Goal: Task Accomplishment & Management: Manage account settings

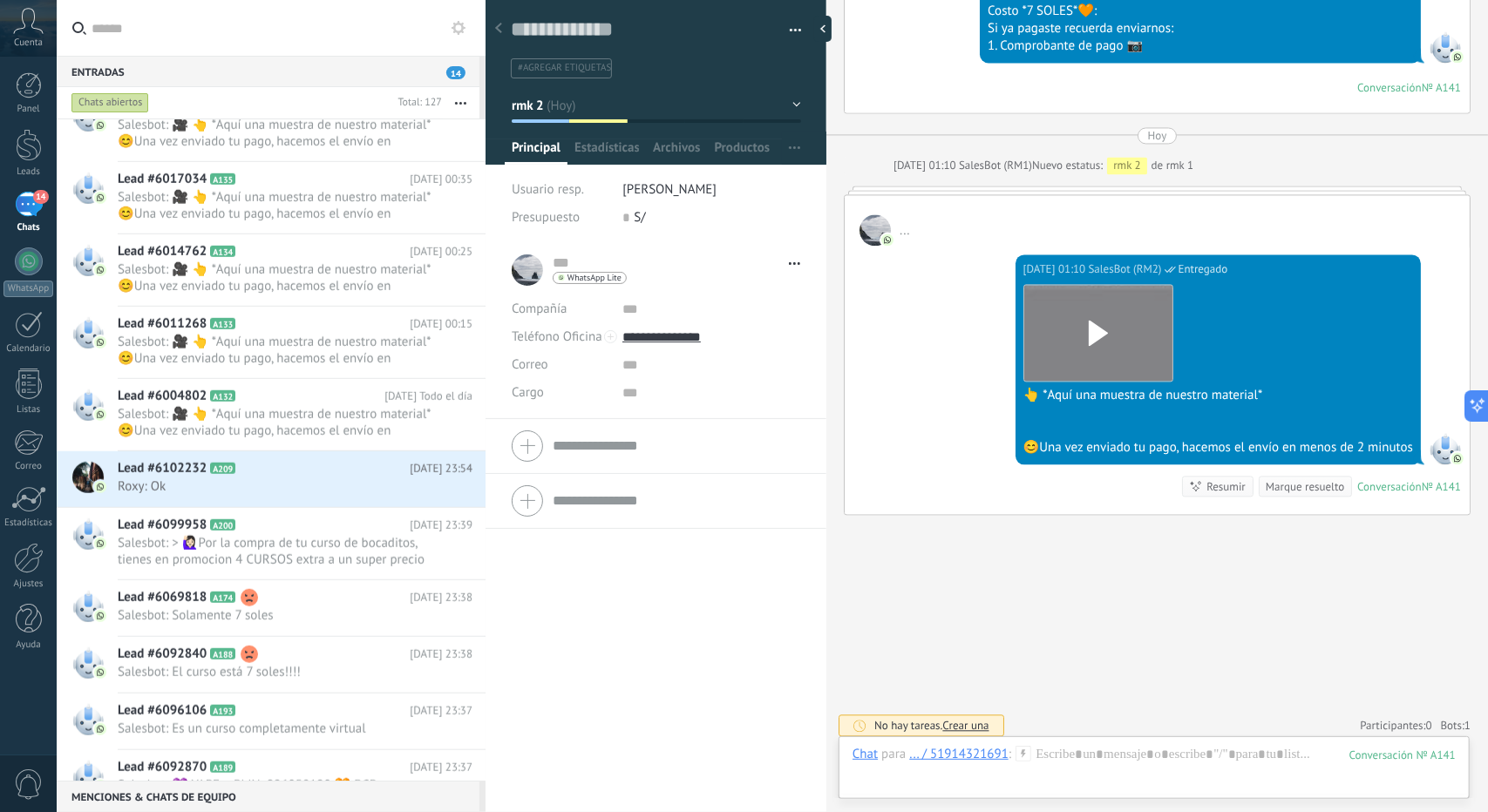
scroll to position [5786, 0]
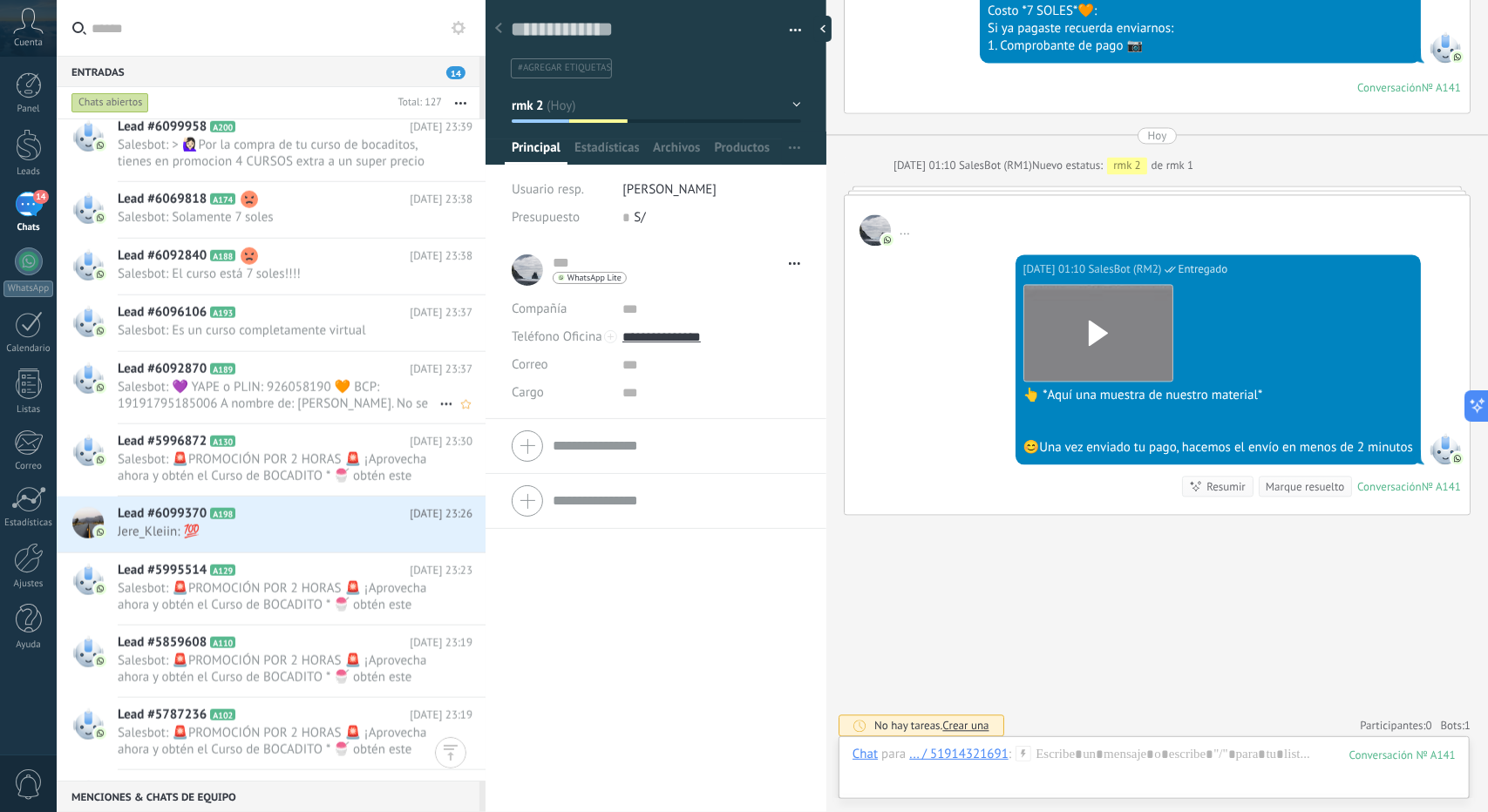
click at [298, 416] on div "Lead #6092870 A189 [DATE] 23:37 Salesbot: 💜 YAPE o PLIN: 926058190 🧡 BCP: 19191…" at bounding box center [301, 387] width 368 height 71
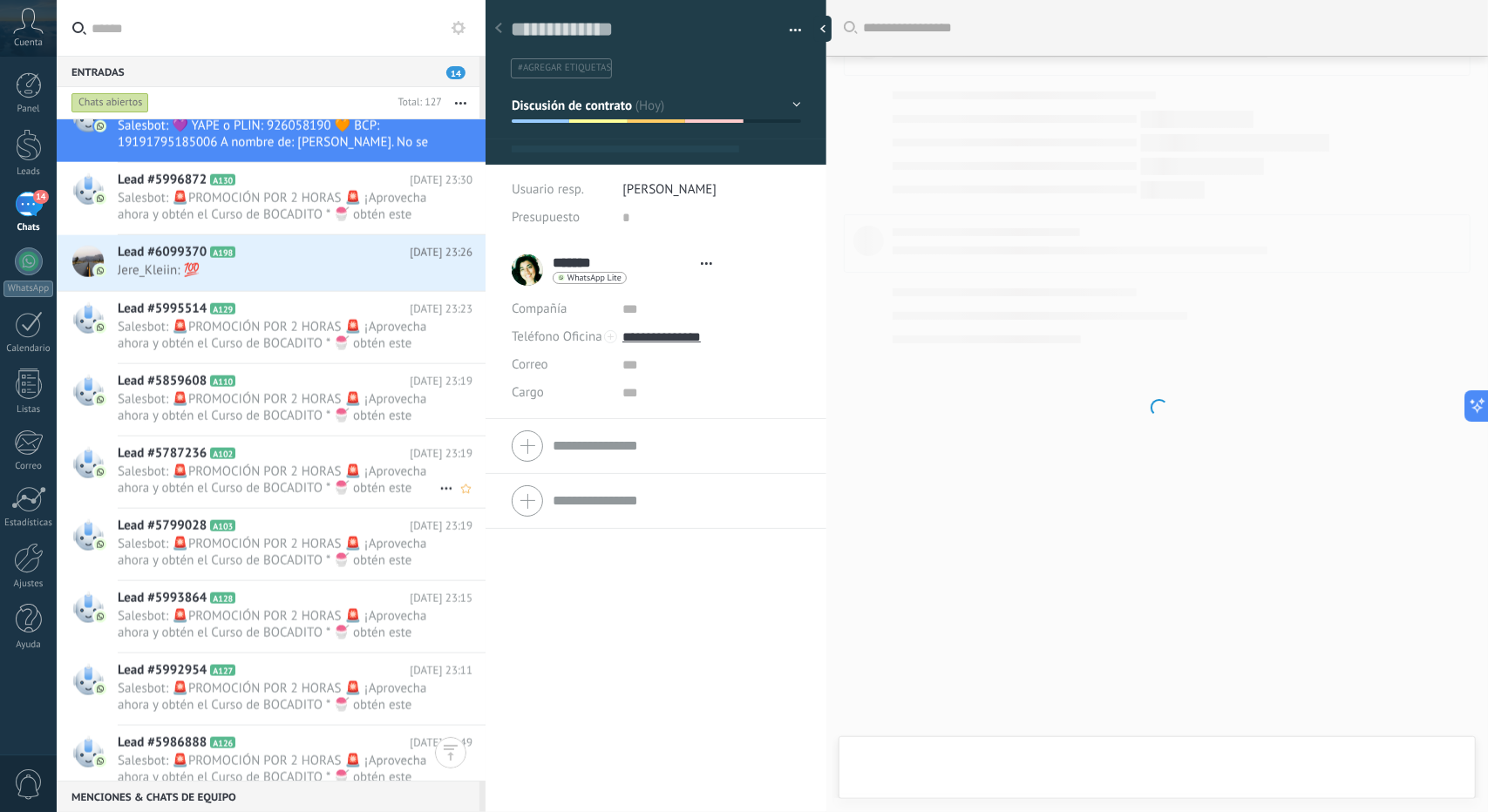
scroll to position [5786, 0]
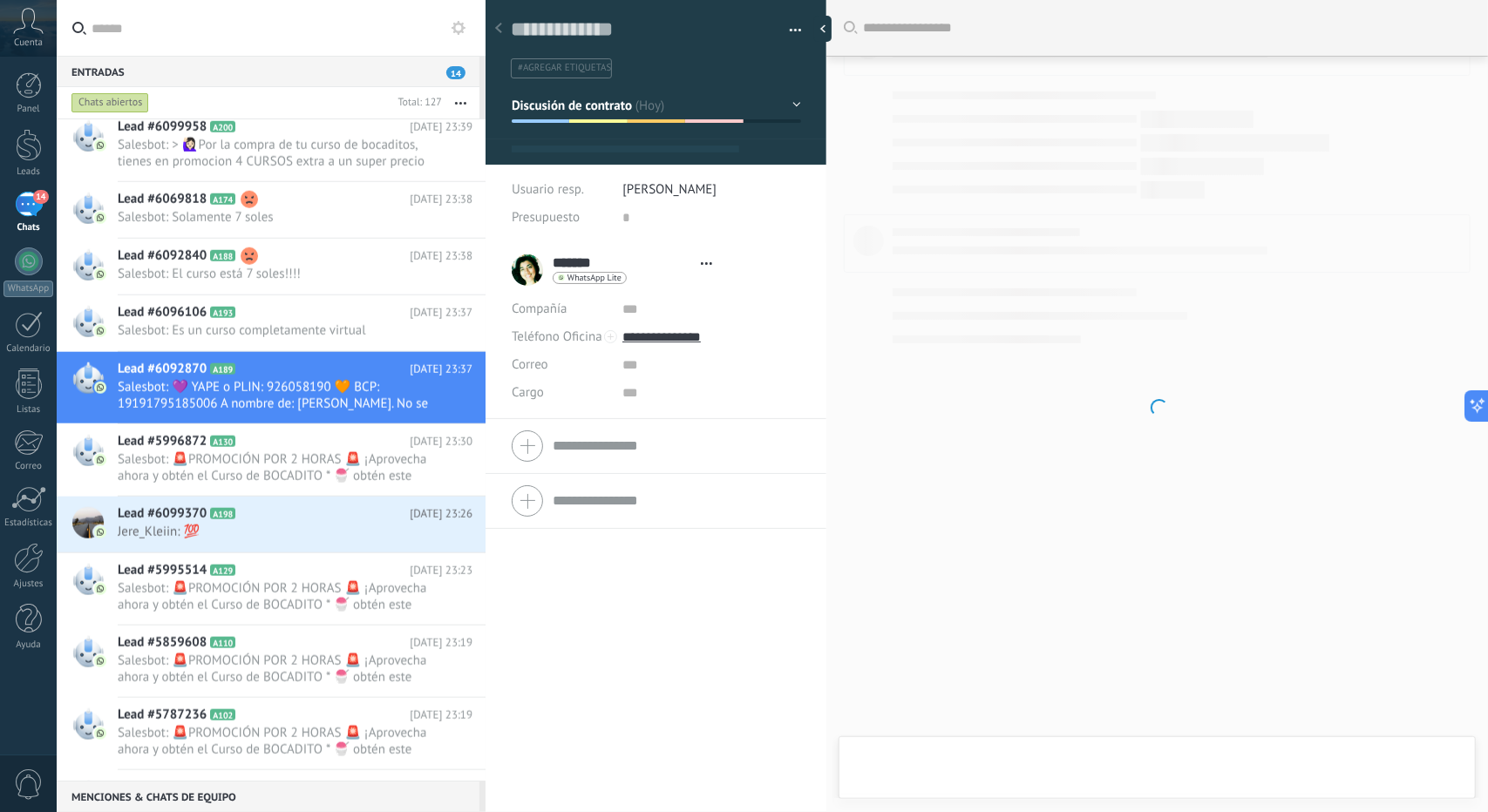
click at [566, 98] on span "Discusión de contrato" at bounding box center [572, 105] width 121 height 17
click at [593, 114] on button "Discusión de contrato" at bounding box center [656, 106] width 289 height 32
click at [565, 112] on span "Discusión de contrato" at bounding box center [572, 105] width 121 height 17
click at [267, 437] on h2 "Lead #5996872 A130" at bounding box center [263, 441] width 292 height 18
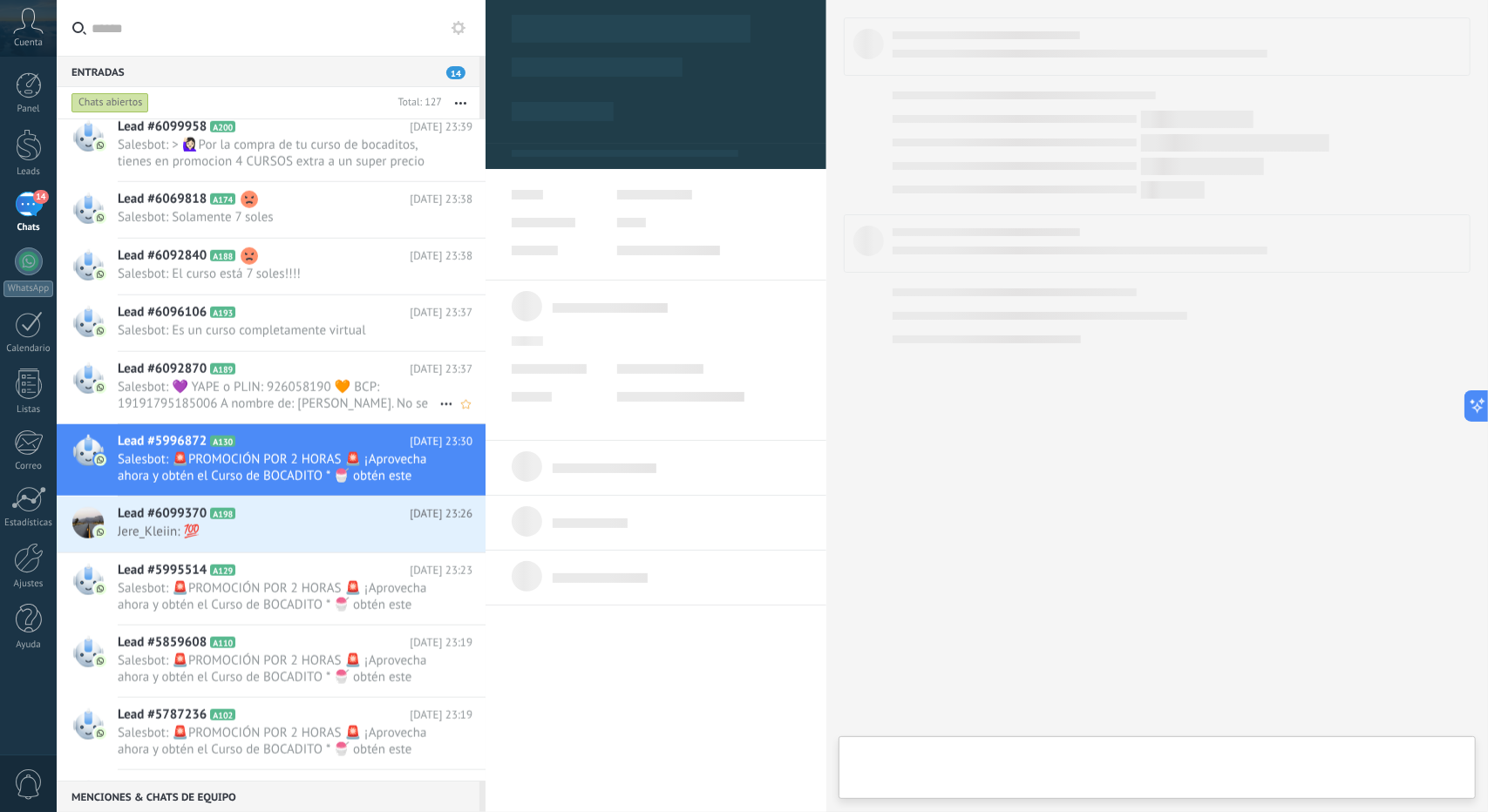
click at [280, 375] on div "Lead #6092870 A189 [DATE] 23:37 Salesbot: 💜 YAPE o PLIN: 926058190 🧡 BCP: 19191…" at bounding box center [301, 387] width 368 height 71
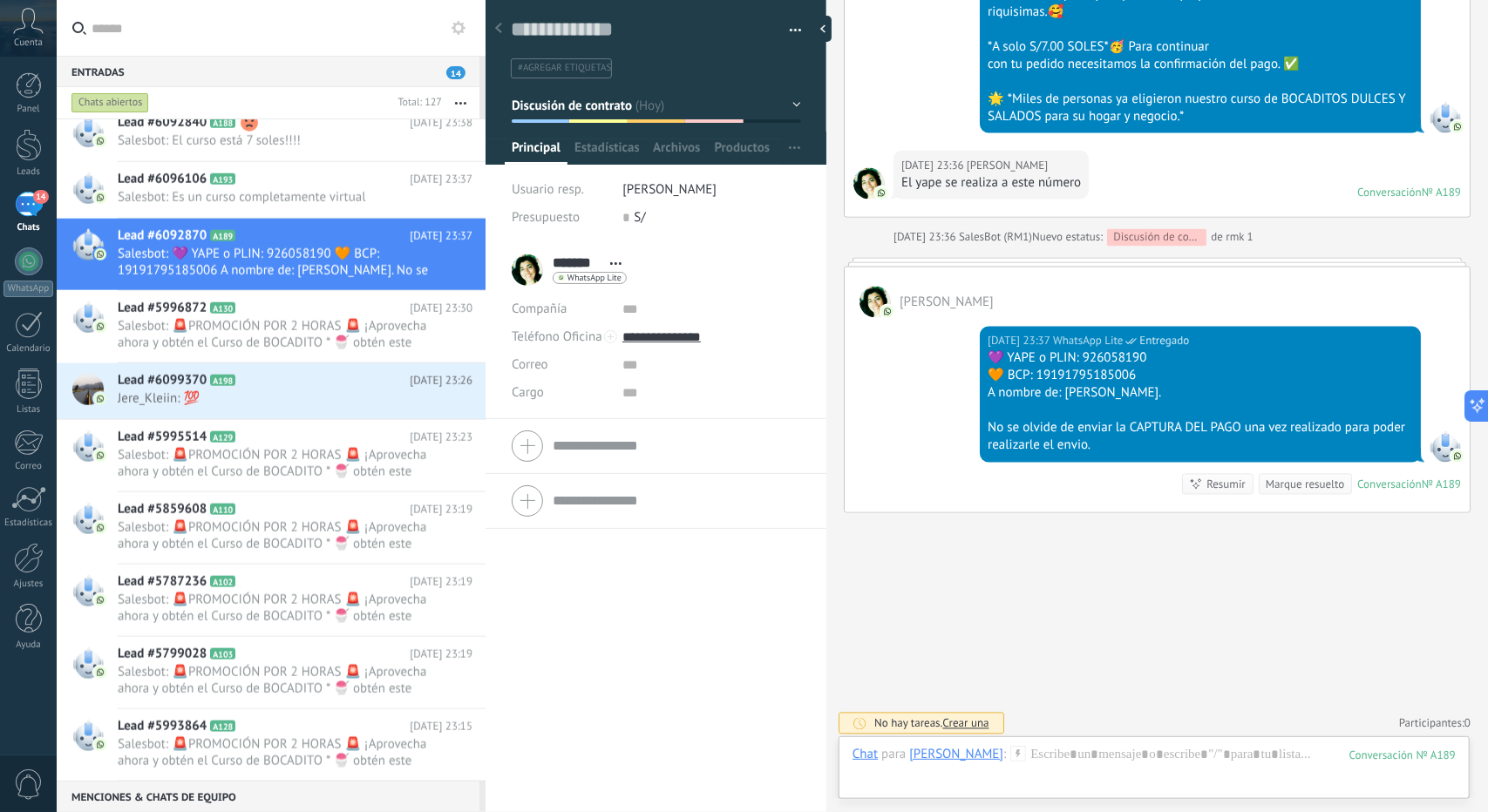
scroll to position [5873, 0]
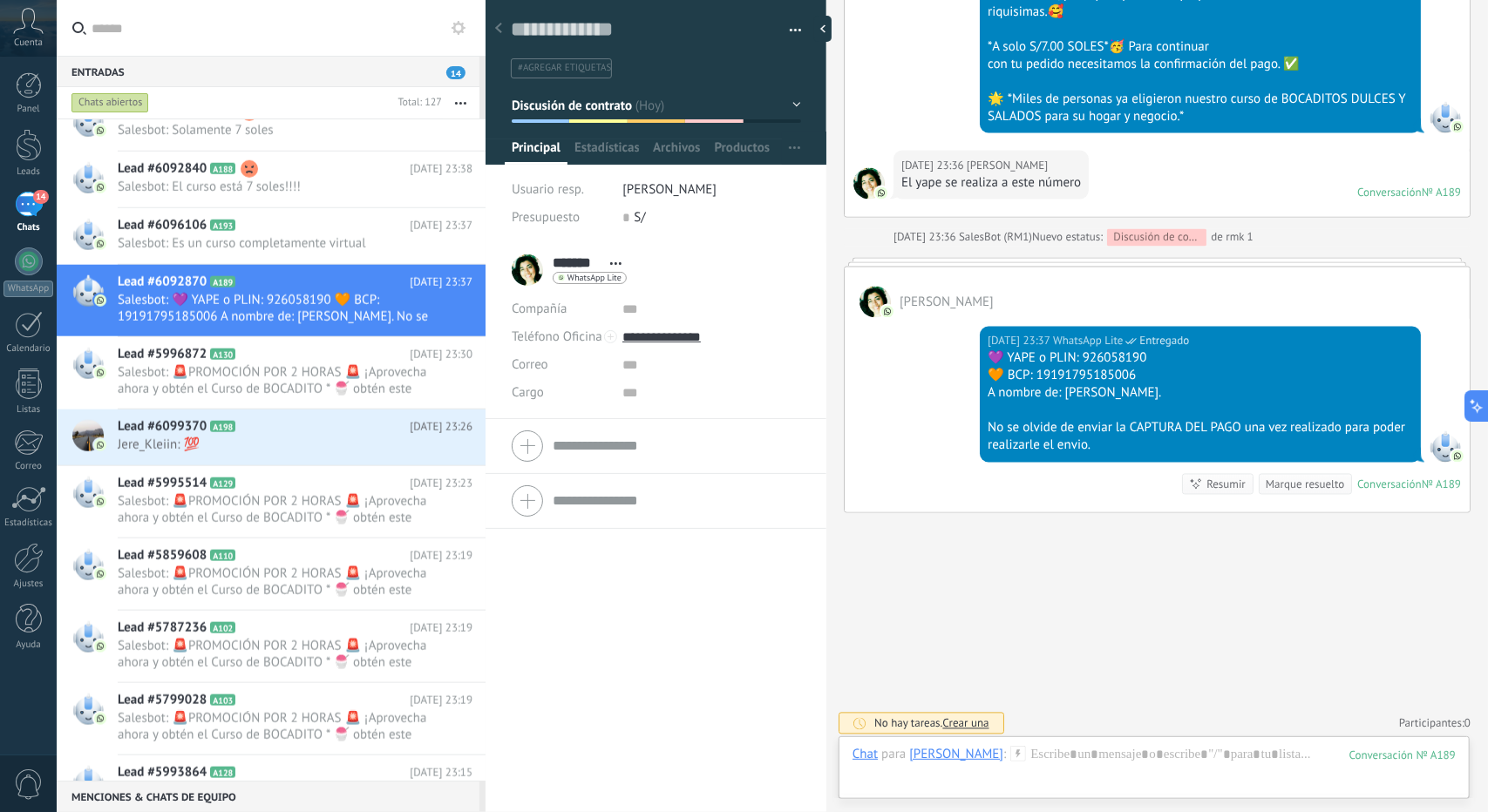
click at [619, 110] on span "Discusión de contrato" at bounding box center [572, 105] width 121 height 17
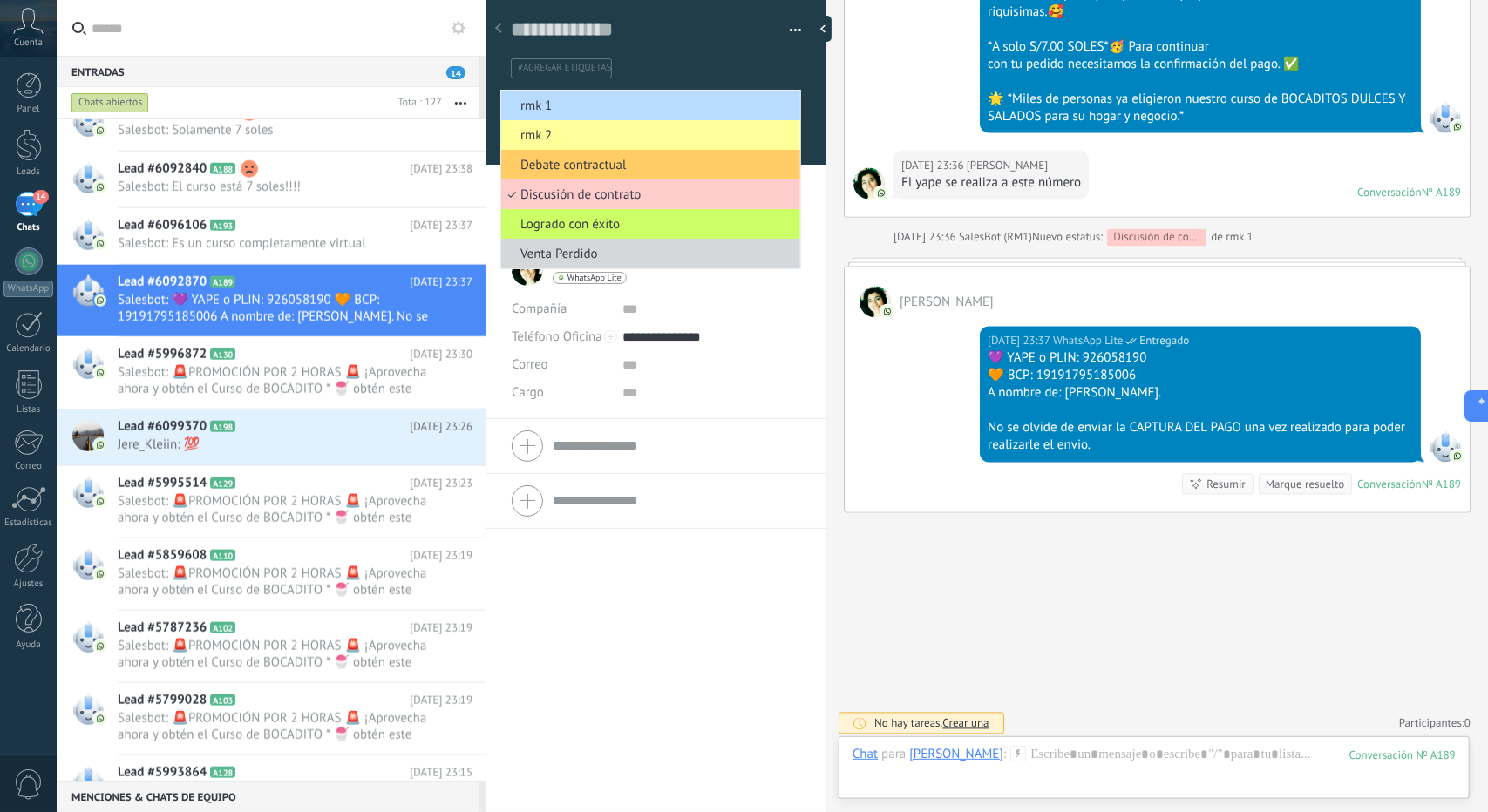
click at [600, 94] on li "rmk 1" at bounding box center [651, 106] width 299 height 30
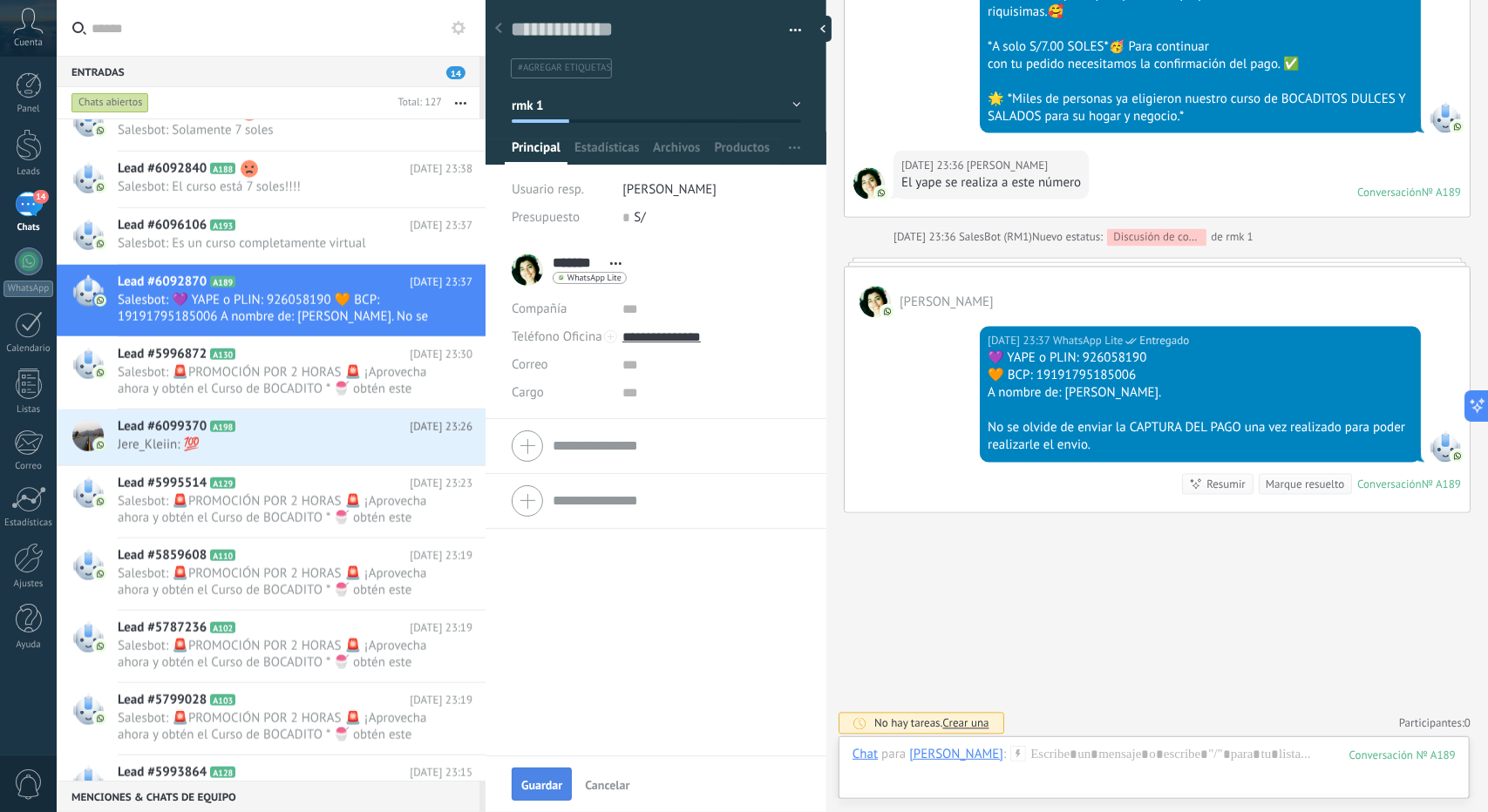
click at [530, 772] on button "Guardar" at bounding box center [541, 784] width 60 height 33
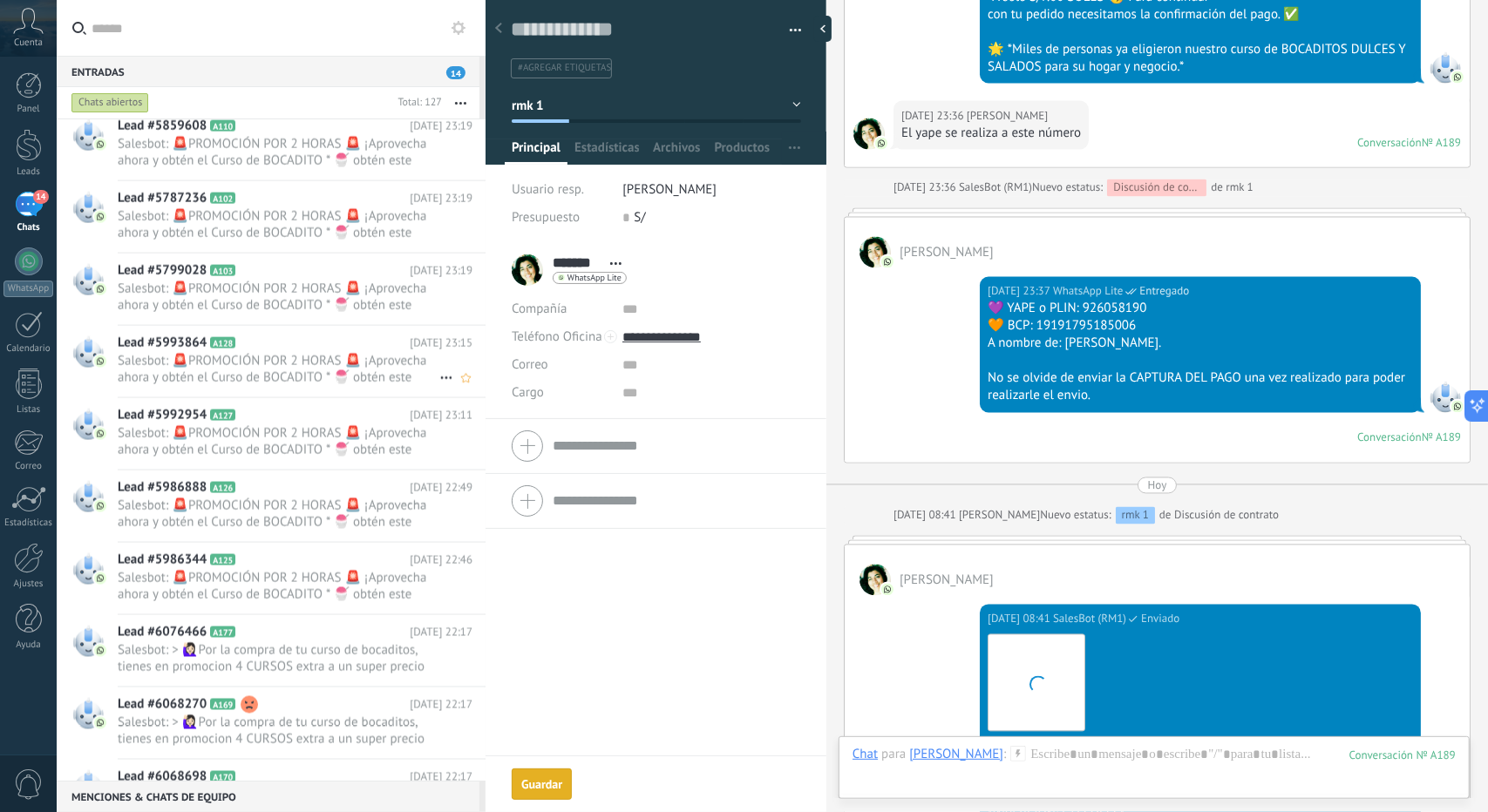
scroll to position [5960, 0]
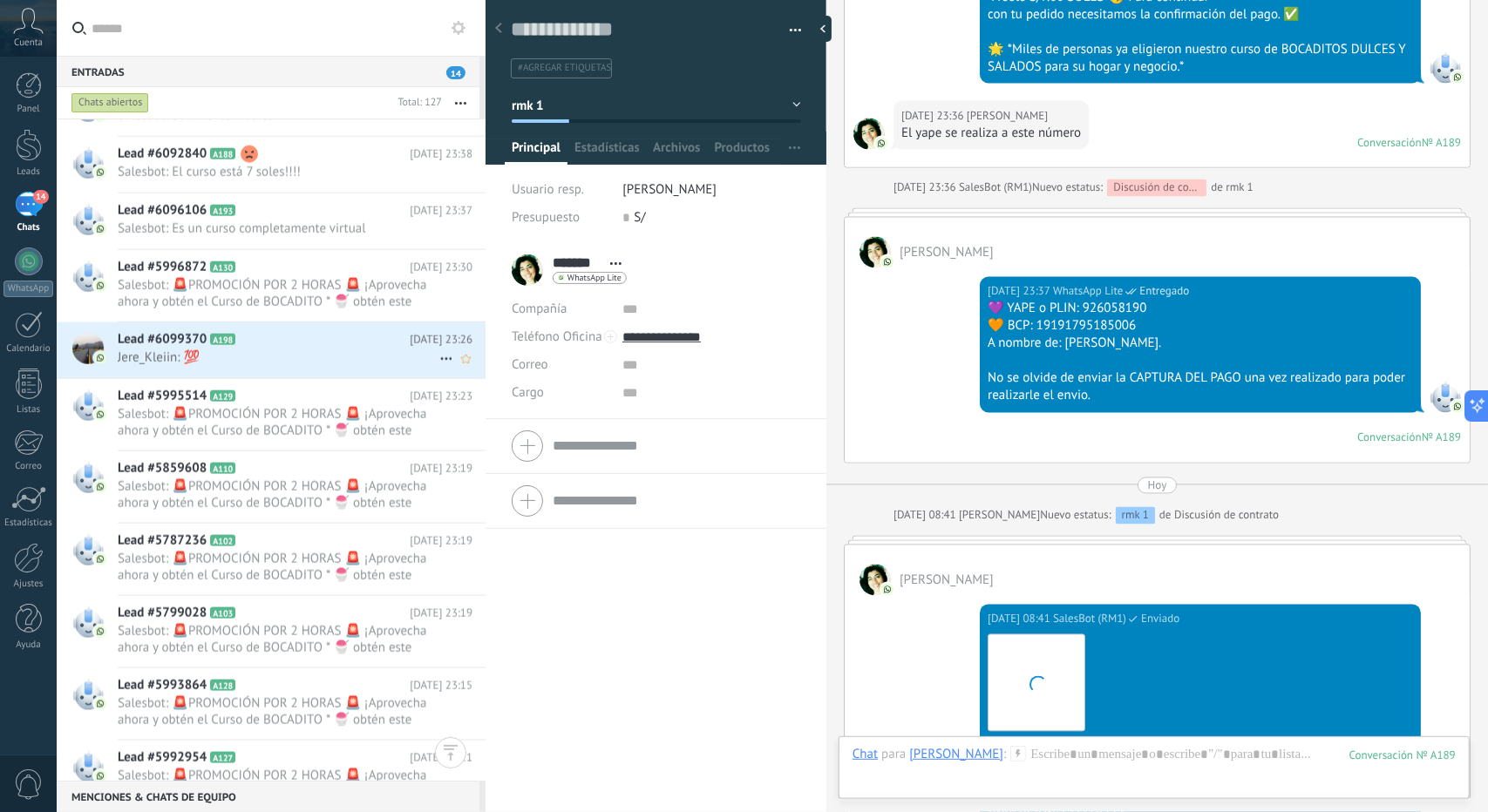
click at [256, 337] on icon at bounding box center [249, 339] width 18 height 18
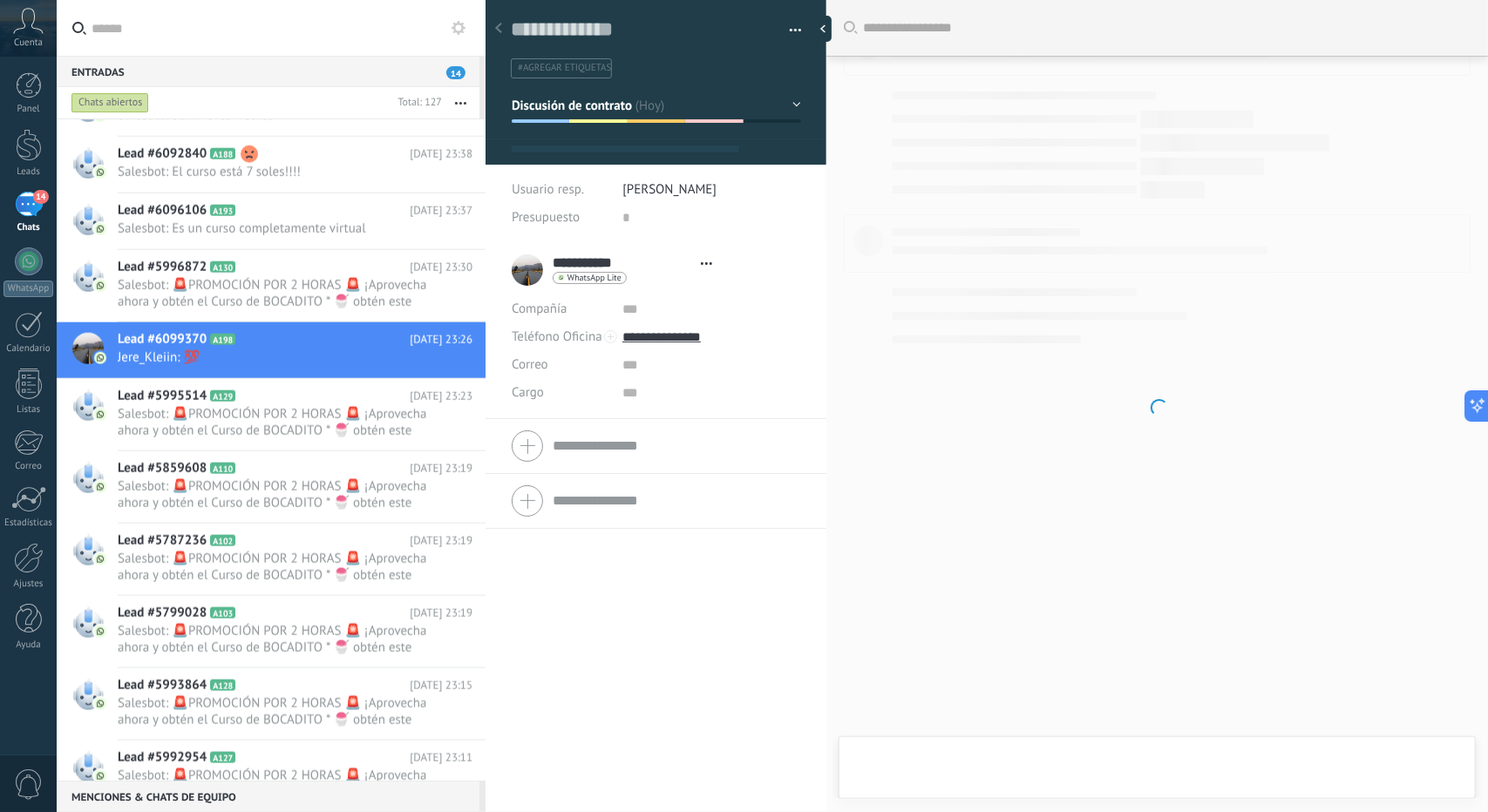
click at [534, 116] on button "Discusión de contrato" at bounding box center [656, 106] width 289 height 32
click at [556, 106] on span "Discusión de contrato" at bounding box center [572, 105] width 121 height 17
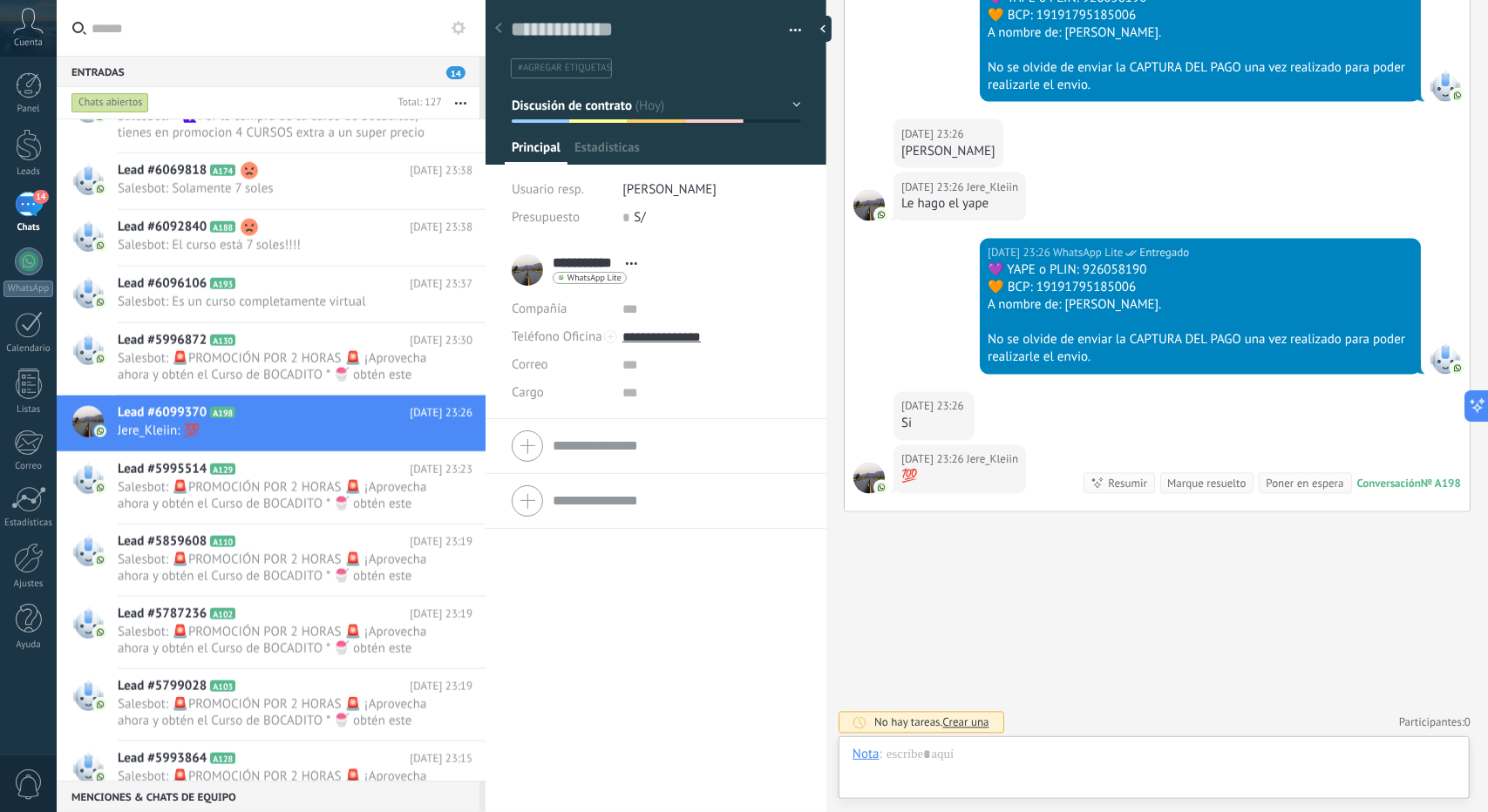
scroll to position [5873, 0]
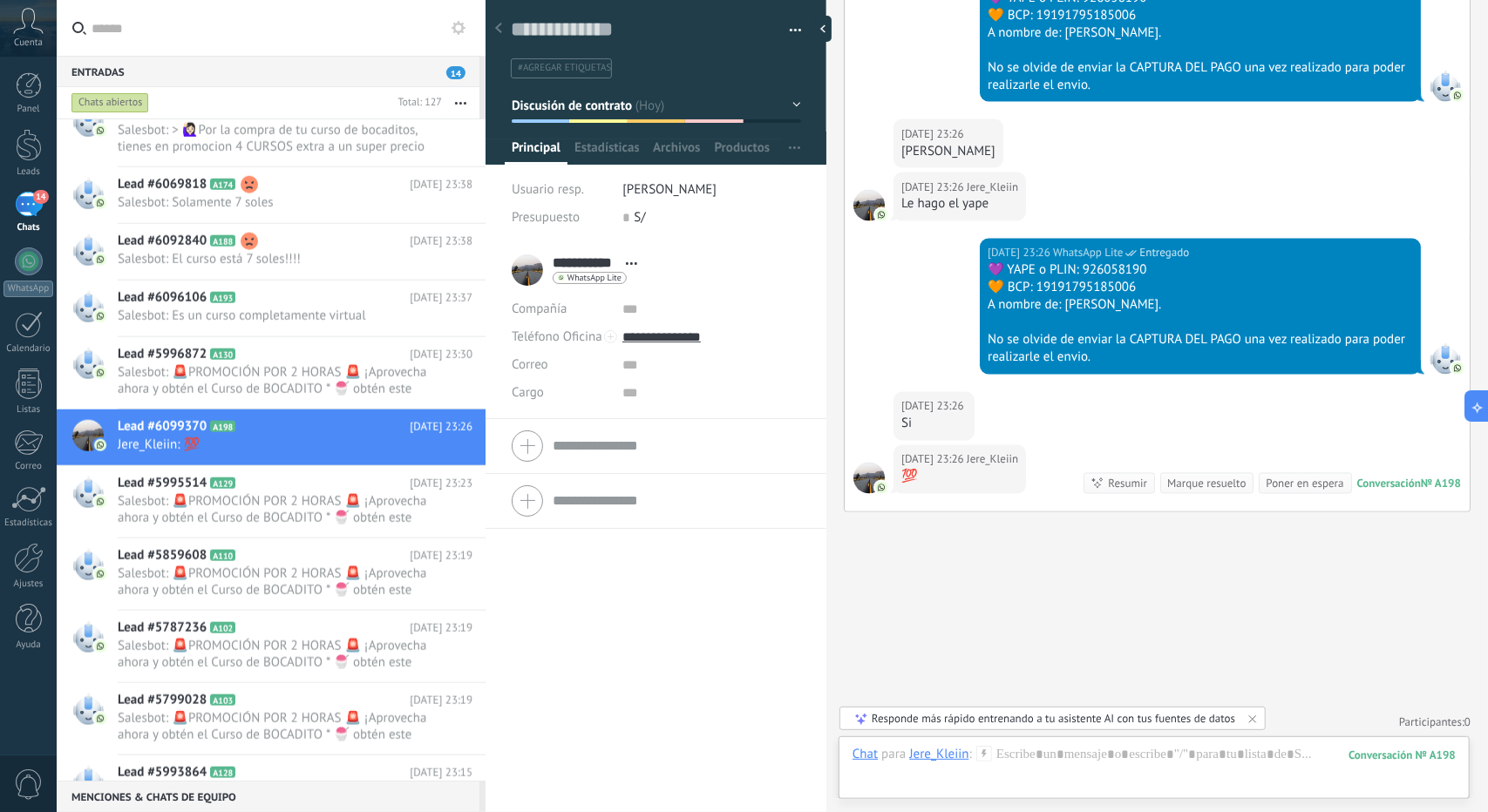
click at [592, 108] on span "Discusión de contrato" at bounding box center [572, 105] width 121 height 17
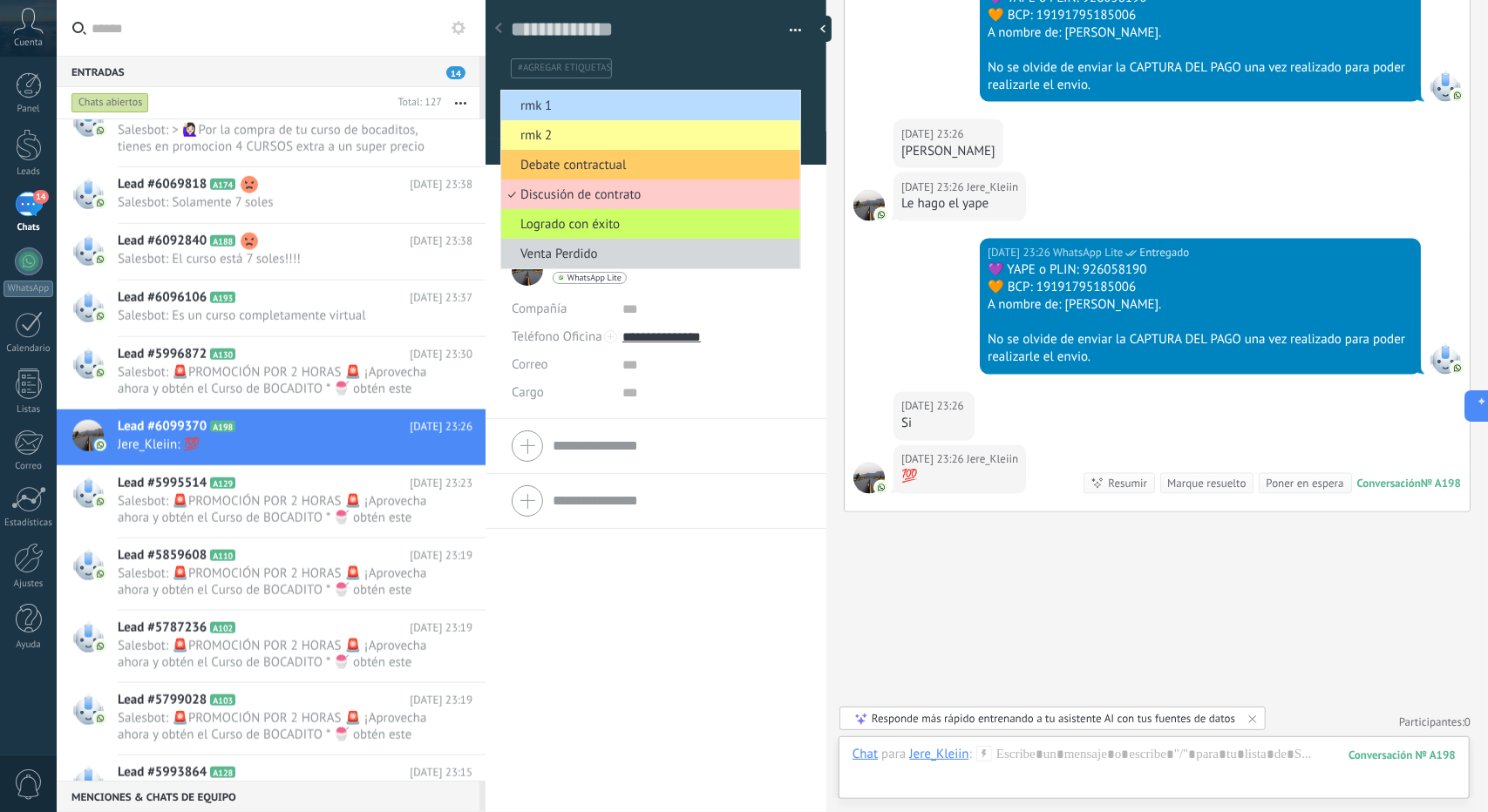
click at [591, 104] on span "rmk 1" at bounding box center [648, 106] width 294 height 17
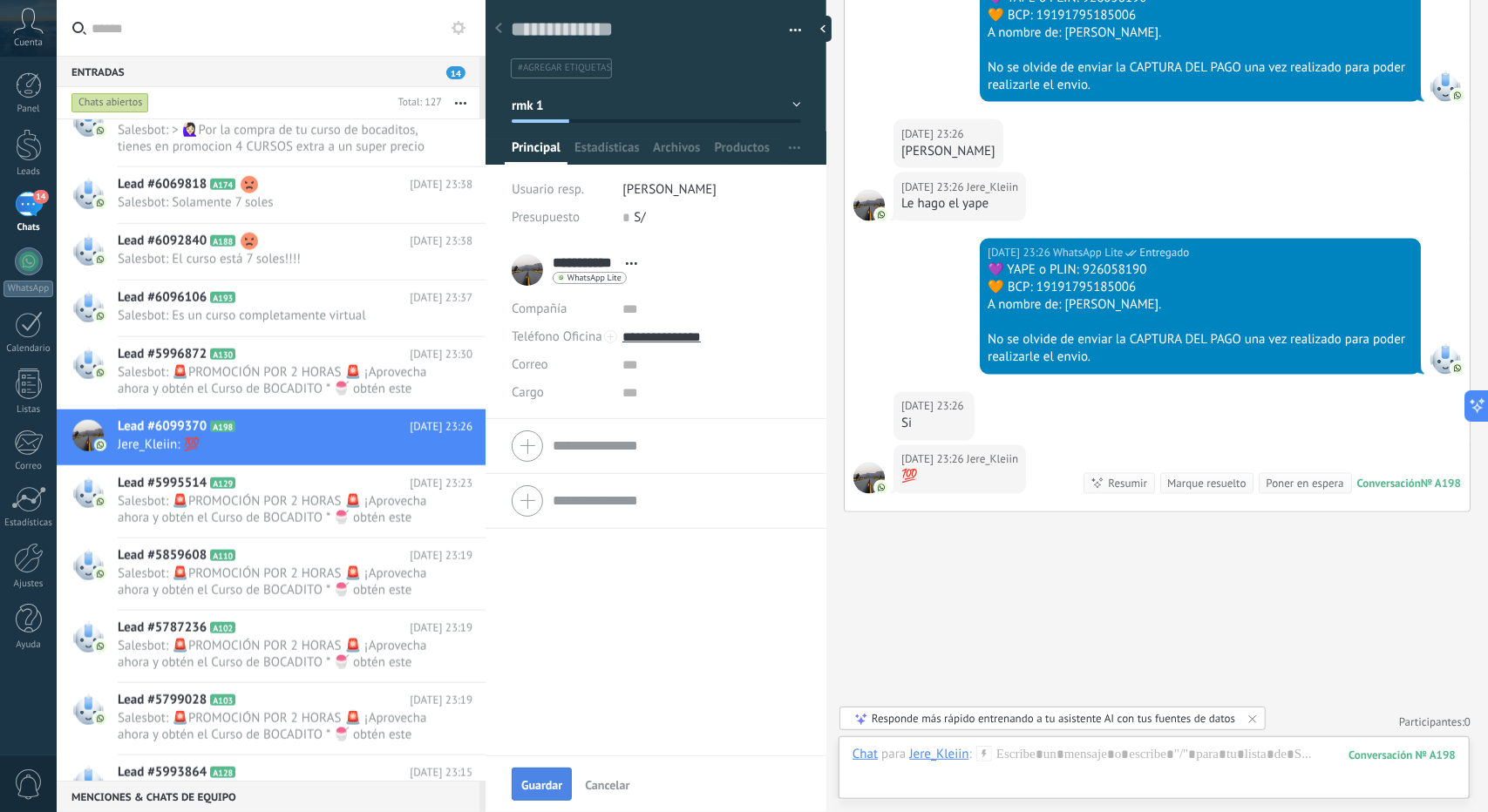
click at [535, 781] on span "Guardar" at bounding box center [541, 785] width 41 height 12
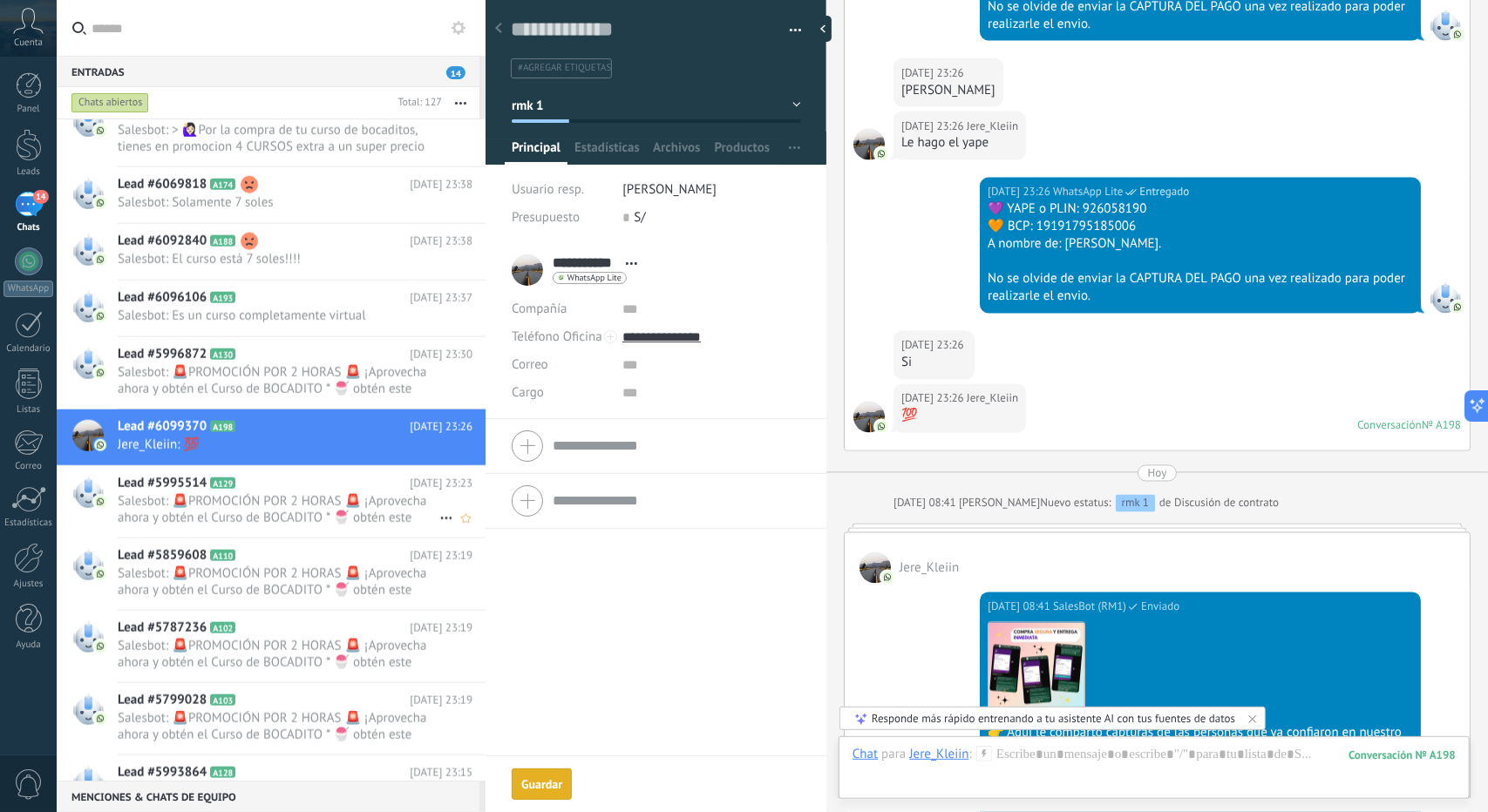
scroll to position [2082, 0]
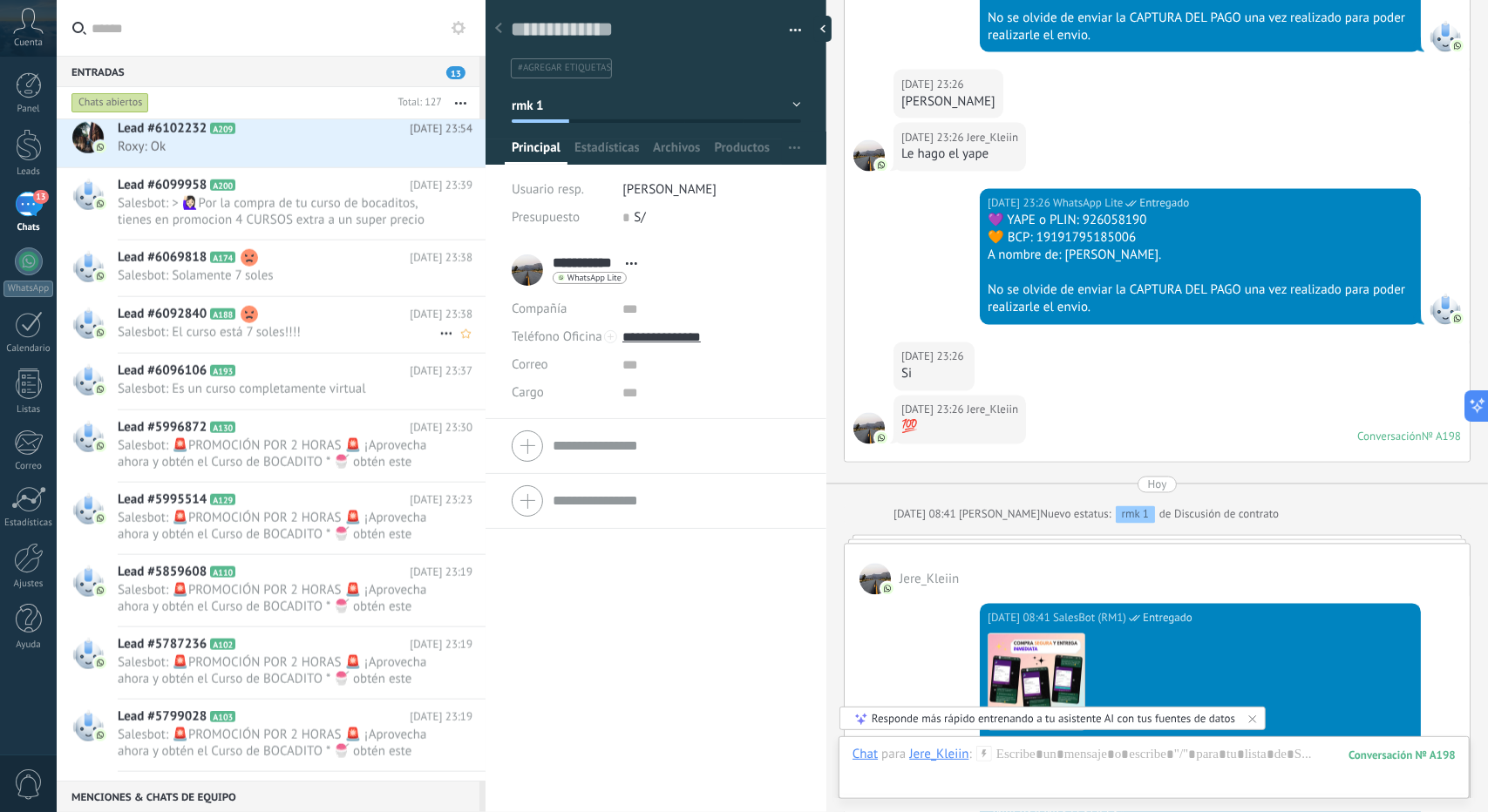
click at [279, 335] on span "Salesbot: El curso está 7 soles!!!!" at bounding box center [278, 333] width 322 height 17
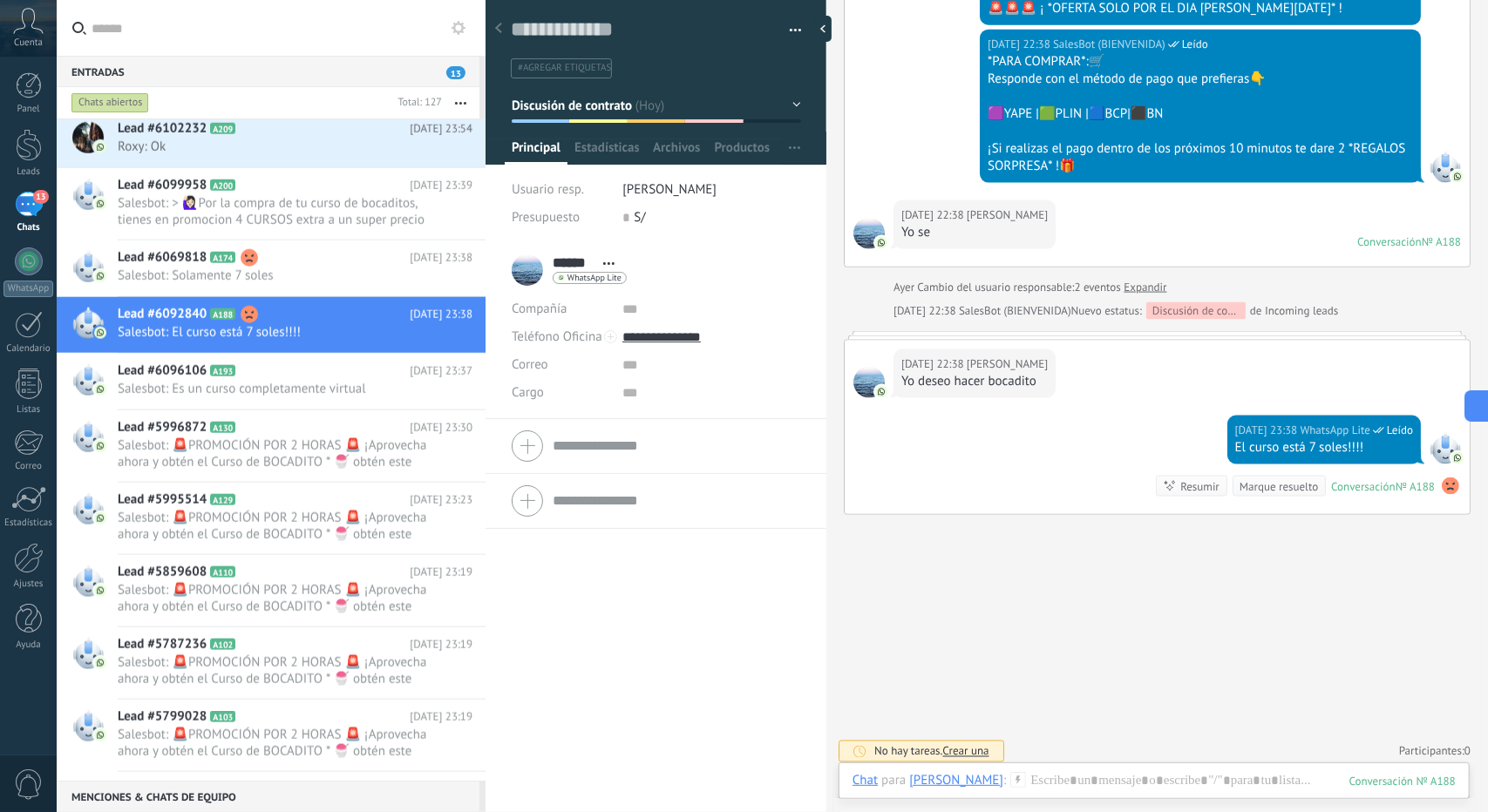
scroll to position [1602, 0]
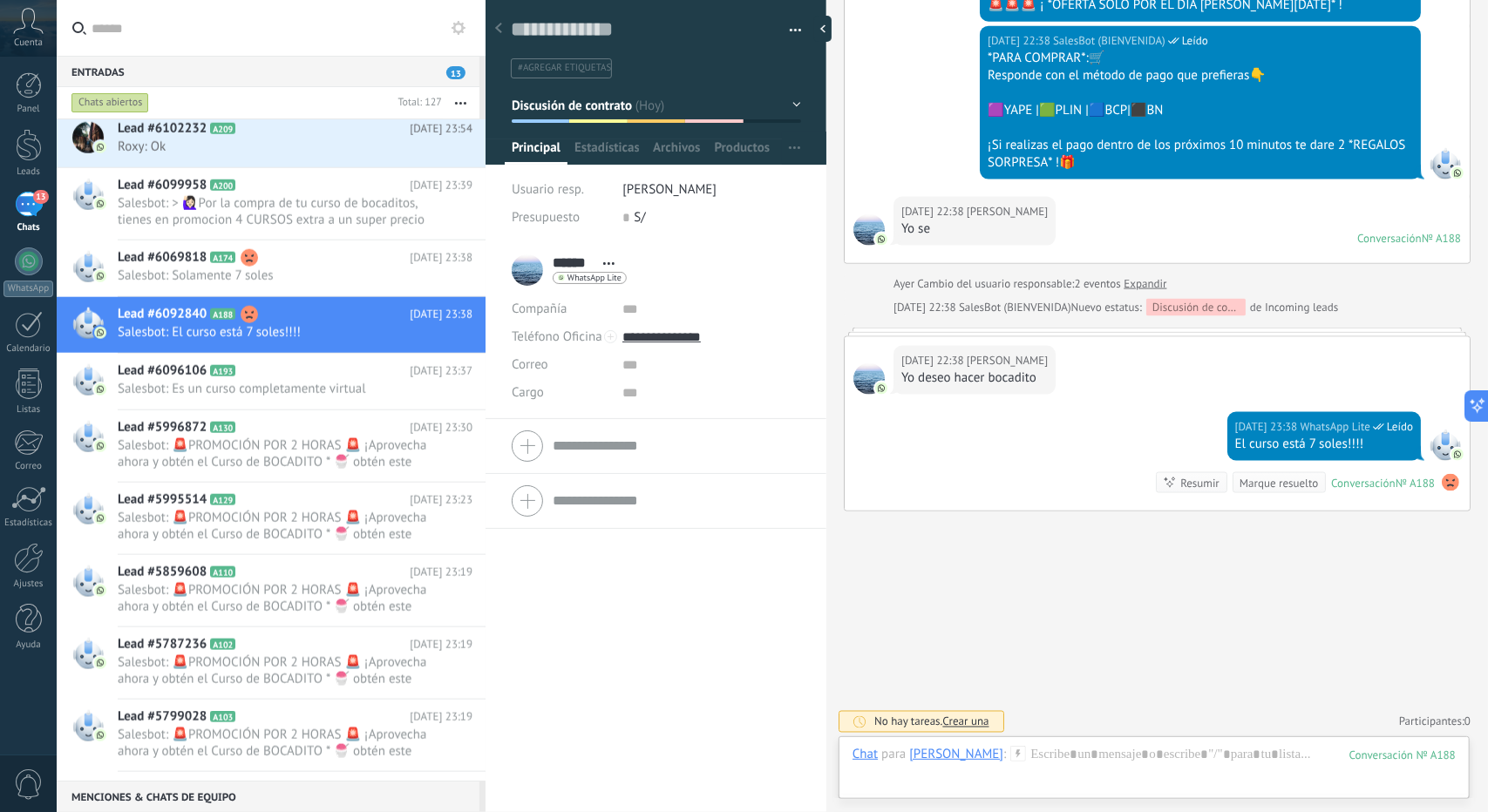
click at [602, 97] on span "Discusión de contrato" at bounding box center [572, 105] width 121 height 17
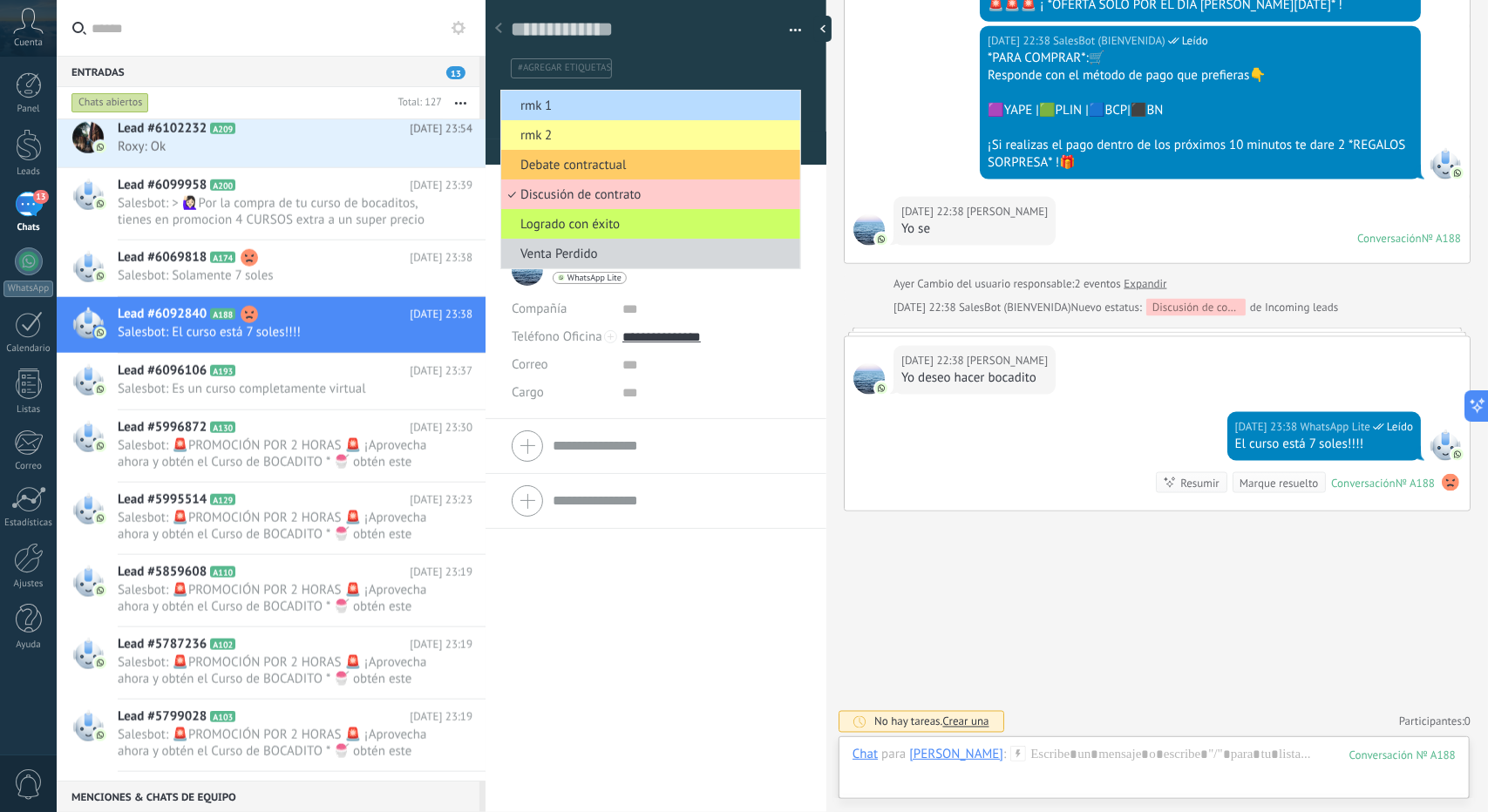
click at [589, 103] on span "rmk 1" at bounding box center [648, 106] width 294 height 17
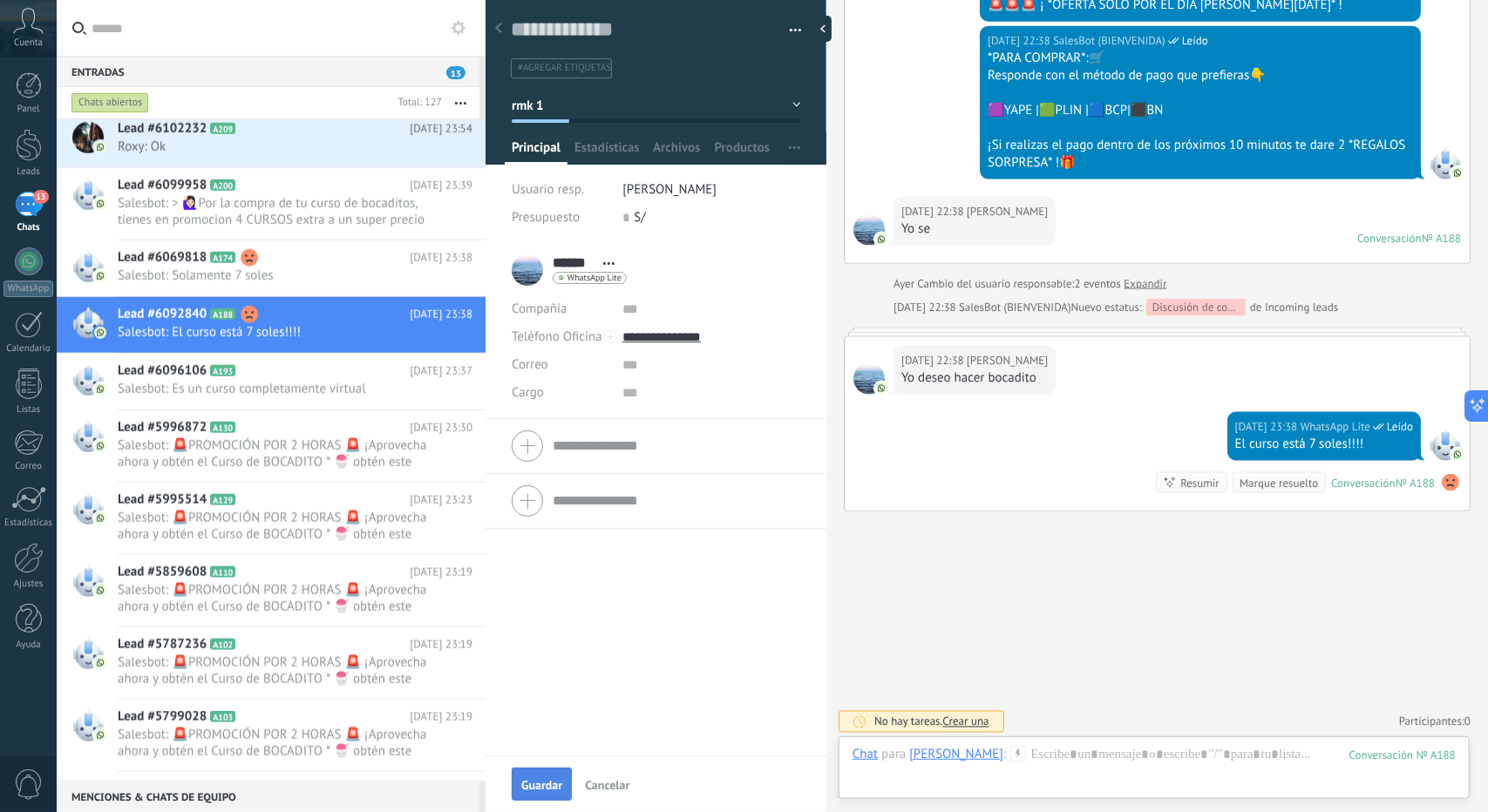
click at [531, 793] on button "Guardar" at bounding box center [541, 784] width 60 height 33
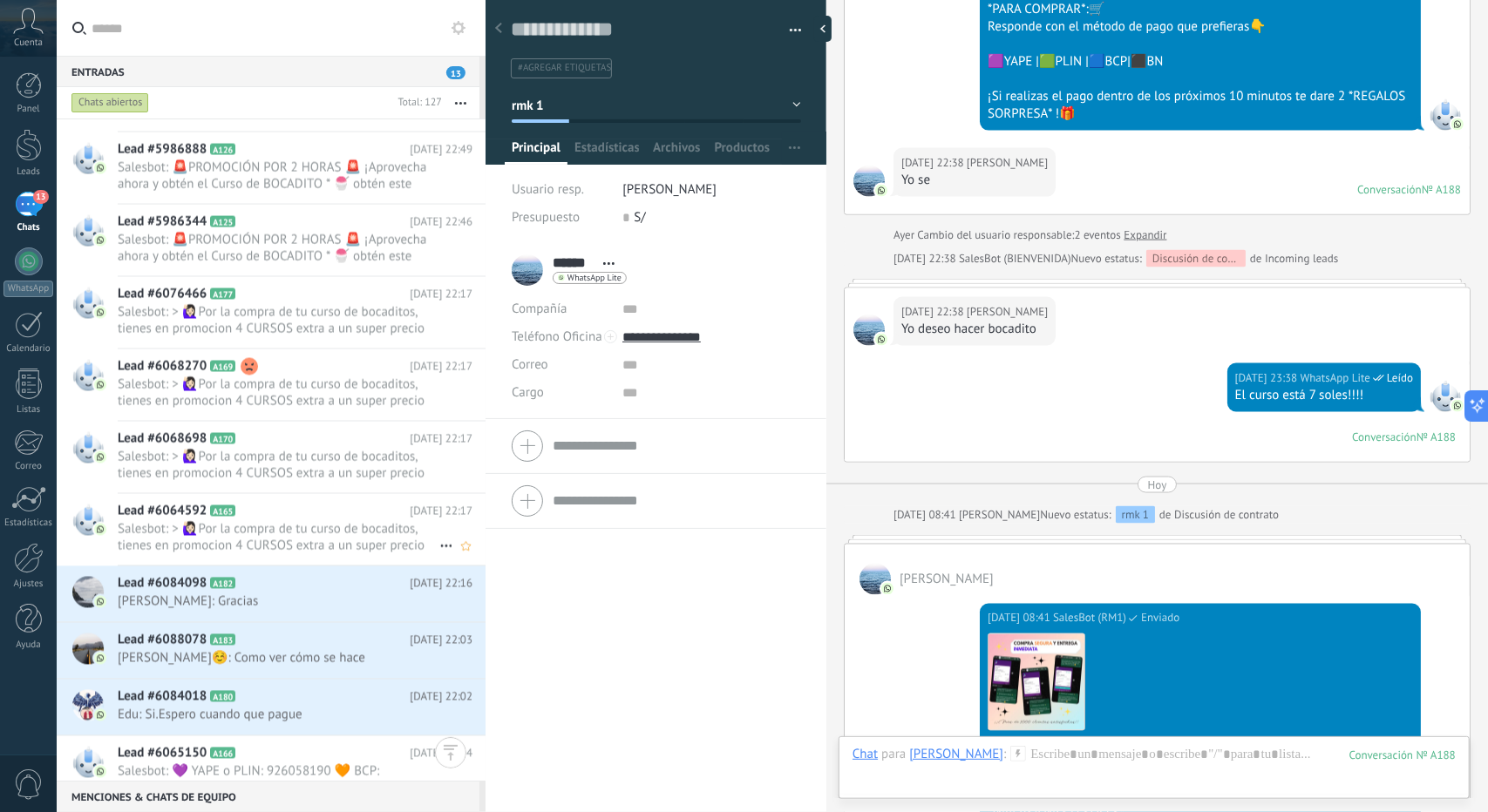
scroll to position [7006, 0]
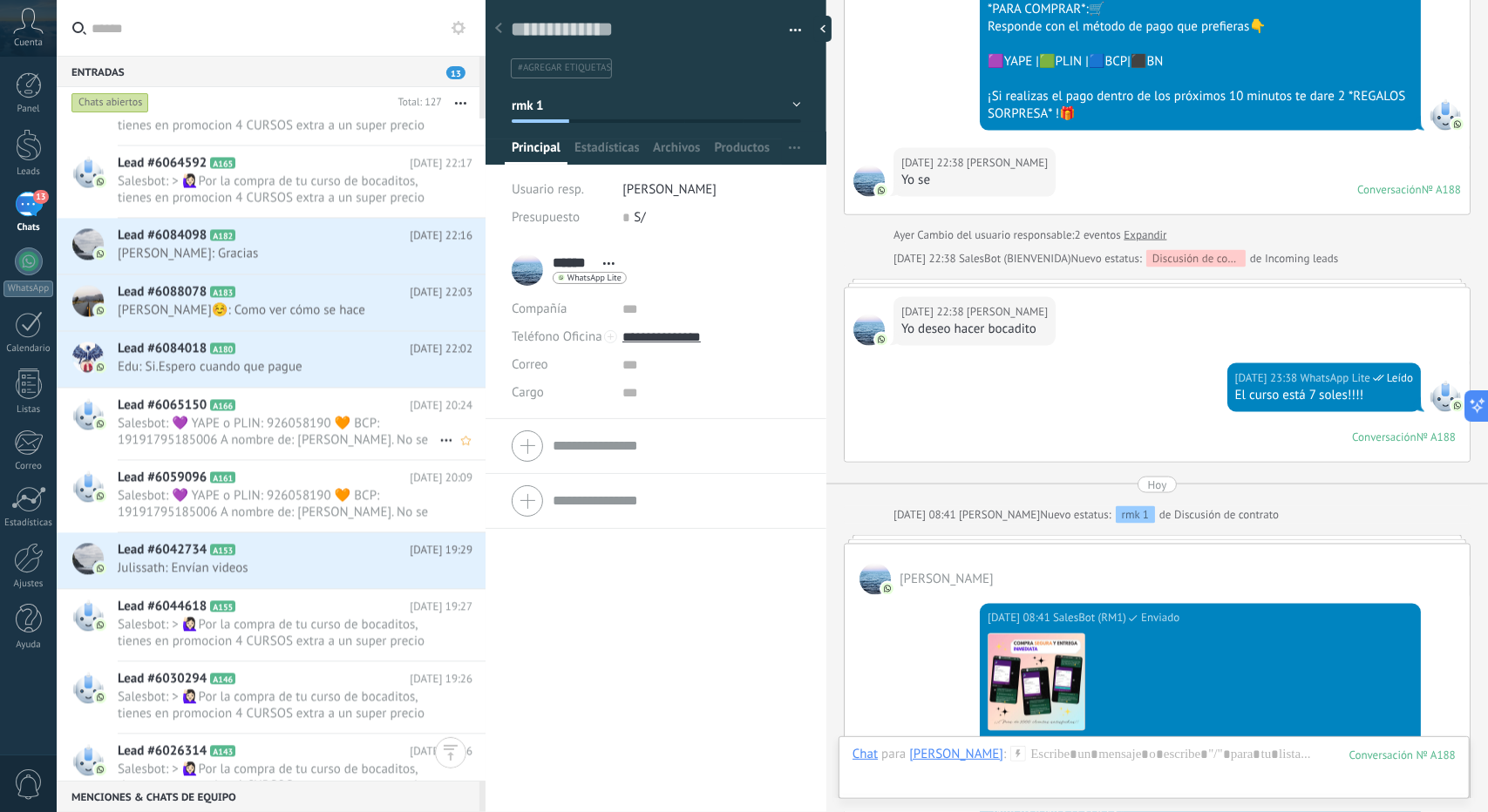
click at [309, 440] on span "Salesbot: 💜 YAPE o PLIN: 926058190 🧡 BCP: 19191795185006 A nombre de: [PERSON_N…" at bounding box center [278, 432] width 322 height 33
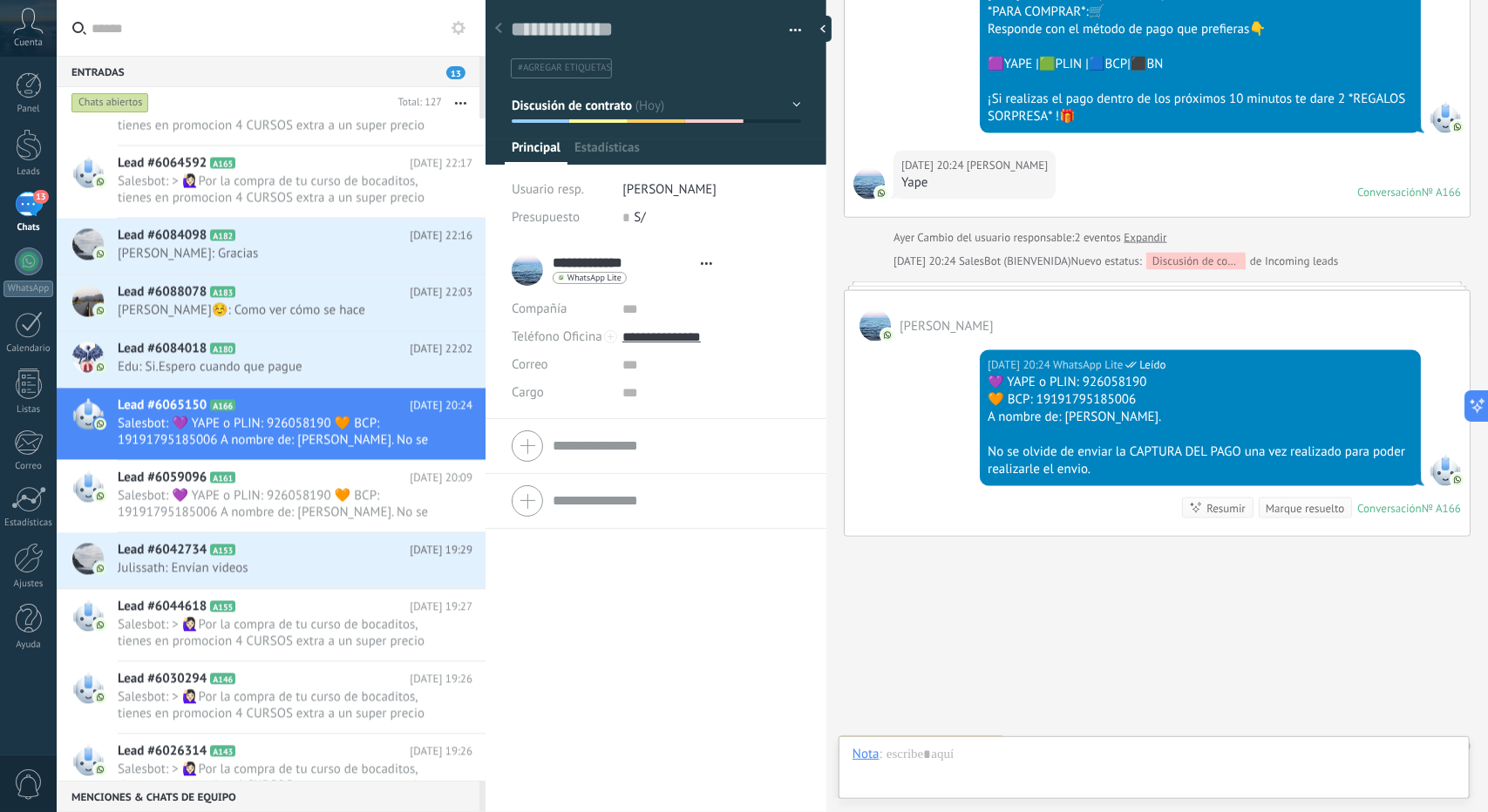
scroll to position [26, 0]
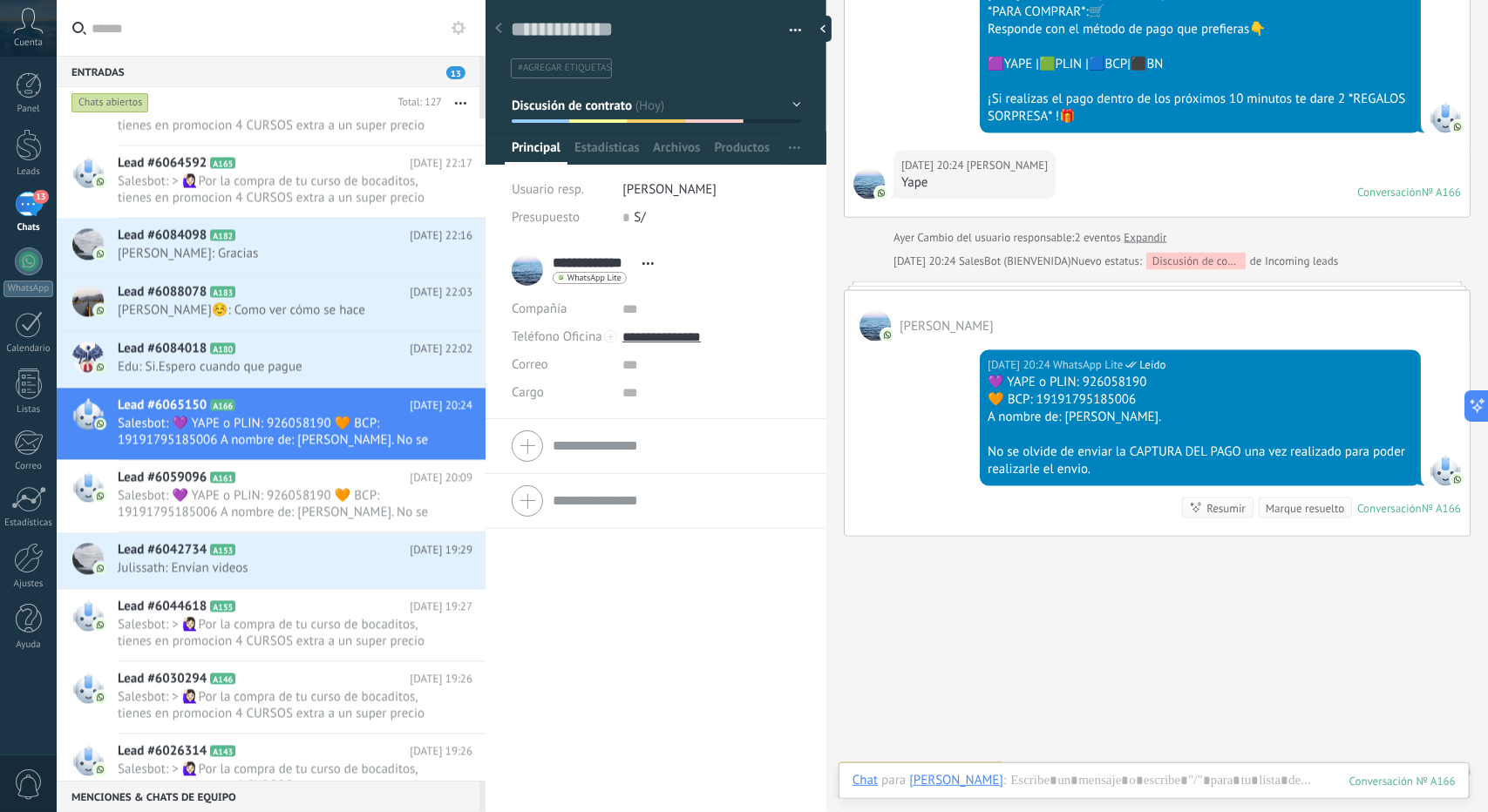
click at [587, 106] on span "Discusión de contrato" at bounding box center [572, 105] width 121 height 17
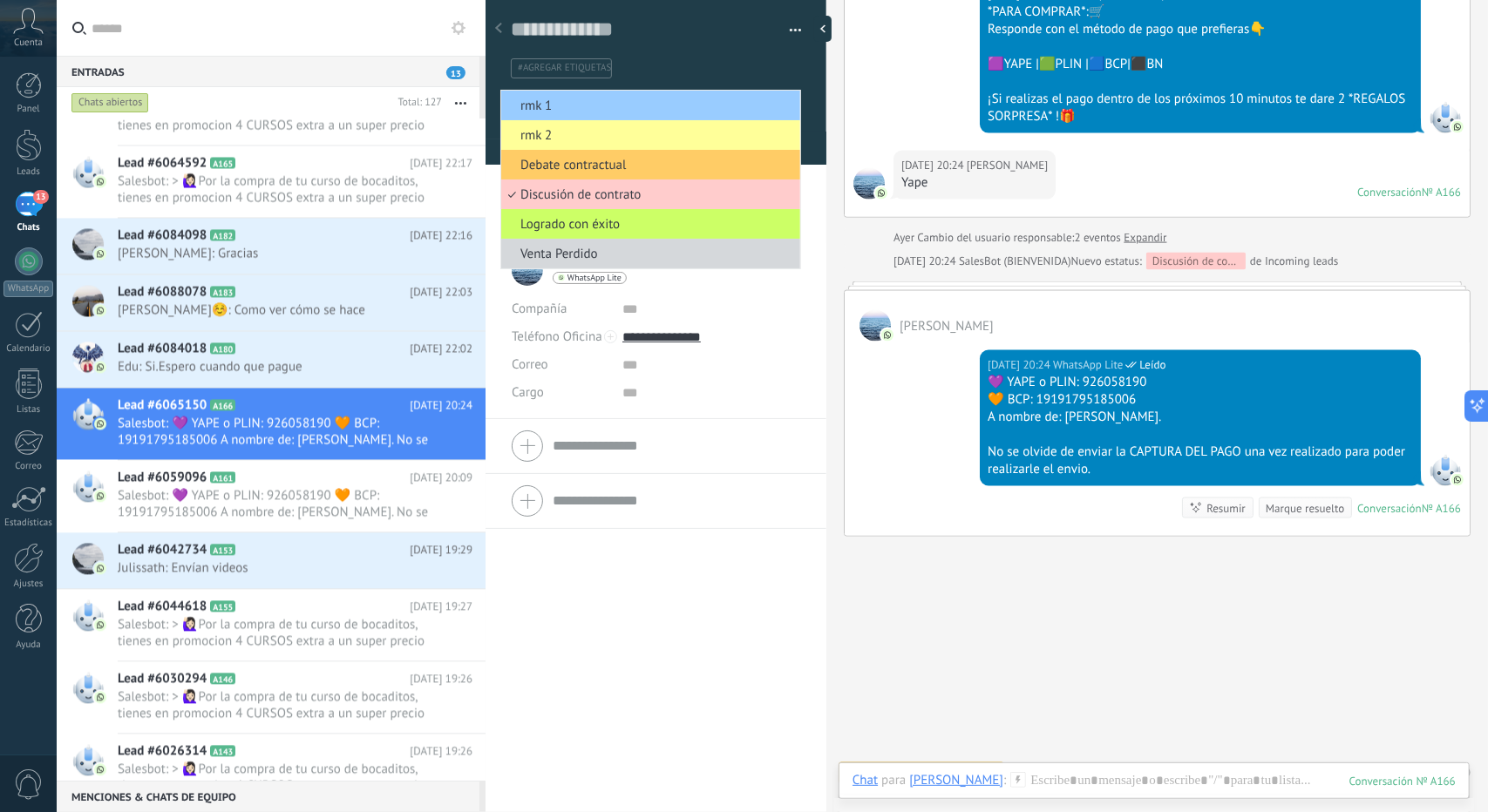
click at [585, 103] on span "rmk 1" at bounding box center [648, 106] width 294 height 17
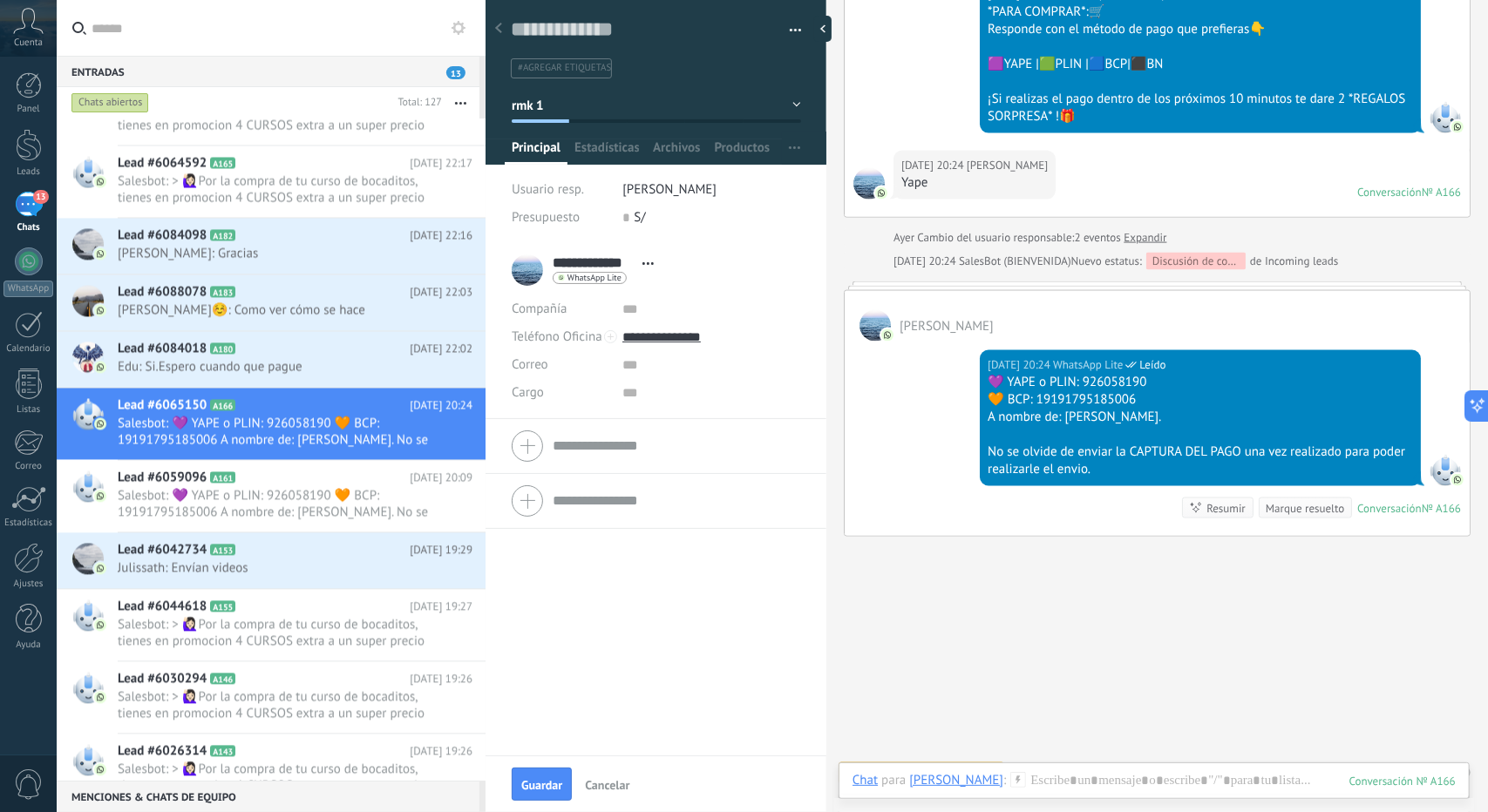
click at [553, 780] on span "Guardar" at bounding box center [541, 785] width 41 height 12
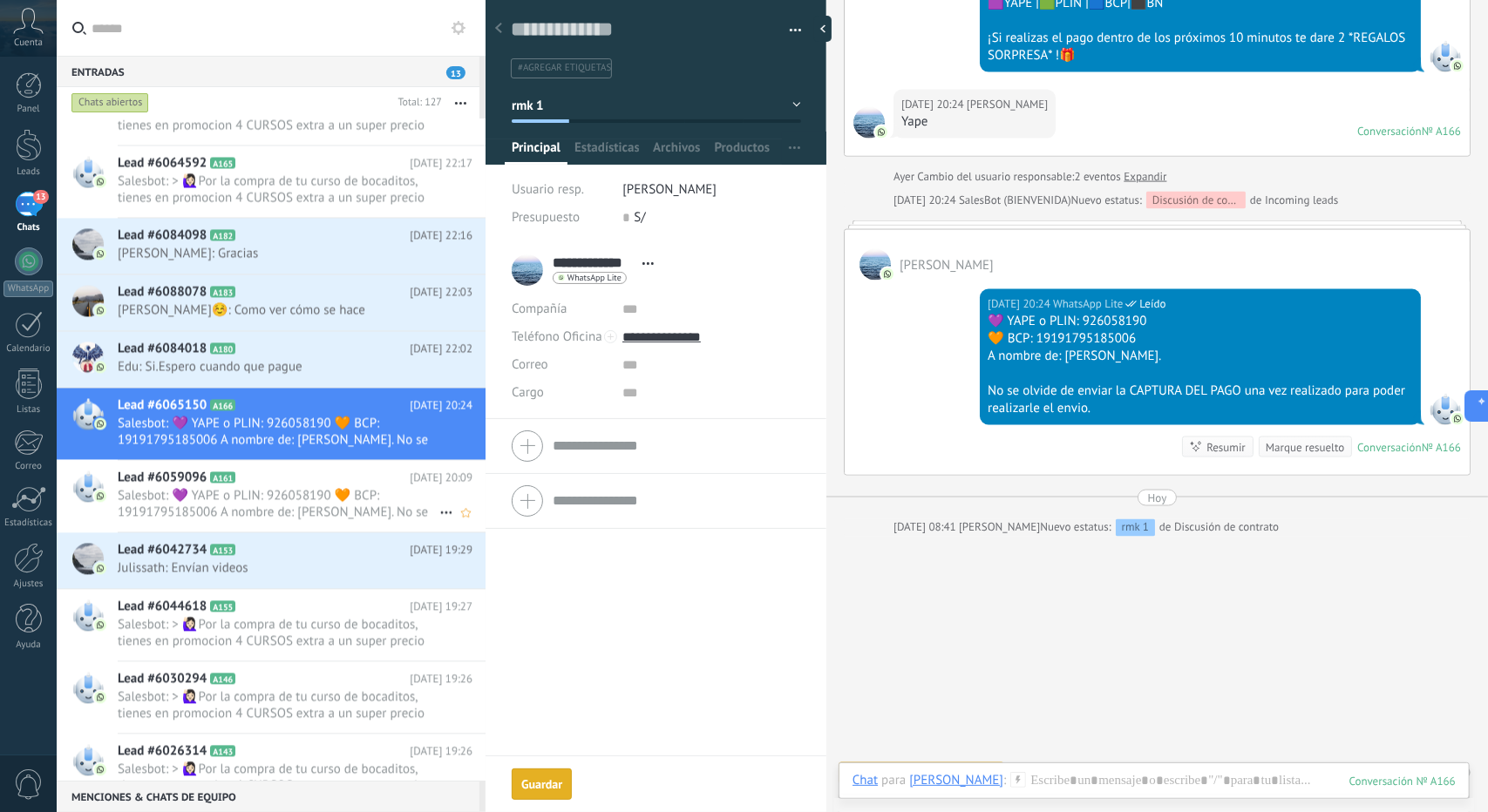
click at [285, 494] on span "Salesbot: 💜 YAPE o PLIN: 926058190 🧡 BCP: 19191795185006 A nombre de: [PERSON_N…" at bounding box center [278, 504] width 322 height 33
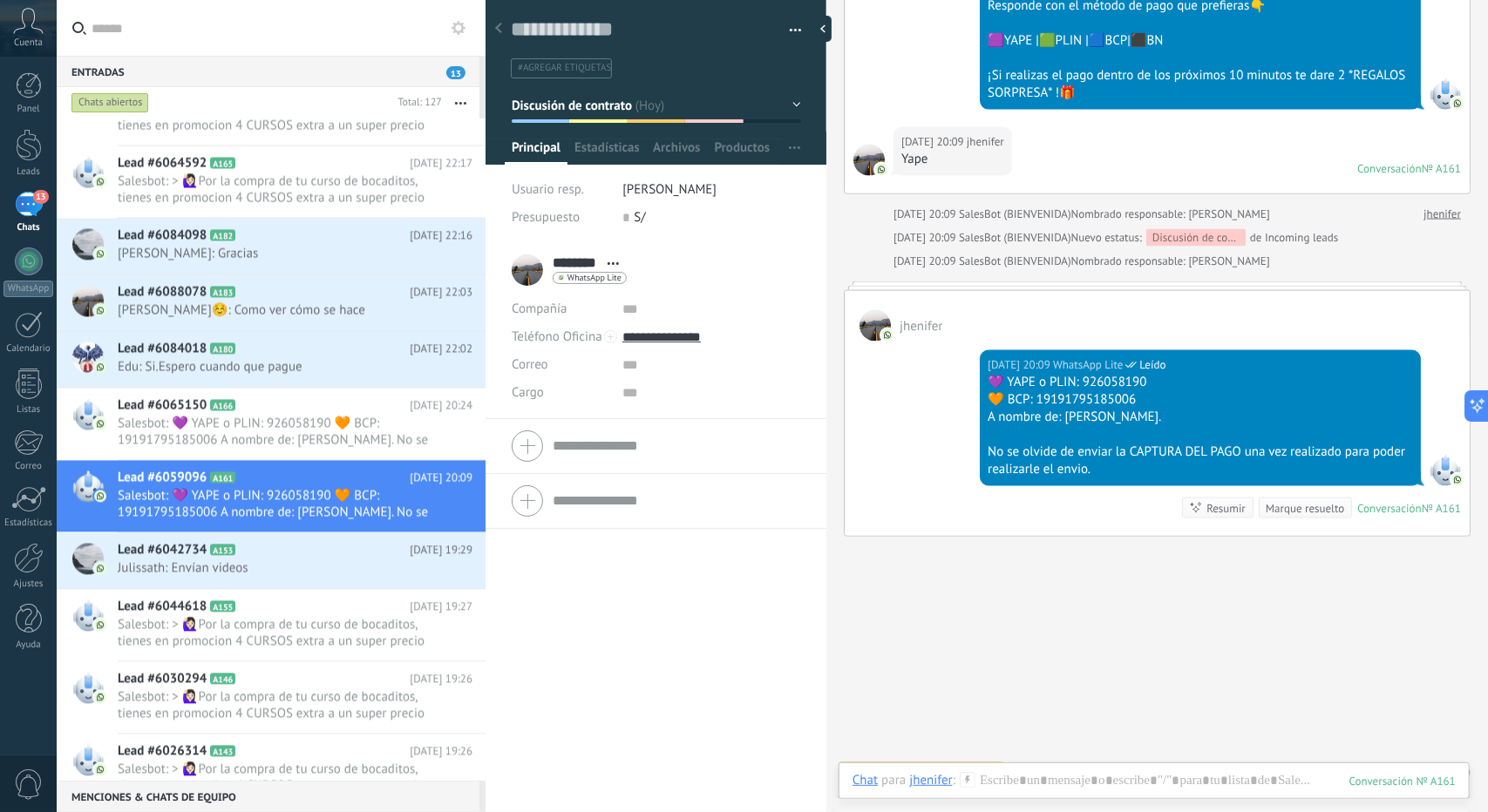
click at [577, 115] on button "Discusión de contrato" at bounding box center [656, 106] width 289 height 32
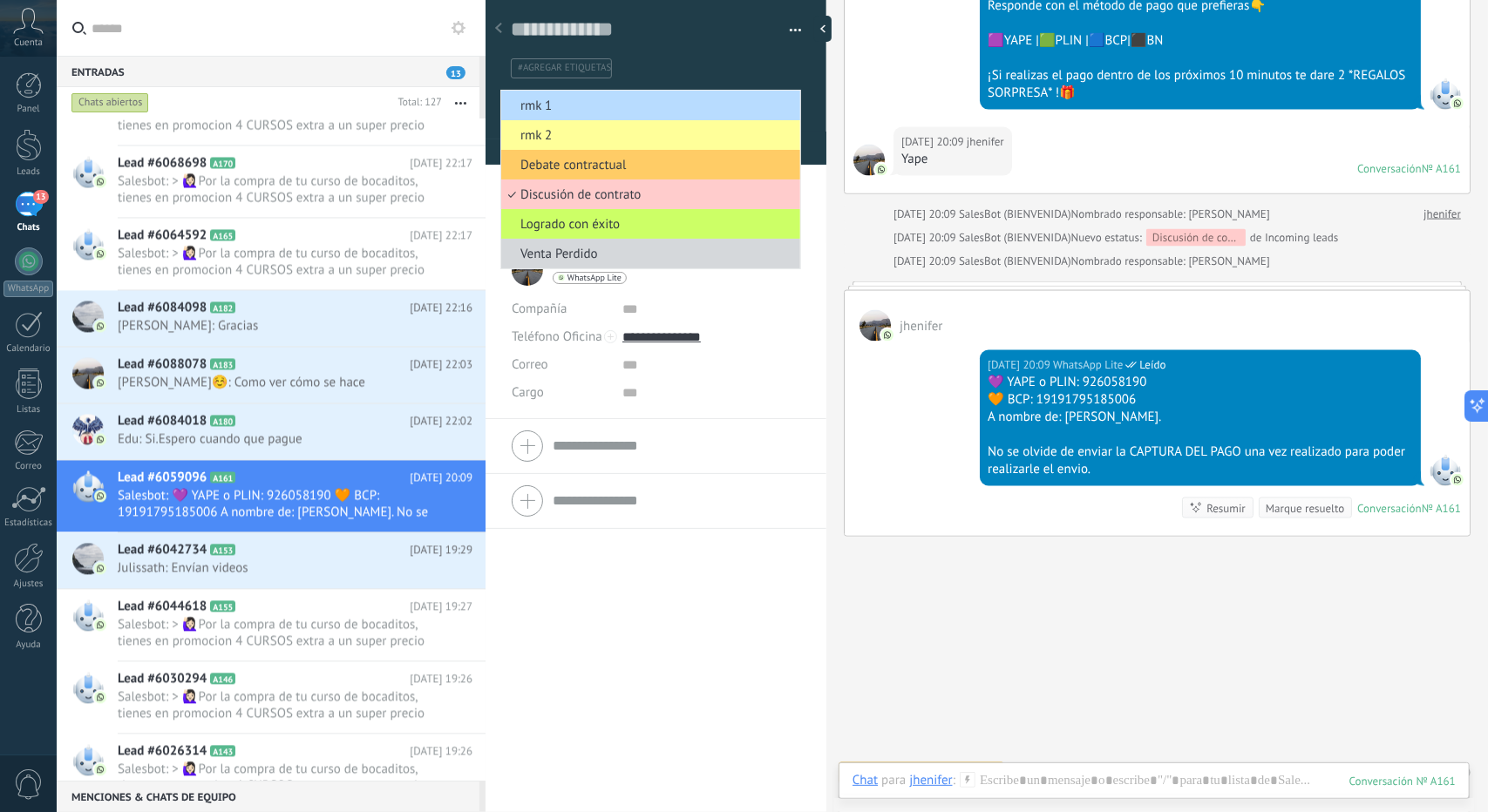
click at [576, 112] on span "rmk 1" at bounding box center [648, 106] width 294 height 17
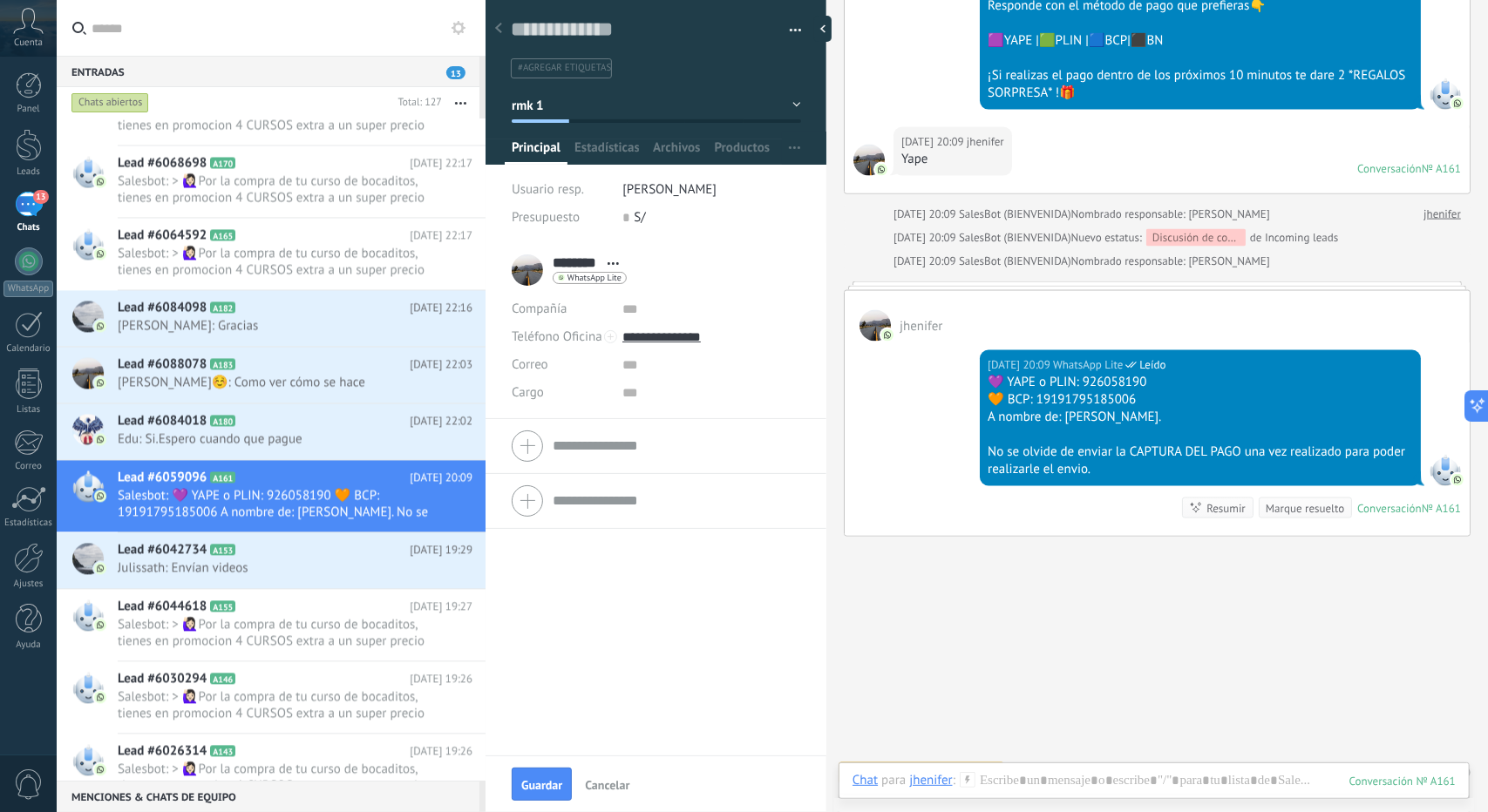
click at [546, 800] on div "Guardar Cancelar" at bounding box center [656, 783] width 341 height 57
click at [533, 771] on button "Guardar" at bounding box center [541, 784] width 60 height 33
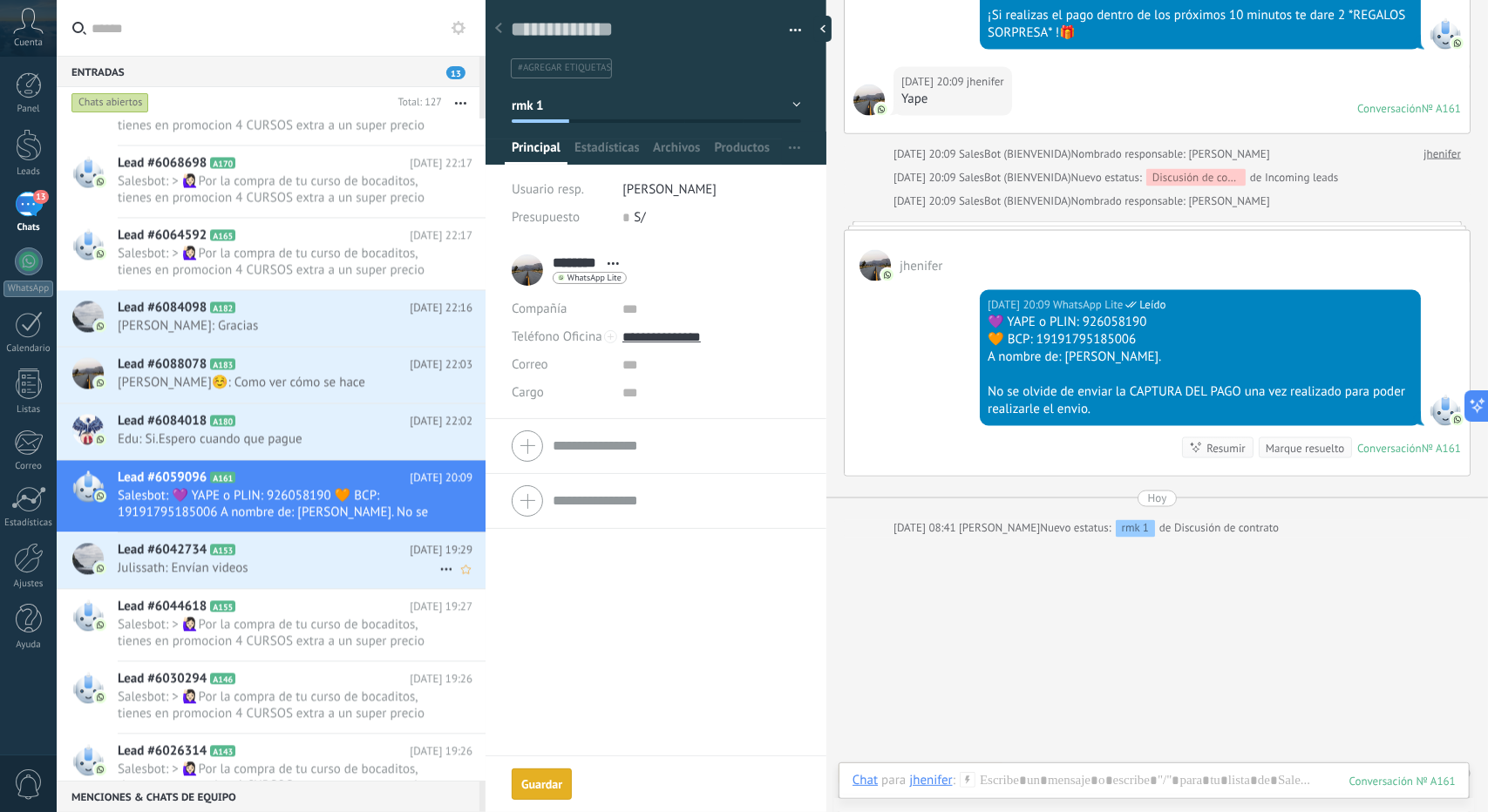
click at [324, 541] on h2 "Lead #6042734 A153" at bounding box center [263, 550] width 292 height 18
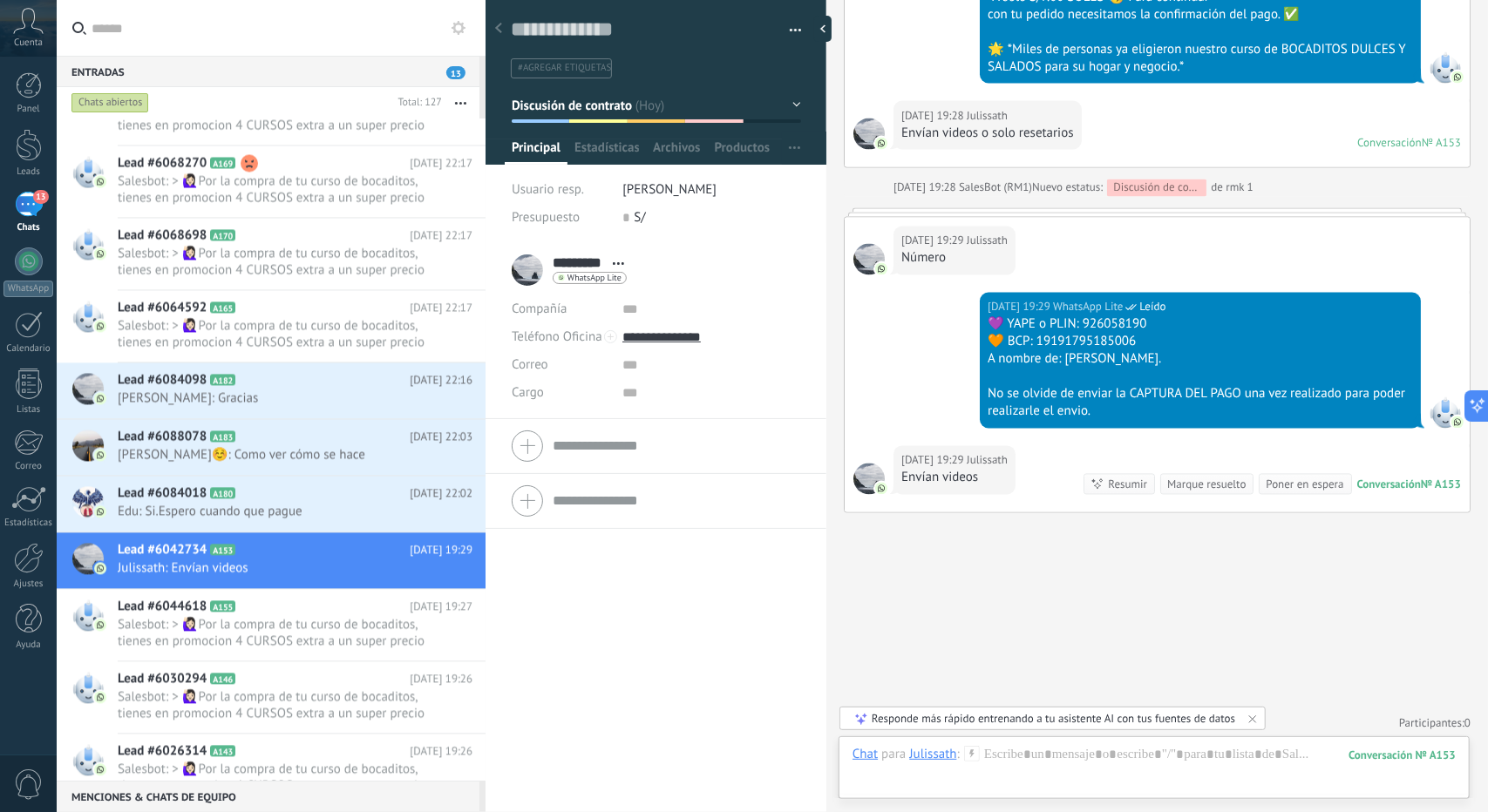
click at [605, 101] on span "Discusión de contrato" at bounding box center [572, 105] width 121 height 17
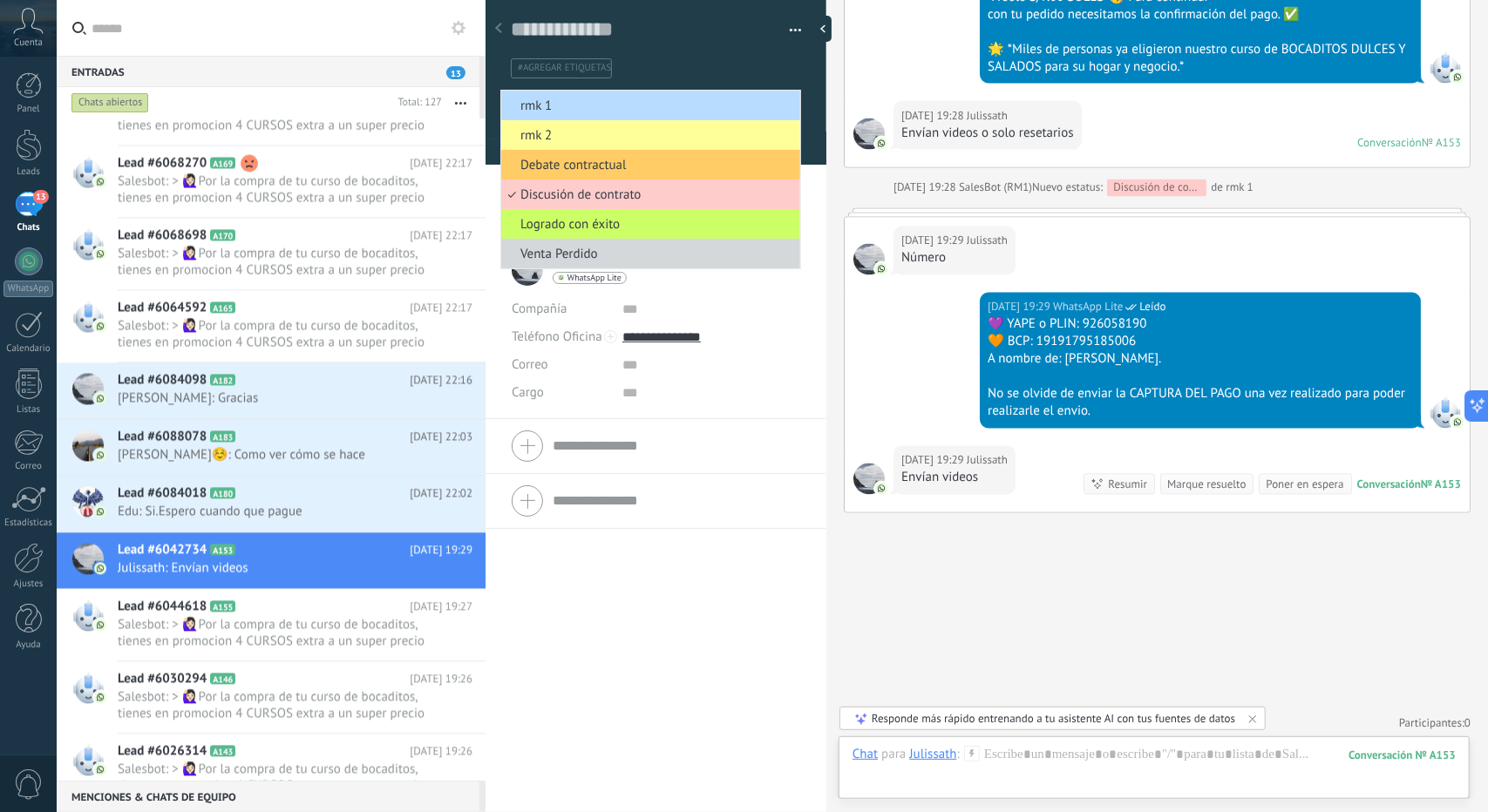
click at [604, 100] on span "rmk 1" at bounding box center [648, 106] width 294 height 17
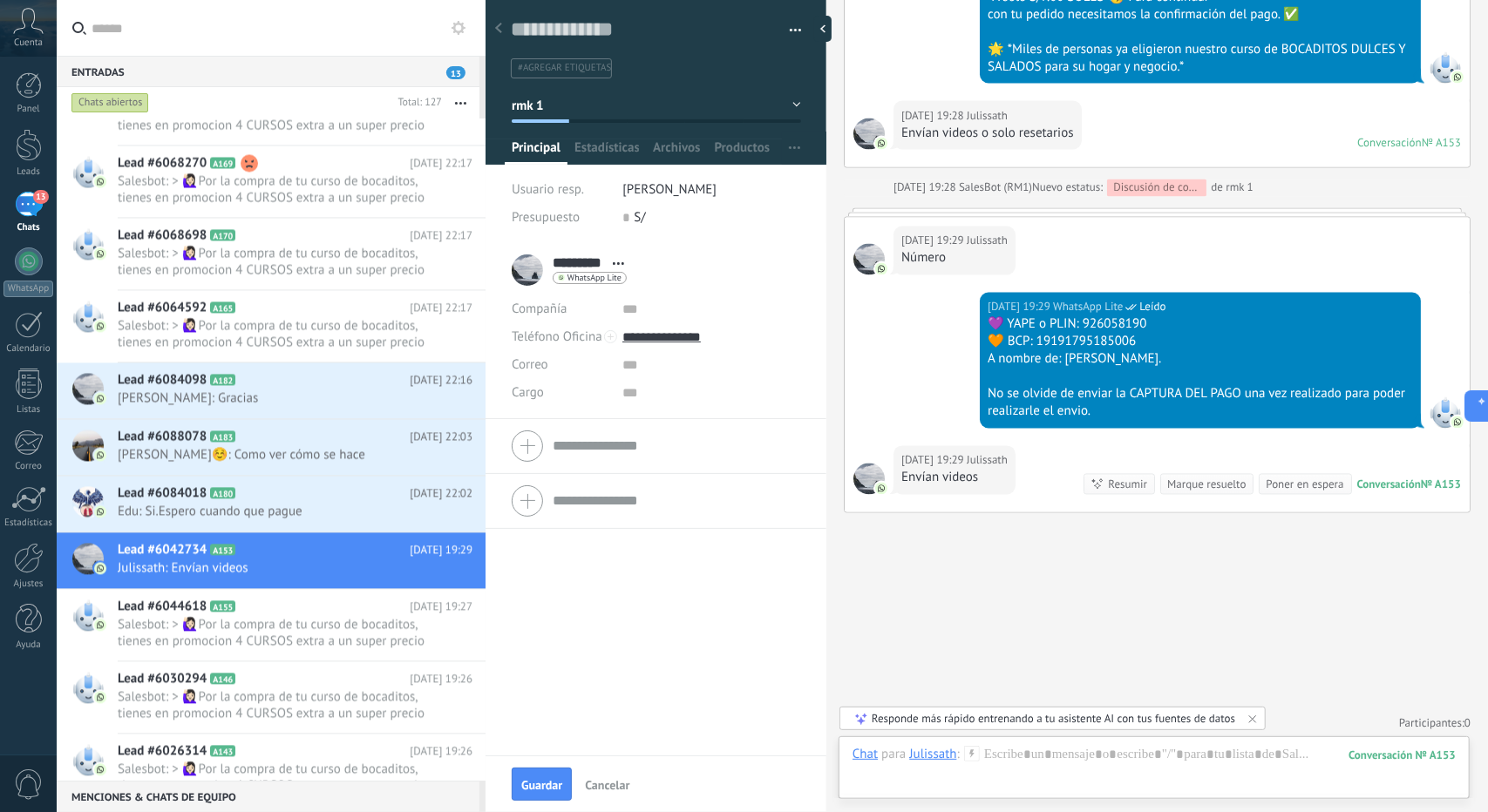
click at [546, 777] on button "Guardar" at bounding box center [541, 784] width 60 height 33
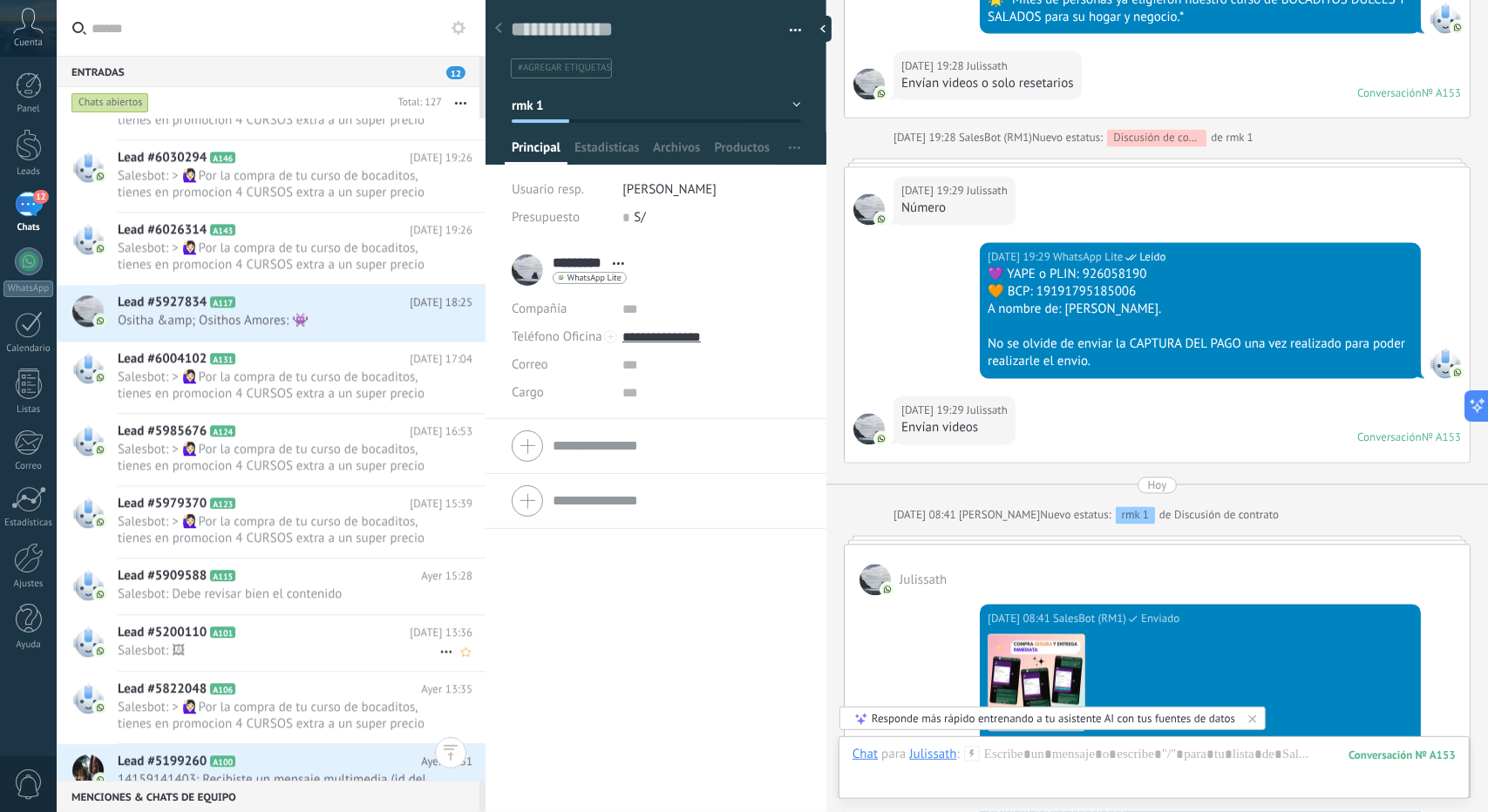
click at [323, 628] on h2 "Lead #5200110 A101" at bounding box center [263, 632] width 292 height 18
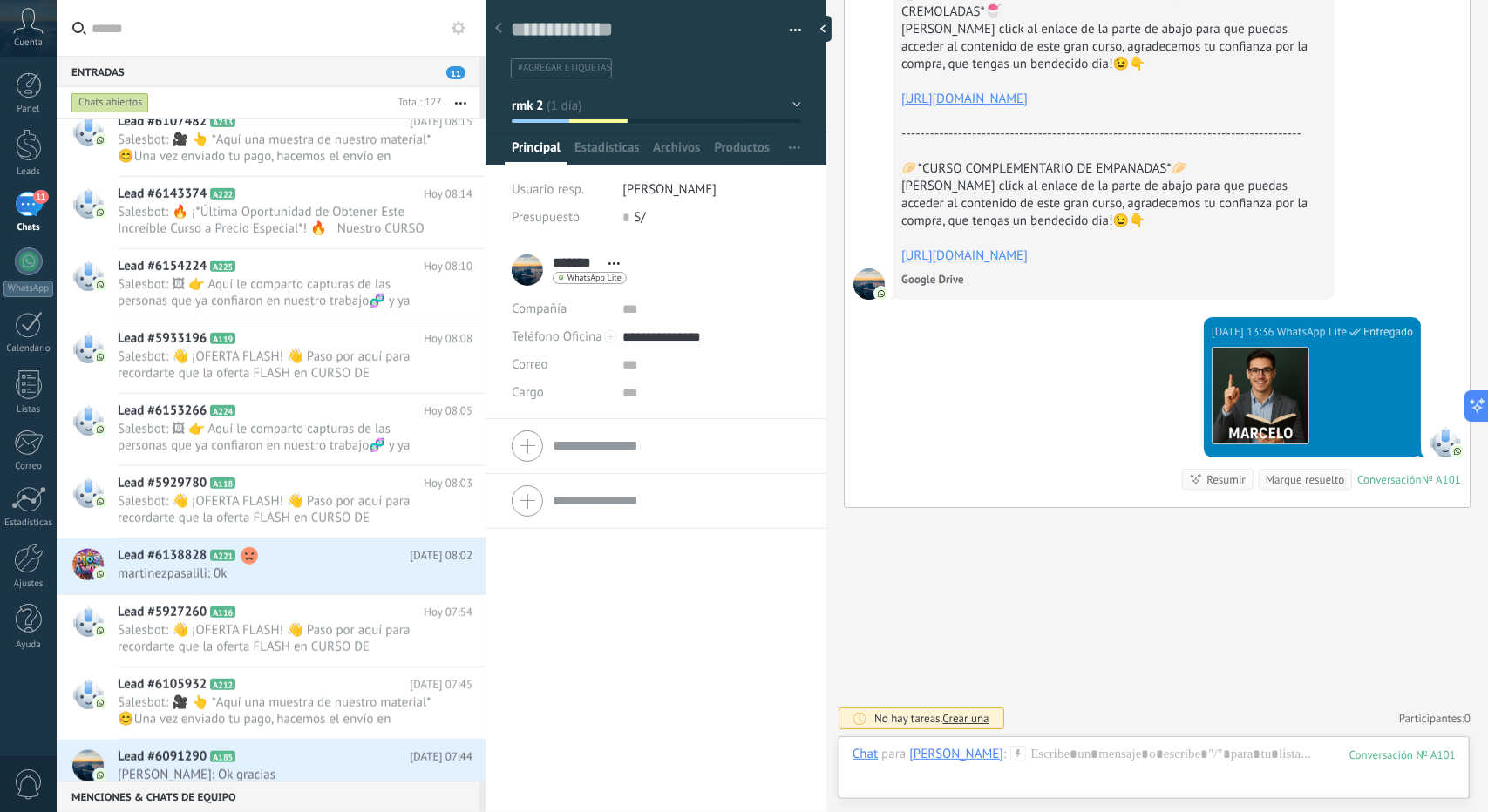
scroll to position [958, 0]
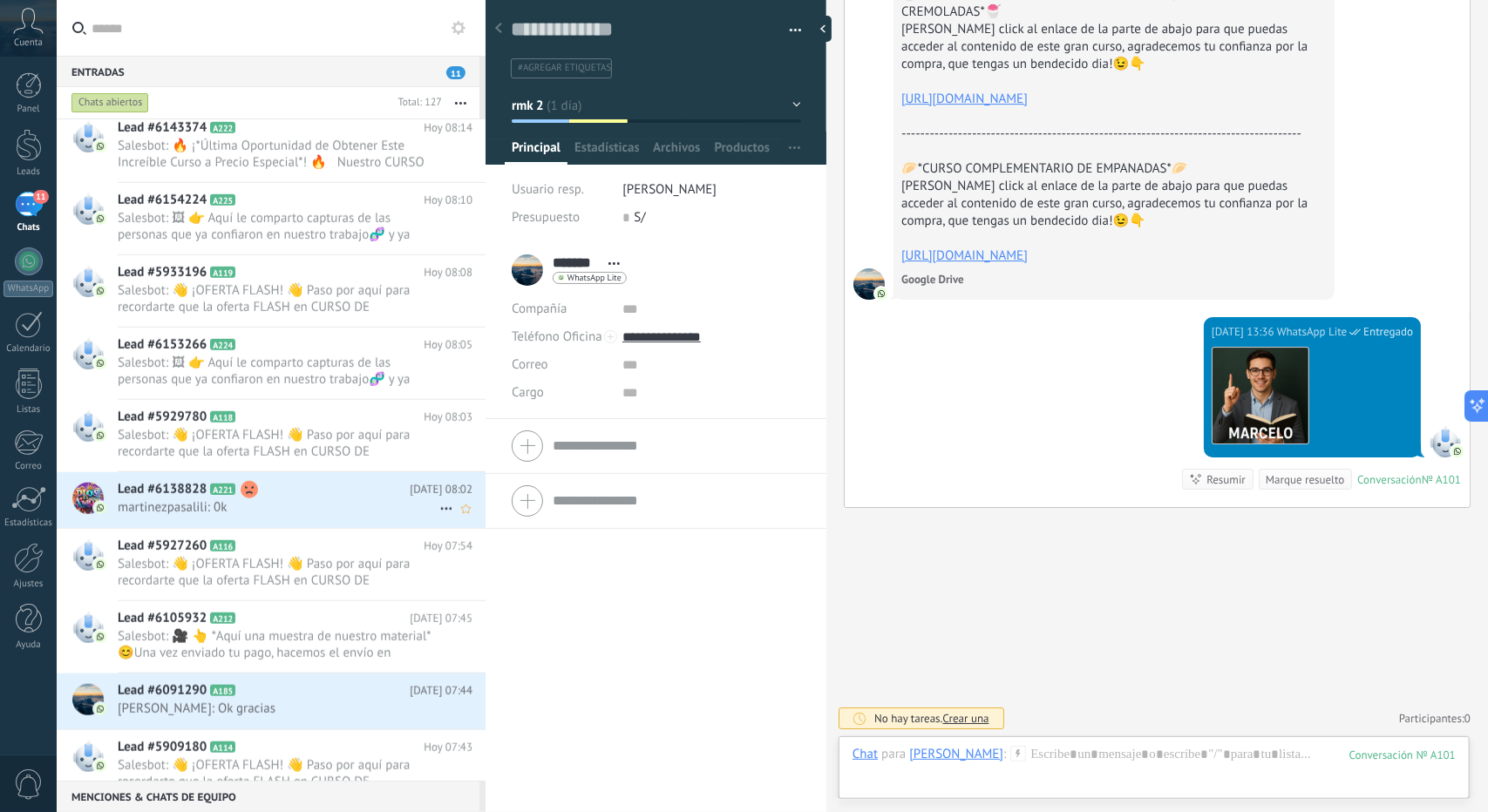
click at [276, 482] on h2 "Lead #6138828 A221" at bounding box center [263, 489] width 292 height 18
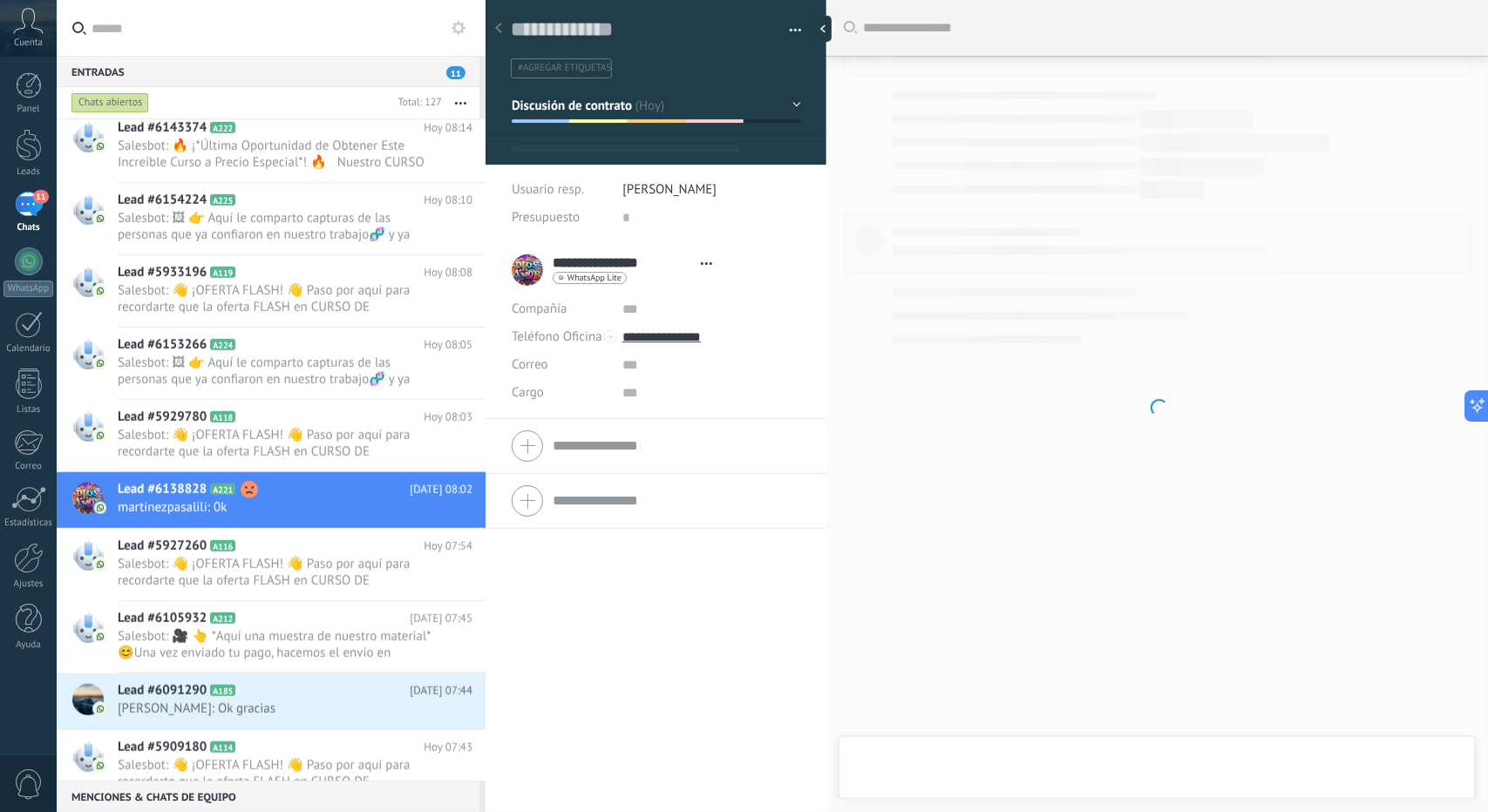
scroll to position [26, 0]
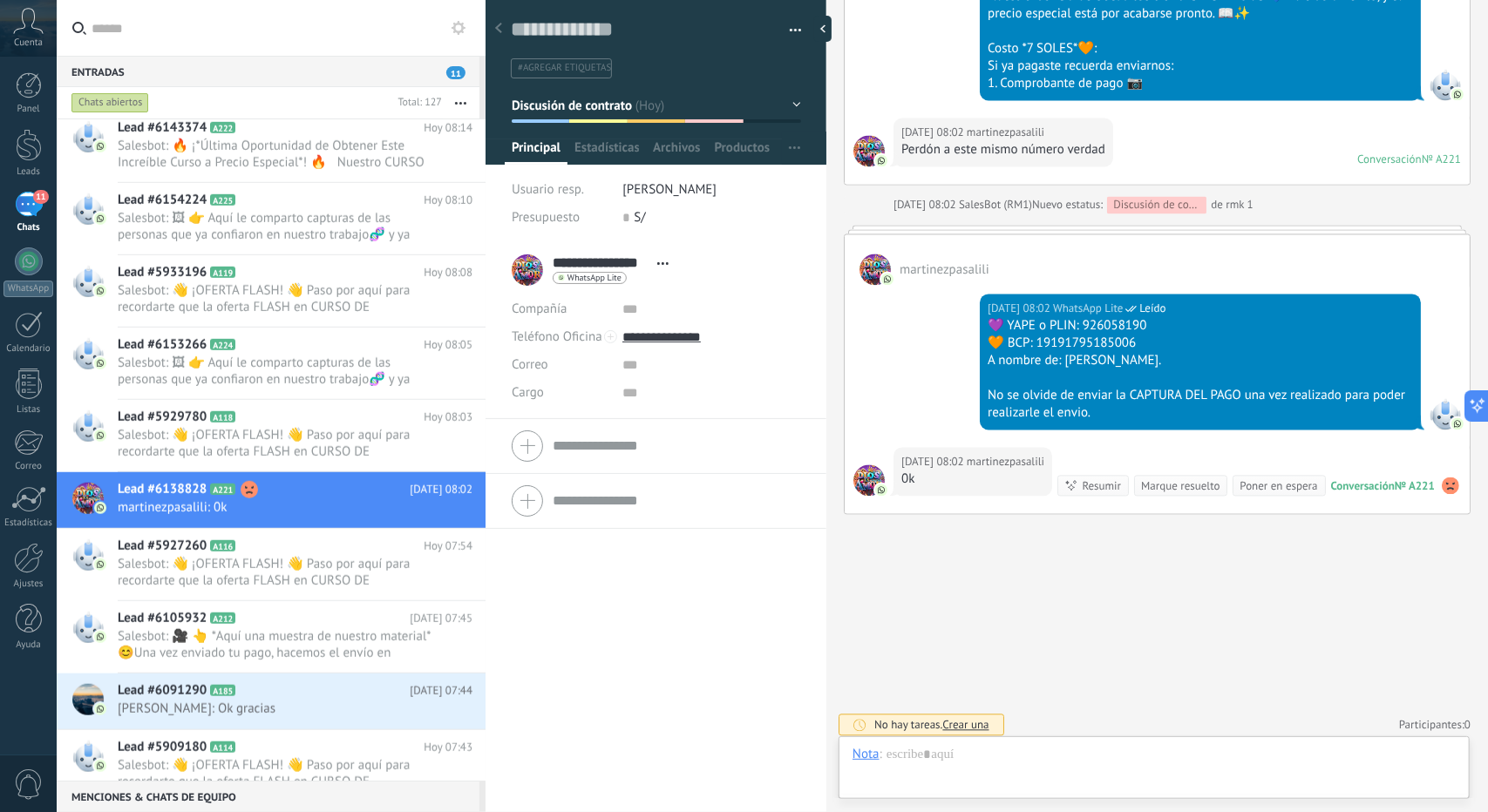
click at [560, 106] on span "Discusión de contrato" at bounding box center [572, 105] width 121 height 17
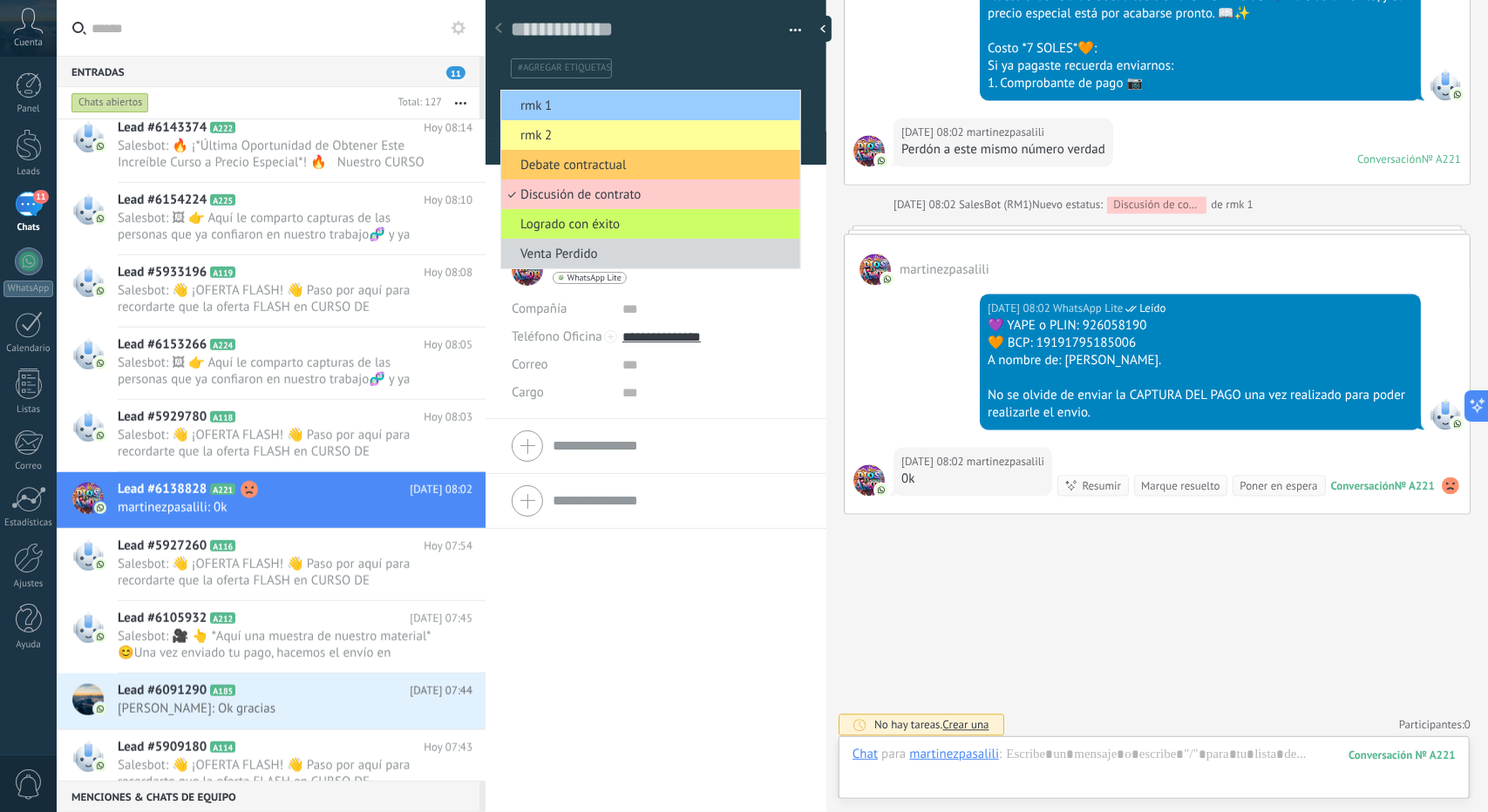
click at [560, 106] on span "rmk 1" at bounding box center [648, 106] width 294 height 17
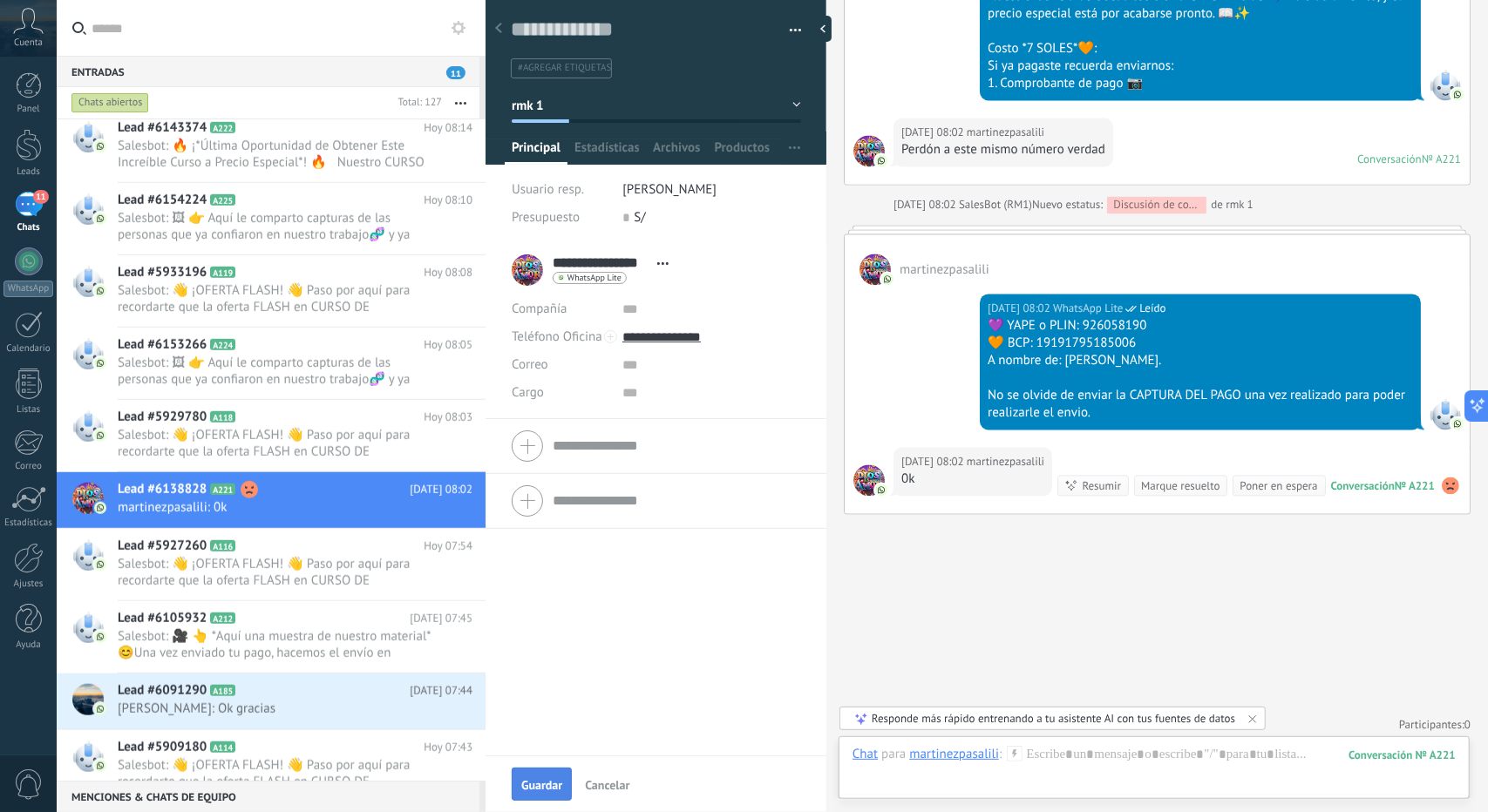
click at [548, 780] on span "Guardar" at bounding box center [541, 785] width 41 height 12
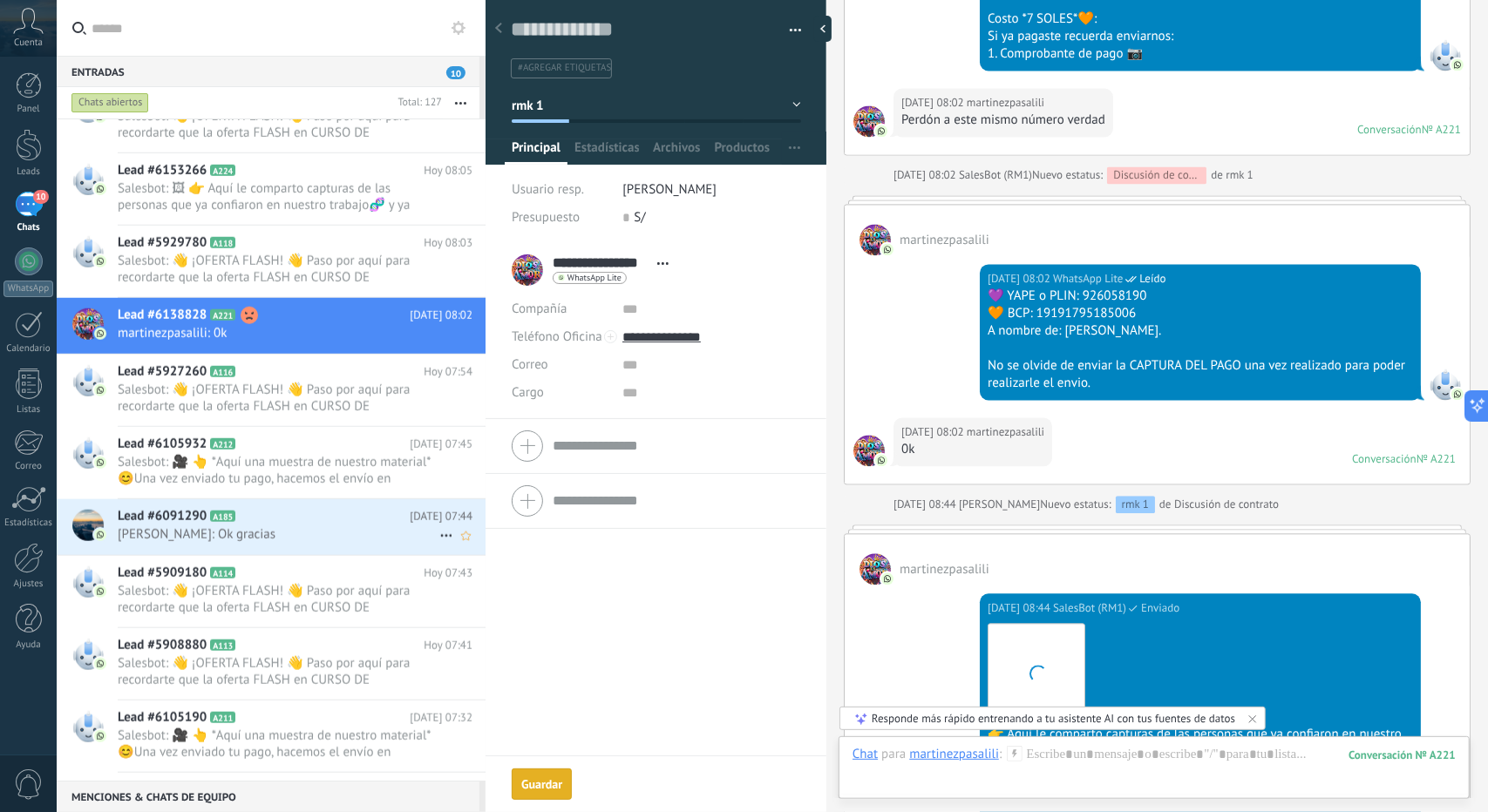
scroll to position [2315, 0]
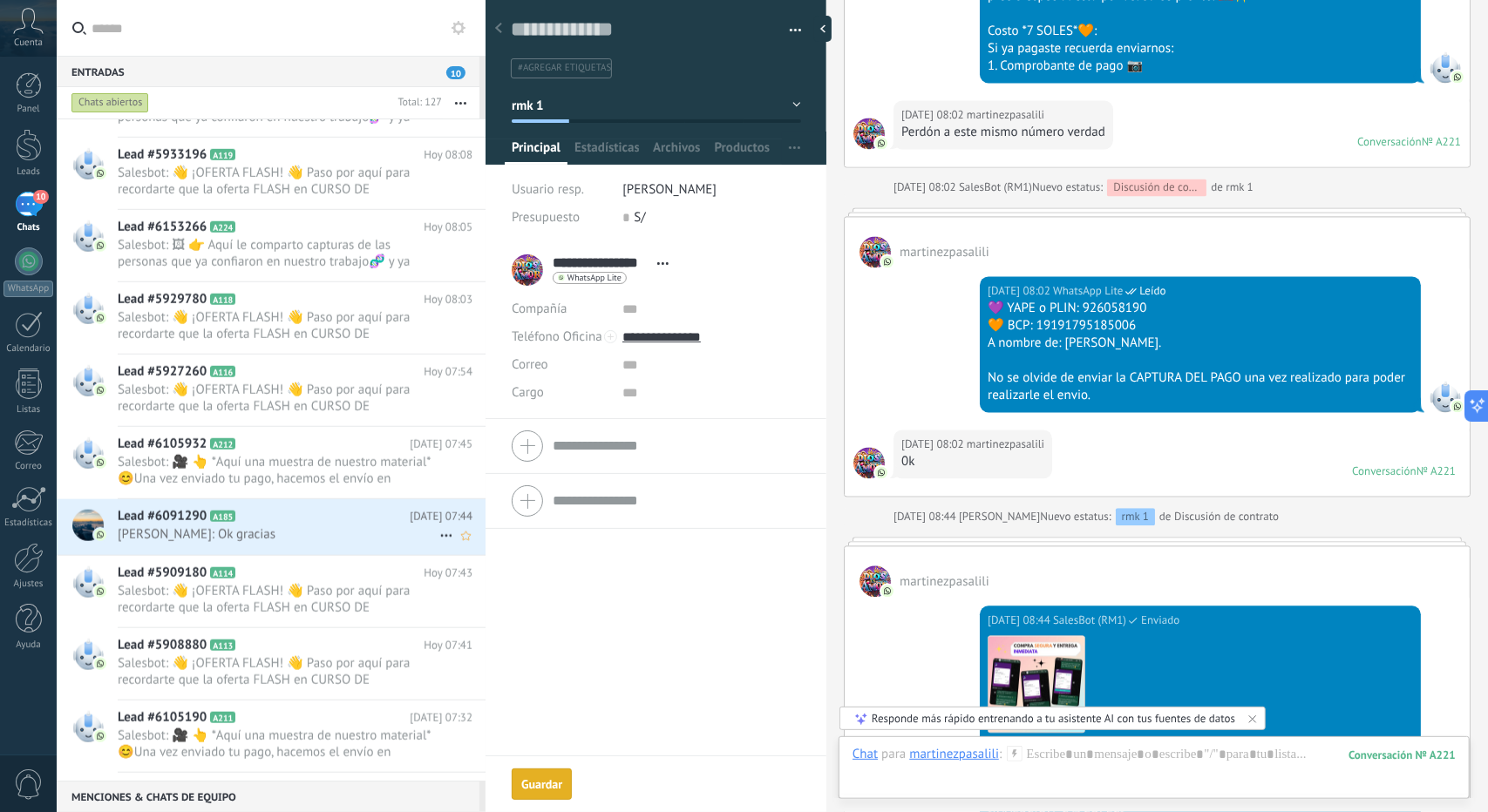
click at [242, 532] on span "[PERSON_NAME]: Ok gracias" at bounding box center [278, 535] width 322 height 17
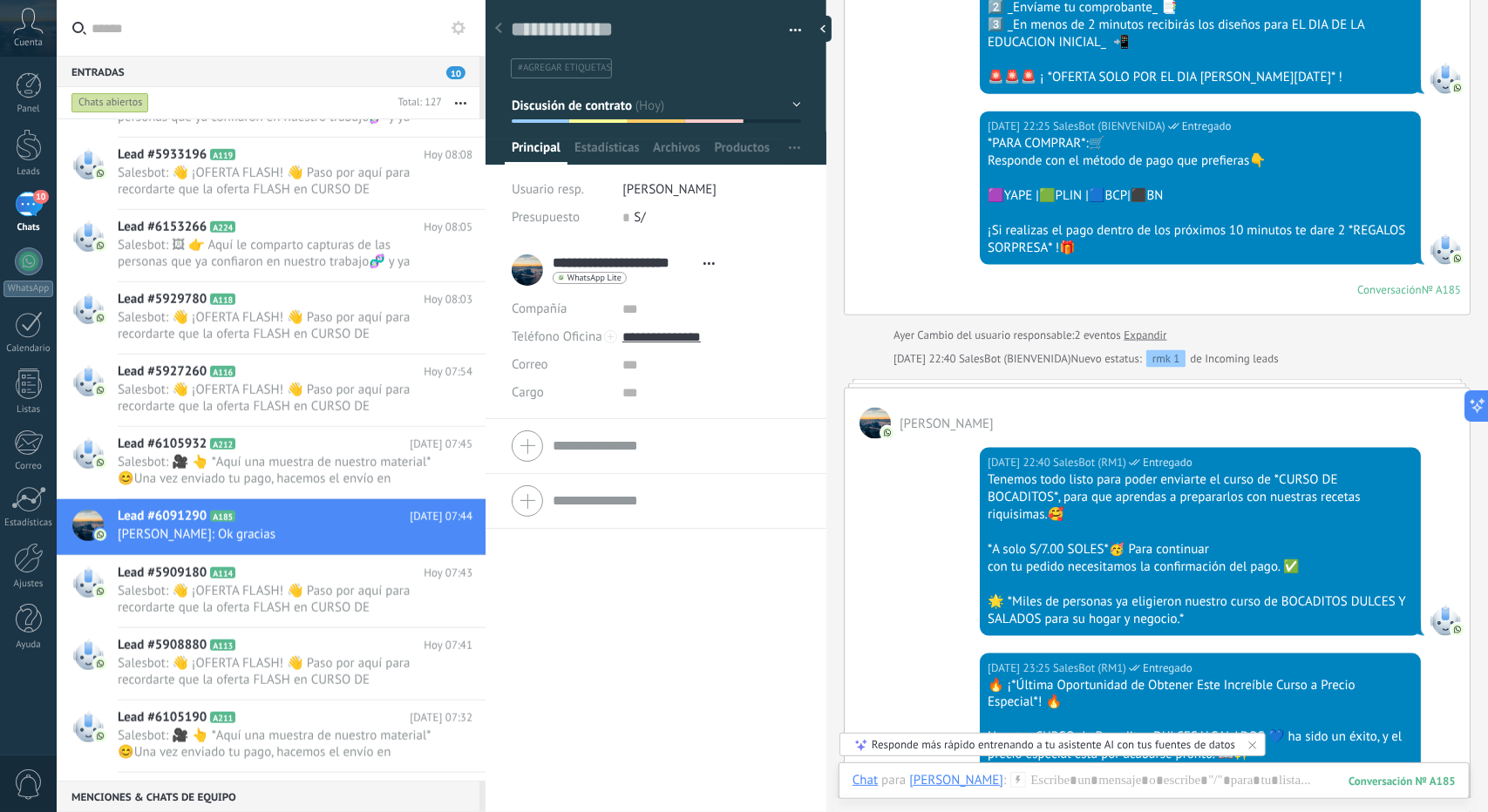
scroll to position [1528, 0]
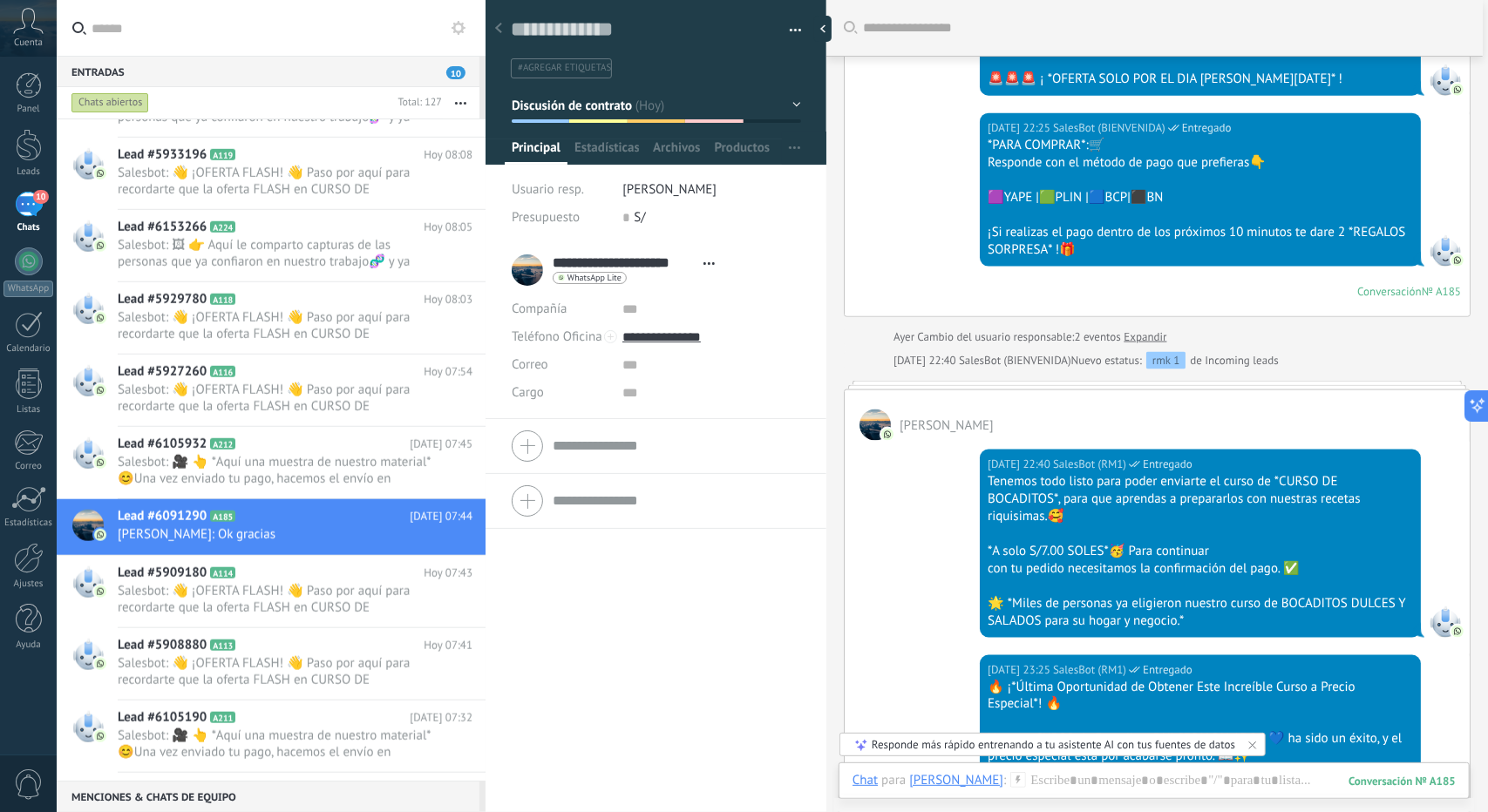
click at [658, 95] on button "Discusión de contrato" at bounding box center [656, 106] width 289 height 32
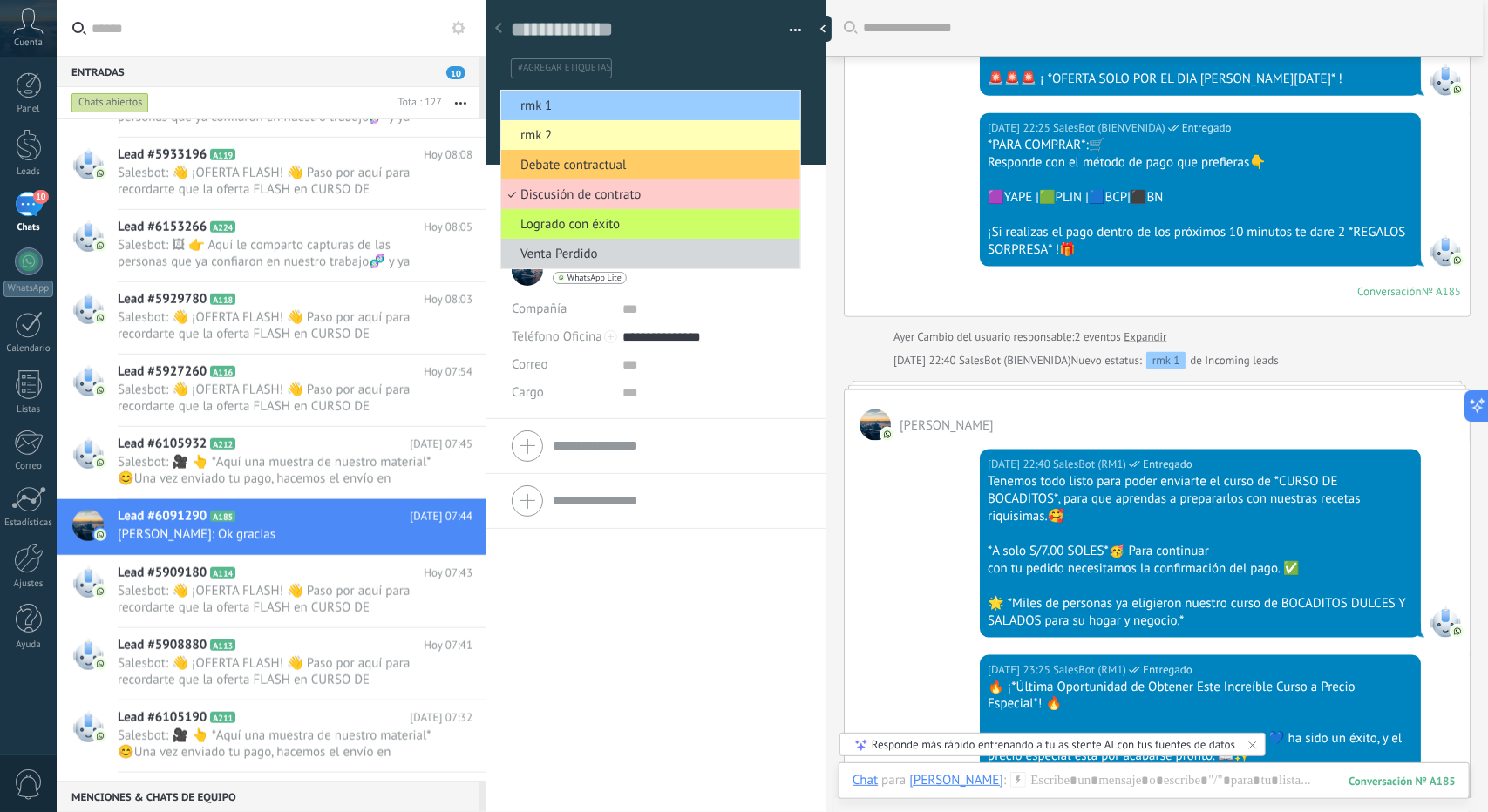
click at [590, 141] on span "rmk 2" at bounding box center [648, 135] width 294 height 17
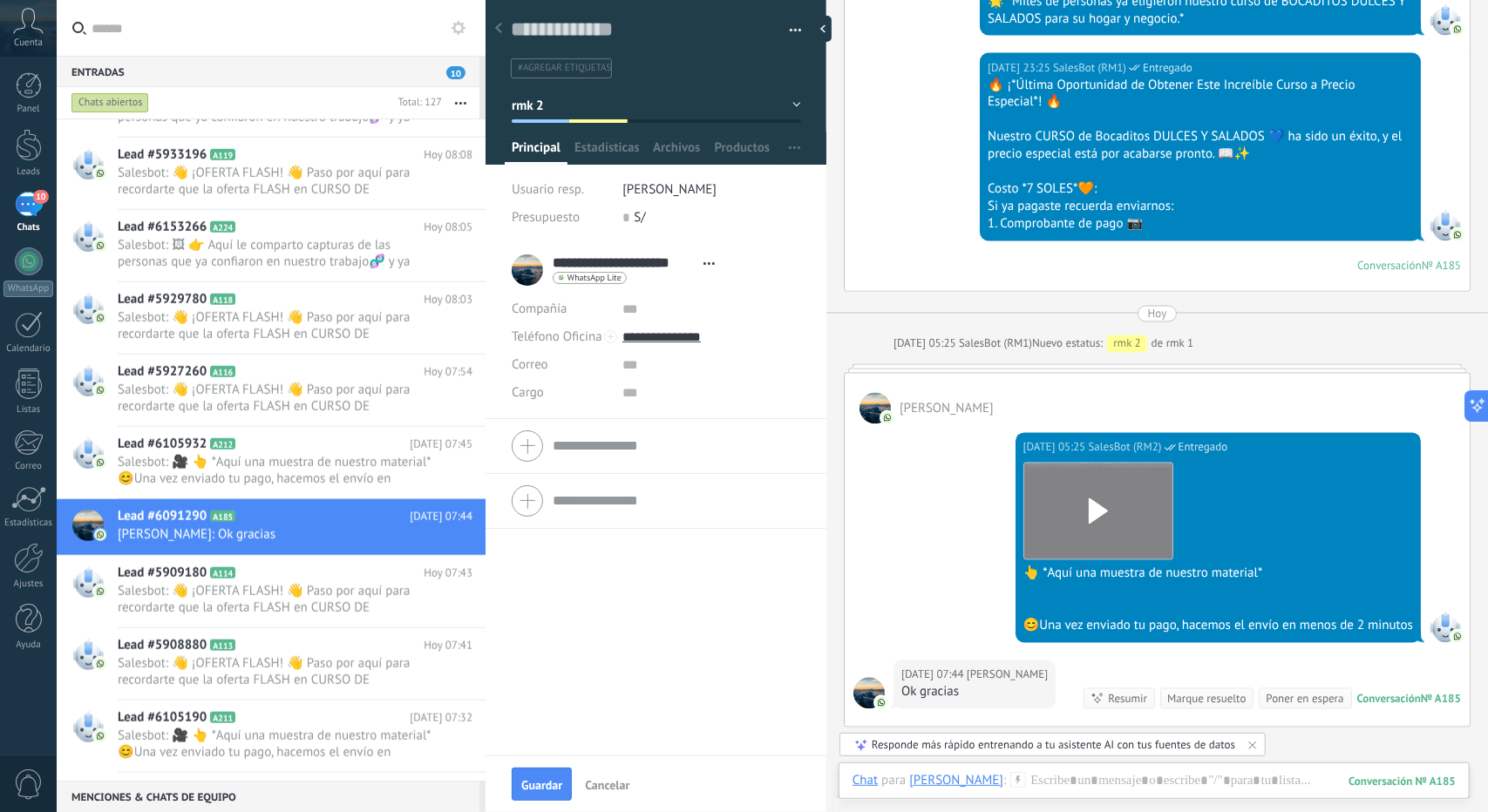
scroll to position [2313, 0]
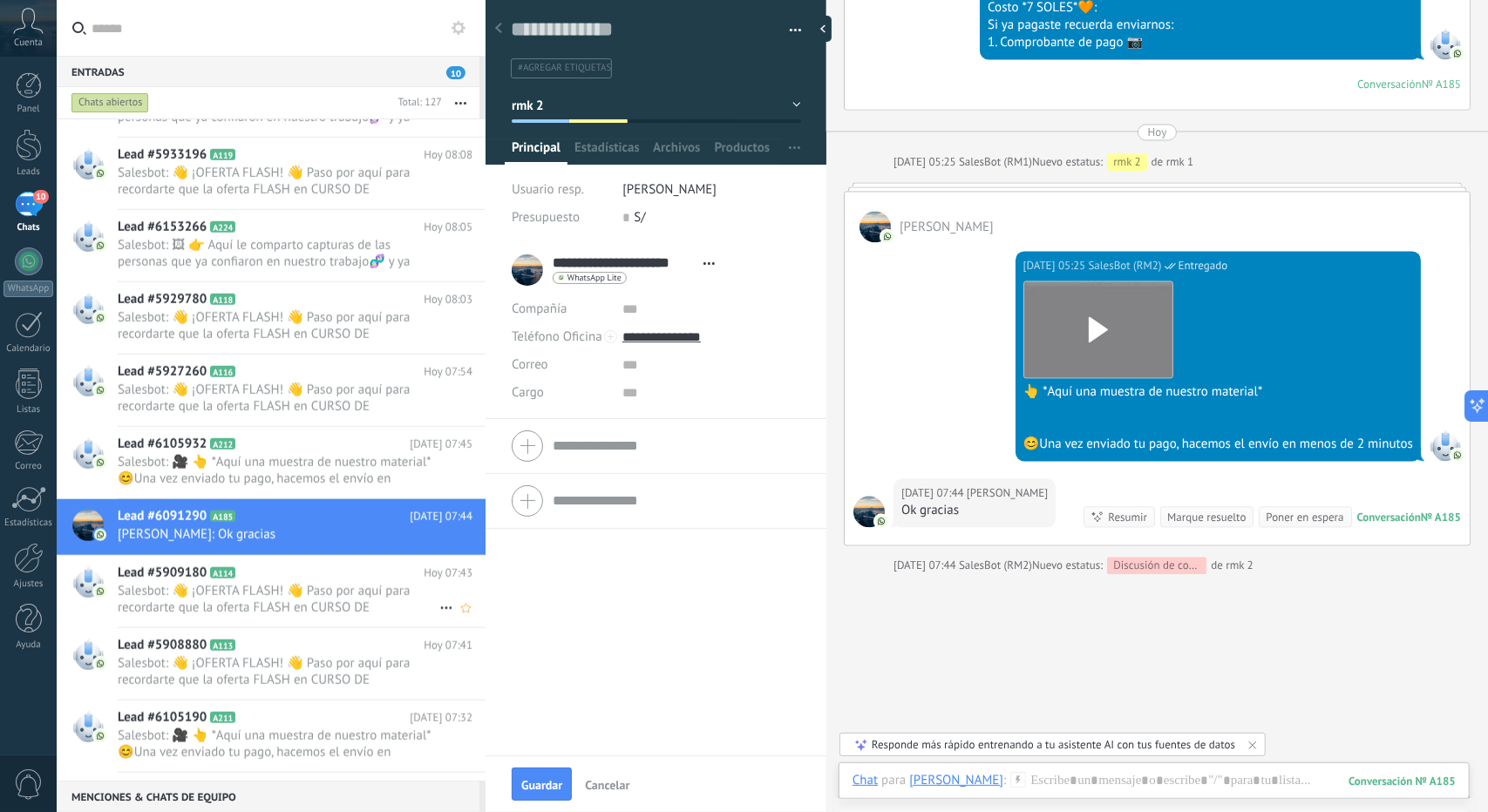
click at [315, 586] on span "Salesbot: 👋 ¡OFERTA FLASH! 👋 Paso por aquí para recordarte que la oferta FLASH …" at bounding box center [278, 600] width 322 height 33
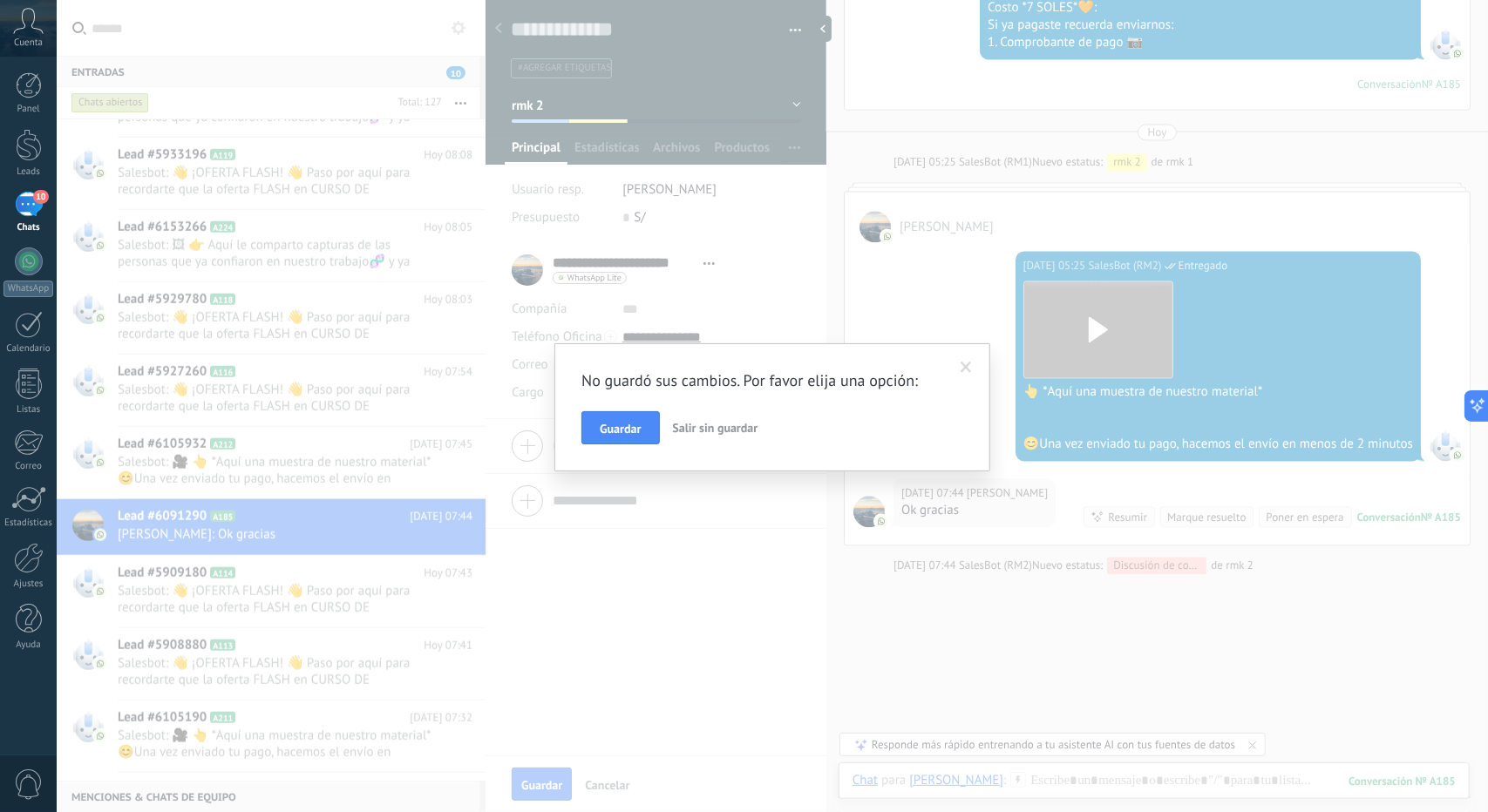
click at [711, 414] on button "Salir sin guardar" at bounding box center [715, 428] width 99 height 33
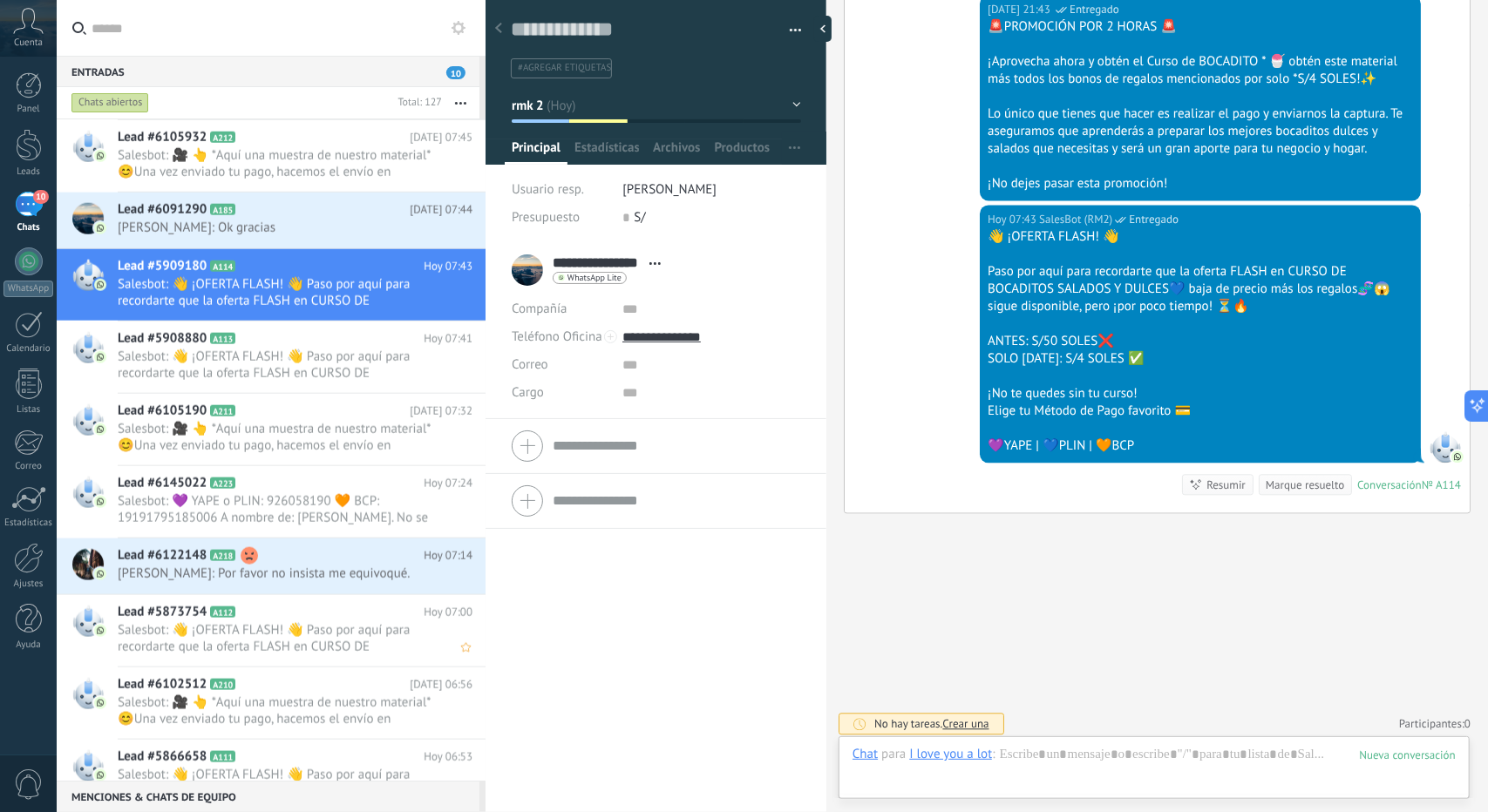
scroll to position [1481, 0]
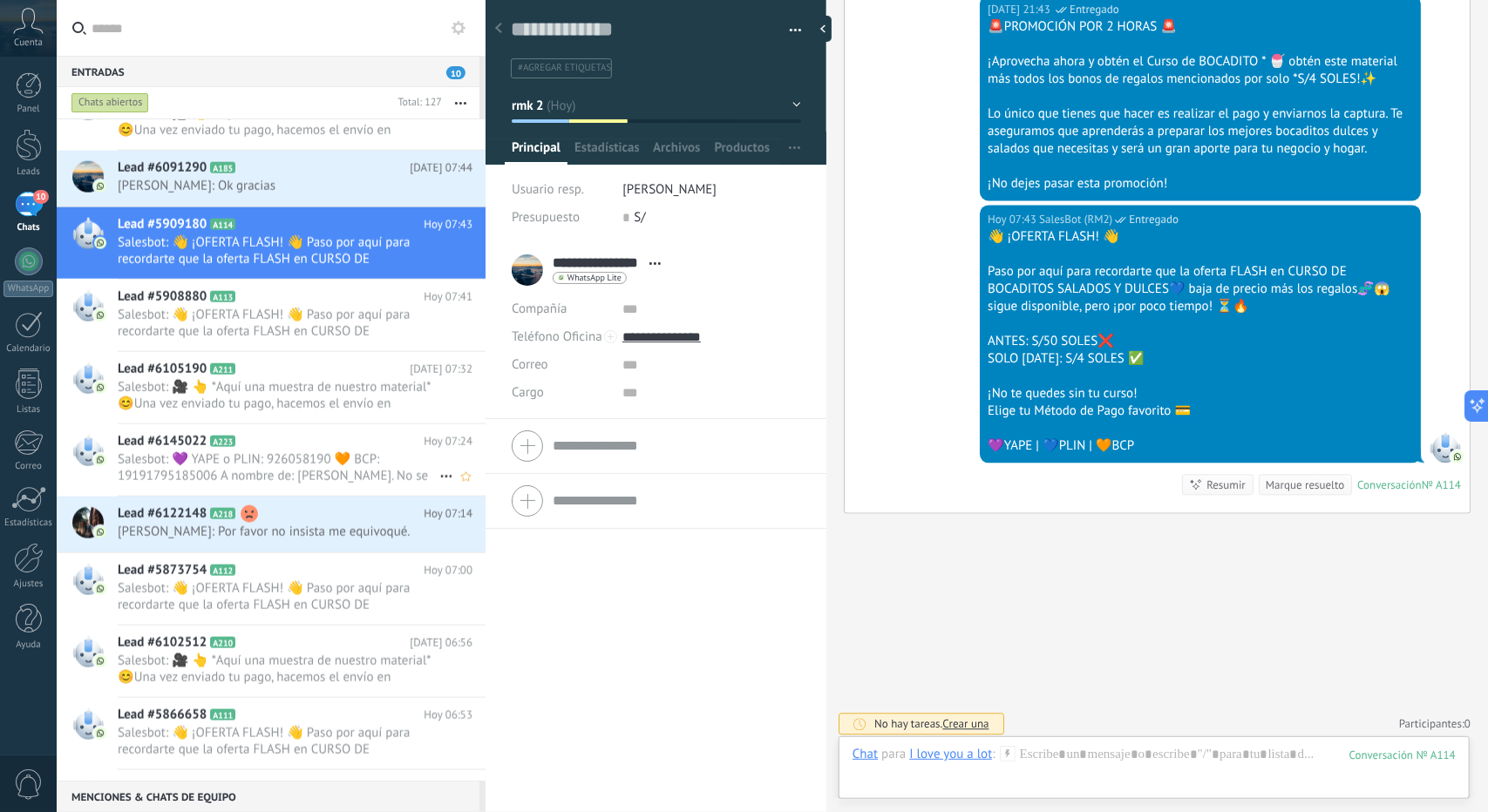
click at [317, 476] on span "Salesbot: 💜 YAPE o PLIN: 926058190 🧡 BCP: 19191795185006 A nombre de: [PERSON_N…" at bounding box center [278, 468] width 322 height 33
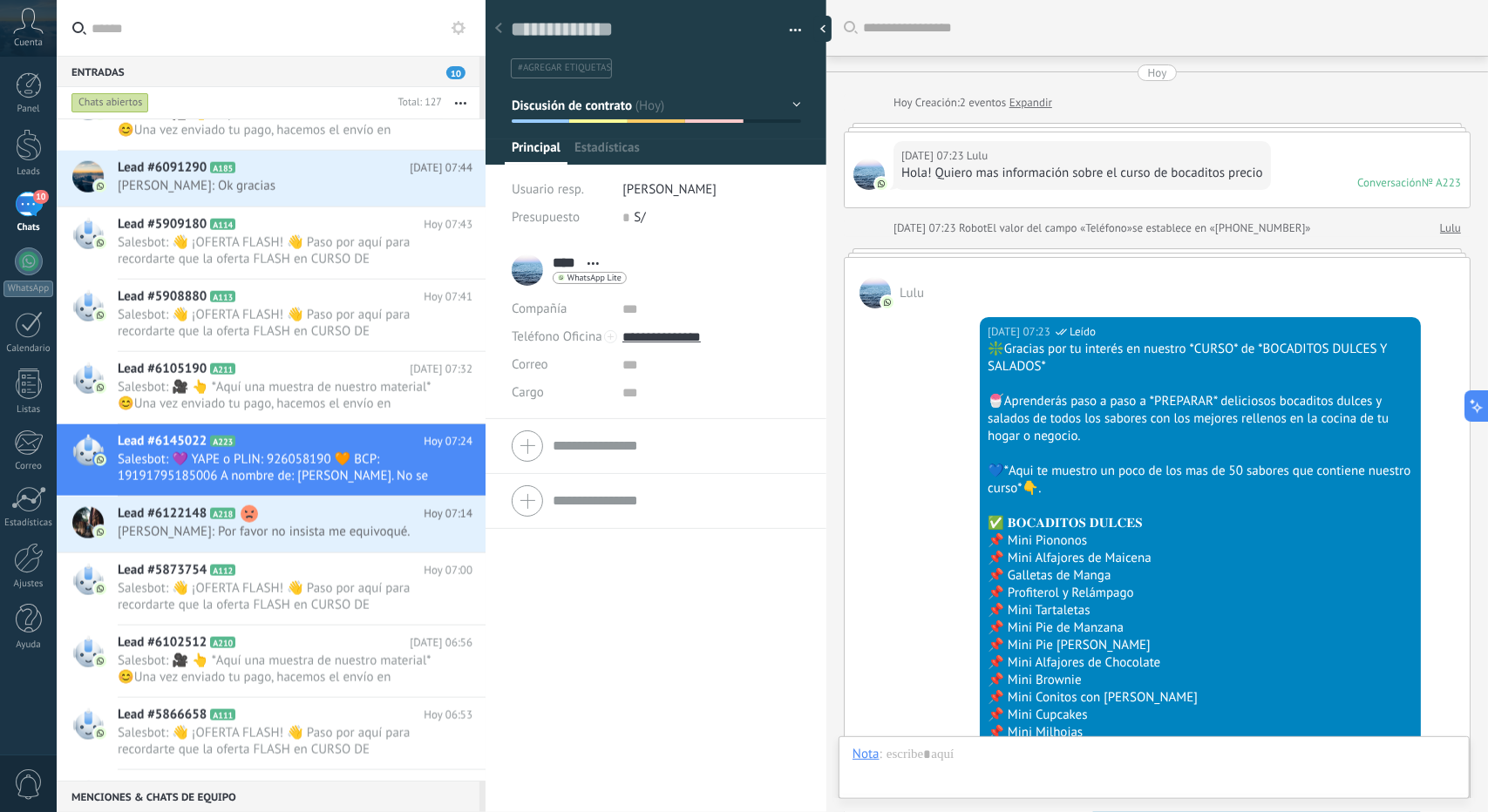
scroll to position [1621, 0]
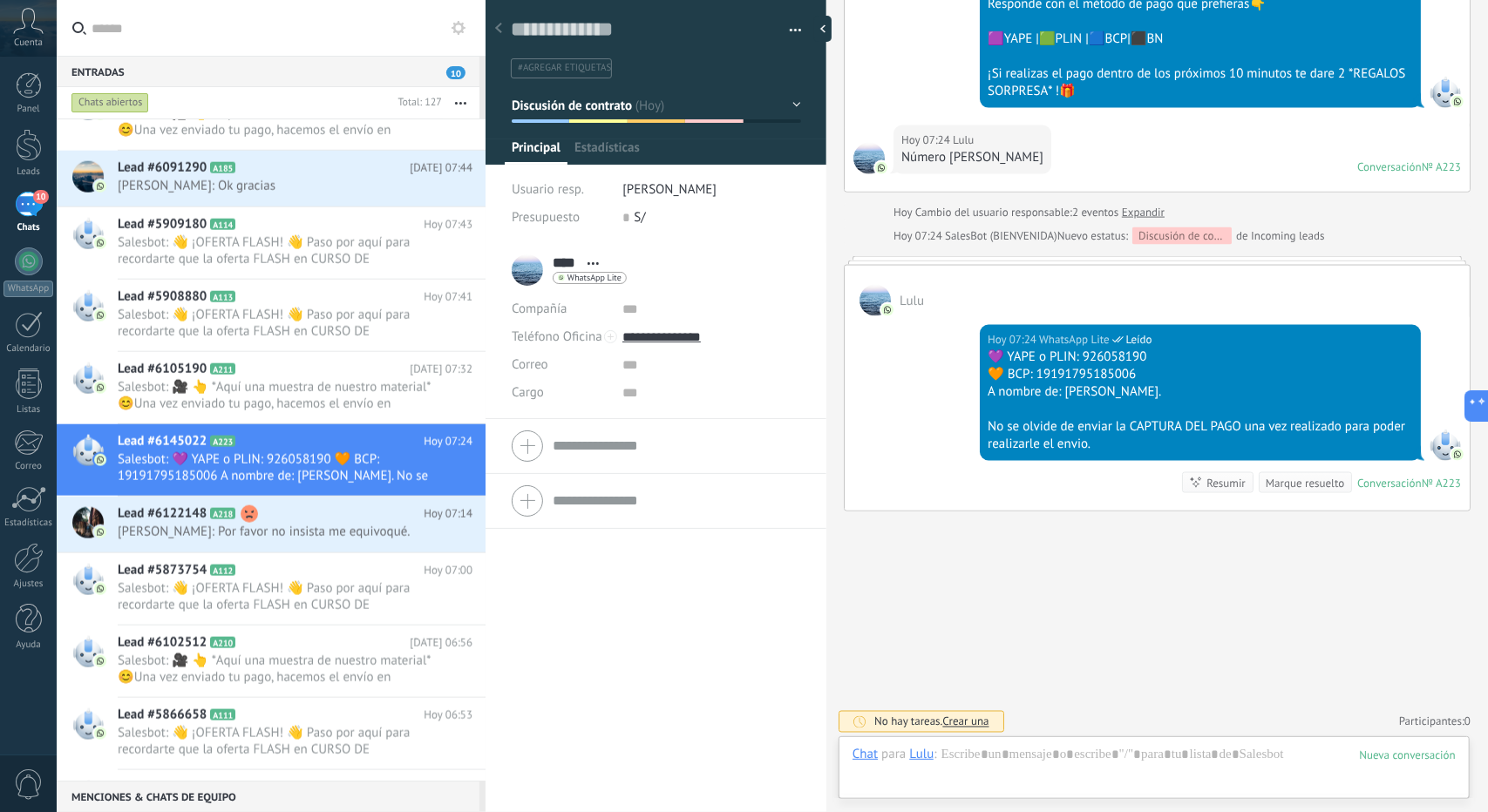
click at [602, 109] on span "Discusión de contrato" at bounding box center [572, 105] width 121 height 17
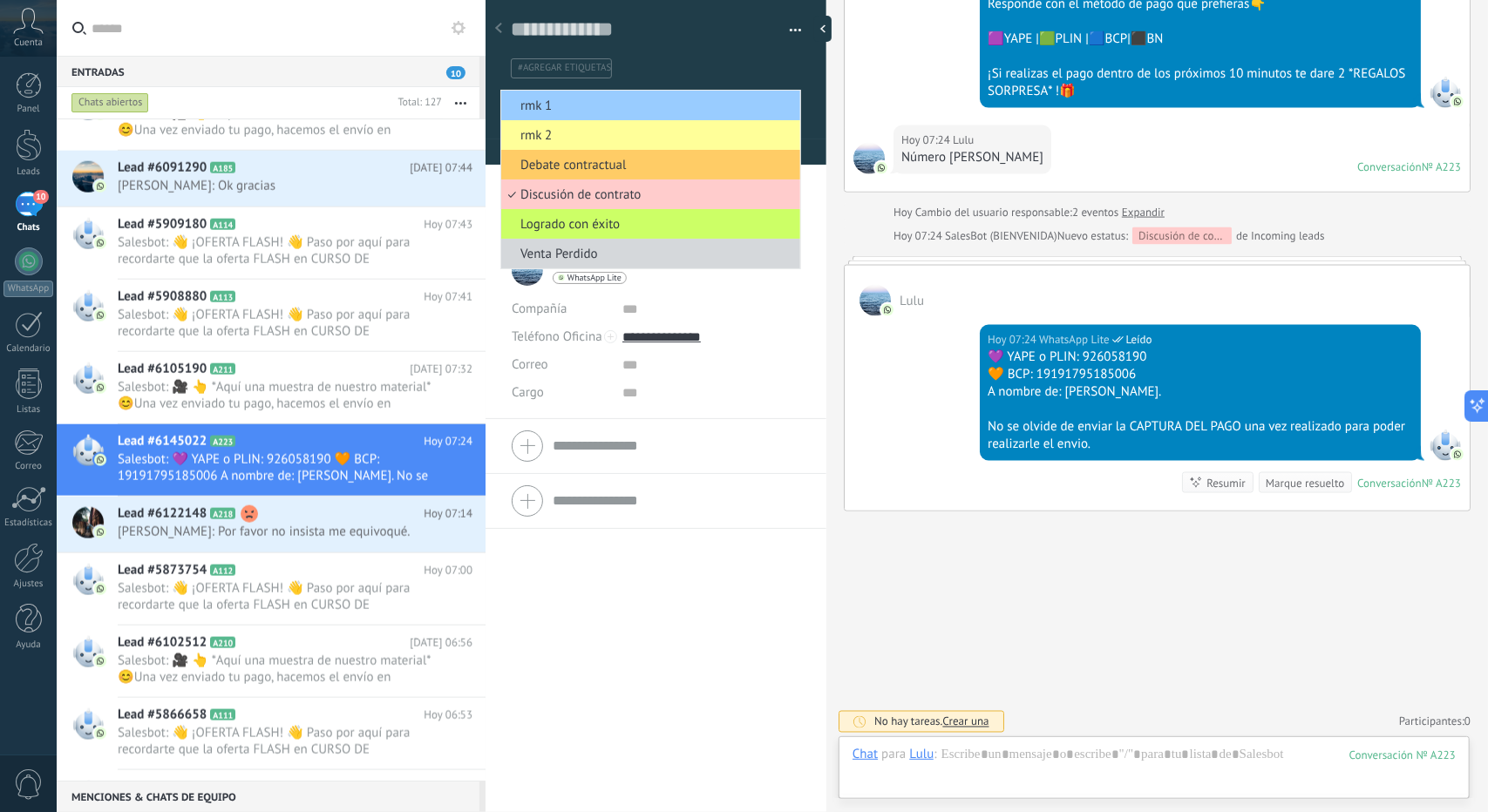
click at [598, 82] on div at bounding box center [656, 77] width 342 height 176
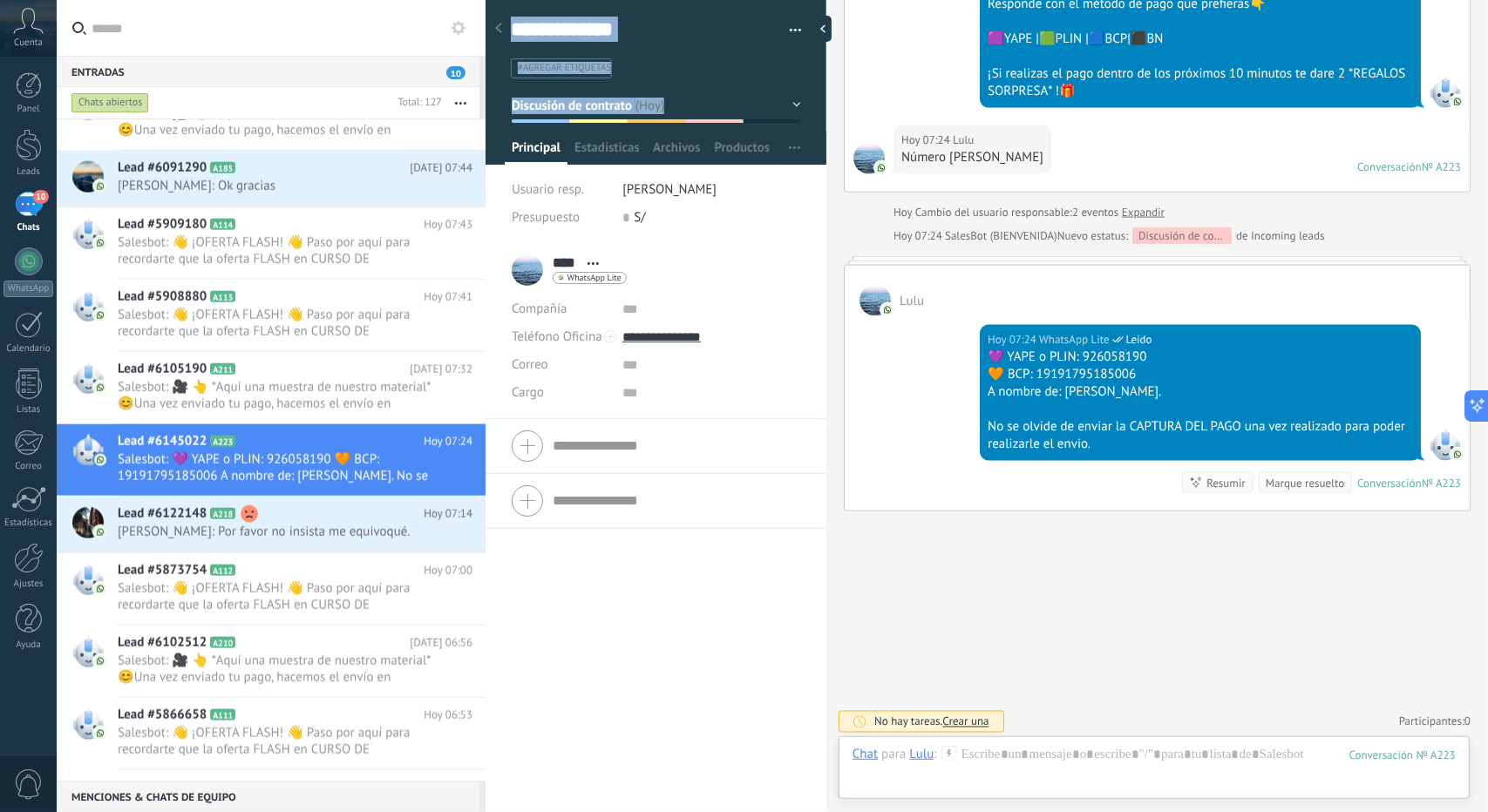
click at [591, 121] on div "Guardar y crear Imprimir Administrar etiquetas Exportar a excel" at bounding box center [656, 64] width 342 height 151
click at [580, 110] on span "Discusión de contrato" at bounding box center [572, 105] width 121 height 17
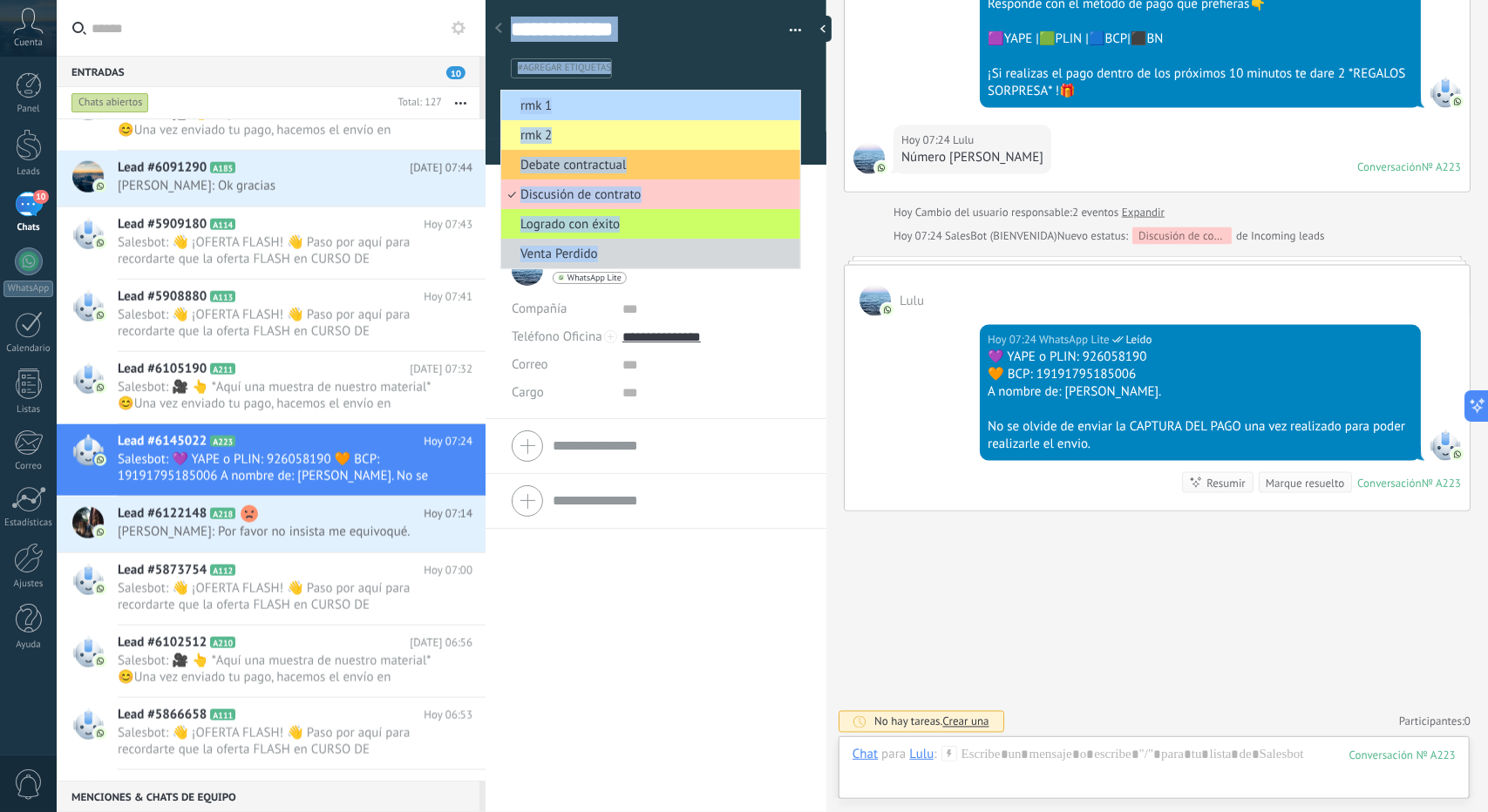
click at [579, 109] on span "rmk 1" at bounding box center [648, 106] width 294 height 17
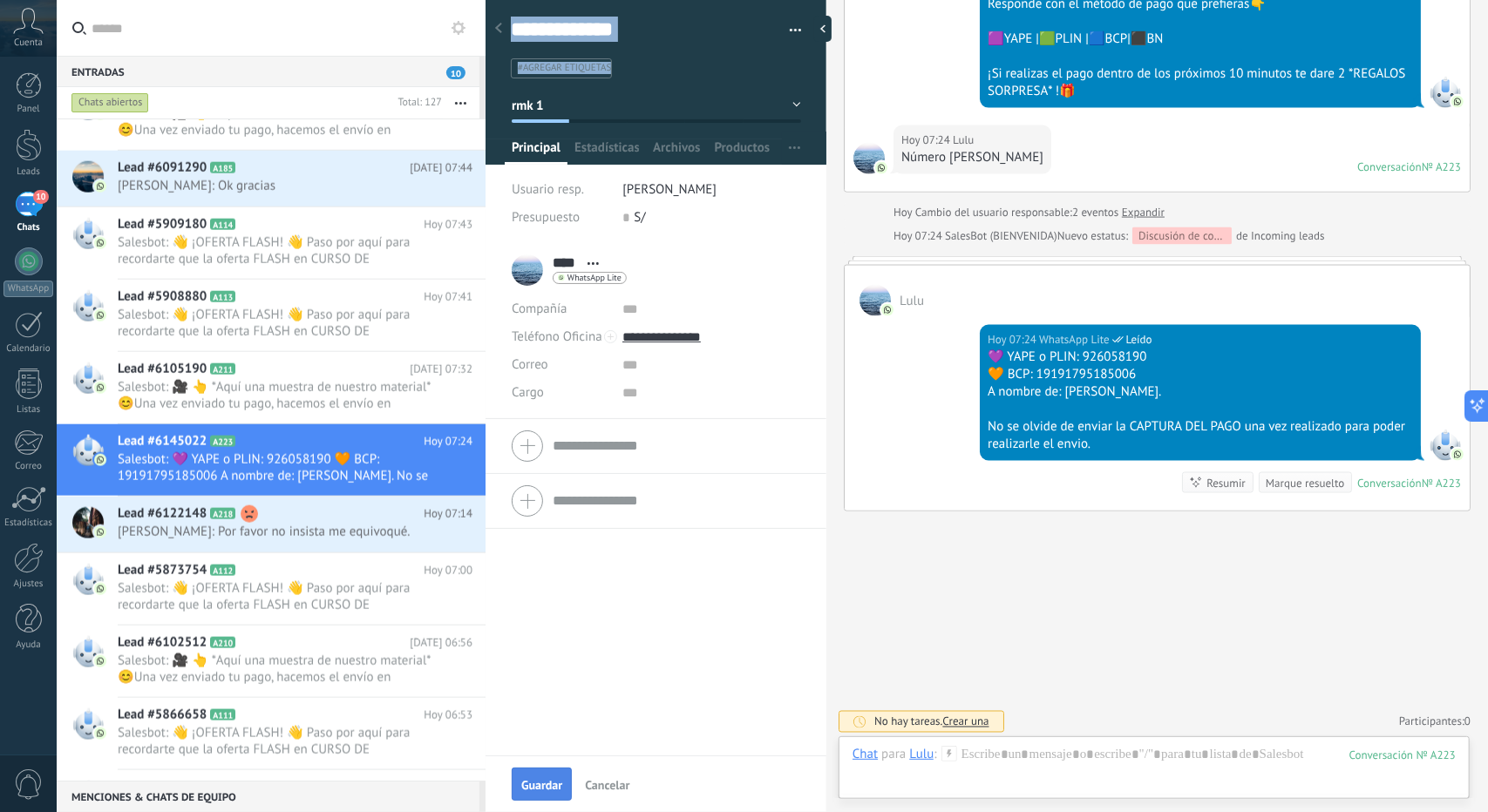
click at [530, 783] on span "Guardar" at bounding box center [541, 785] width 41 height 12
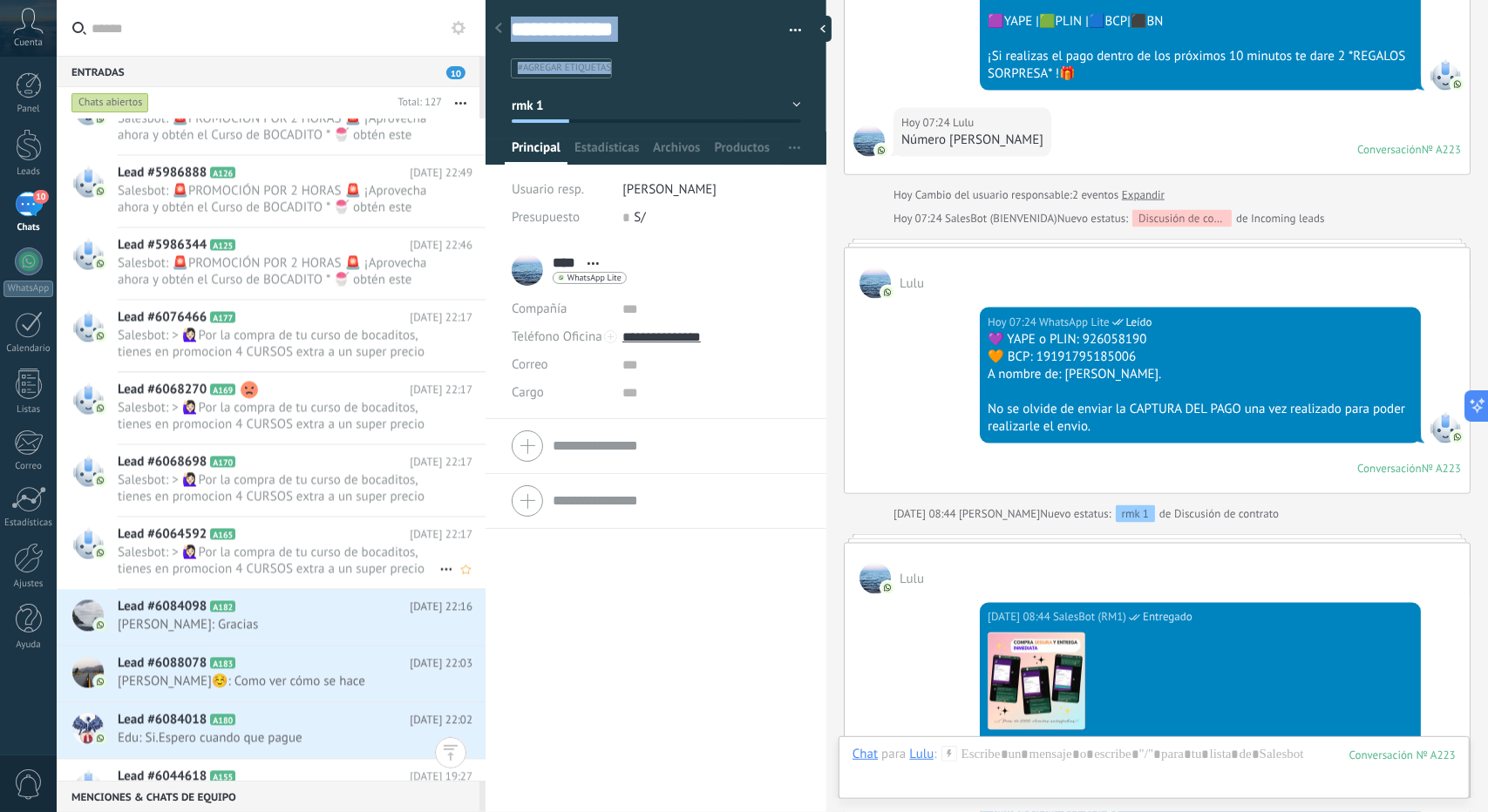
scroll to position [7147, 0]
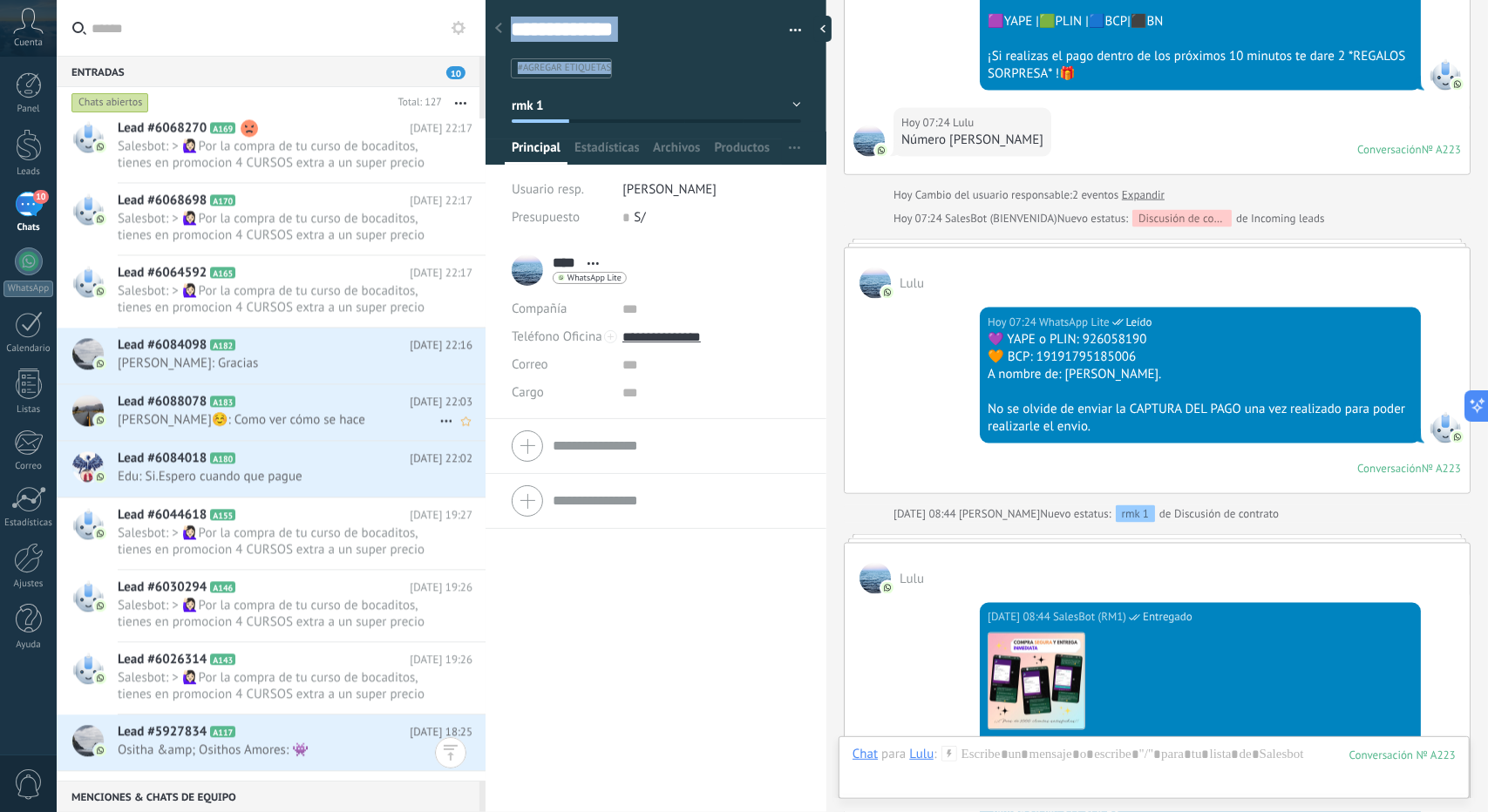
click at [295, 407] on h2 "Lead #6088078 A183" at bounding box center [263, 401] width 292 height 18
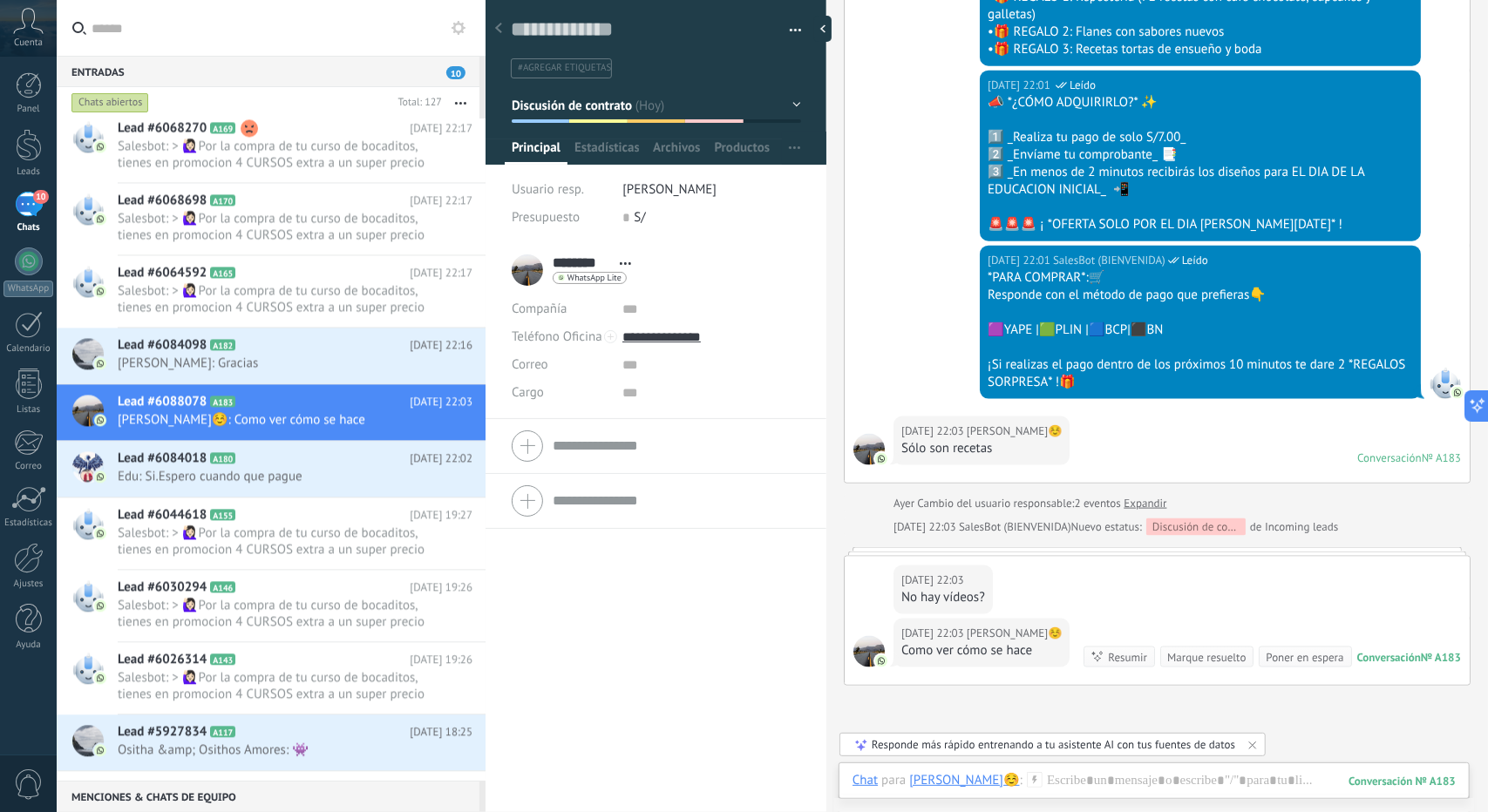
scroll to position [1556, 0]
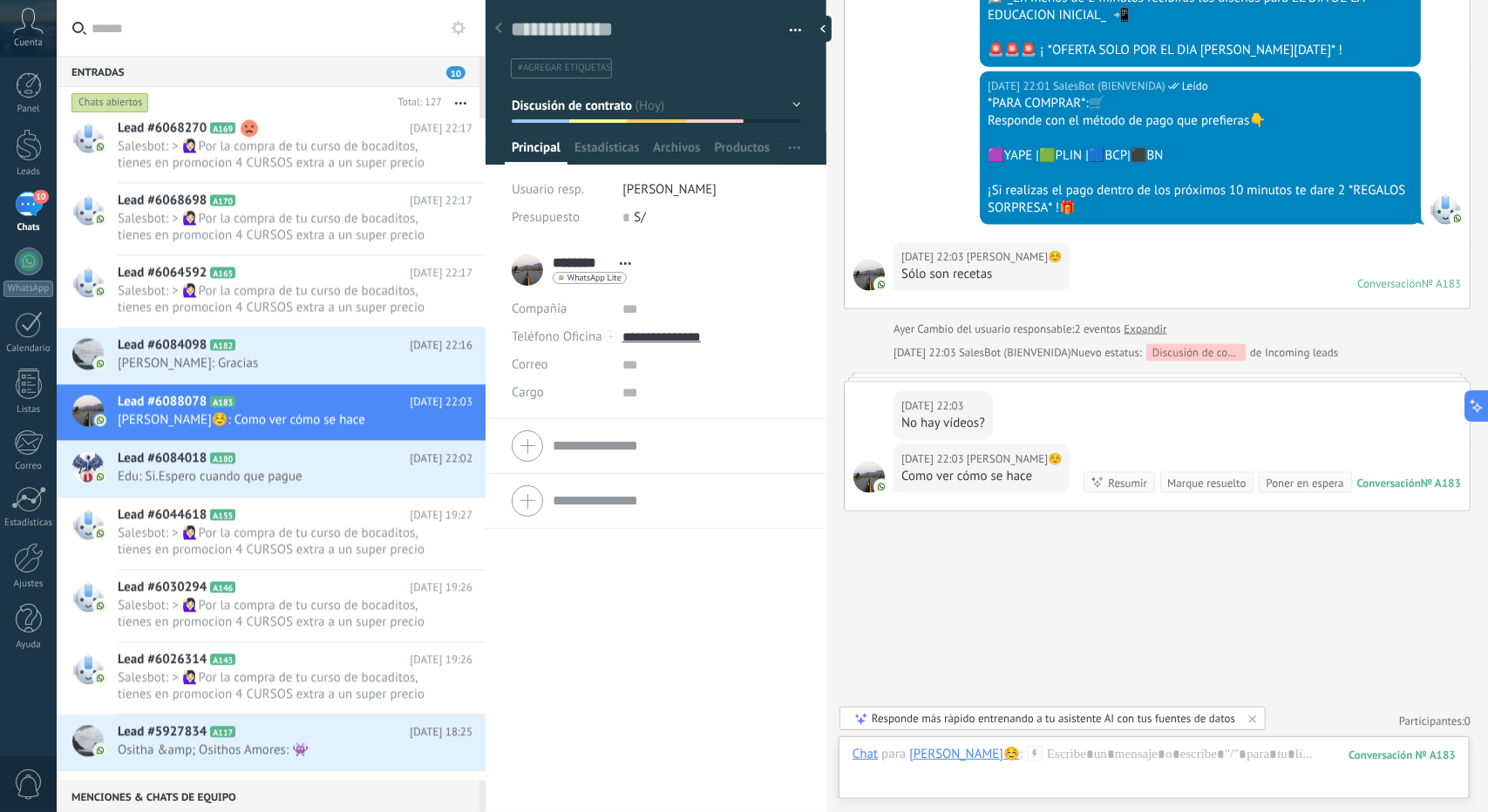
click at [607, 106] on span "Discusión de contrato" at bounding box center [572, 105] width 121 height 17
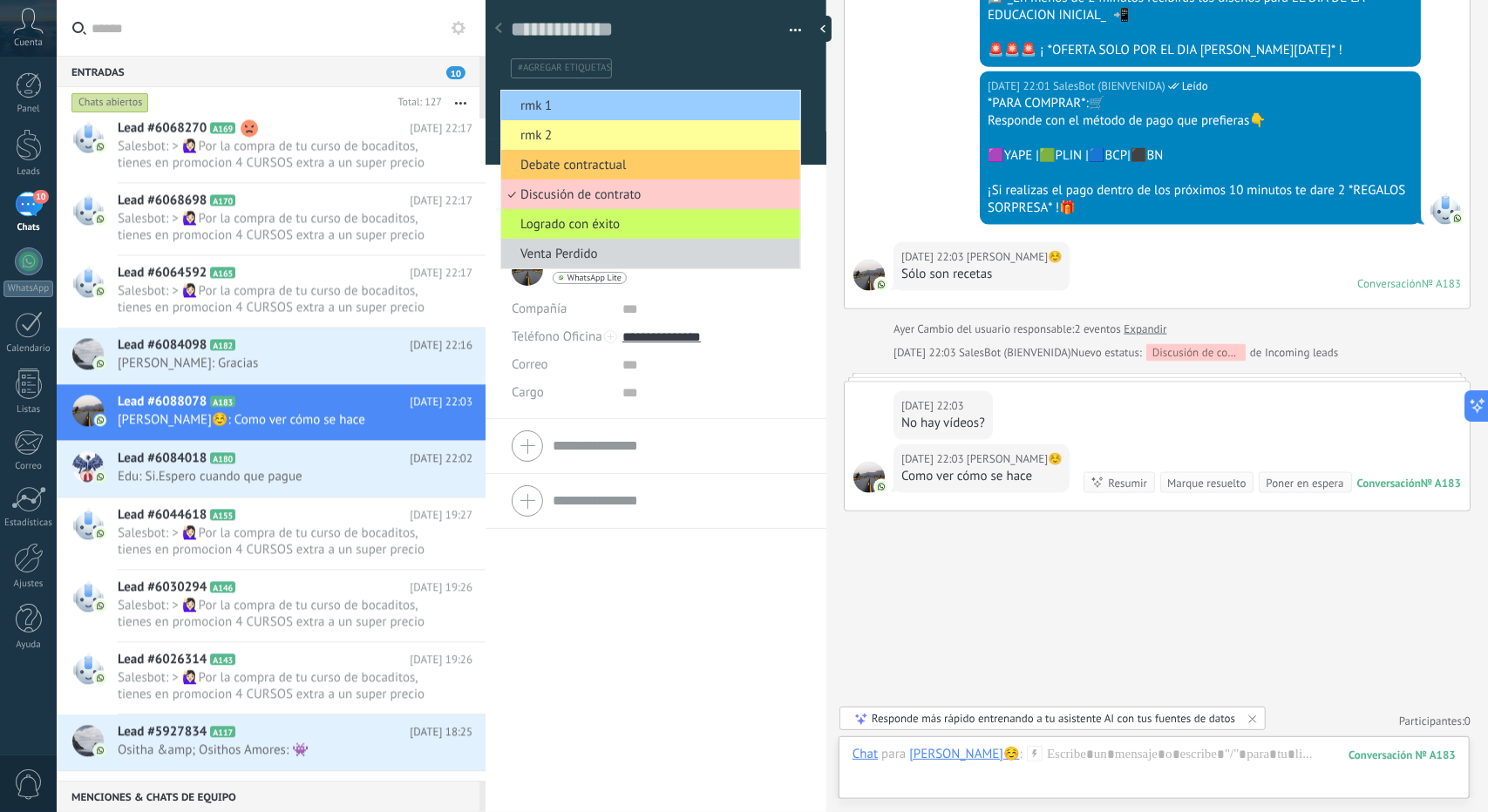
click at [579, 134] on span "rmk 2" at bounding box center [648, 135] width 294 height 17
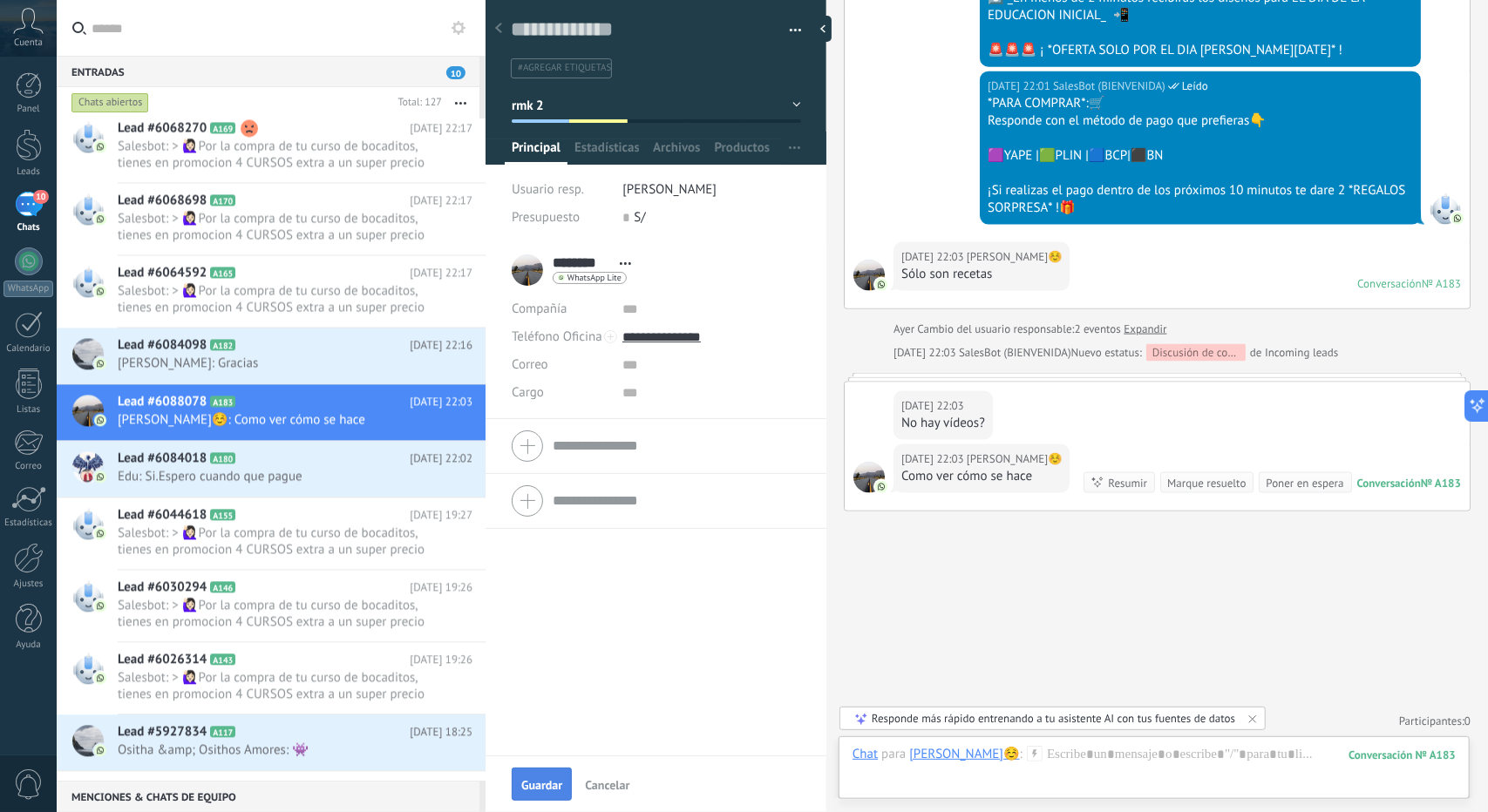
click at [522, 793] on button "Guardar" at bounding box center [541, 784] width 60 height 33
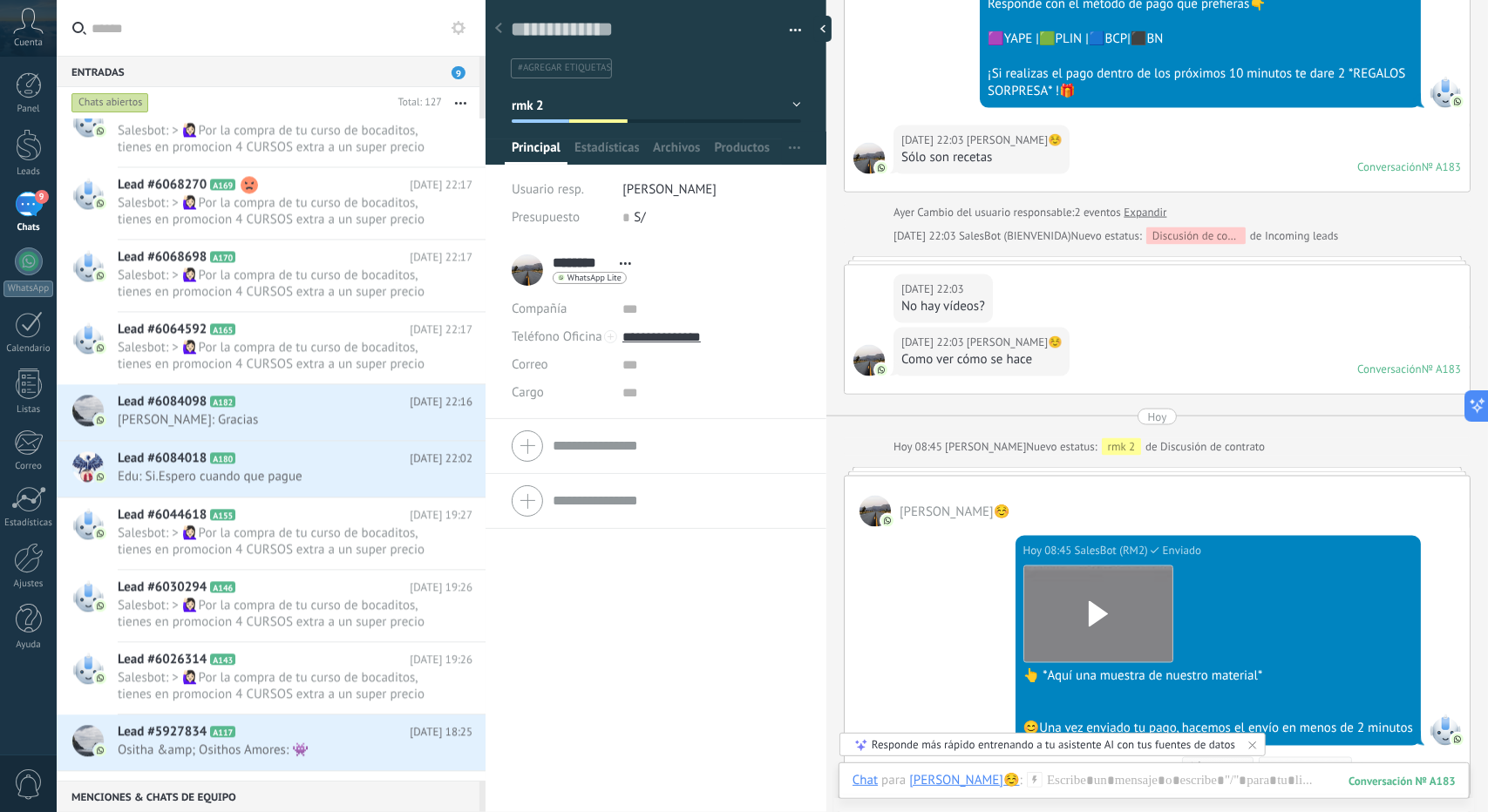
scroll to position [1954, 0]
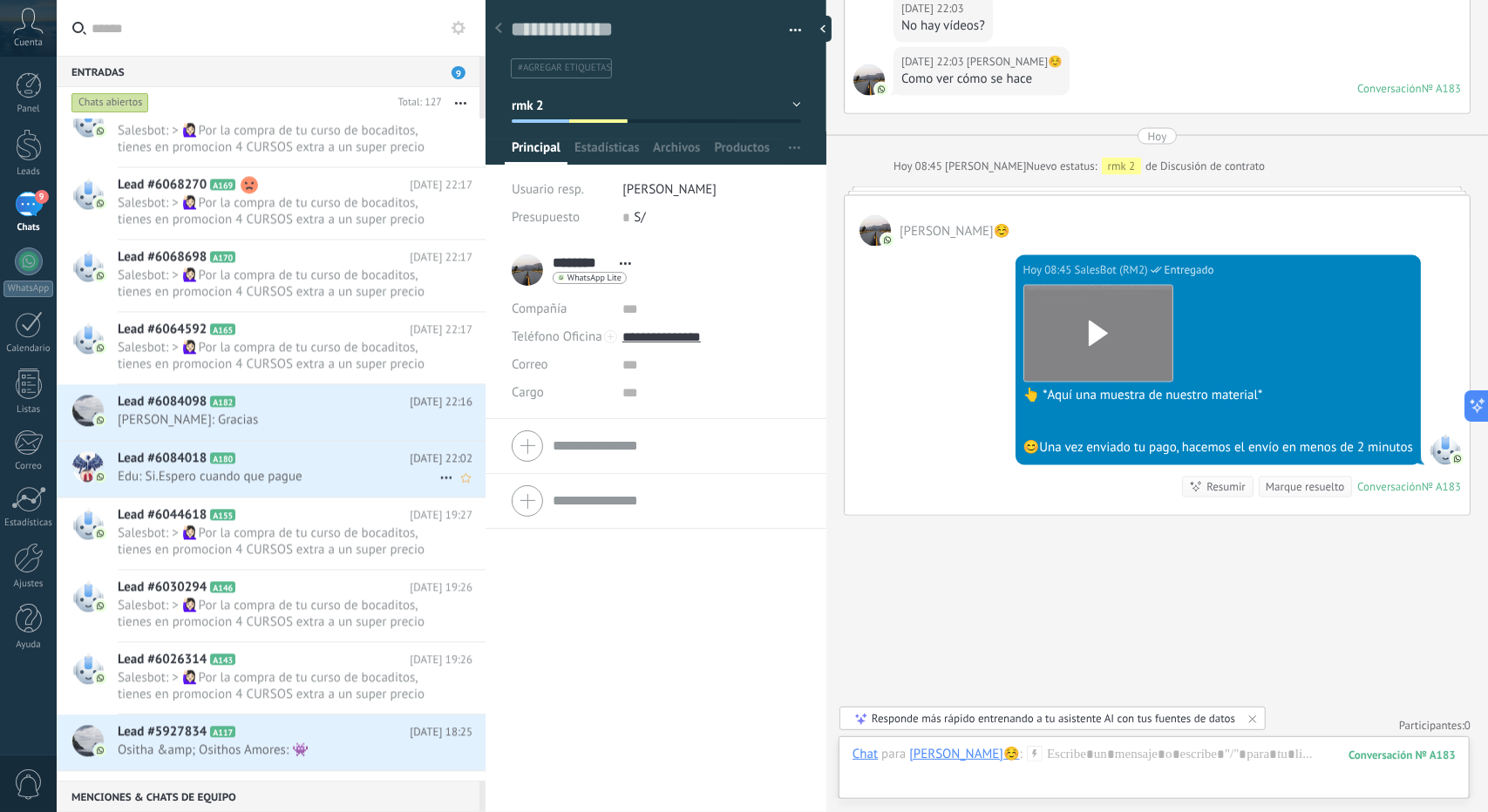
click at [309, 472] on span "Edu: Si.Espero cuando que pague" at bounding box center [278, 476] width 322 height 17
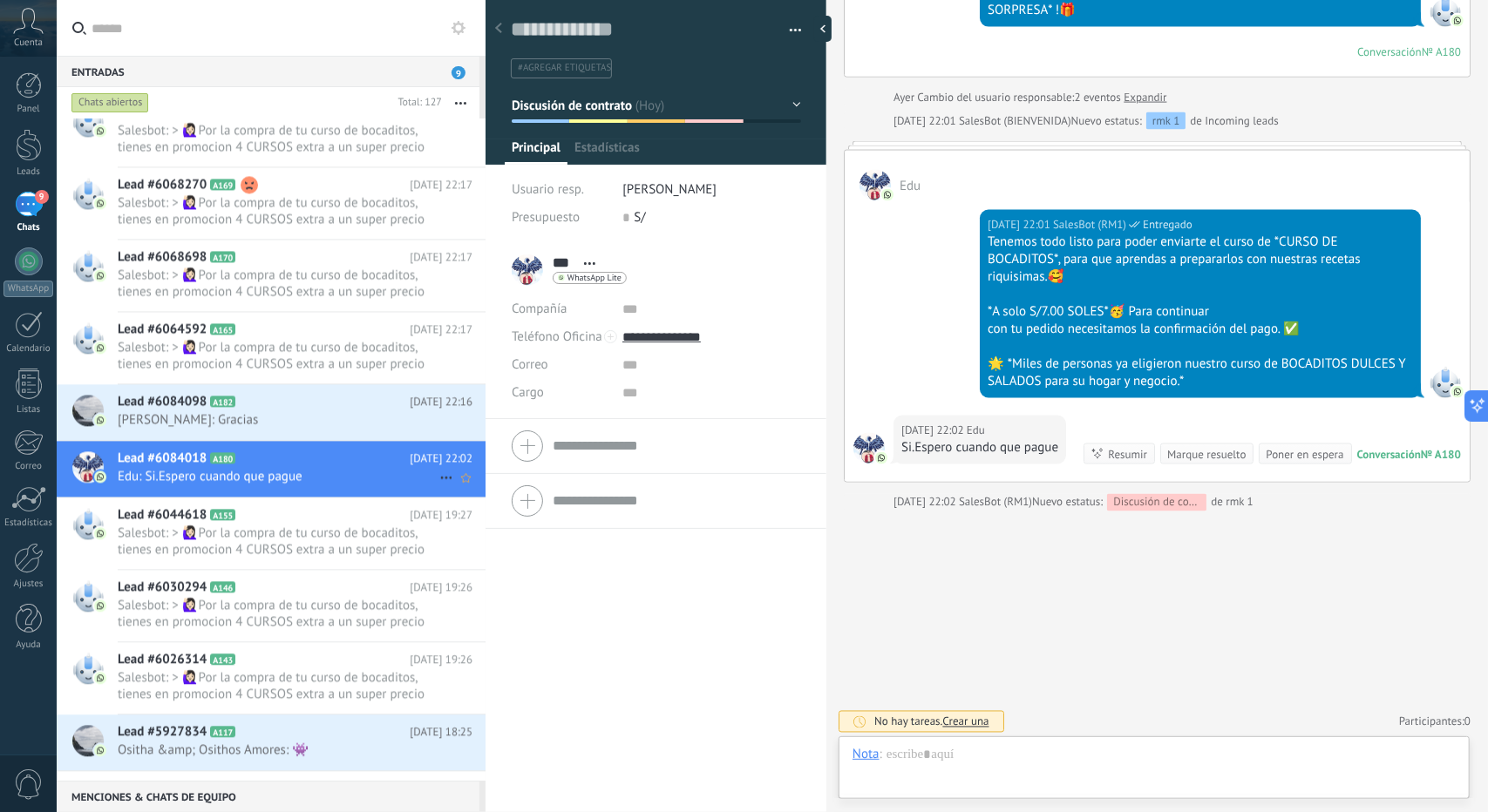
scroll to position [1756, 0]
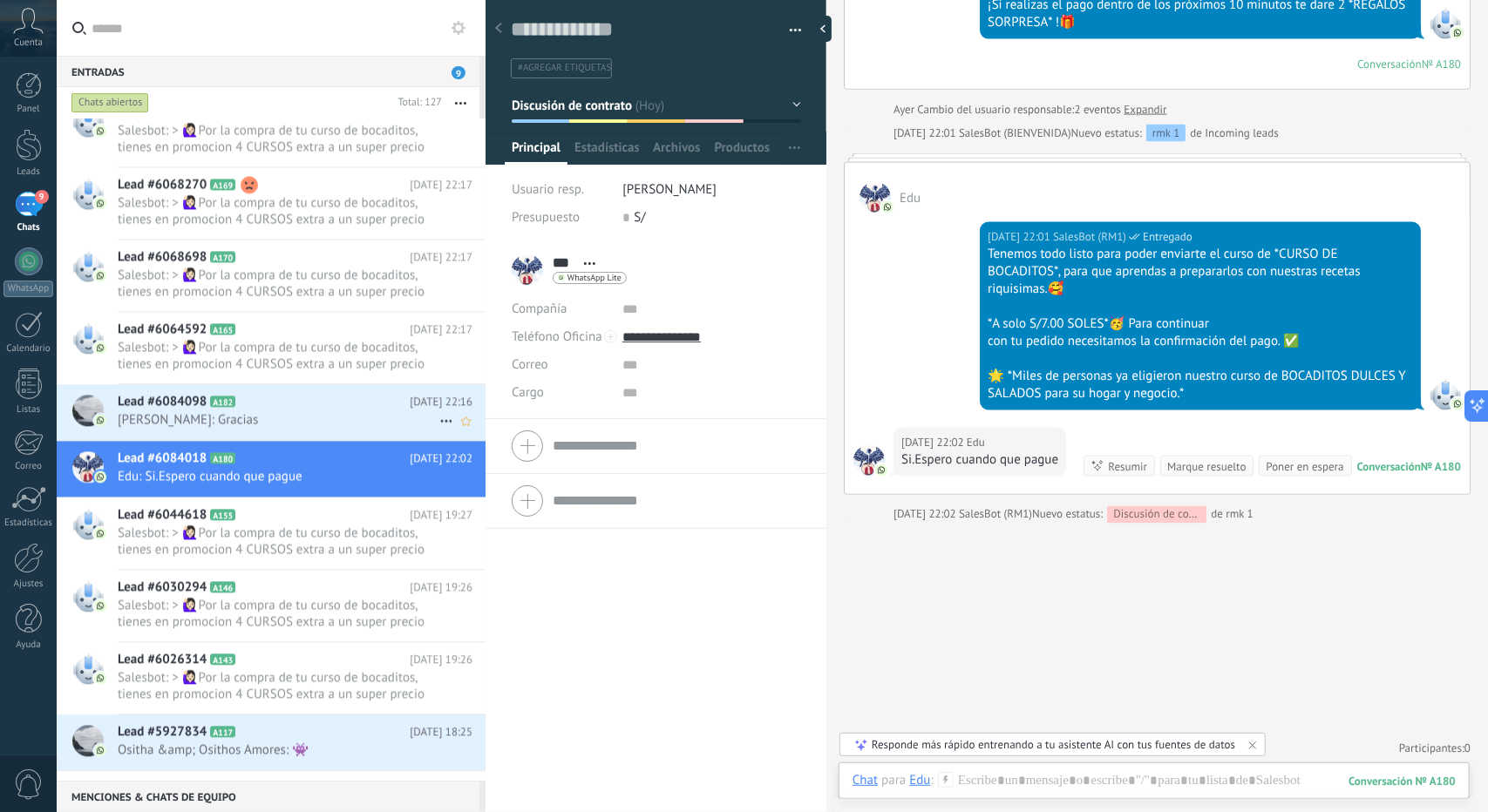
click at [337, 425] on div "Lead #6084098 A182 [DATE] 22:16 [PERSON_NAME]: Gracias" at bounding box center [301, 412] width 368 height 55
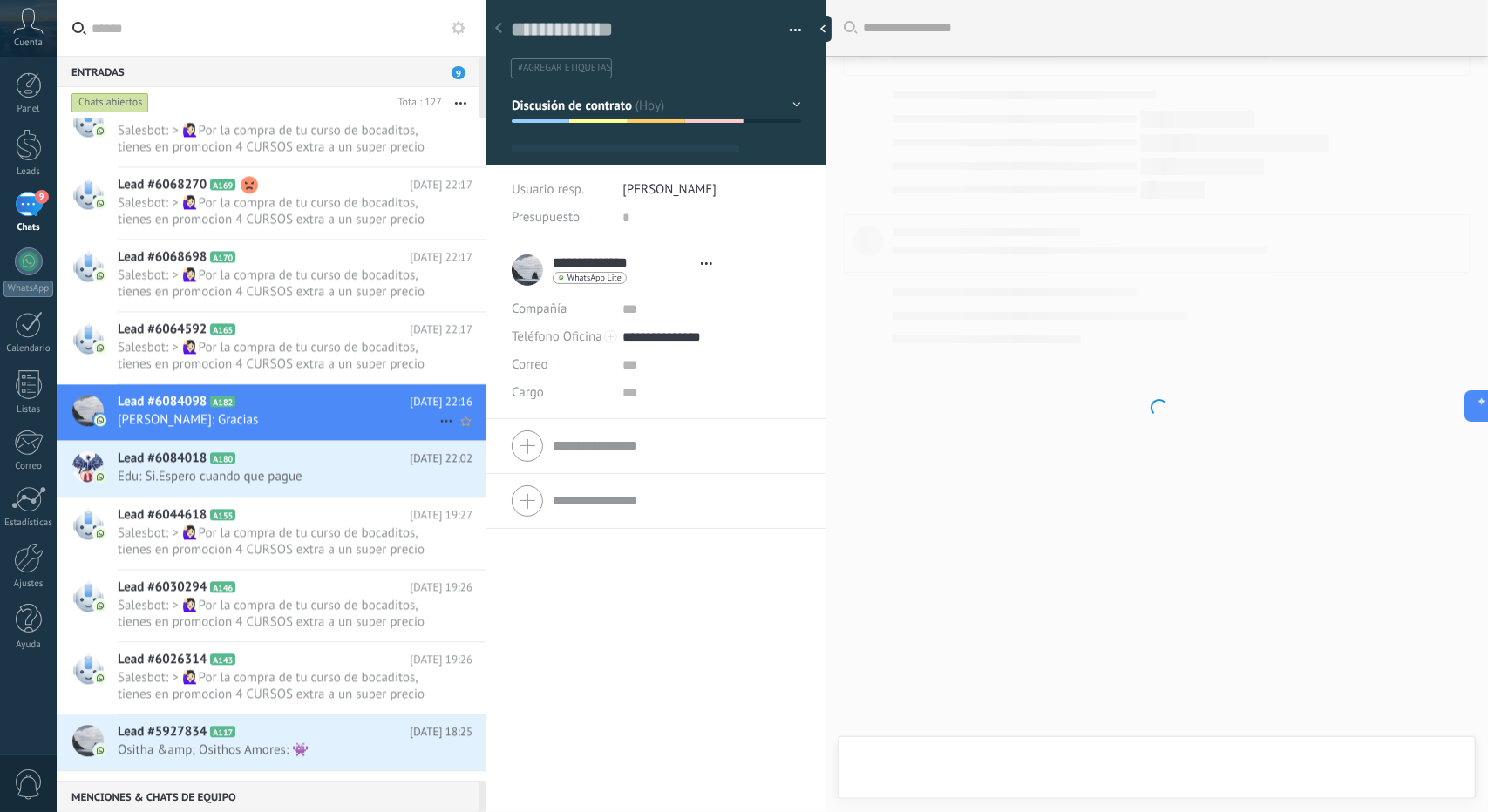
scroll to position [26, 0]
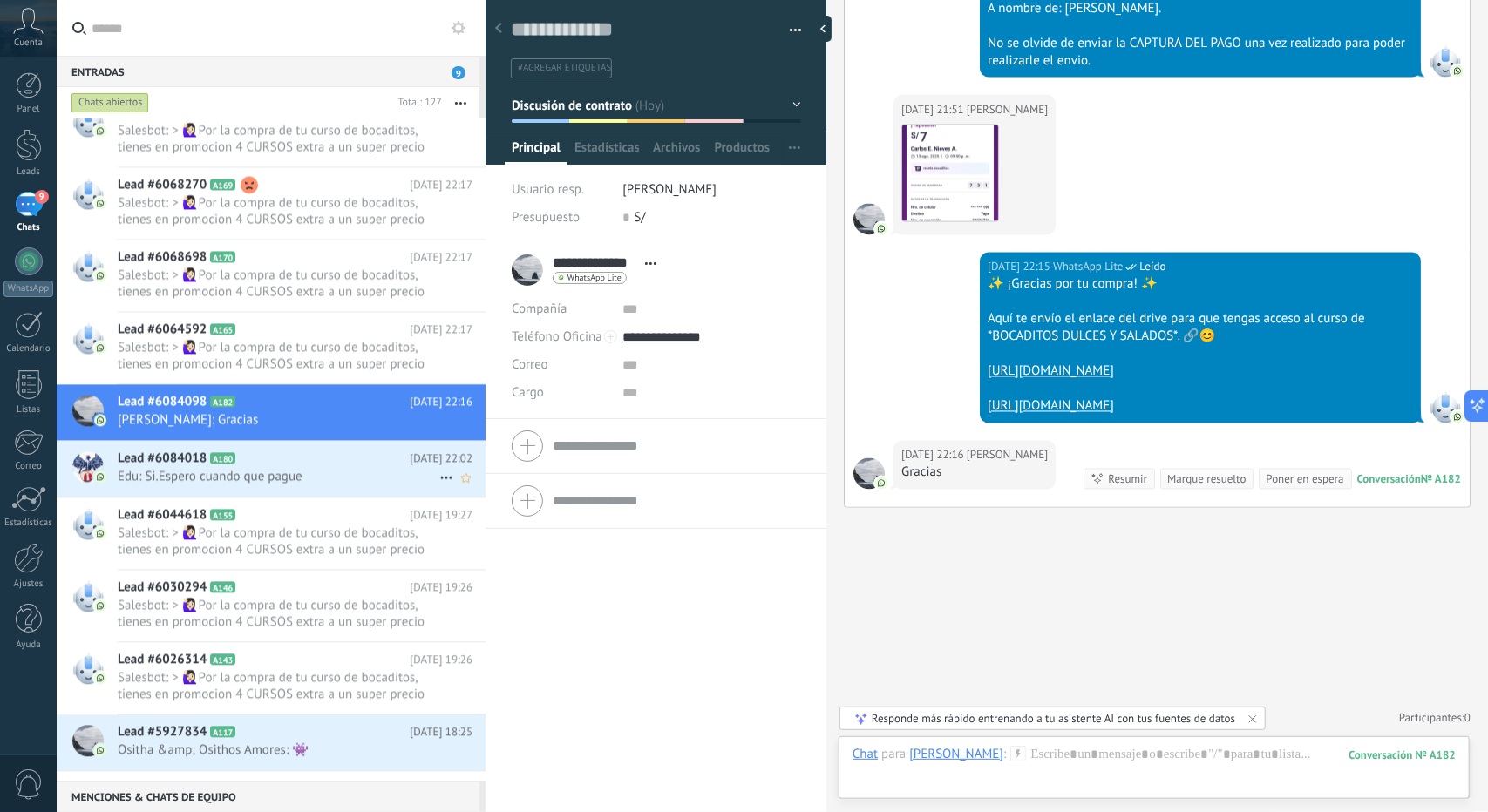
click at [298, 478] on span "Edu: Si.Espero cuando que pague" at bounding box center [278, 476] width 322 height 17
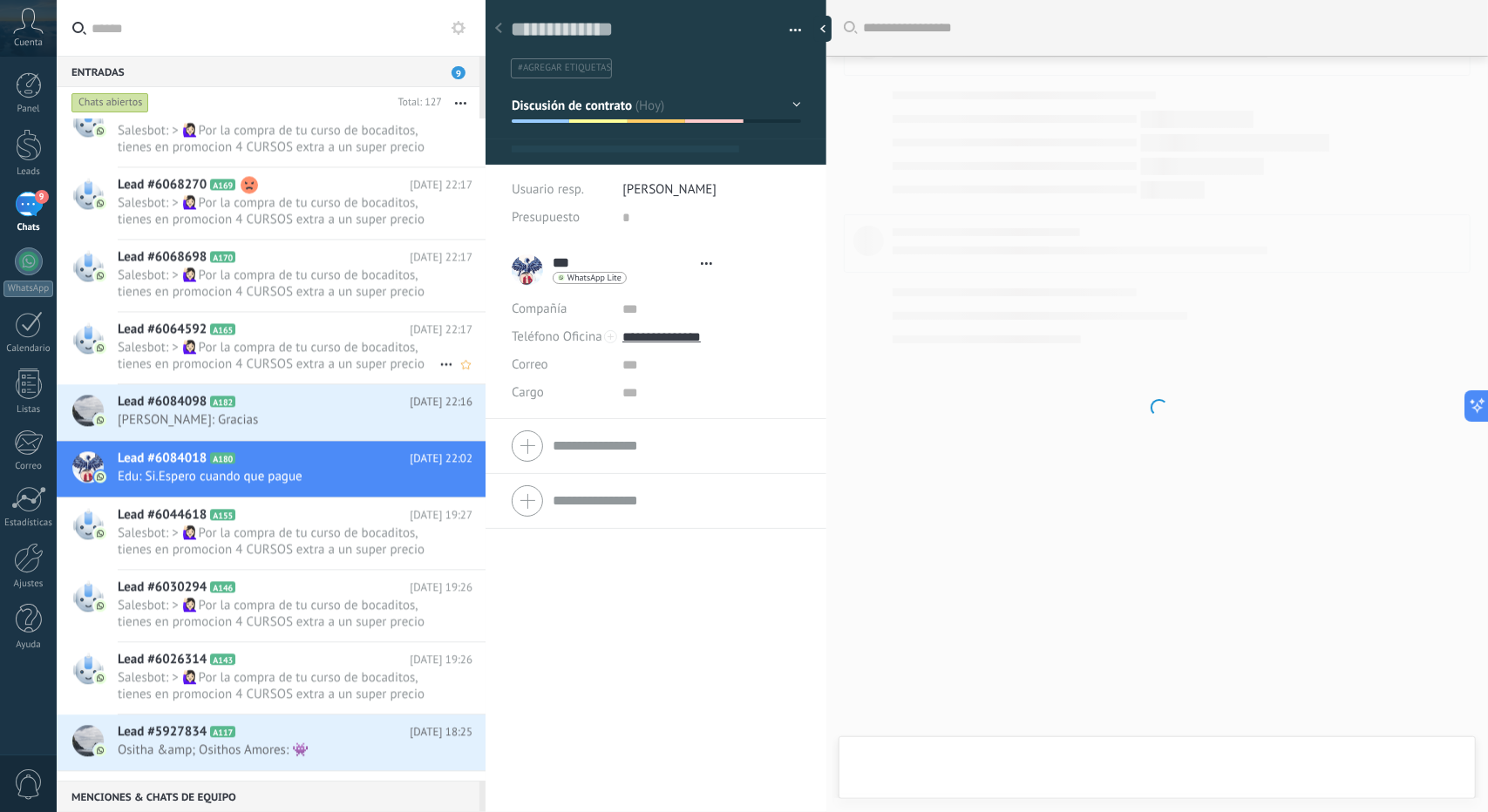
scroll to position [26, 0]
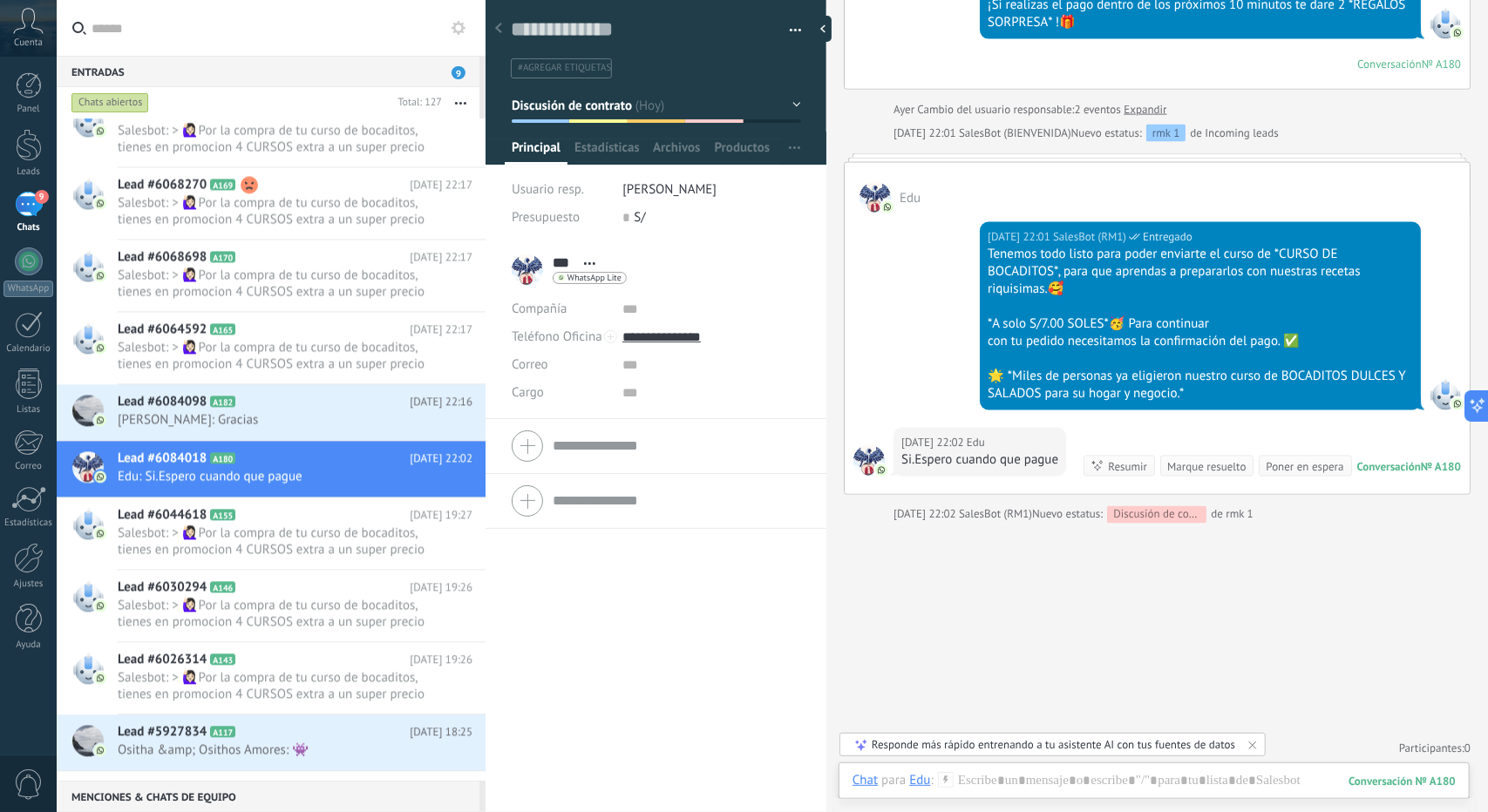
click at [608, 113] on button "Discusión de contrato" at bounding box center [656, 106] width 289 height 32
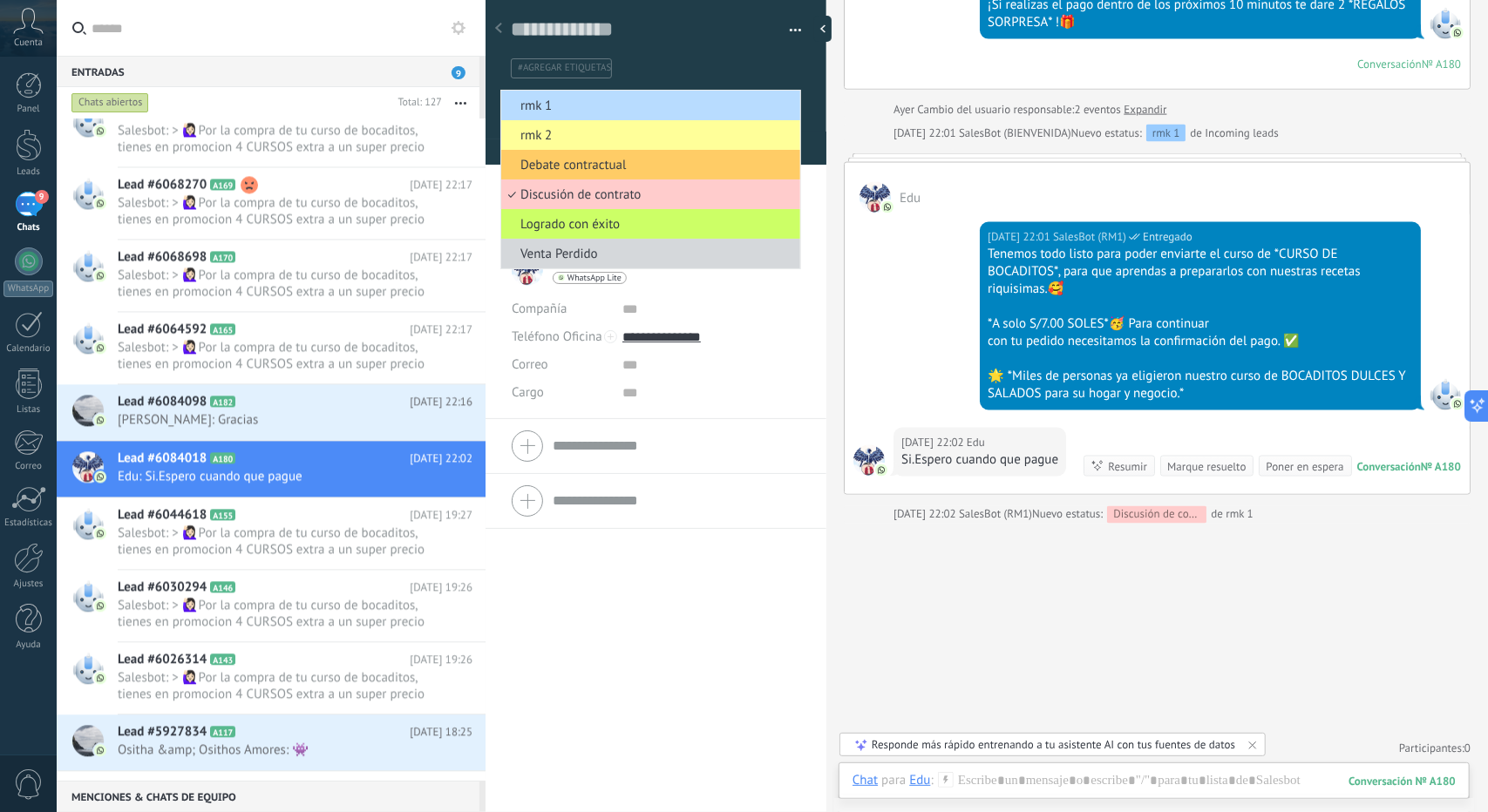
click at [608, 114] on li "rmk 1" at bounding box center [651, 106] width 299 height 30
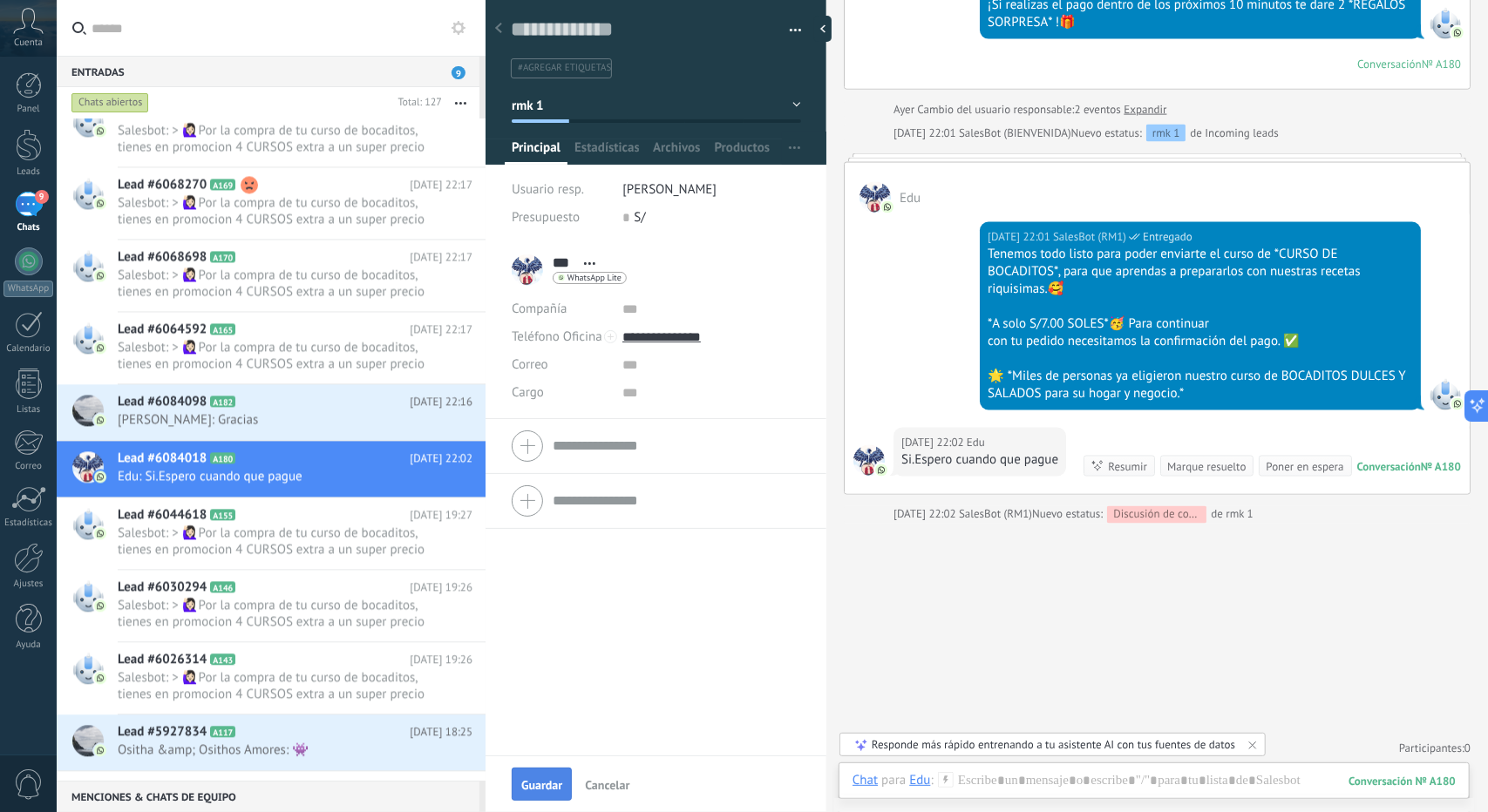
click at [558, 780] on span "Guardar" at bounding box center [541, 785] width 41 height 12
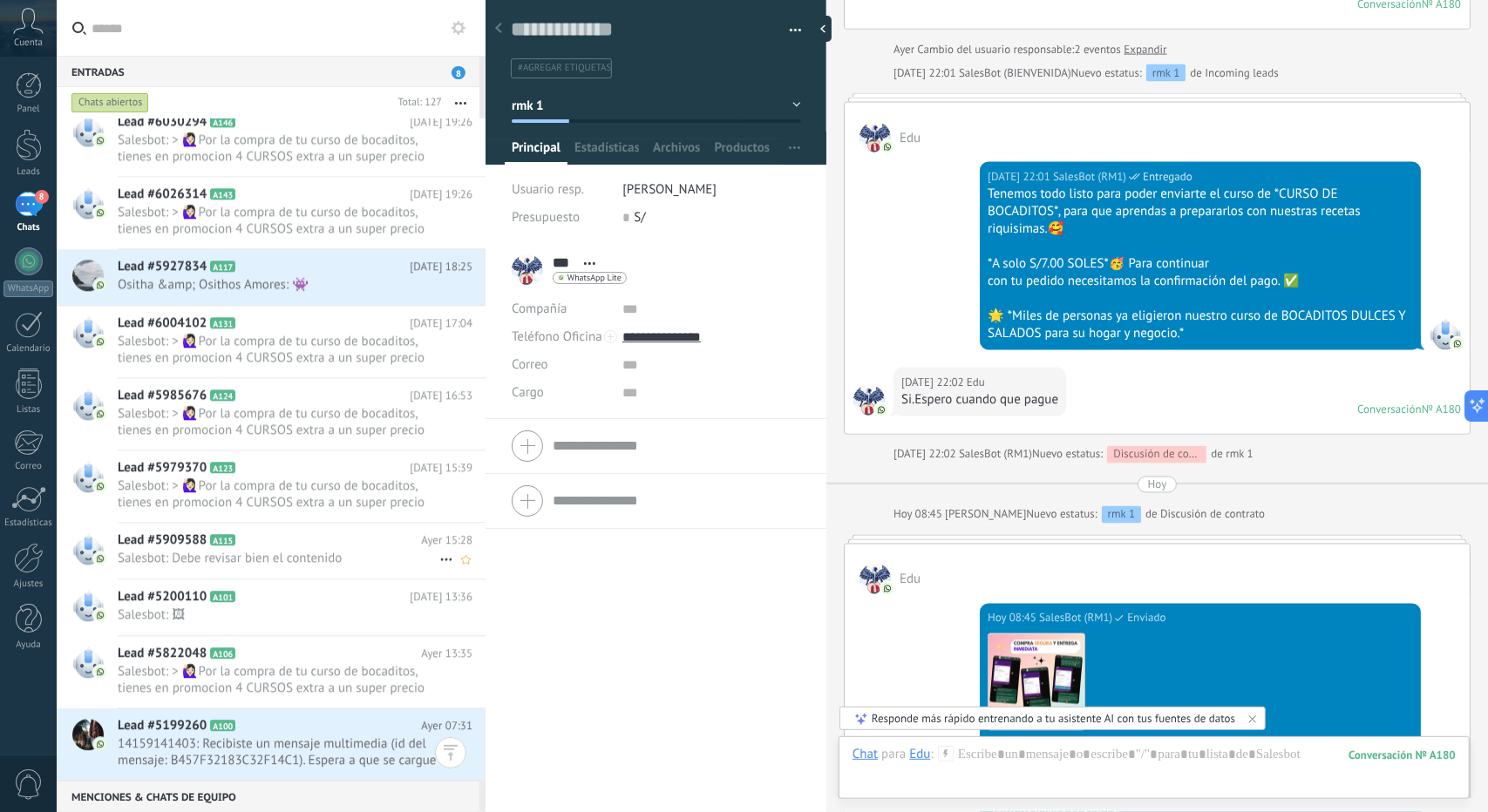
click at [260, 555] on span "Salesbot: Debe revisar bien el contenido" at bounding box center [278, 558] width 322 height 17
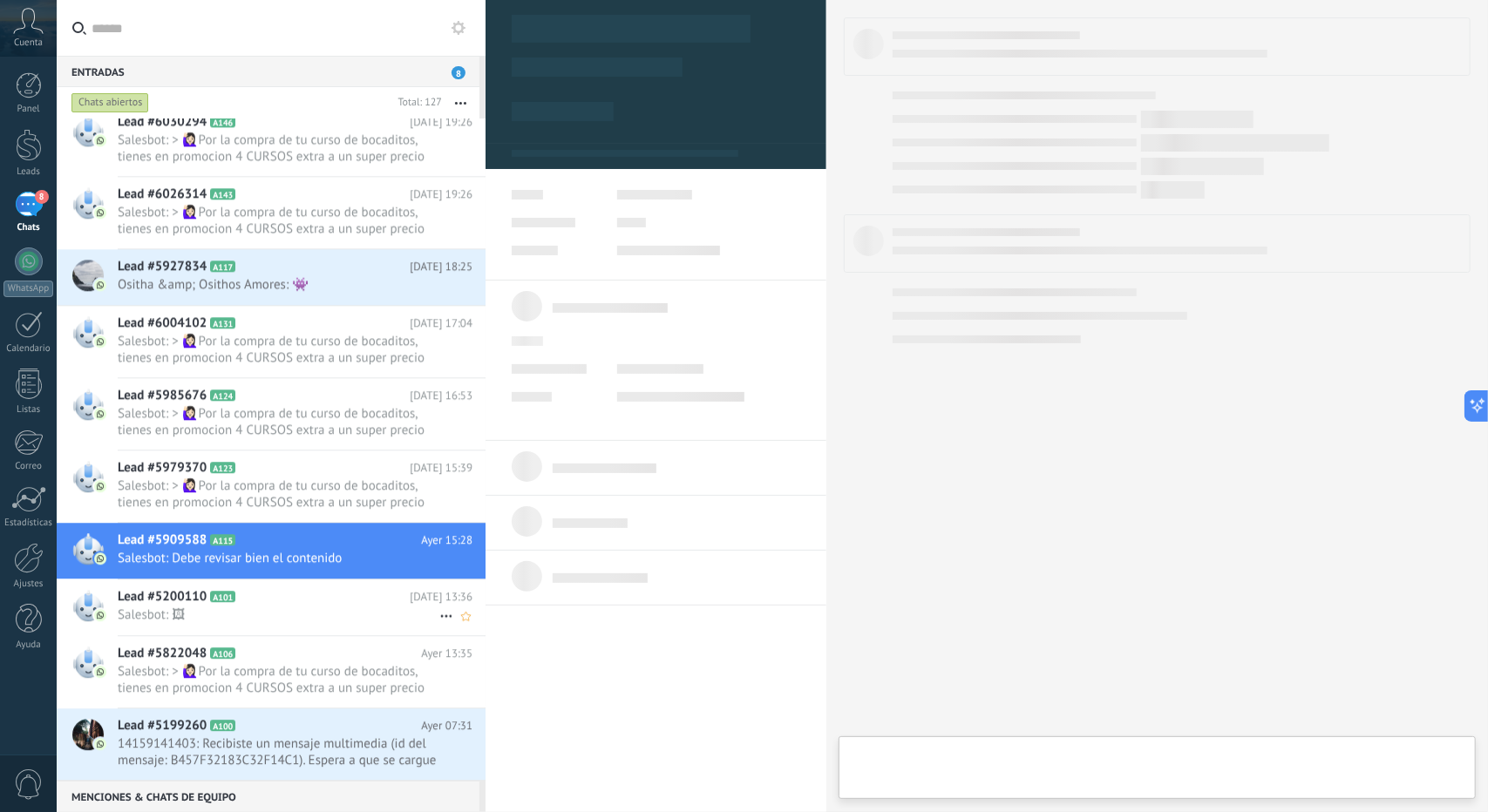
type textarea "**********"
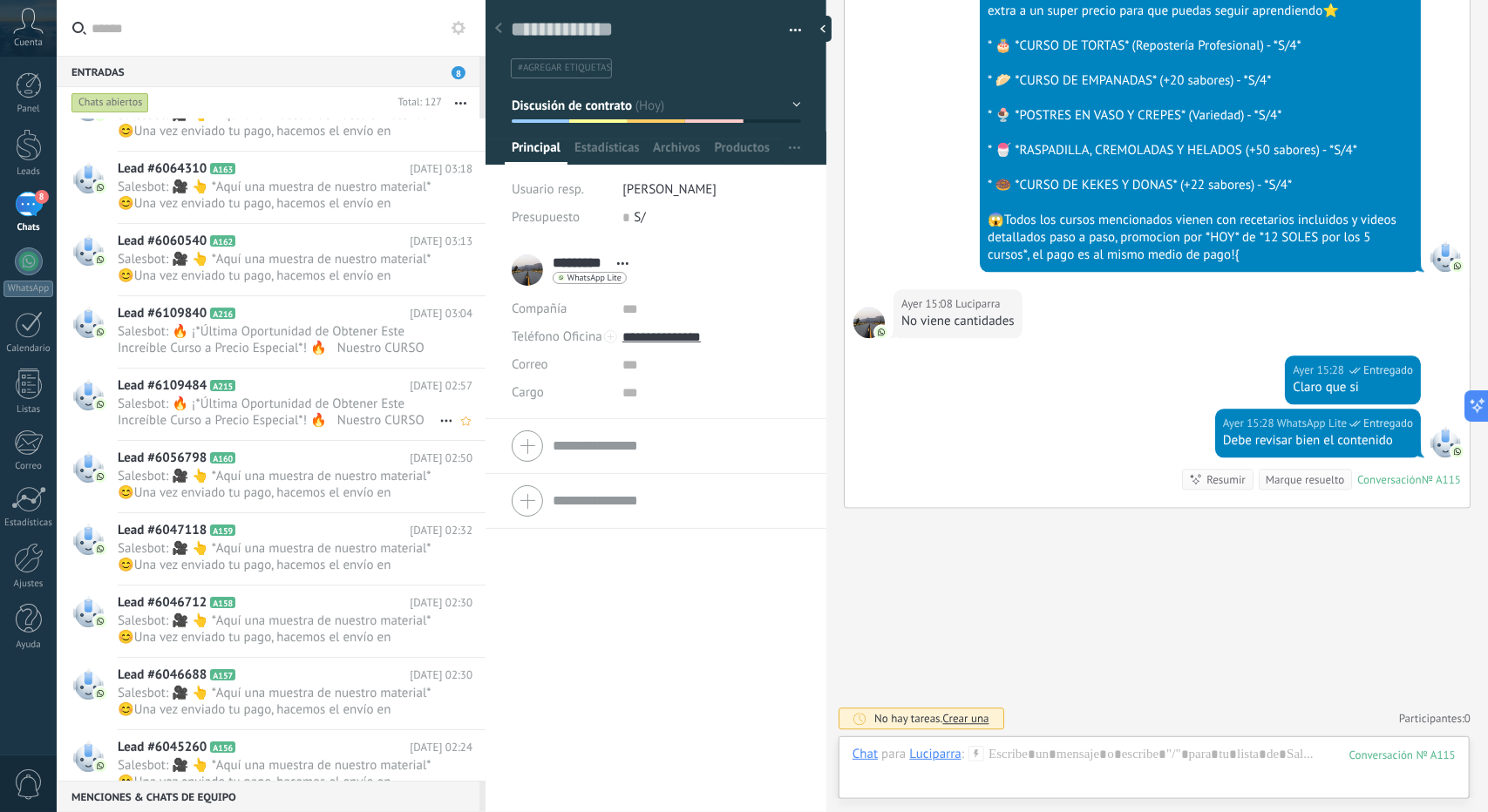
scroll to position [4104, 0]
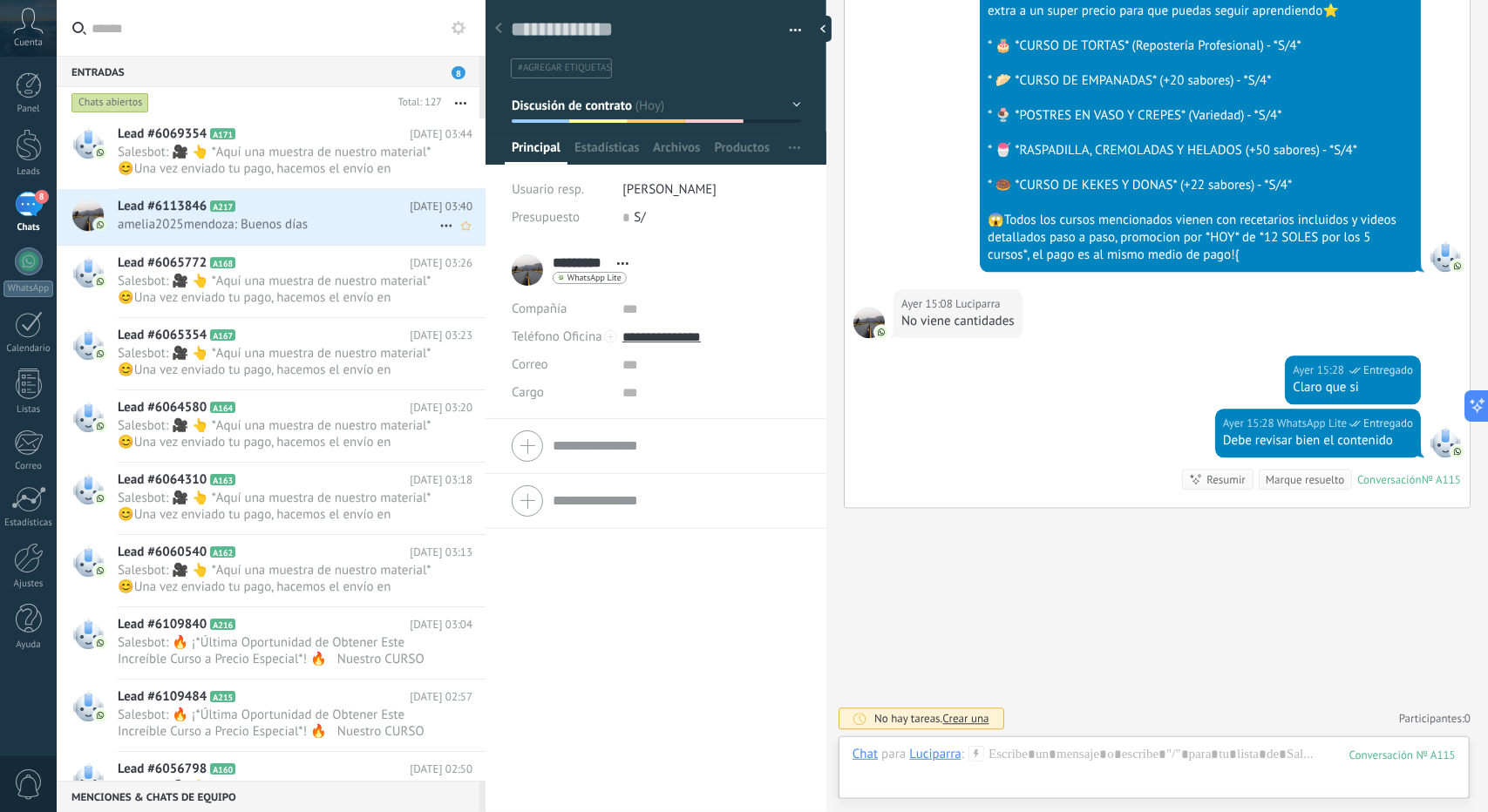
click at [249, 222] on span "amelia2025mendoza: Buenos días" at bounding box center [278, 224] width 322 height 17
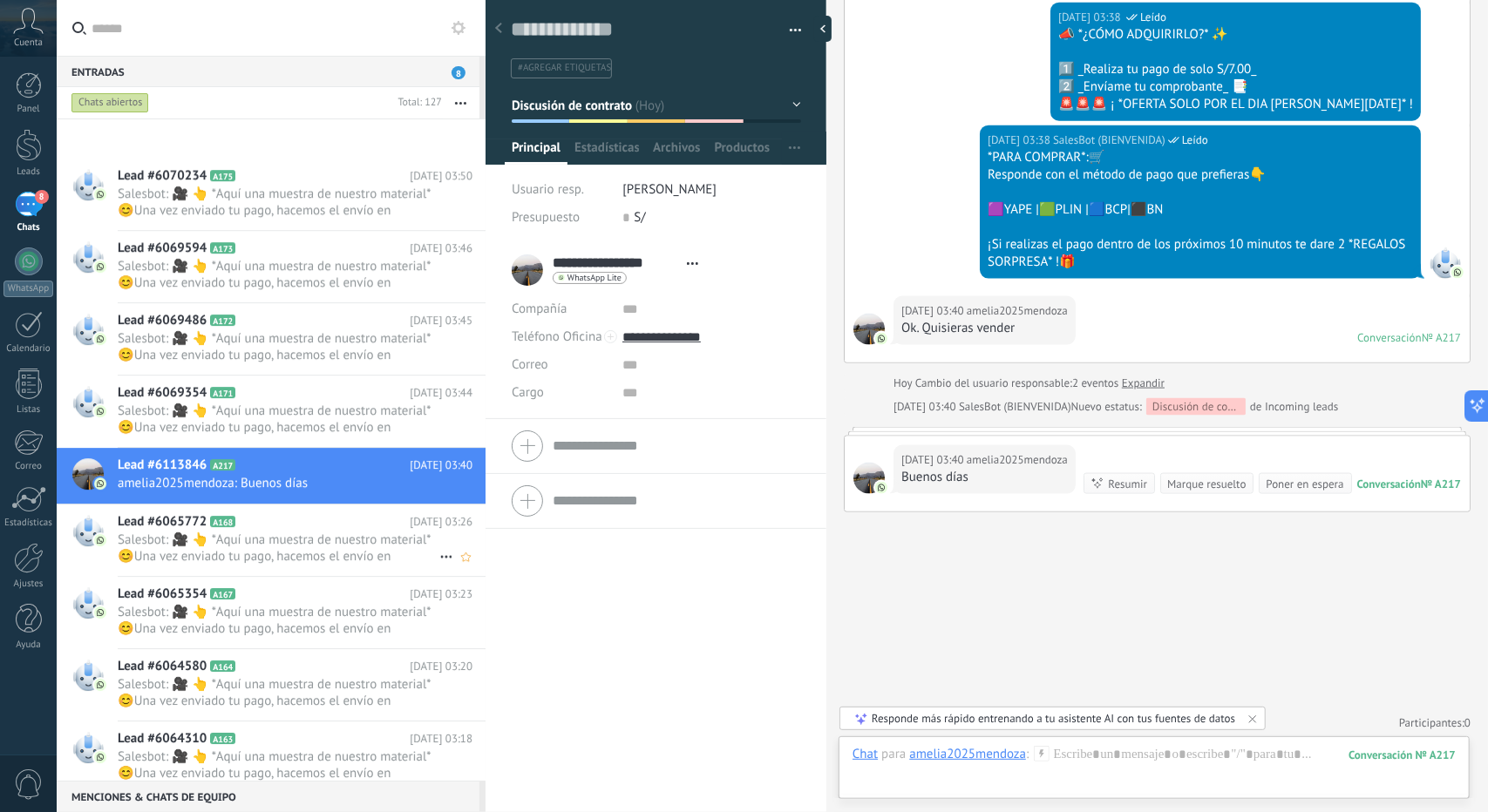
scroll to position [3842, 0]
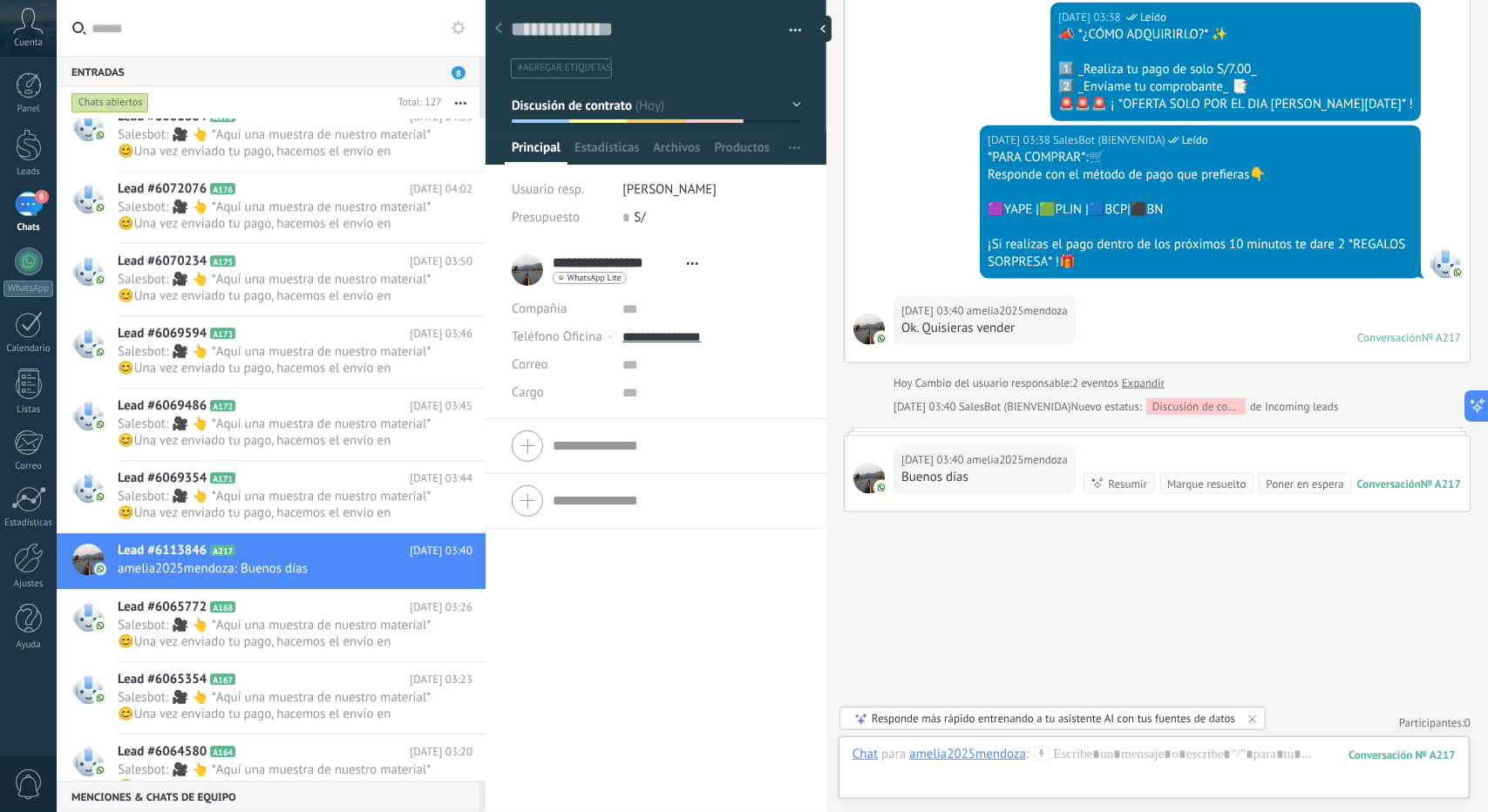
click at [606, 122] on div at bounding box center [656, 77] width 342 height 176
click at [601, 109] on span "Discusión de contrato" at bounding box center [572, 105] width 121 height 17
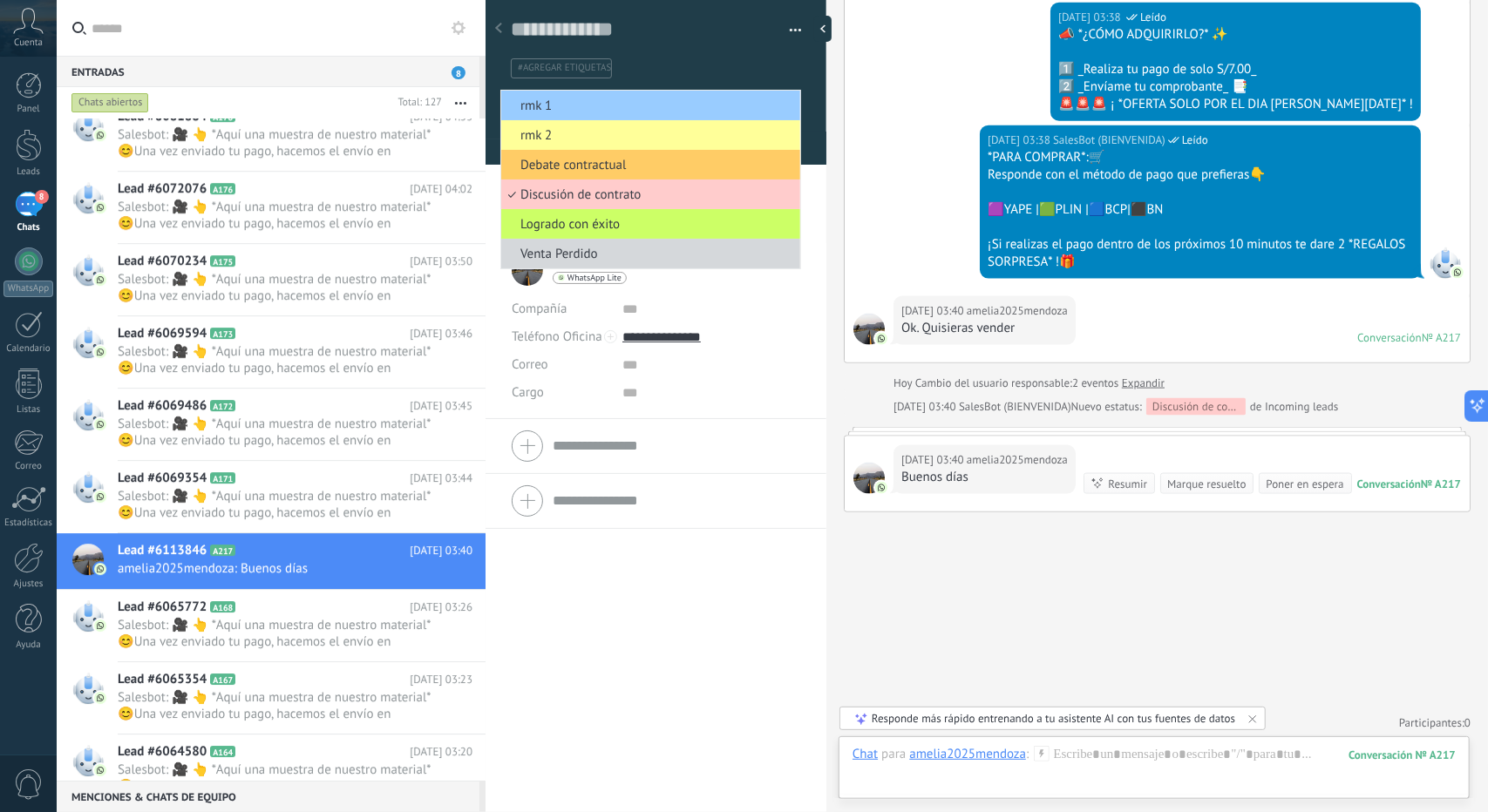
click at [601, 109] on span "rmk 1" at bounding box center [648, 106] width 294 height 17
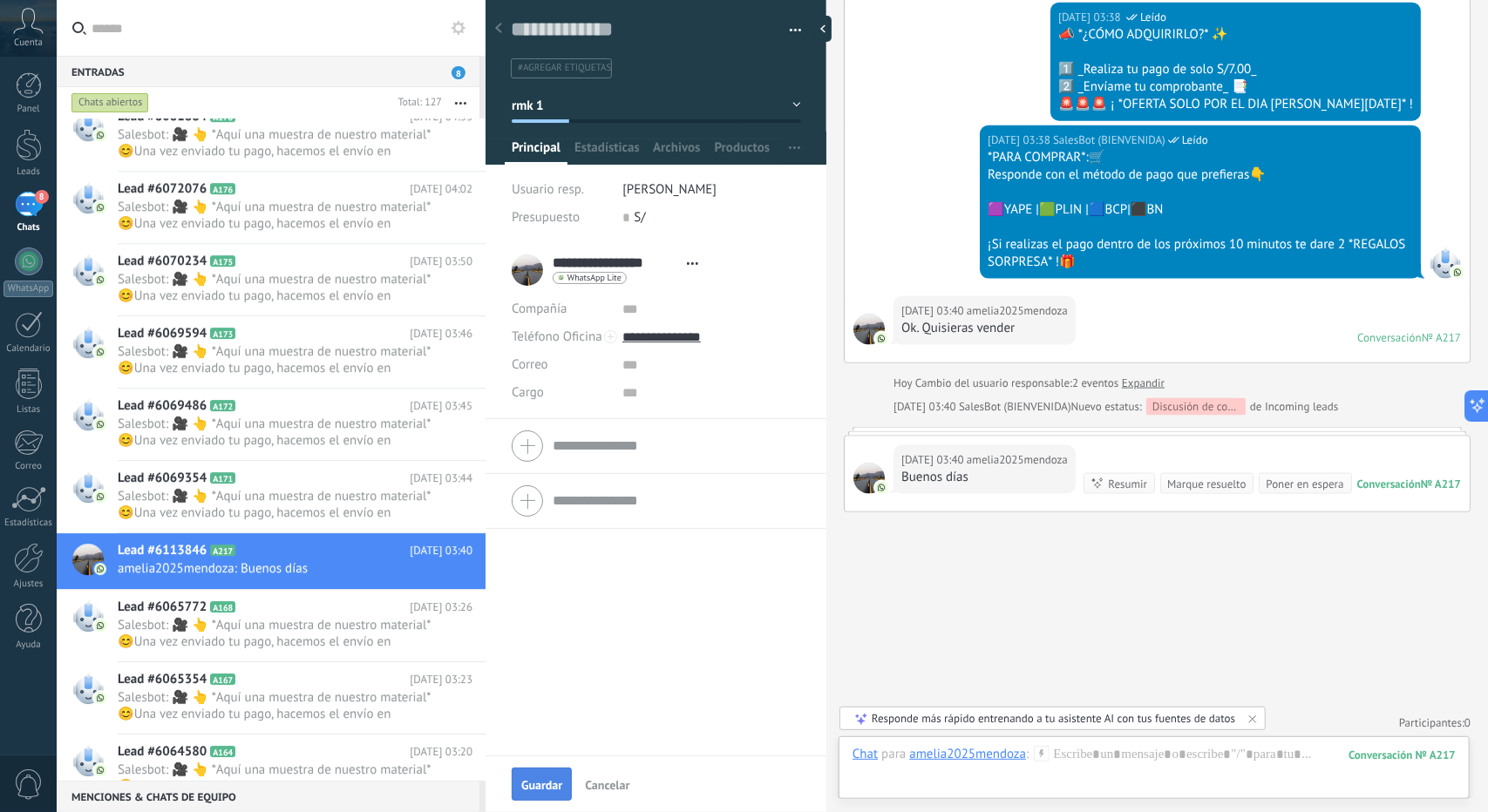
click at [544, 777] on button "Guardar" at bounding box center [541, 784] width 60 height 33
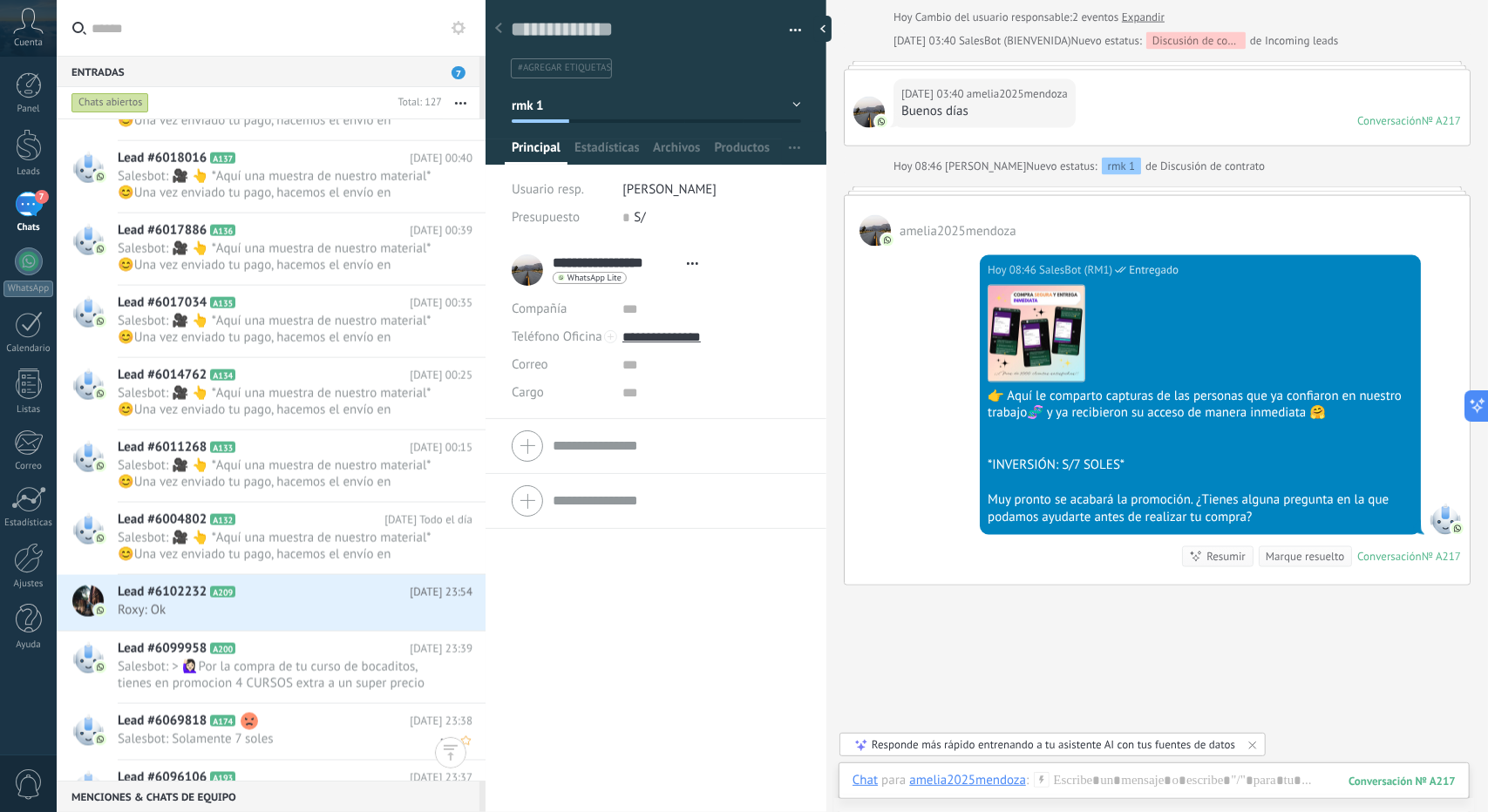
scroll to position [6450, 0]
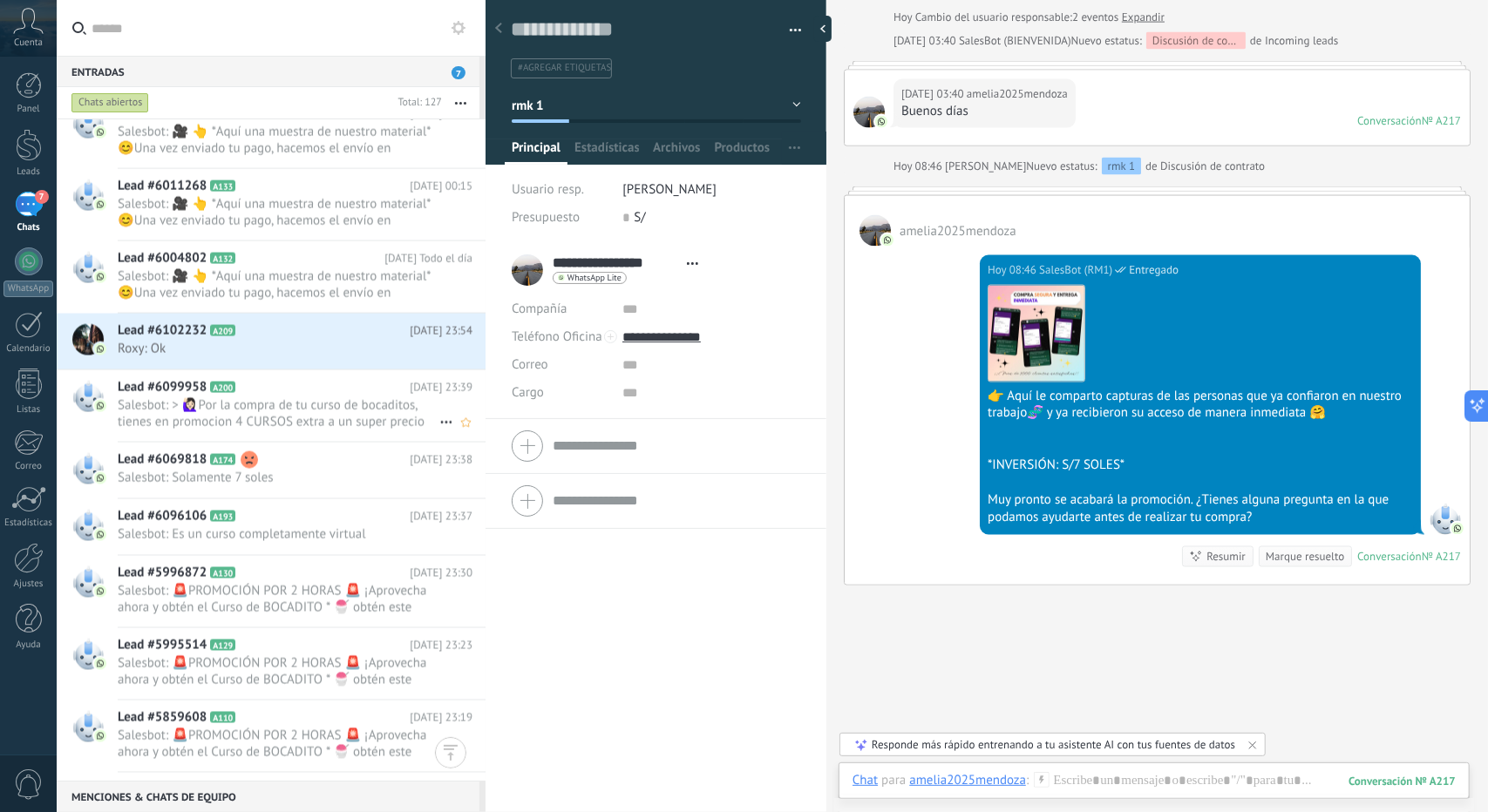
click at [253, 405] on span "Salesbot: > 🙋🏻‍♀Por la compra de tu curso de bocaditos, tienes en promocion 4 C…" at bounding box center [278, 414] width 322 height 33
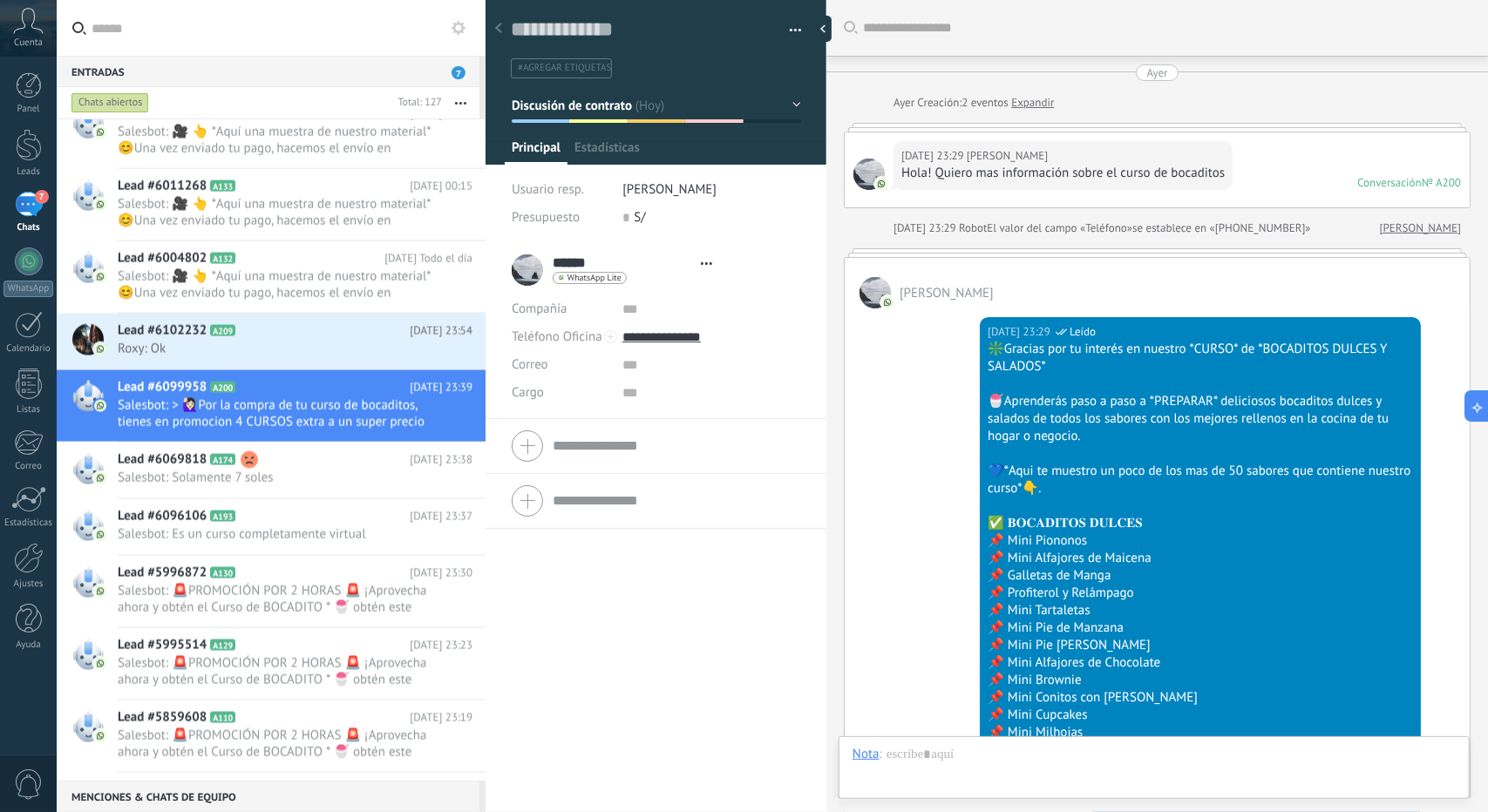
type textarea "**********"
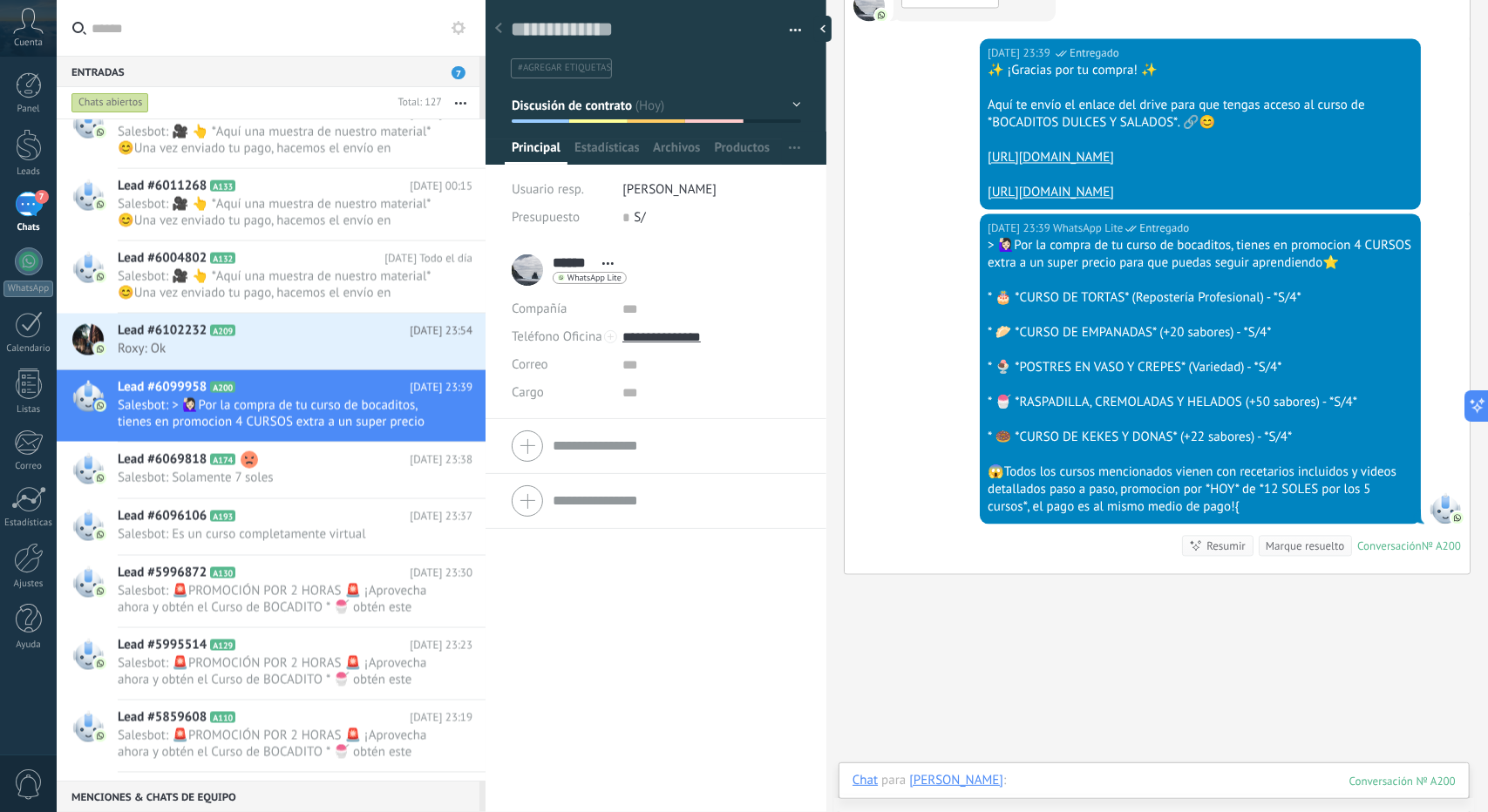
click at [1024, 777] on div at bounding box center [1154, 798] width 604 height 52
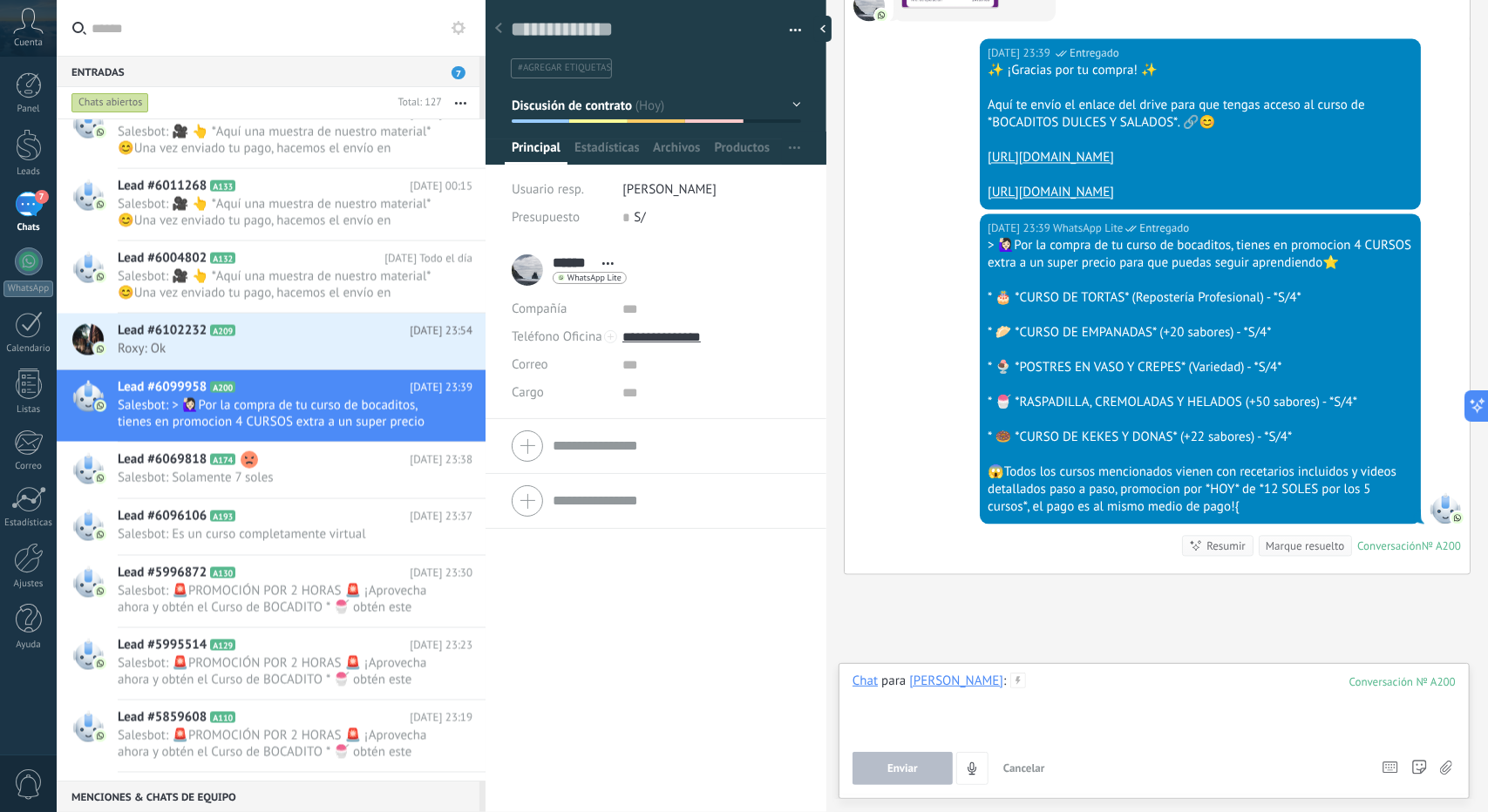
paste div
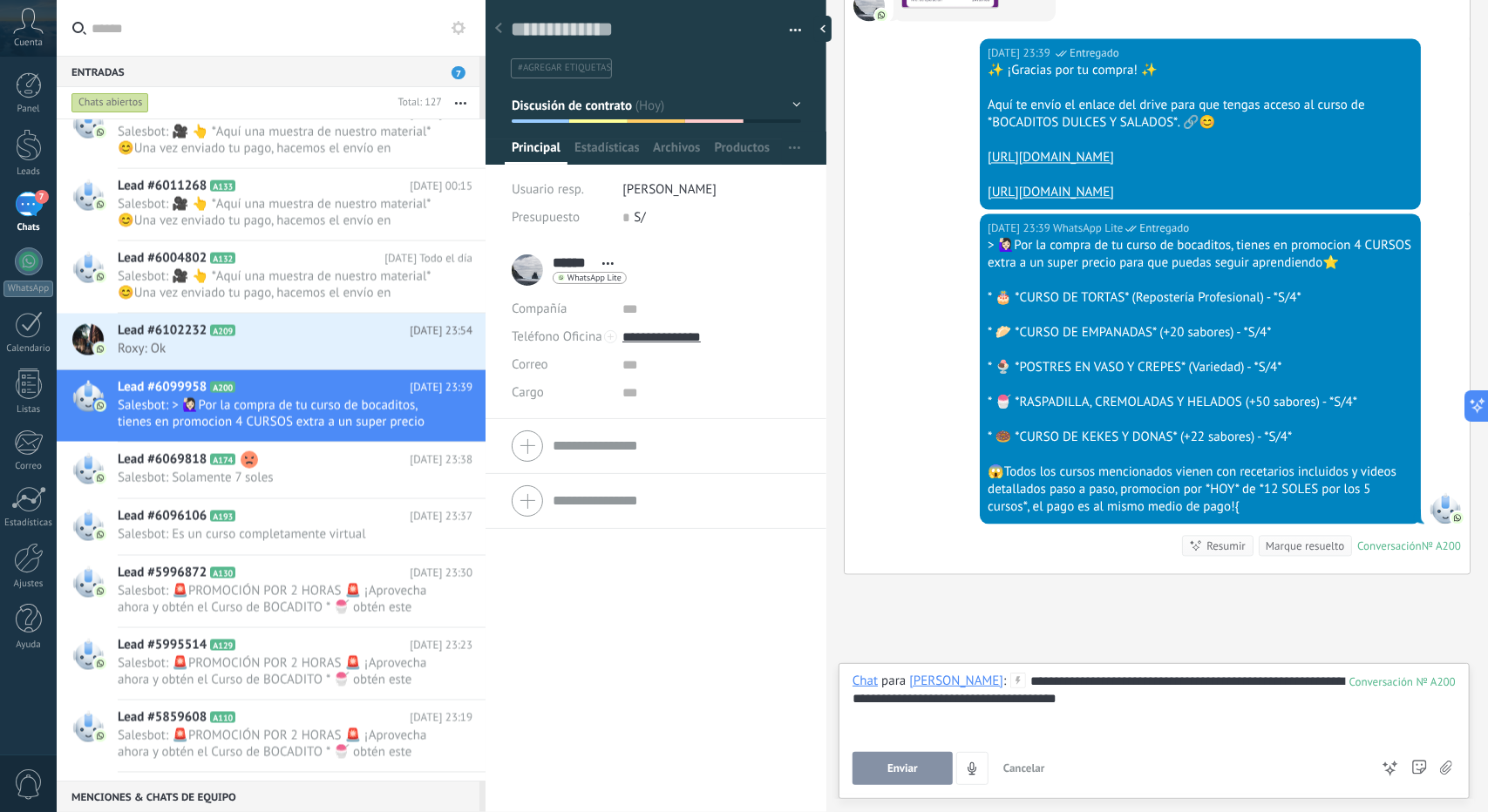
click at [896, 763] on span "Enviar" at bounding box center [902, 768] width 31 height 12
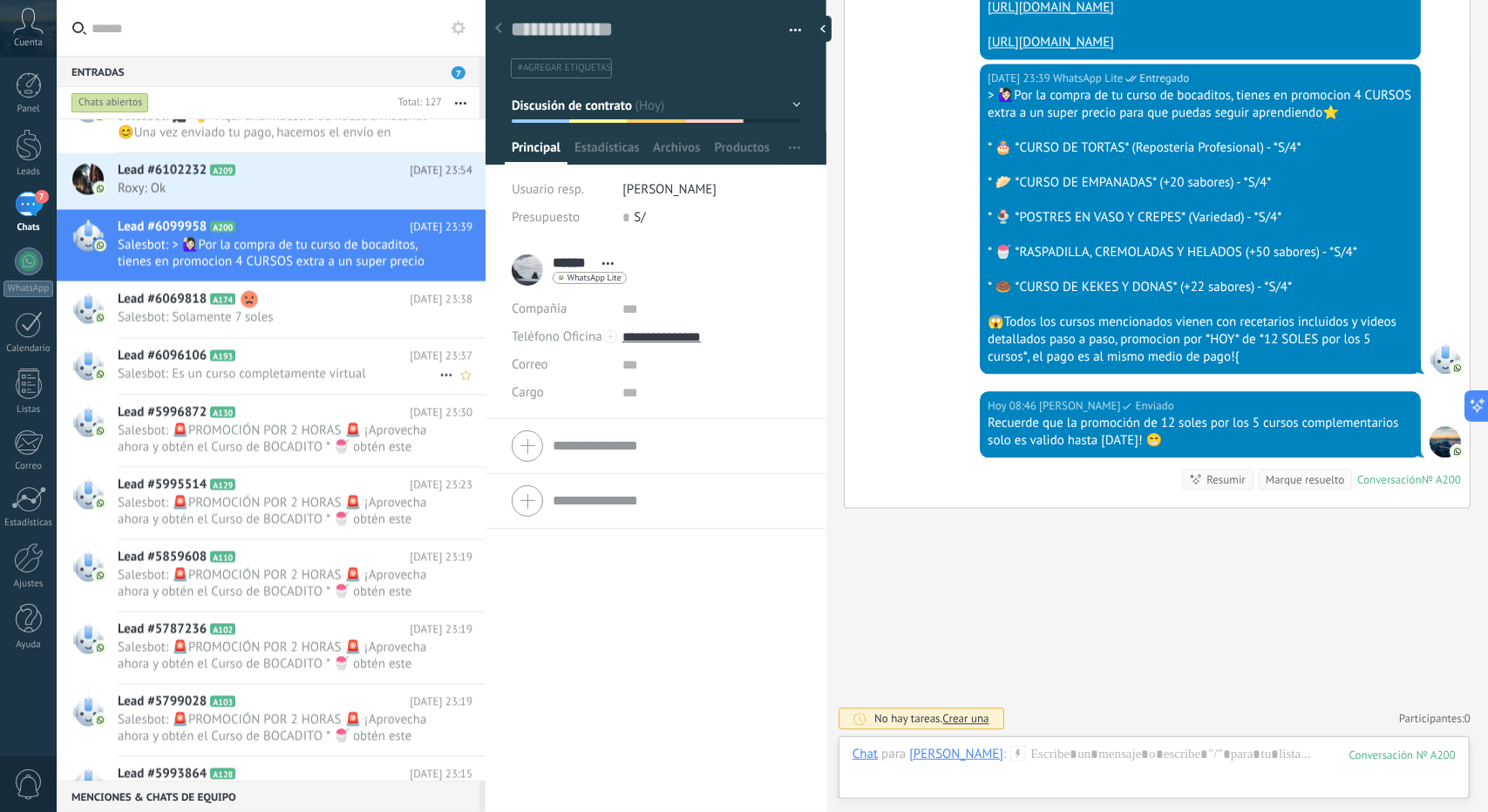
scroll to position [6624, 0]
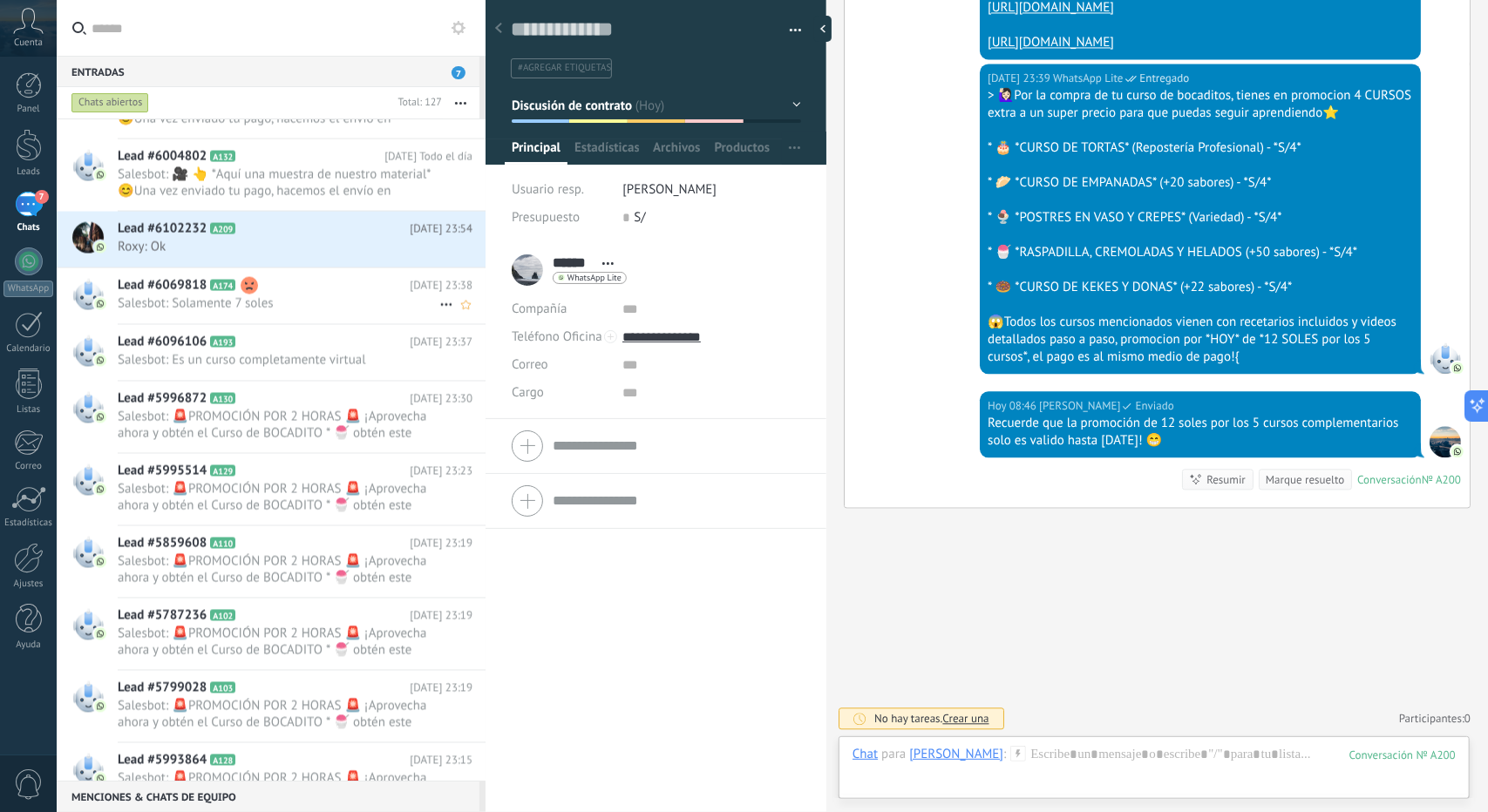
click at [273, 295] on h2 "Lead #6069818 A174" at bounding box center [263, 285] width 292 height 18
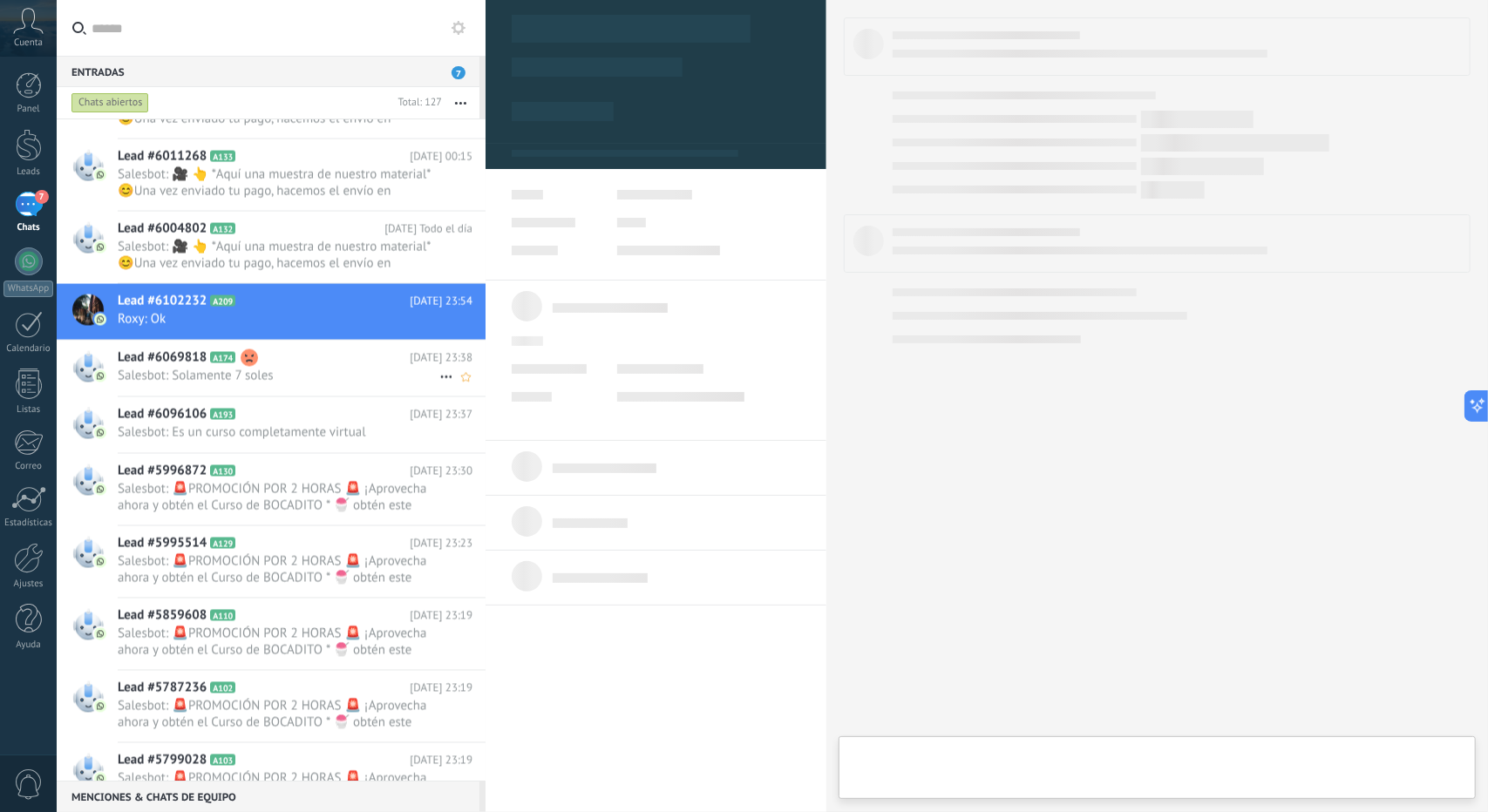
click at [269, 386] on div "Lead #6069818 A174 Ayer 23:38 Salesbot: Solamente 7 soles" at bounding box center [301, 368] width 368 height 55
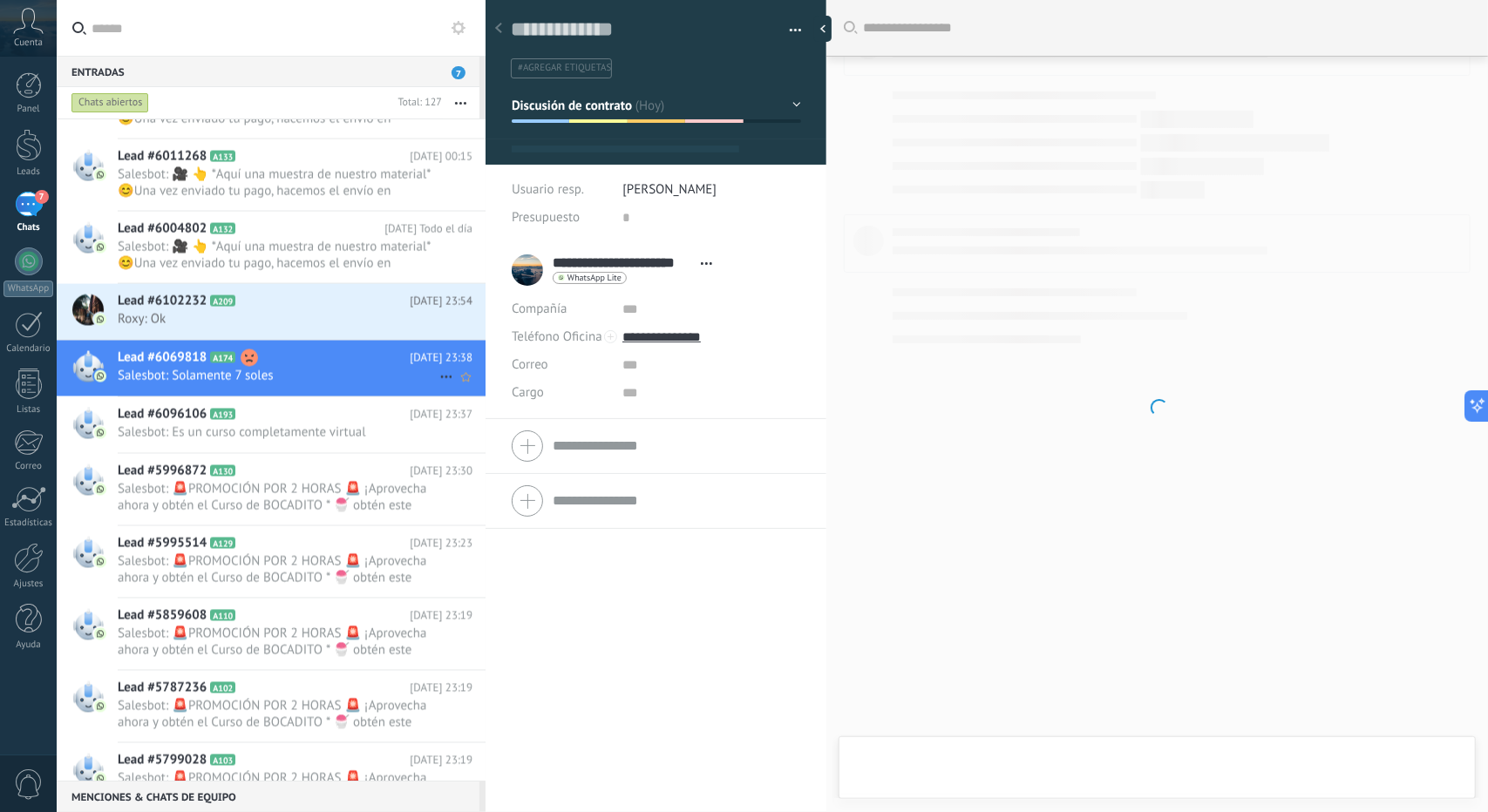
scroll to position [26, 0]
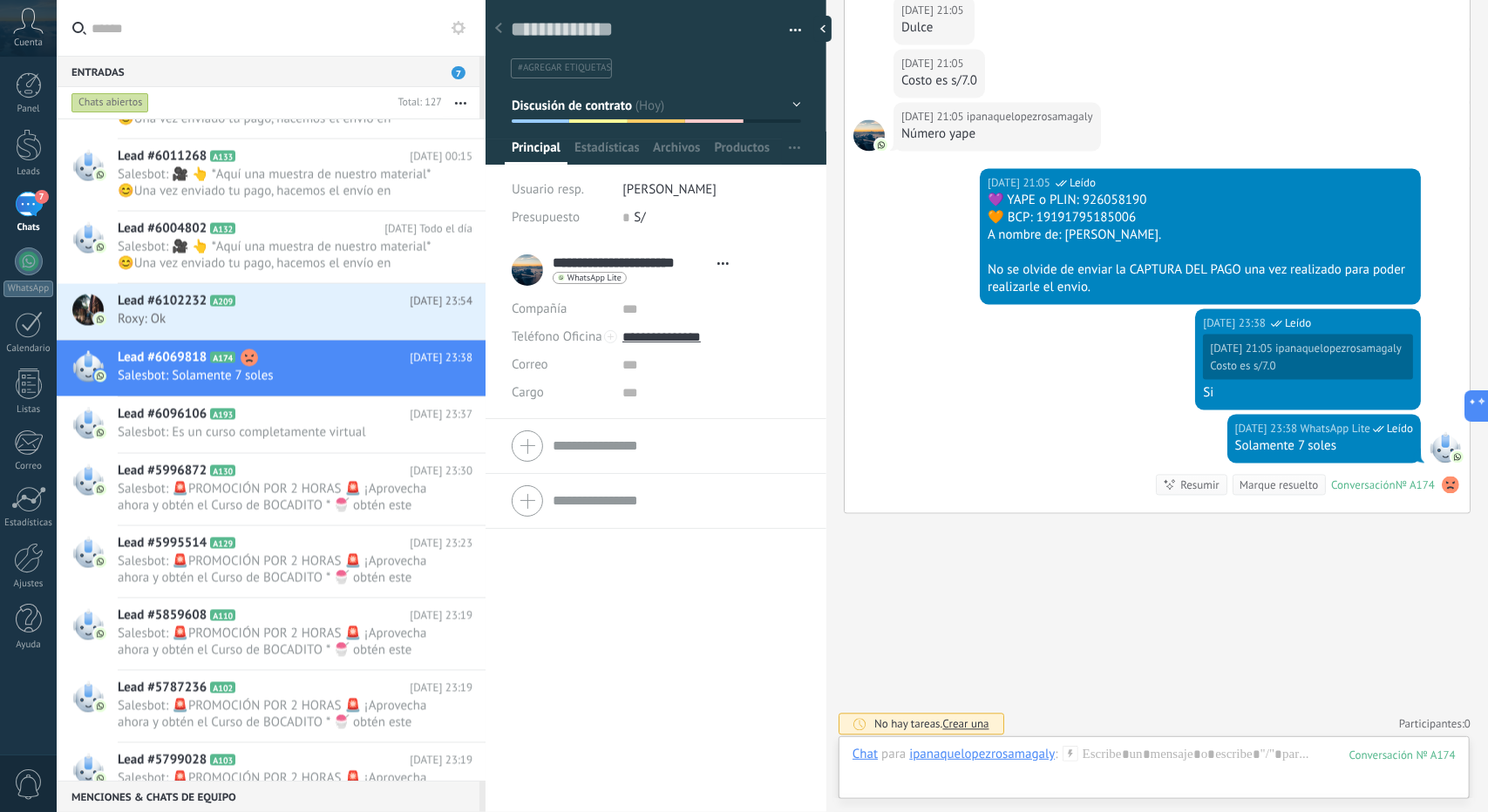
click at [583, 100] on span "Discusión de contrato" at bounding box center [572, 105] width 121 height 17
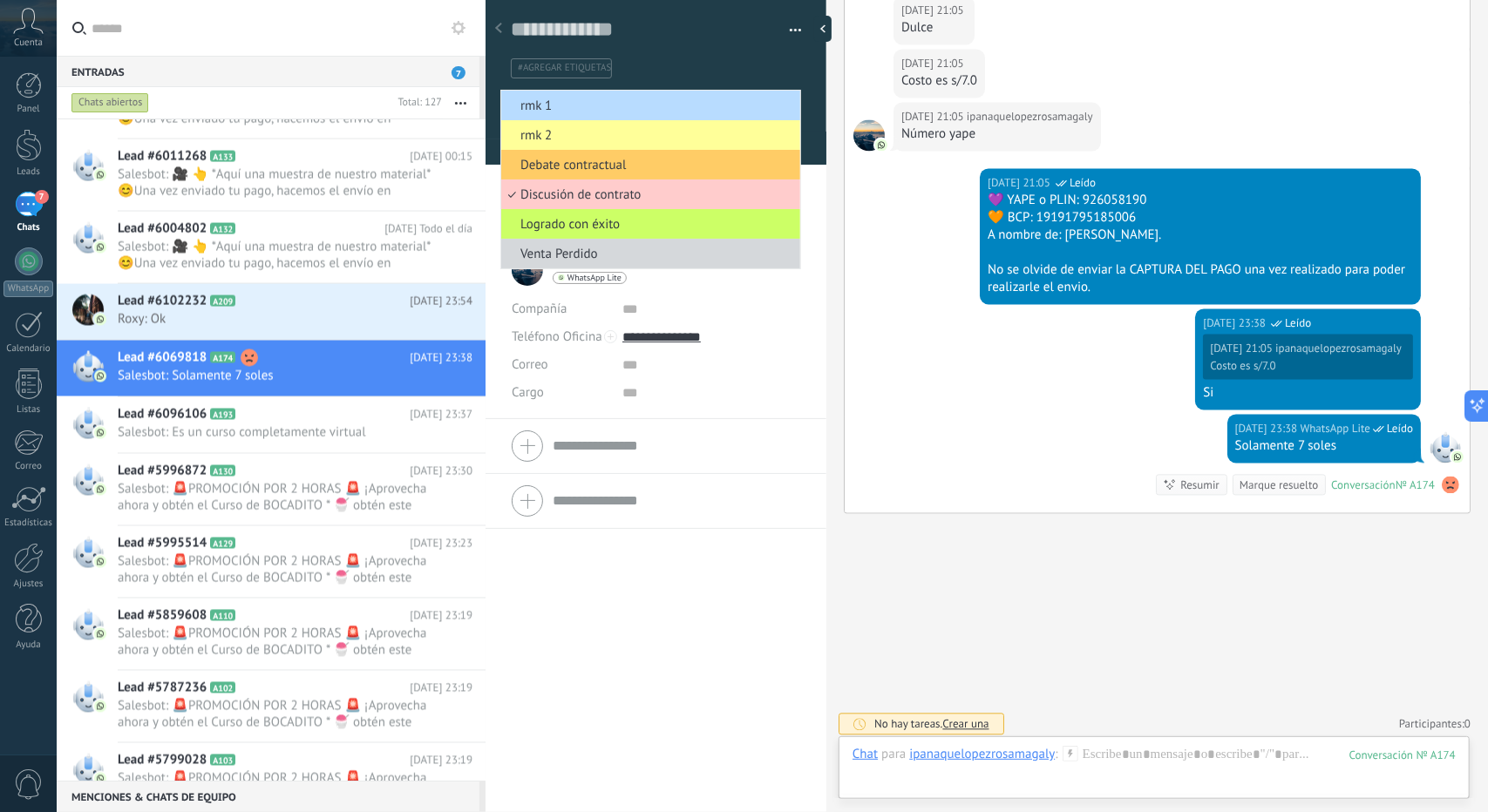
click at [584, 100] on span "rmk 1" at bounding box center [648, 106] width 294 height 17
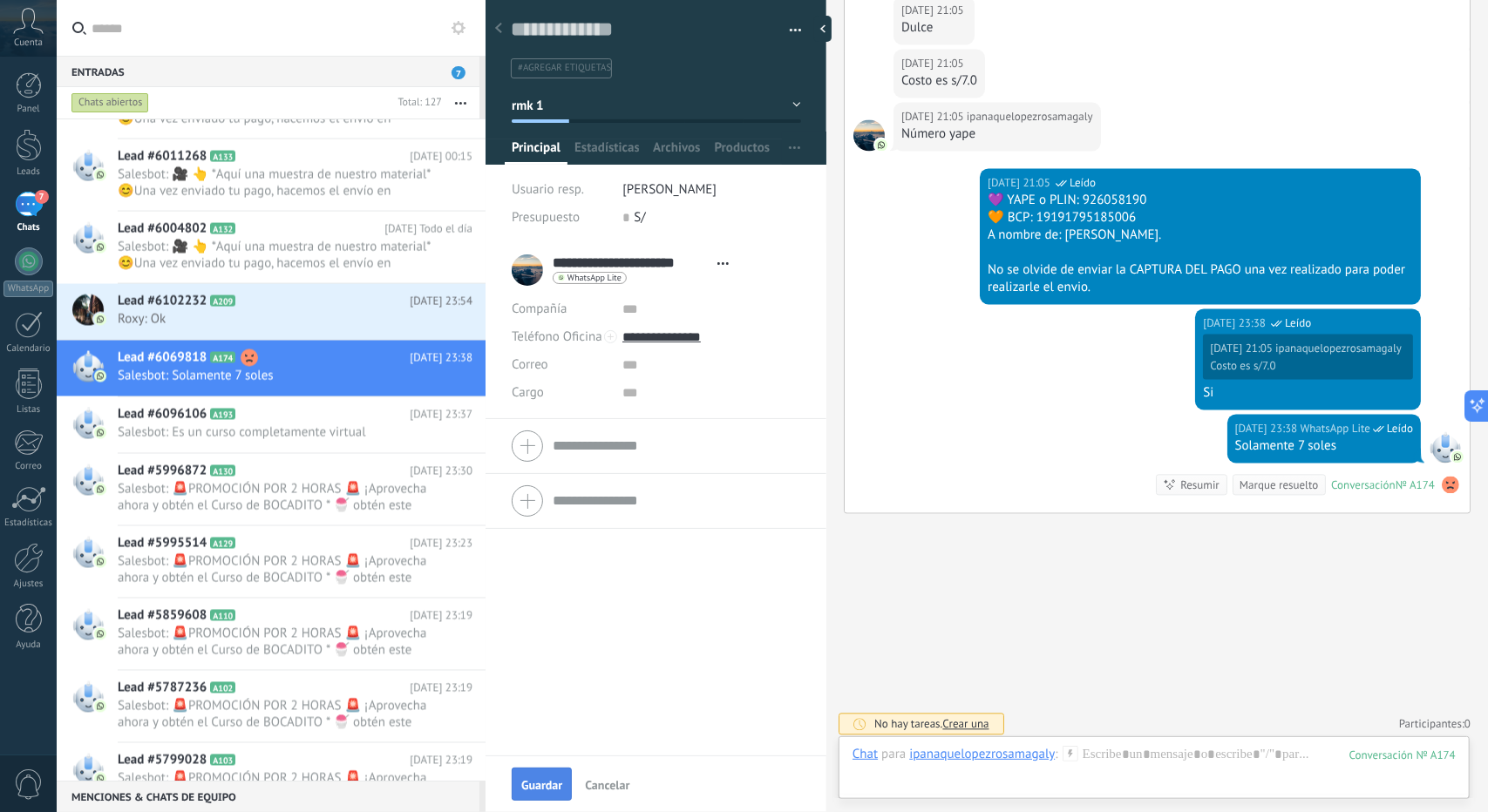
click at [540, 799] on button "Guardar" at bounding box center [541, 784] width 60 height 33
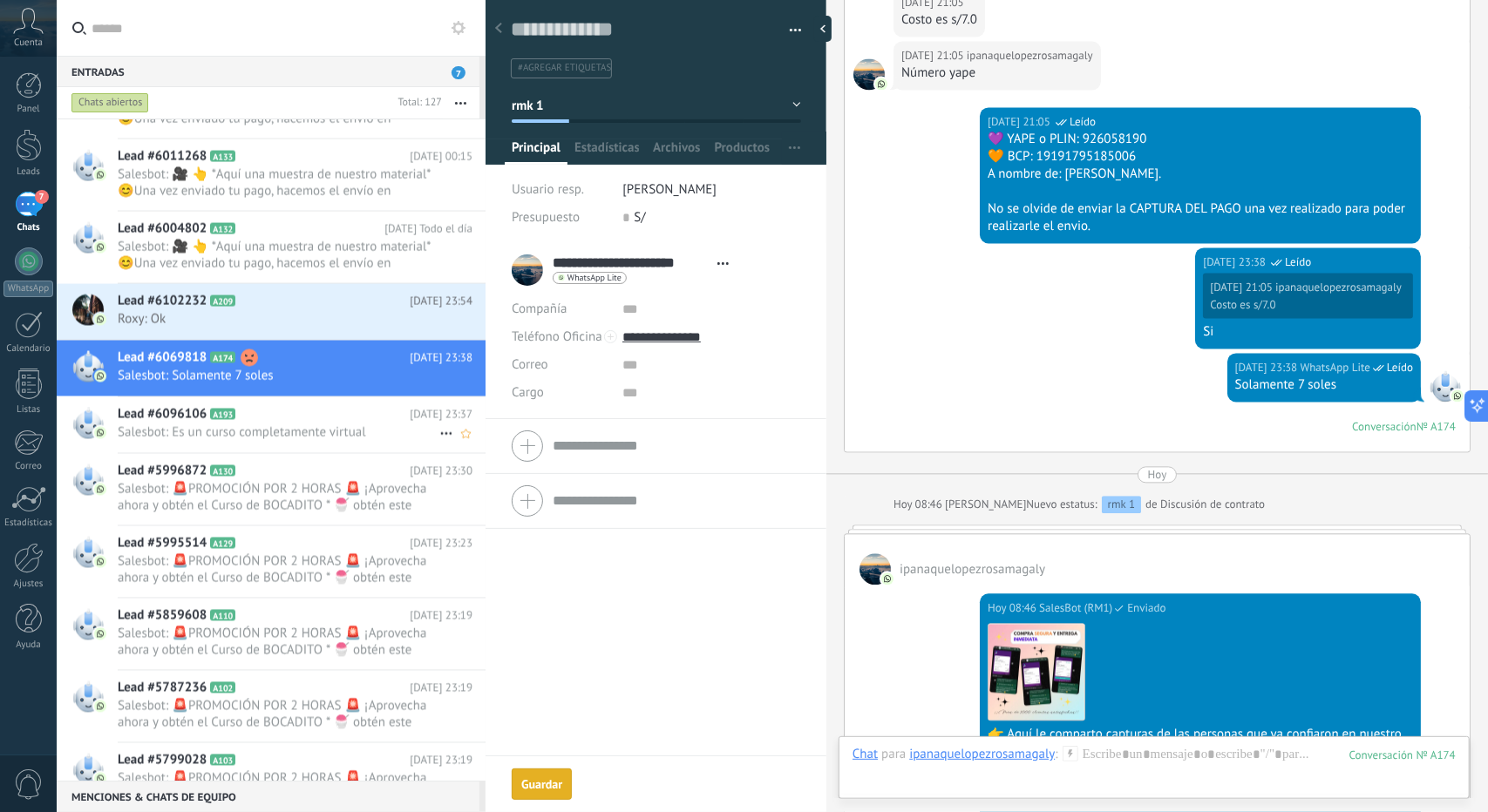
scroll to position [2363, 0]
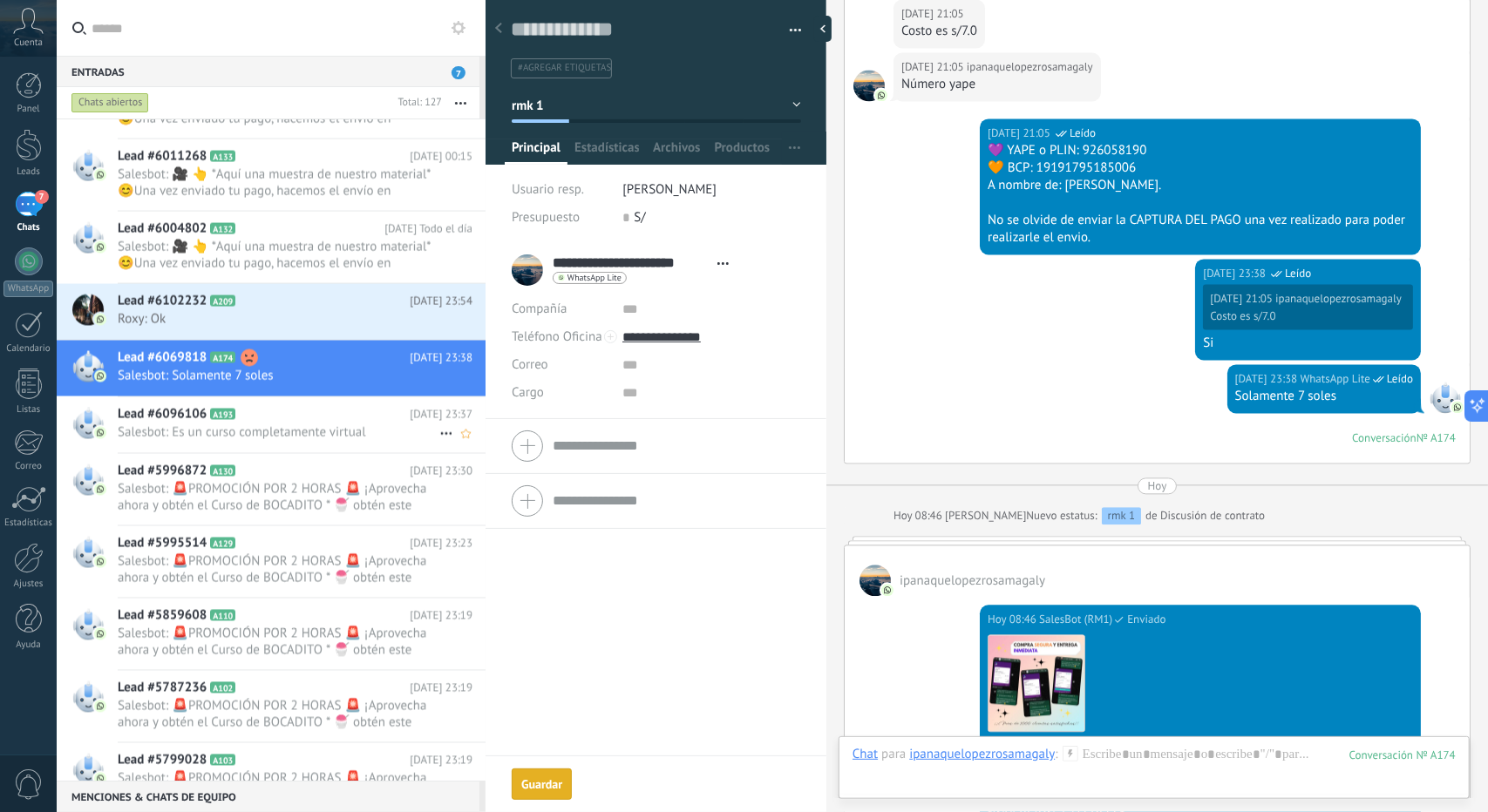
click at [317, 398] on div "Lead #6096106 A193 Ayer 23:37 Salesbot: Es un curso completamente virtual" at bounding box center [301, 425] width 368 height 55
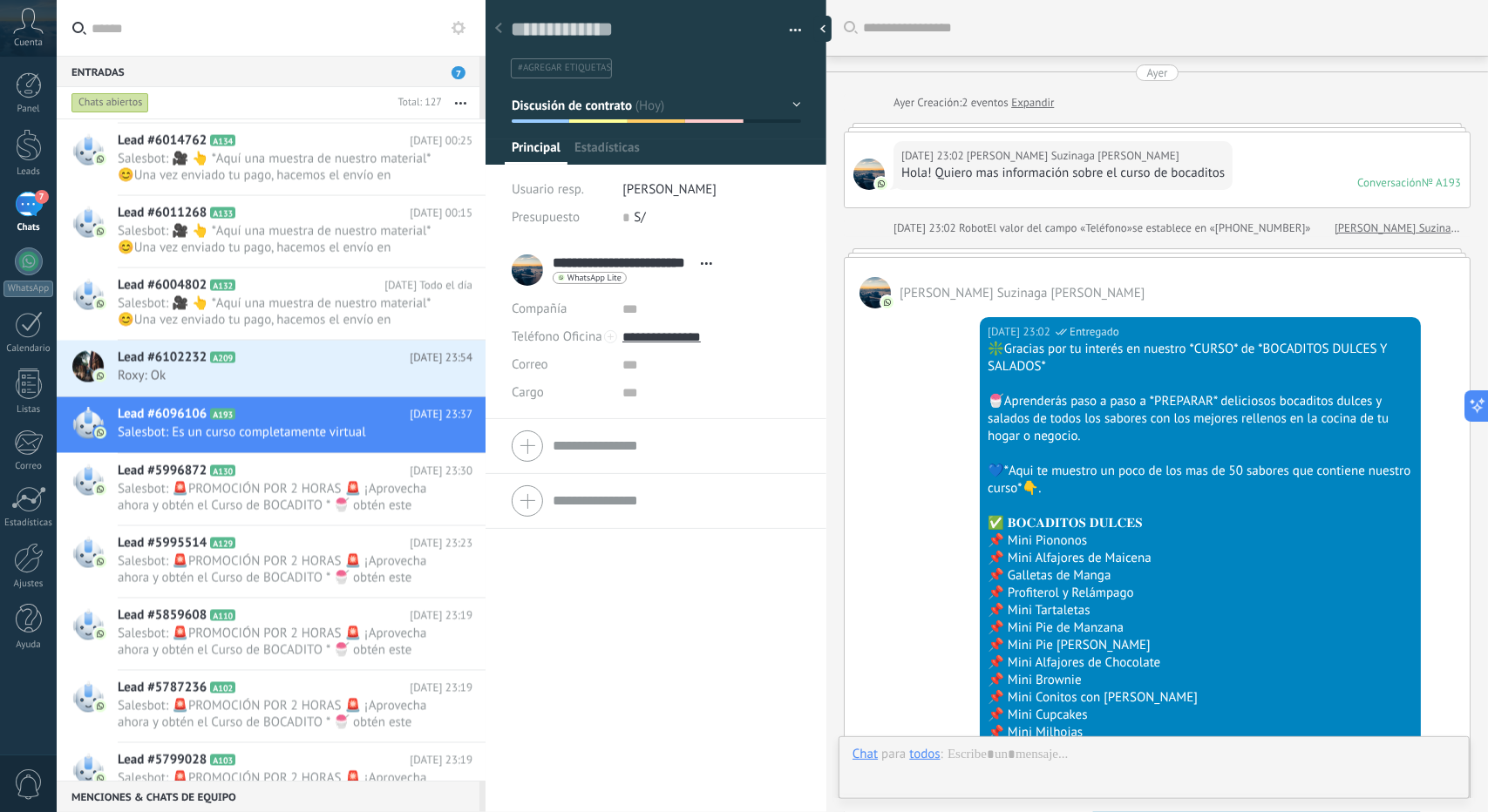
scroll to position [1874, 0]
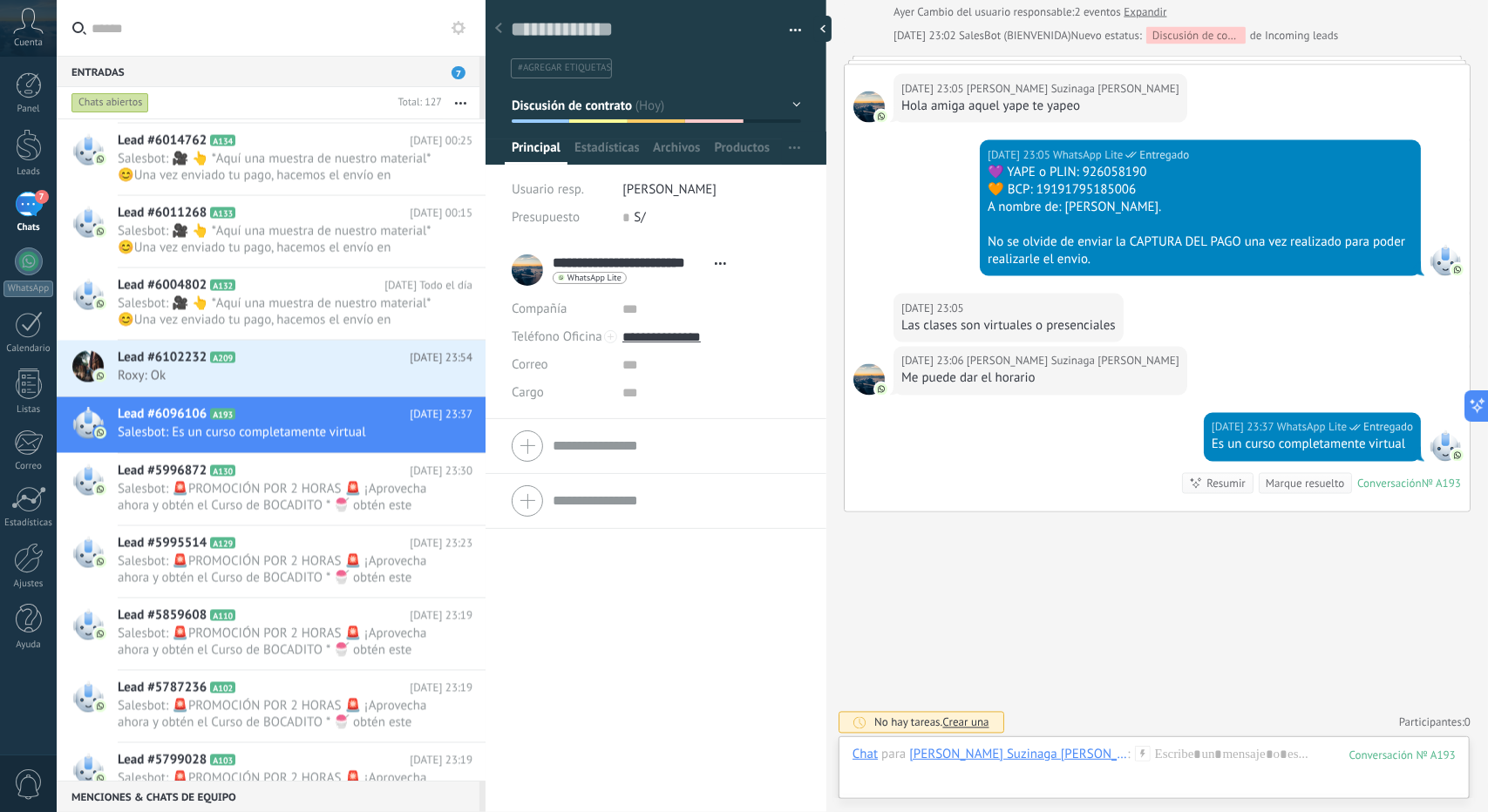
click at [566, 108] on span "Discusión de contrato" at bounding box center [572, 105] width 121 height 17
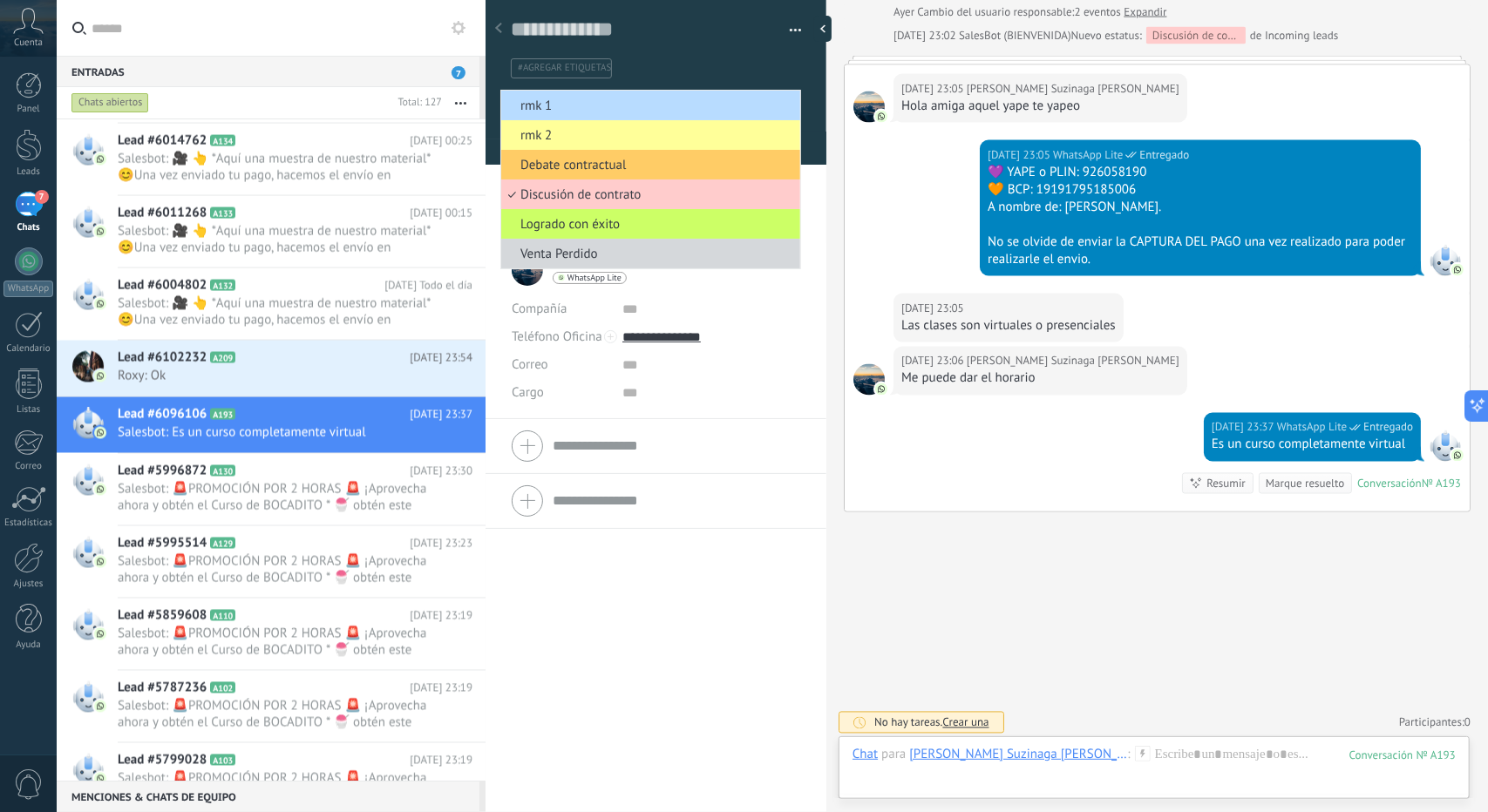
click at [566, 109] on span "rmk 1" at bounding box center [648, 106] width 294 height 17
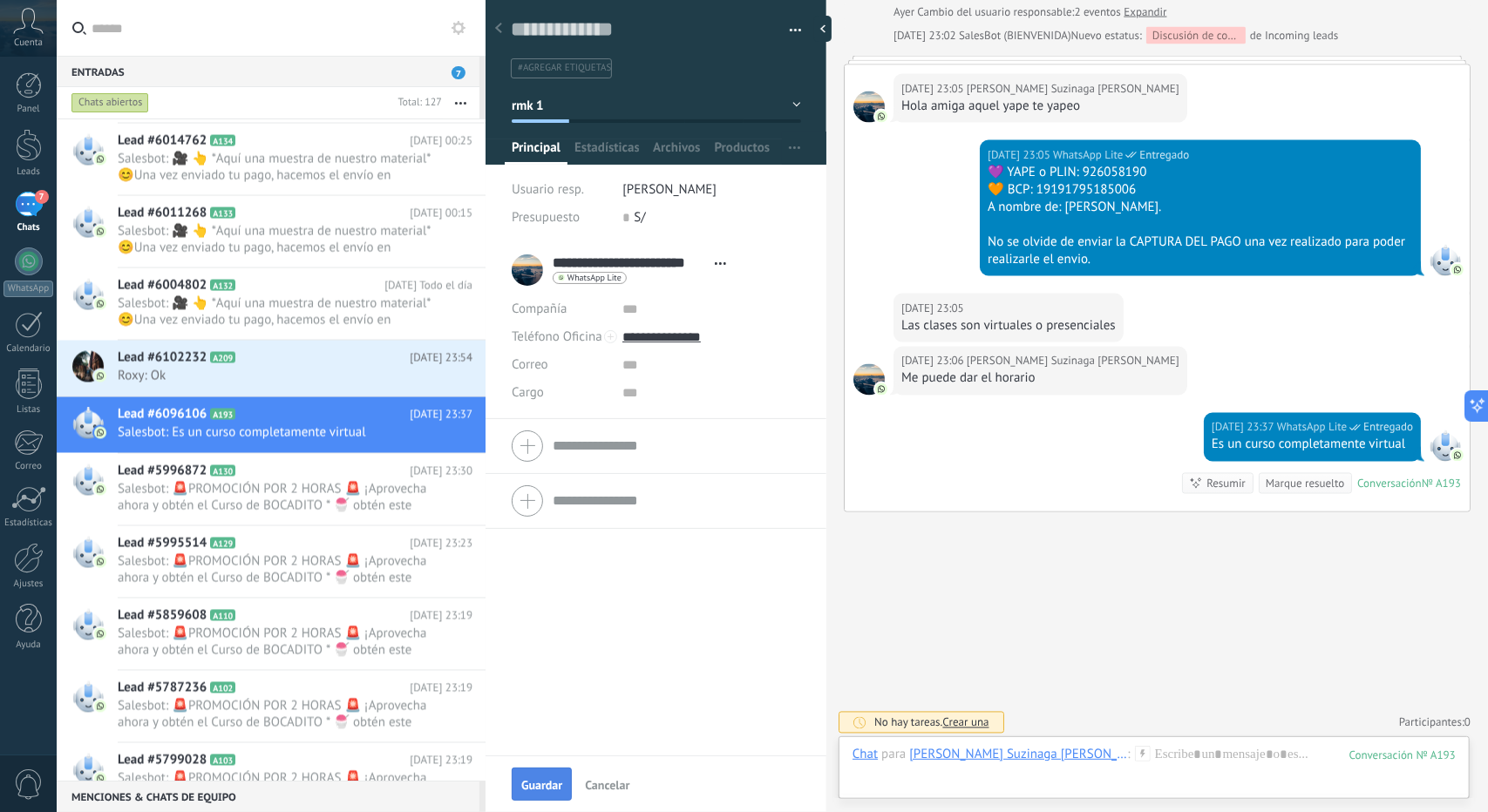
click at [527, 782] on span "Guardar" at bounding box center [541, 785] width 41 height 12
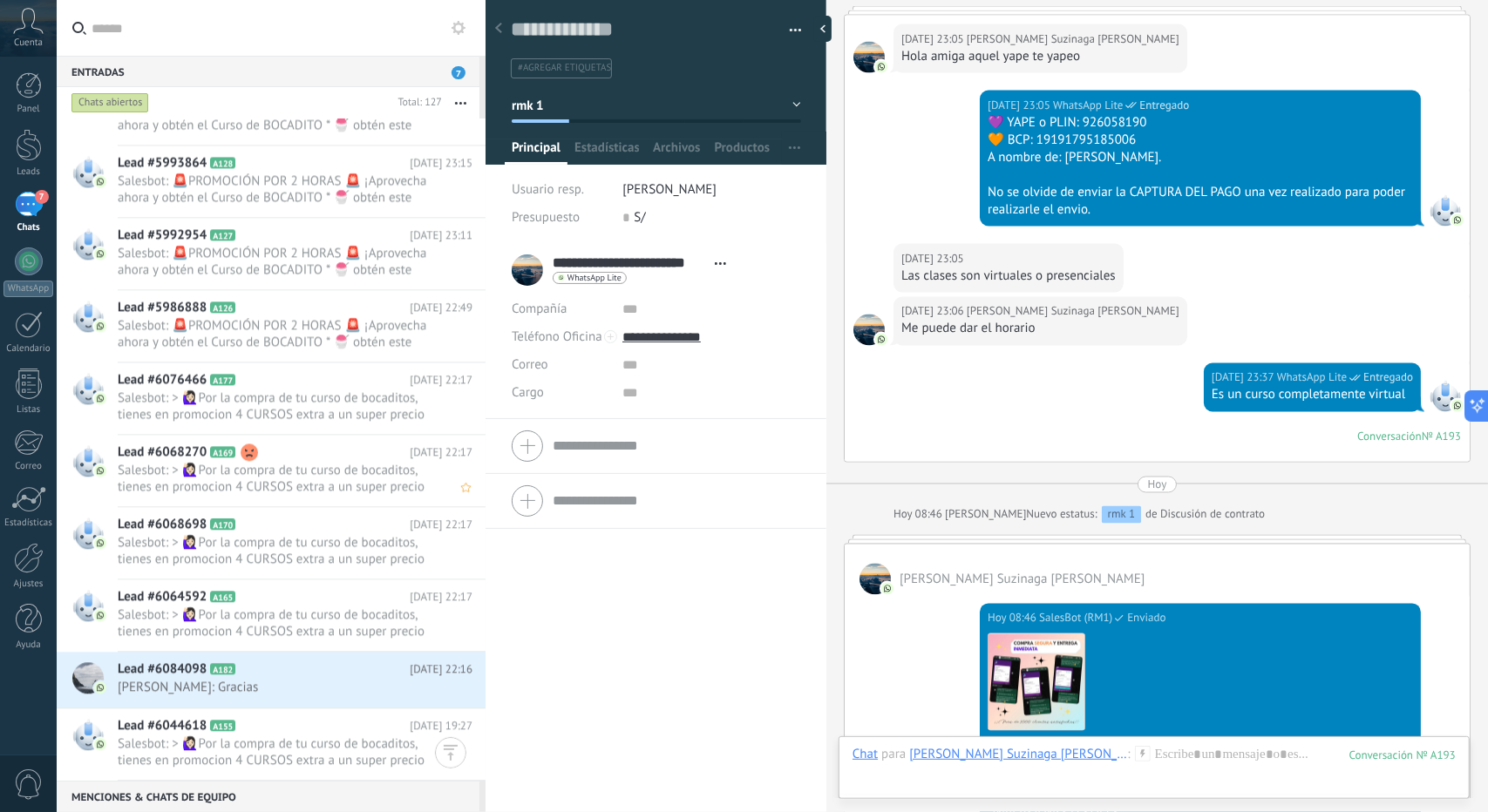
scroll to position [7321, 0]
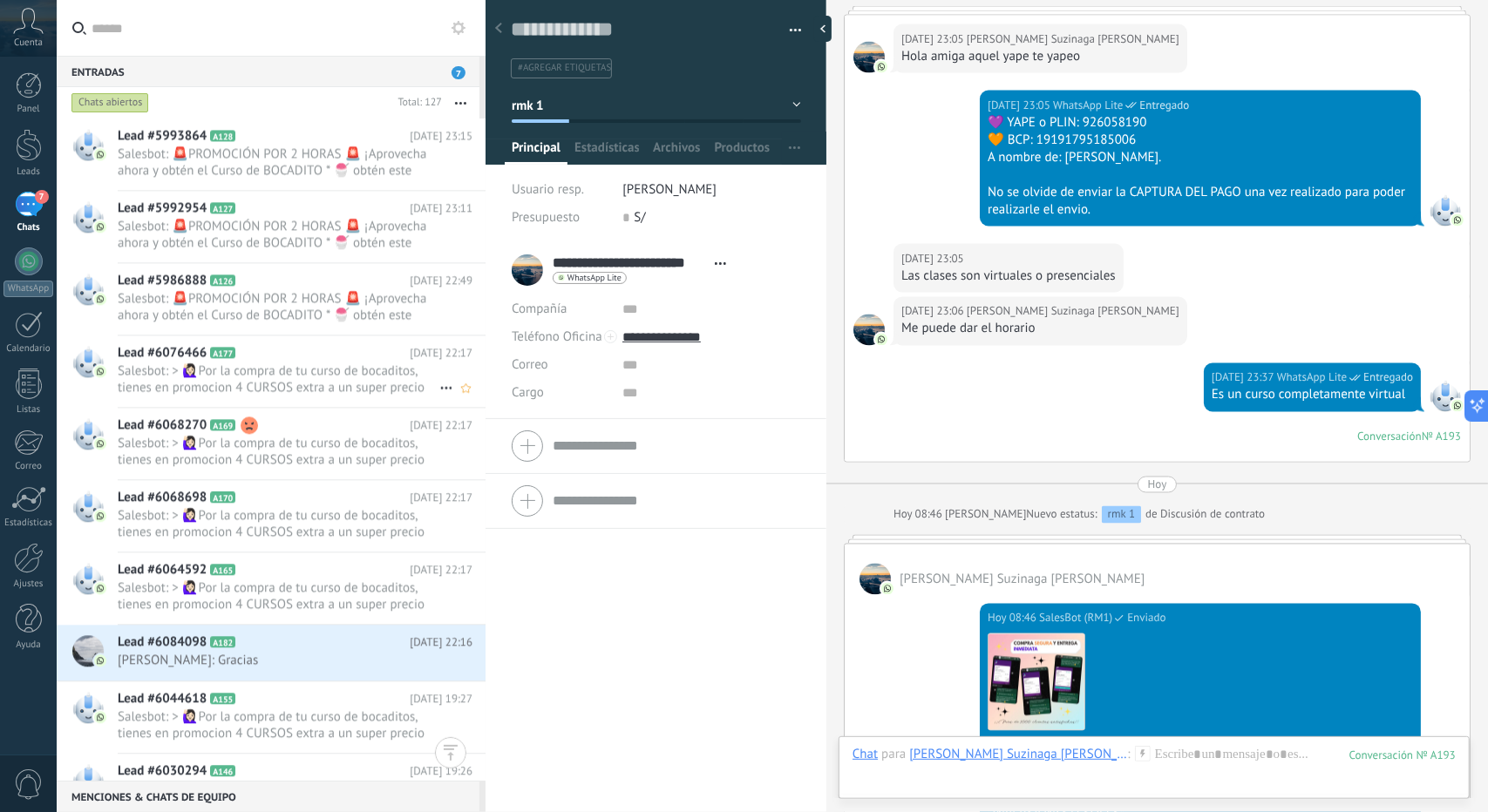
click at [289, 383] on span "Salesbot: > 🙋🏻‍♀Por la compra de tu curso de bocaditos, tienes en promocion 4 C…" at bounding box center [278, 379] width 322 height 33
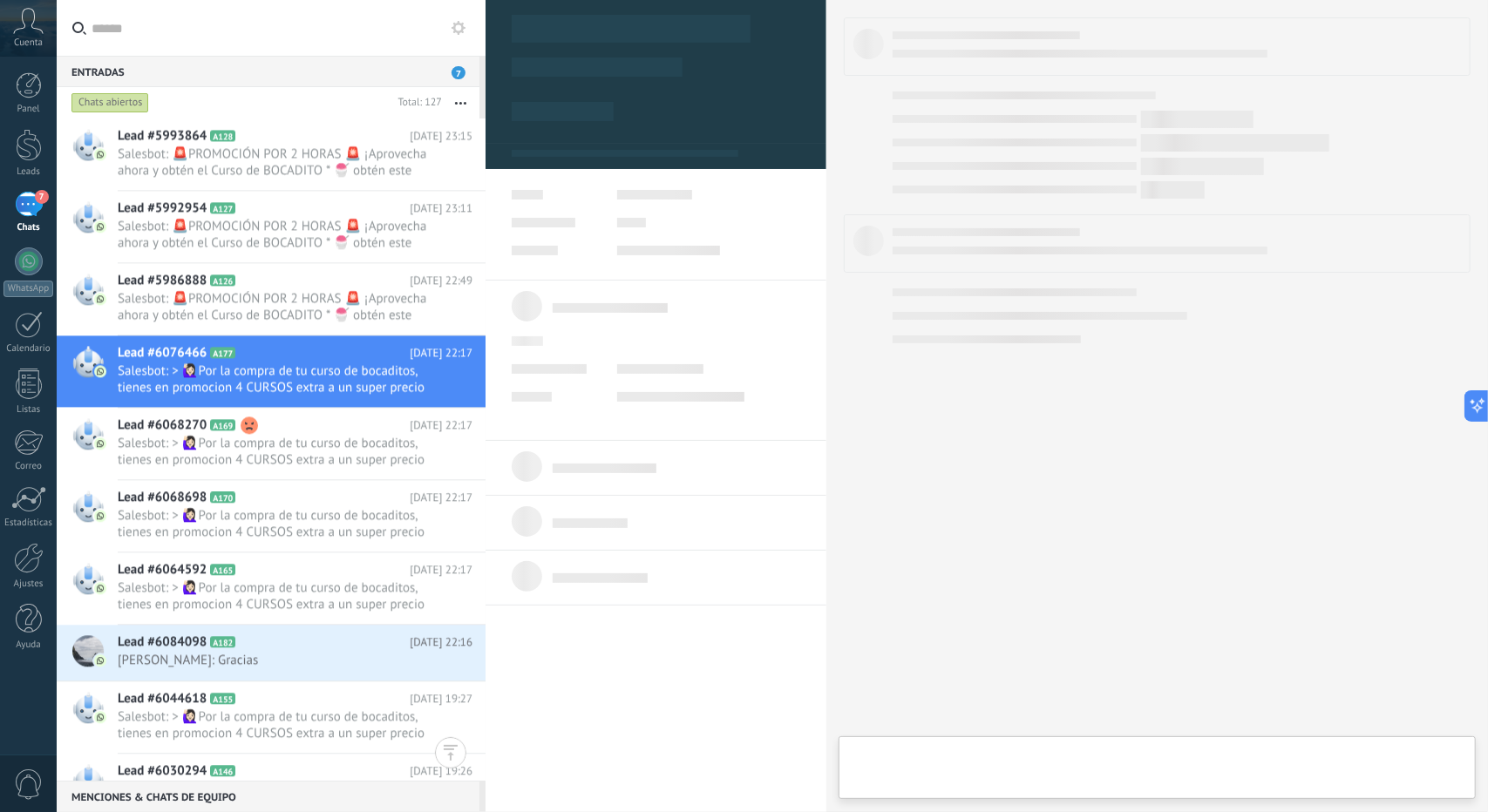
type textarea "**********"
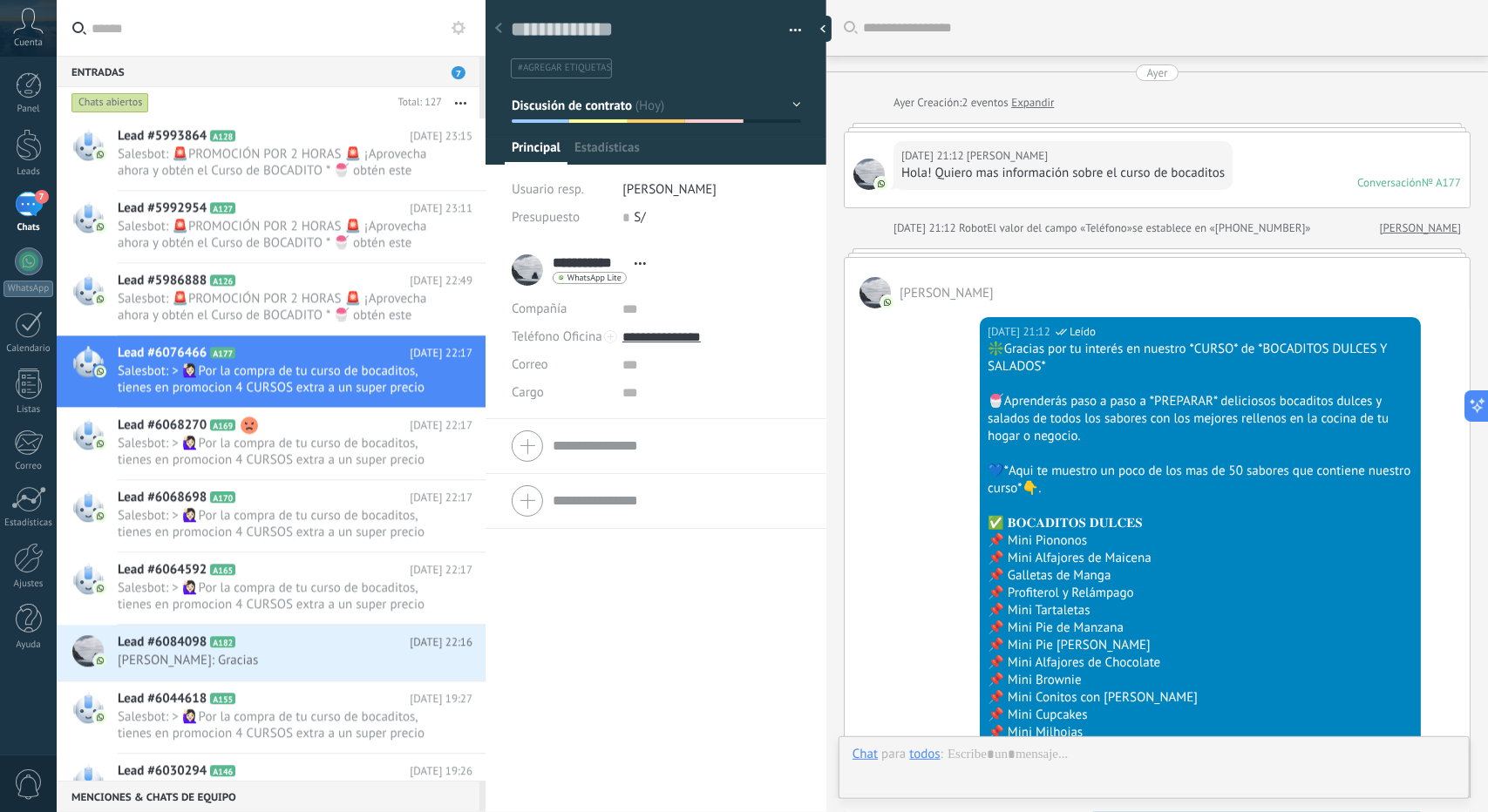
scroll to position [2404, 0]
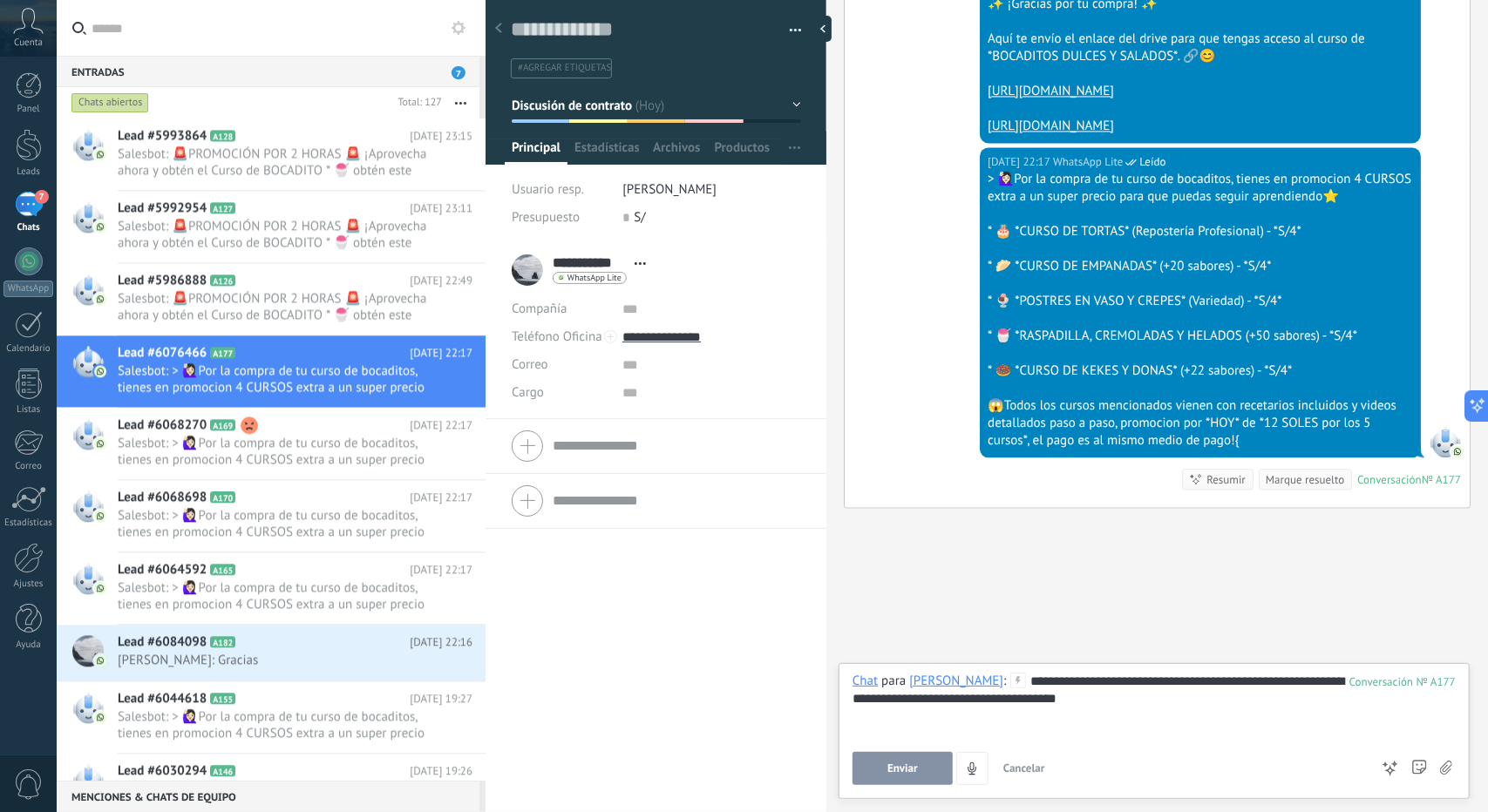
click at [889, 775] on span "Enviar" at bounding box center [902, 768] width 31 height 12
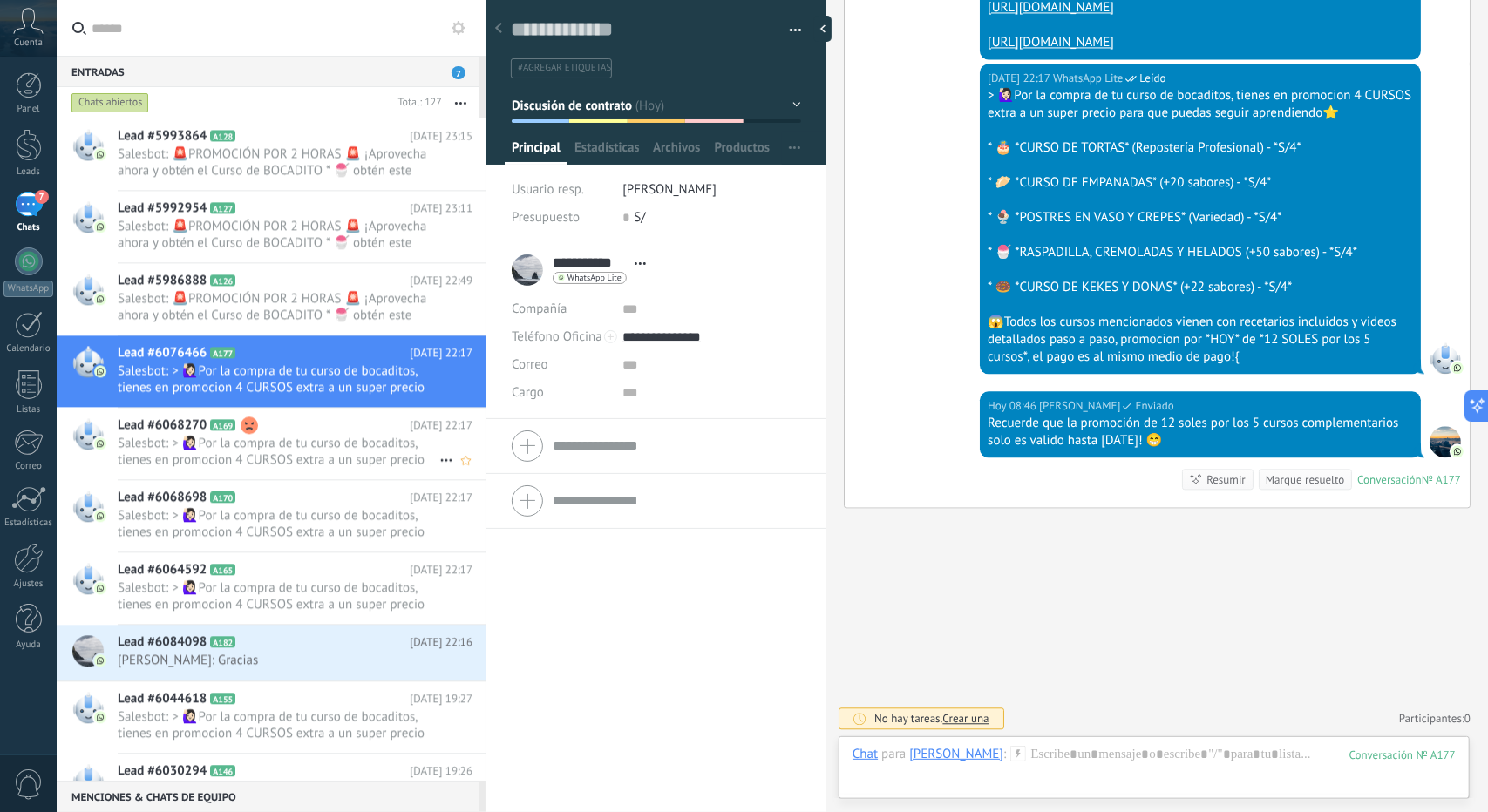
click at [342, 428] on h2 "Lead #6068270 A169" at bounding box center [263, 425] width 292 height 18
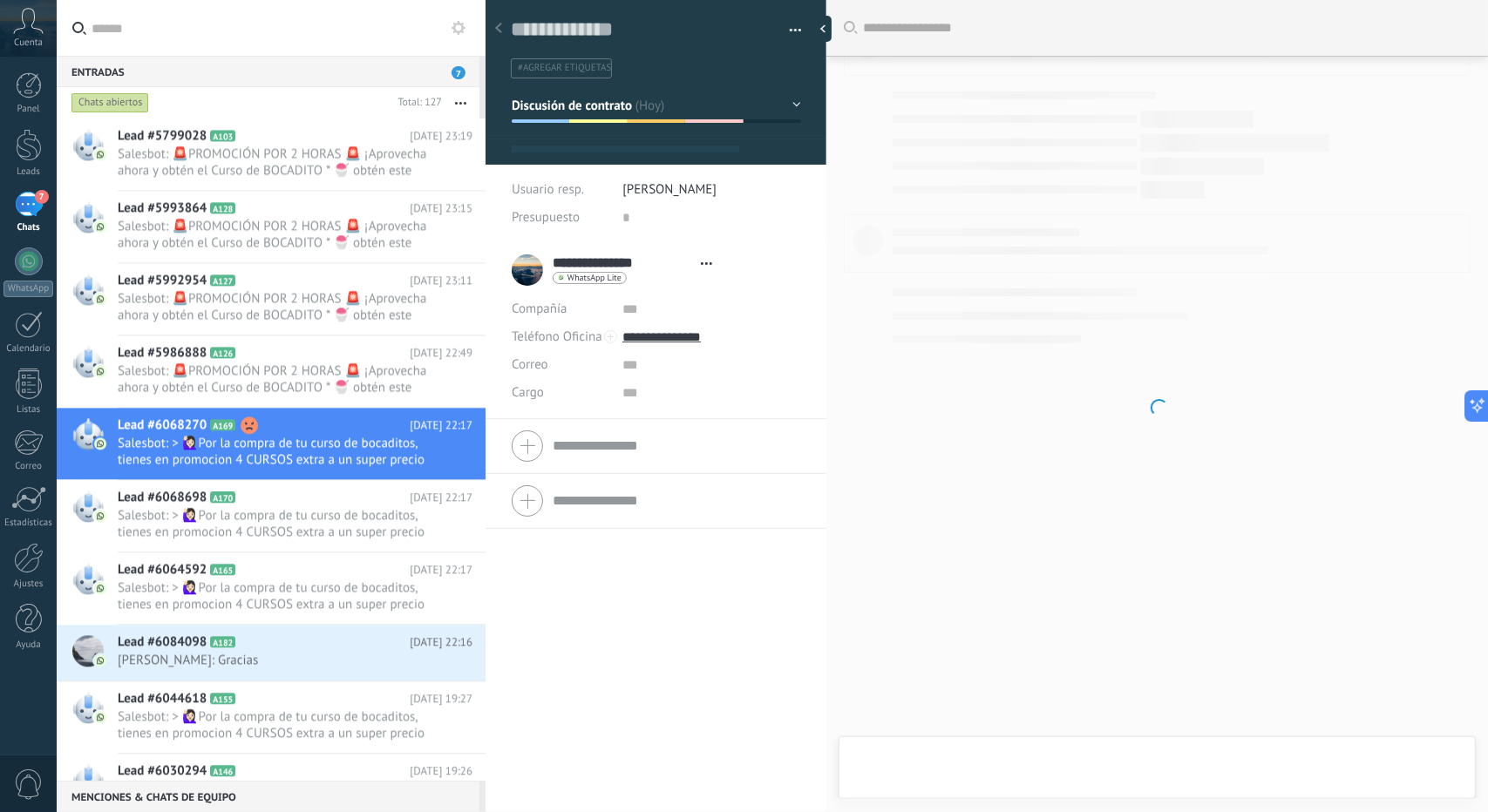
type textarea "**********"
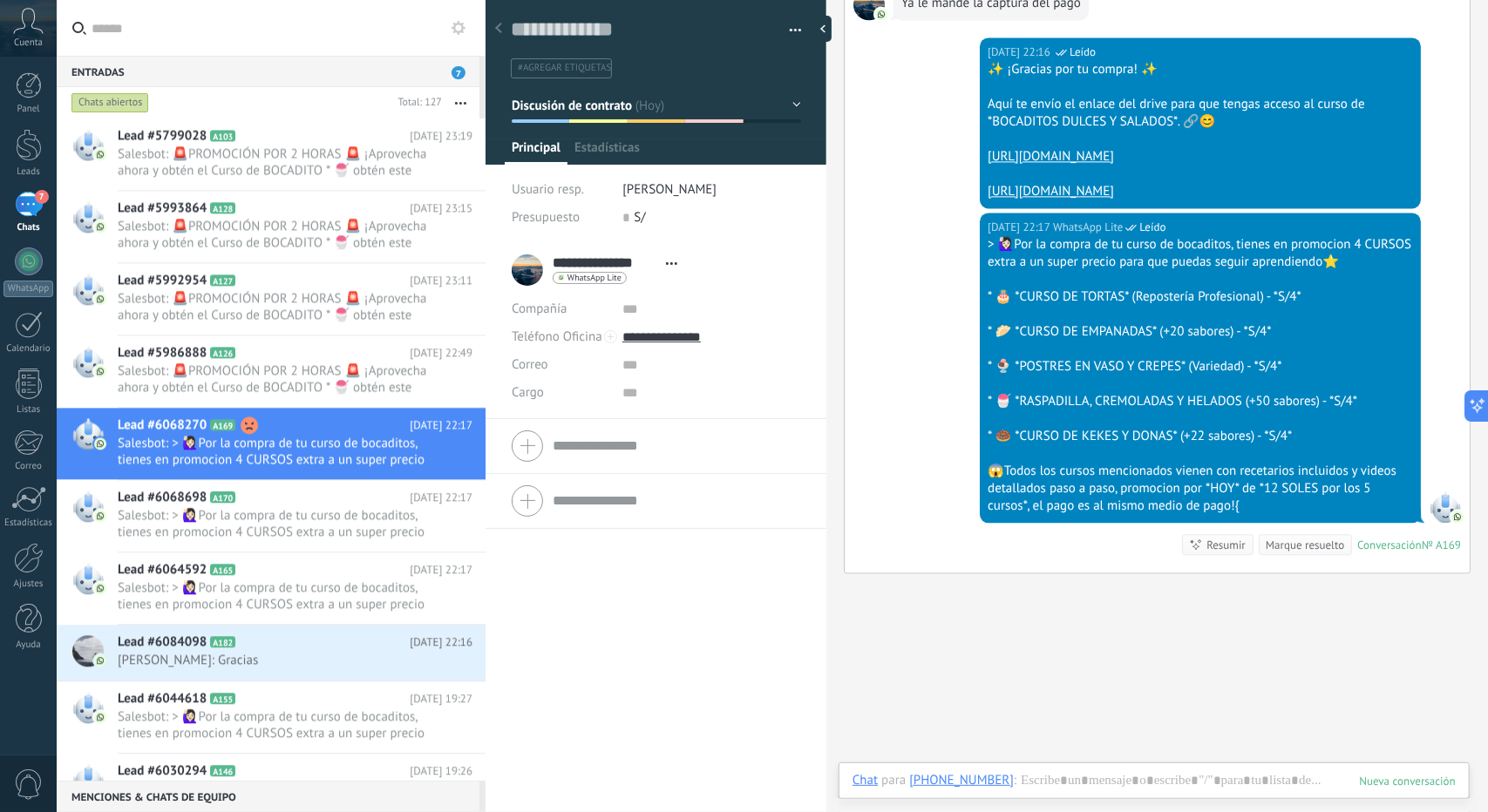
click at [1077, 768] on div "Chat Correo Nota Tarea Chat para +51 928 441 028 : Enviar Cancelar Rastrear cli…" at bounding box center [1154, 794] width 631 height 63
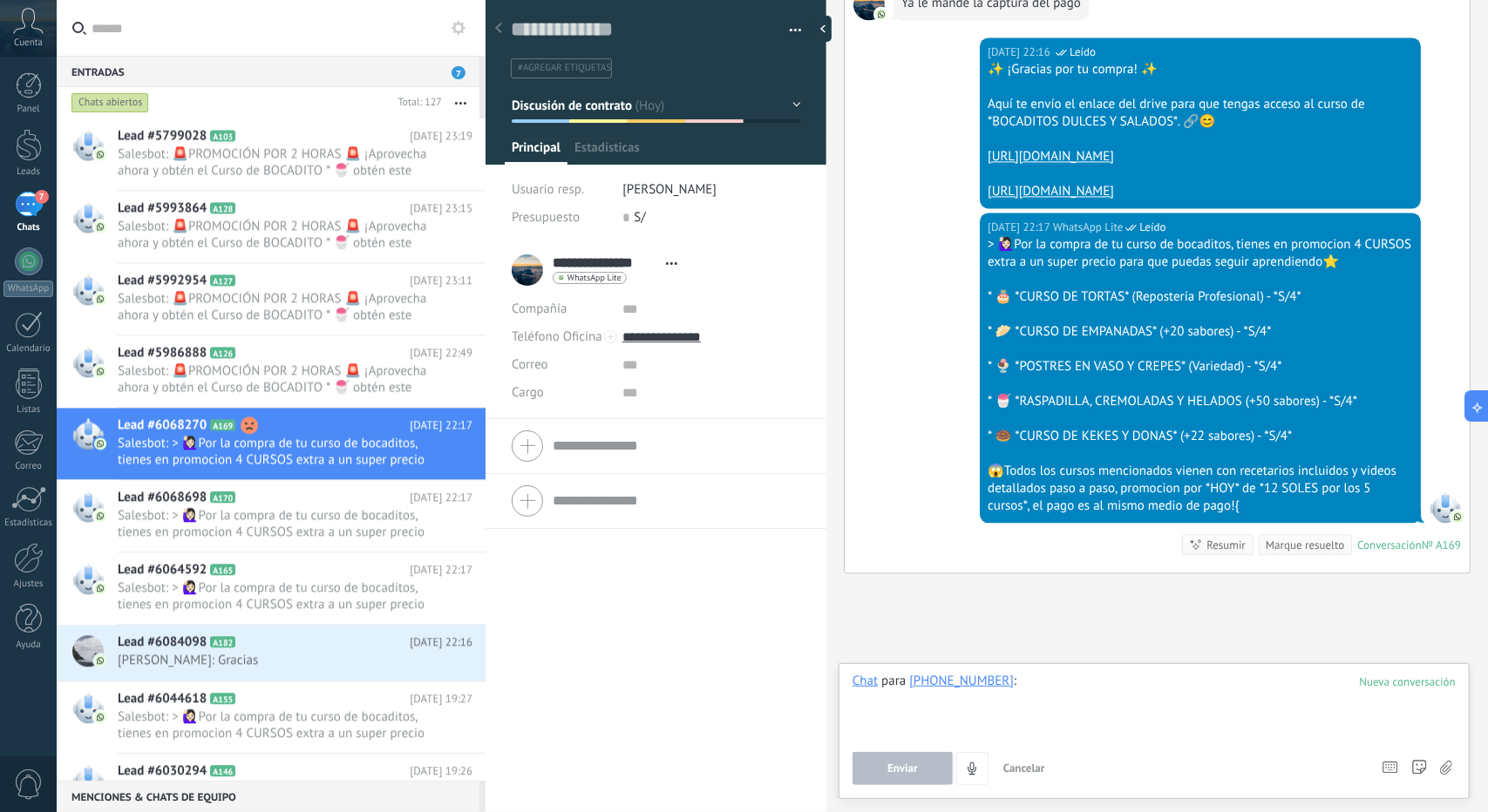
click at [1067, 693] on div at bounding box center [1154, 705] width 604 height 66
paste div
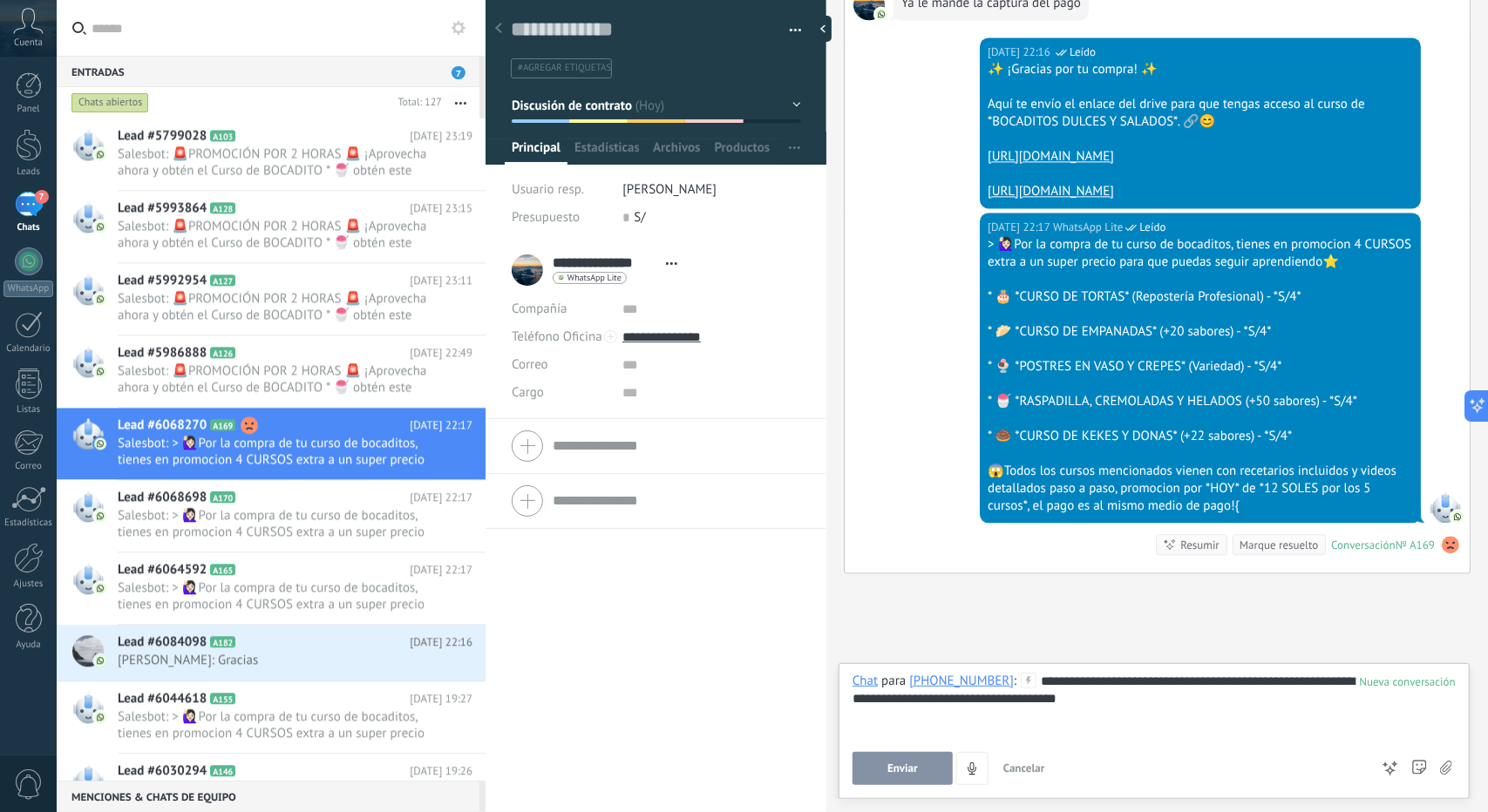
click at [884, 775] on button "Enviar" at bounding box center [903, 768] width 100 height 33
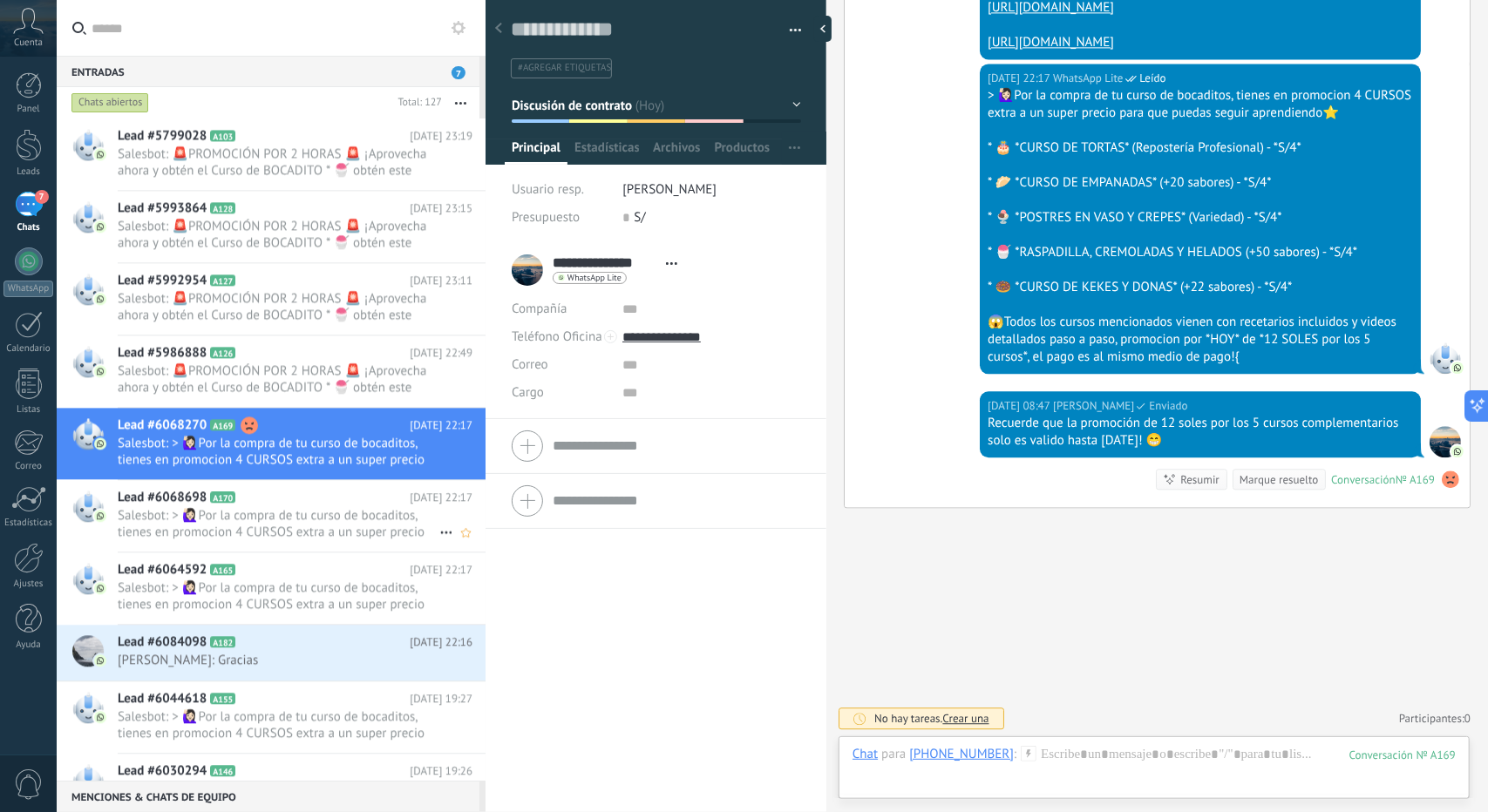
click at [242, 518] on span "Salesbot: > 🙋🏻‍♀Por la compra de tu curso de bocaditos, tienes en promocion 4 C…" at bounding box center [278, 524] width 322 height 33
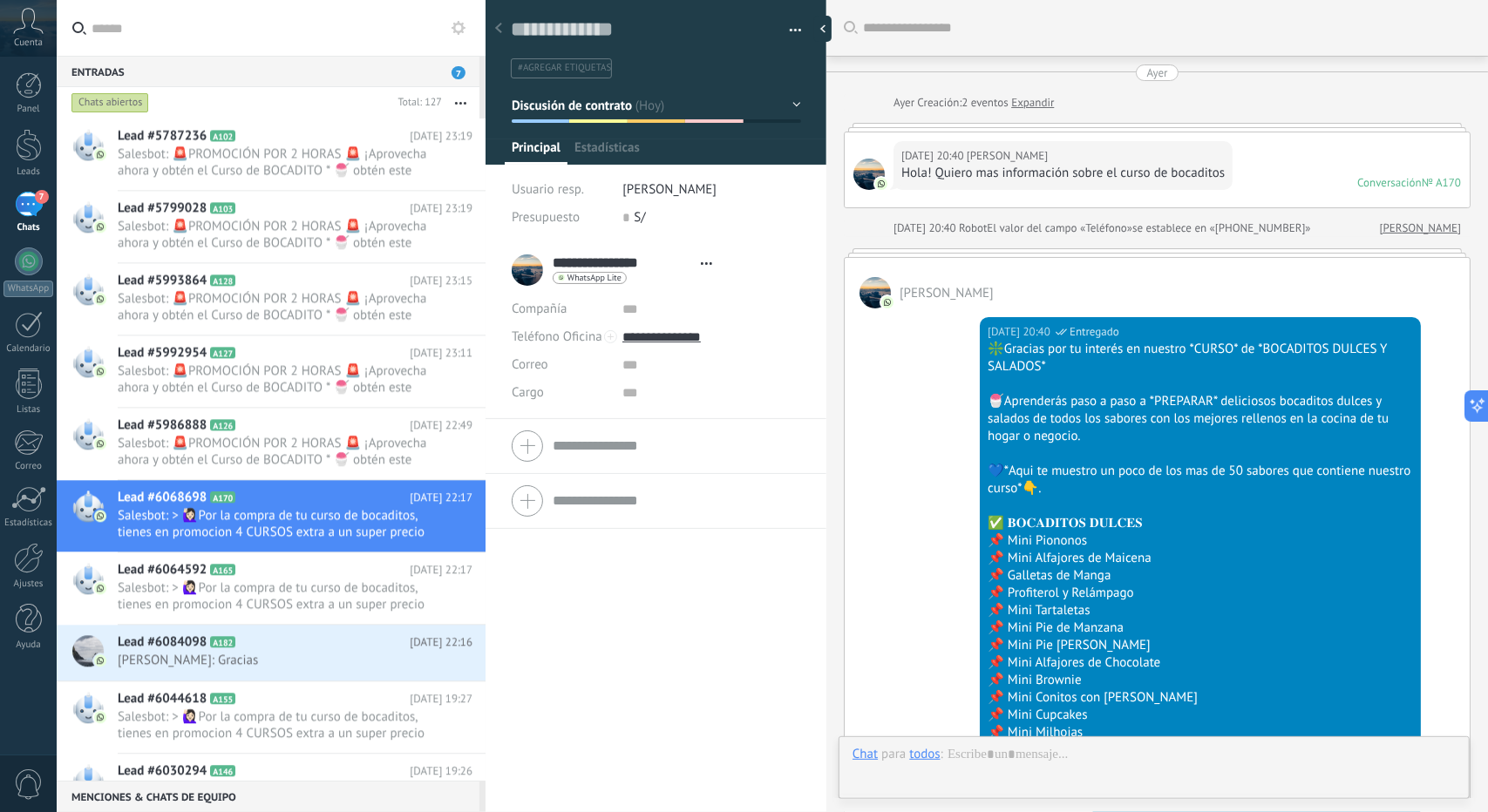
type textarea "**********"
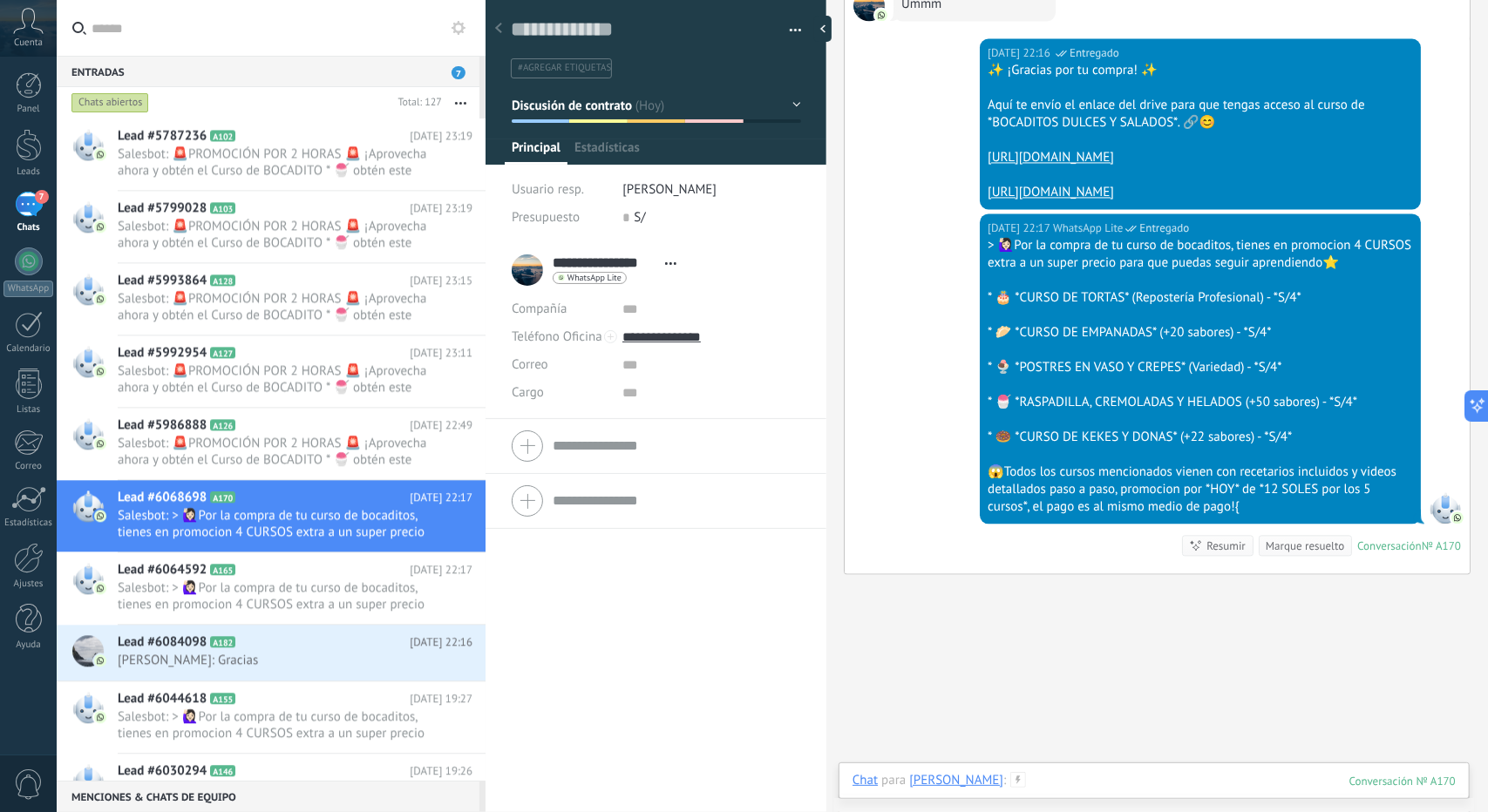
click at [1069, 780] on div at bounding box center [1154, 798] width 604 height 52
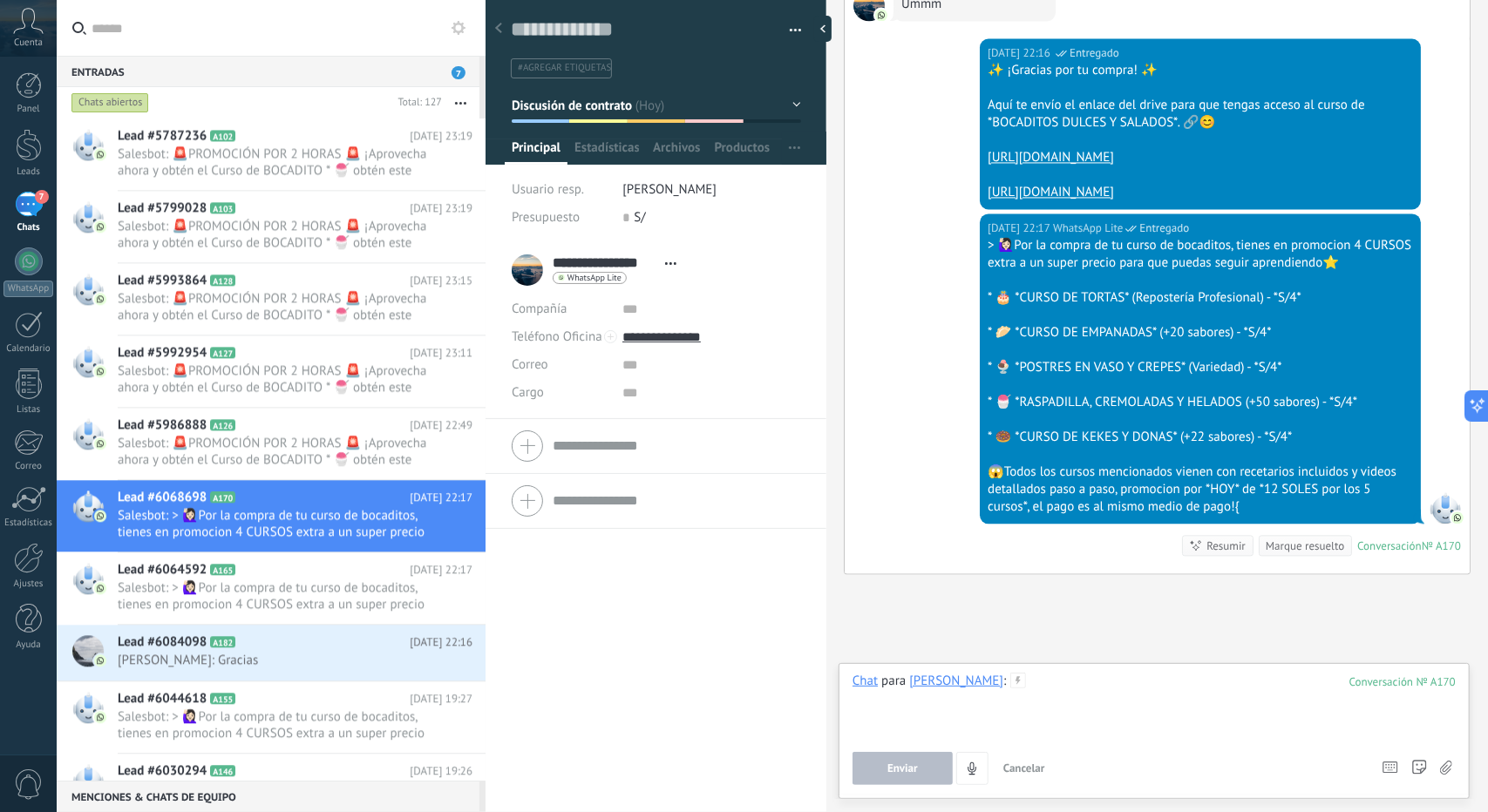
paste div
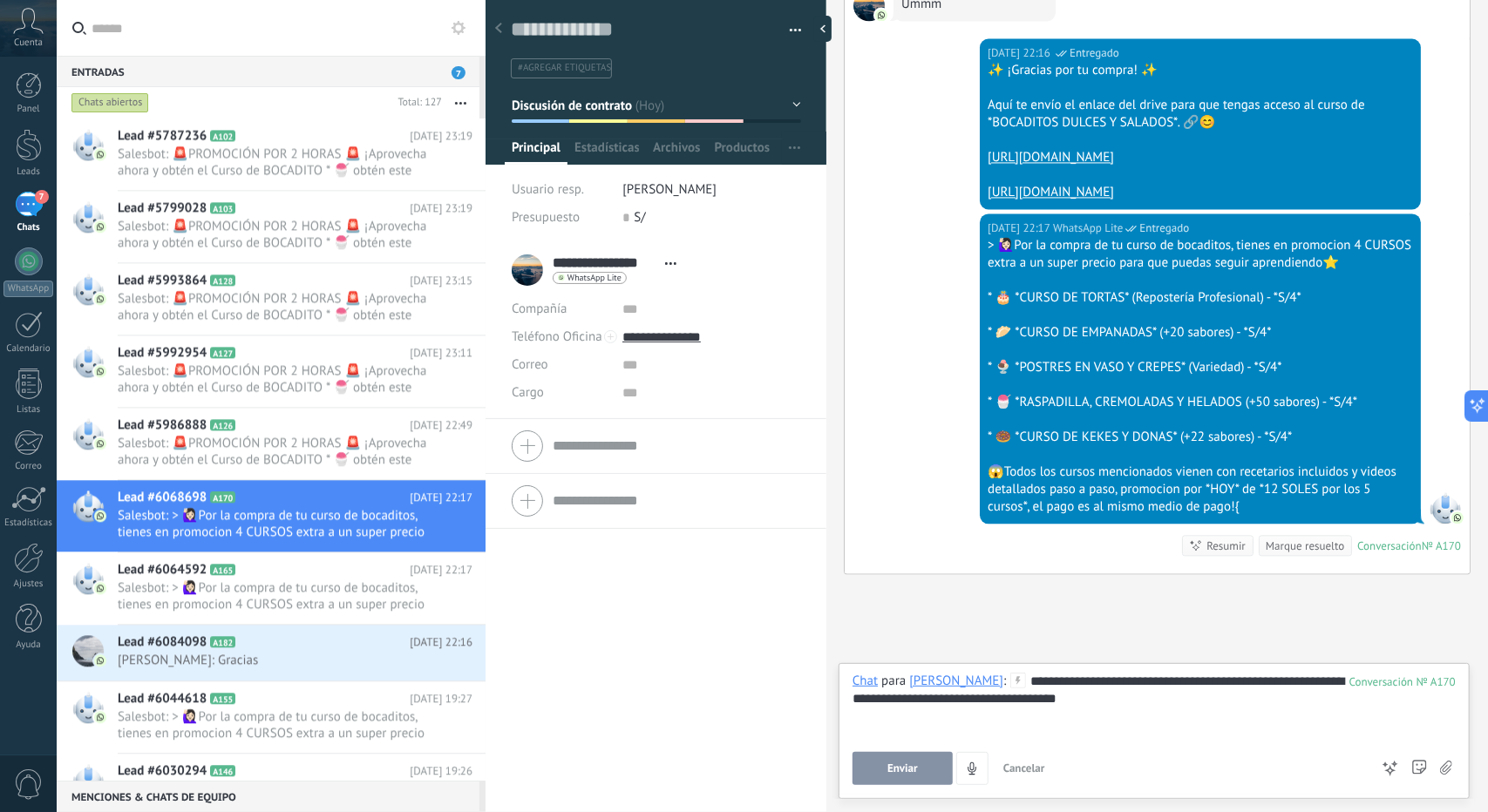
click at [875, 769] on button "Enviar" at bounding box center [903, 768] width 100 height 33
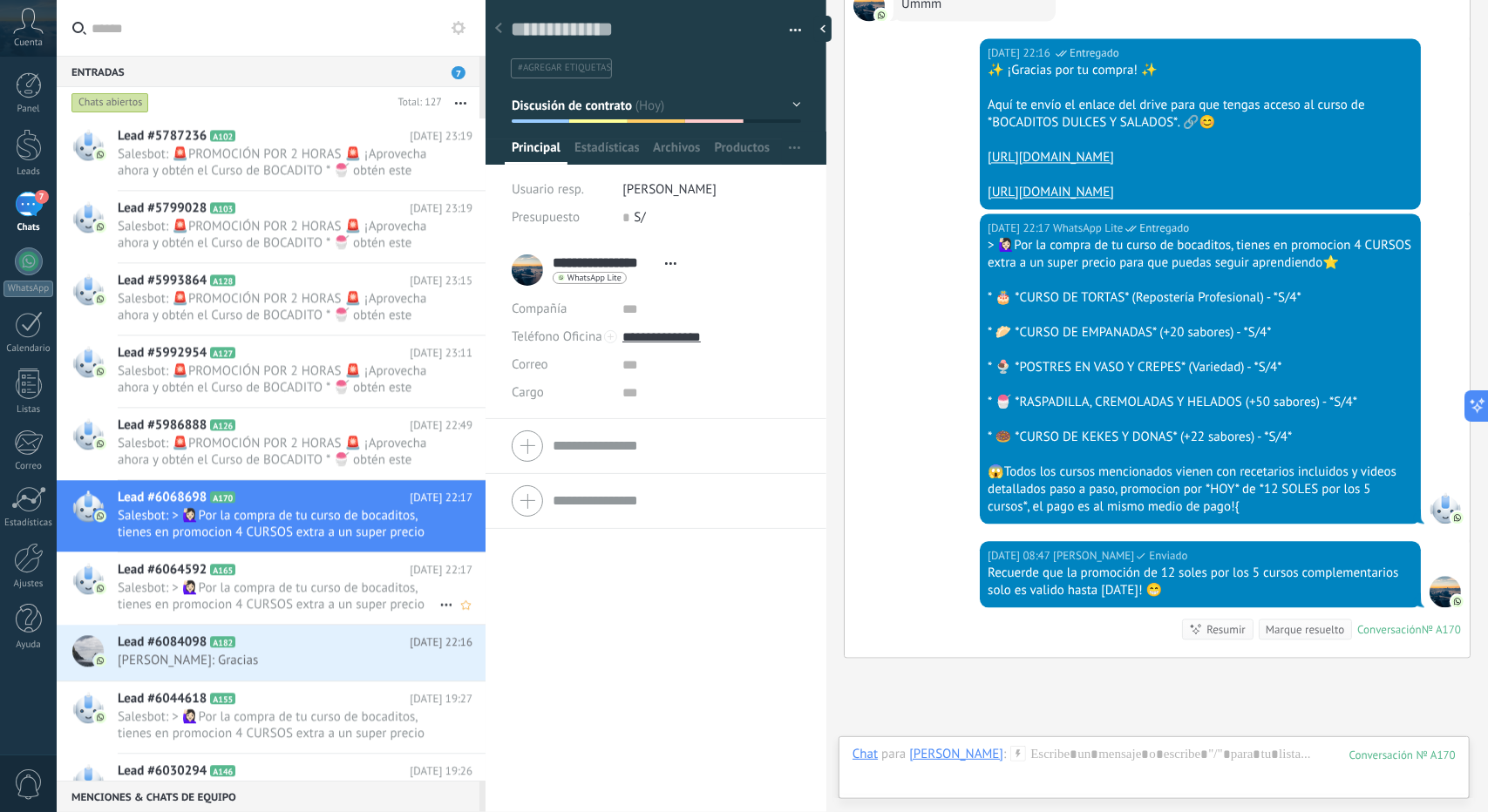
scroll to position [2541, 0]
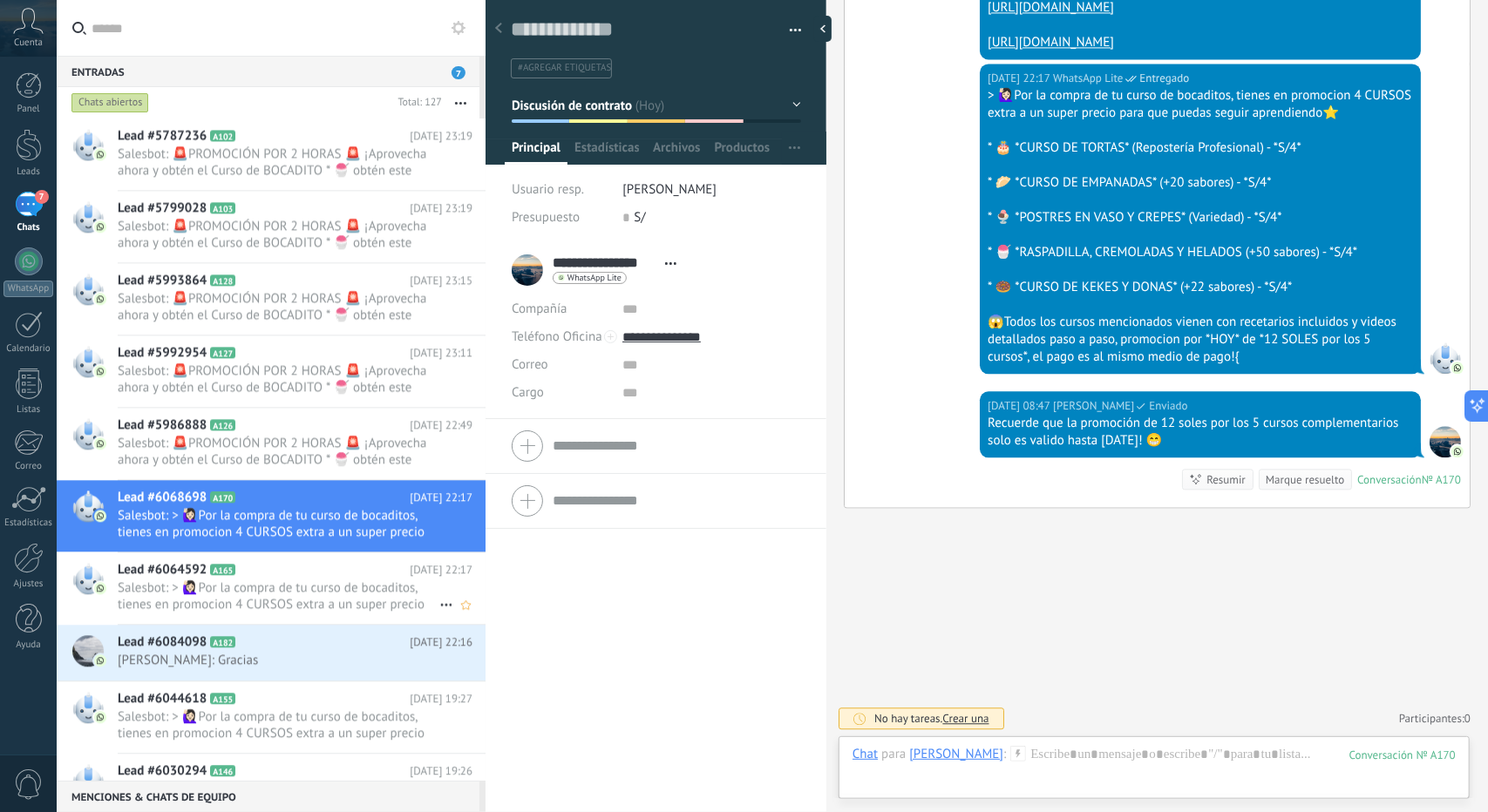
click at [291, 580] on span "Salesbot: > 🙋🏻‍♀Por la compra de tu curso de bocaditos, tienes en promocion 4 C…" at bounding box center [278, 596] width 322 height 33
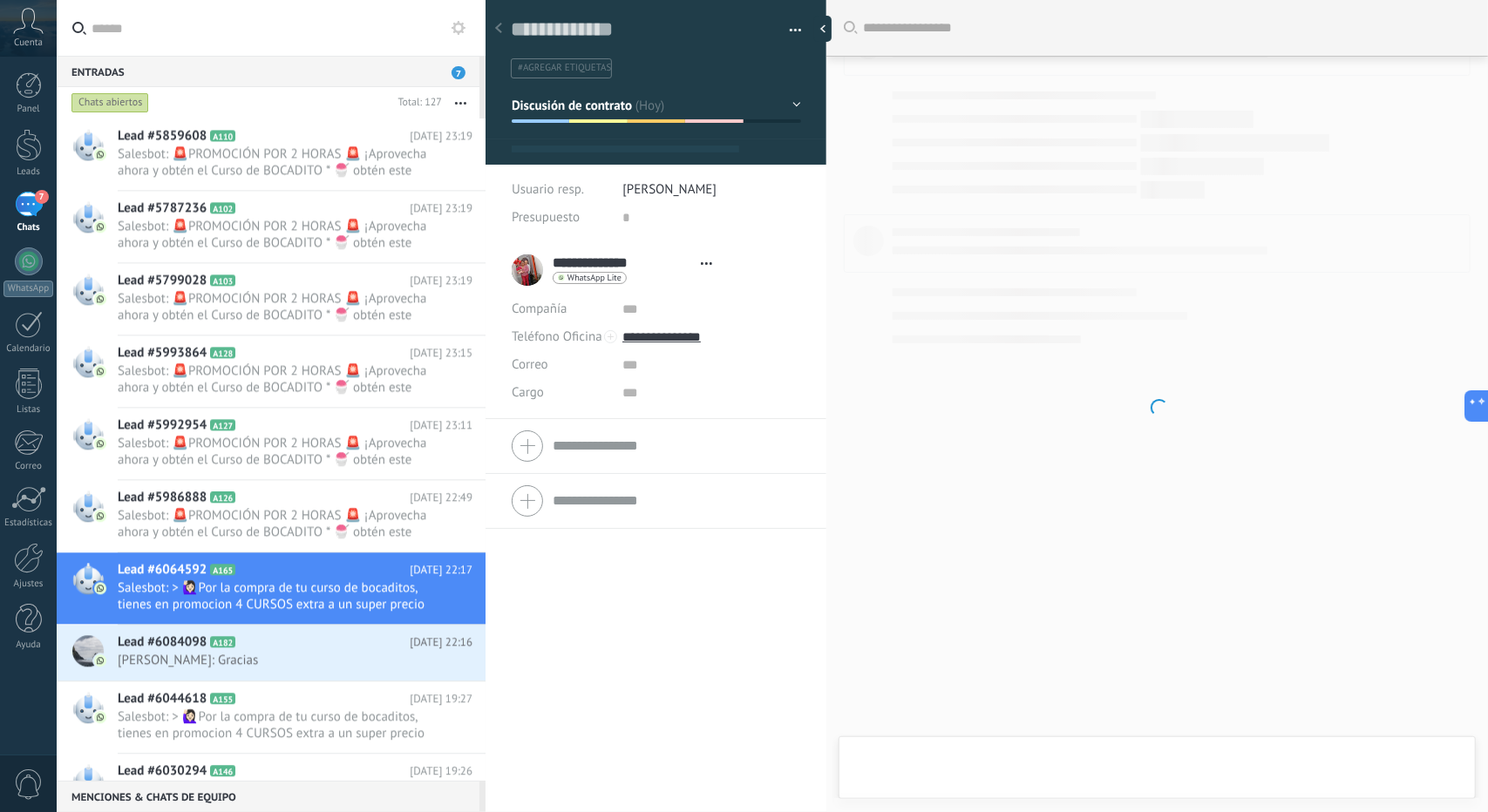
type textarea "**********"
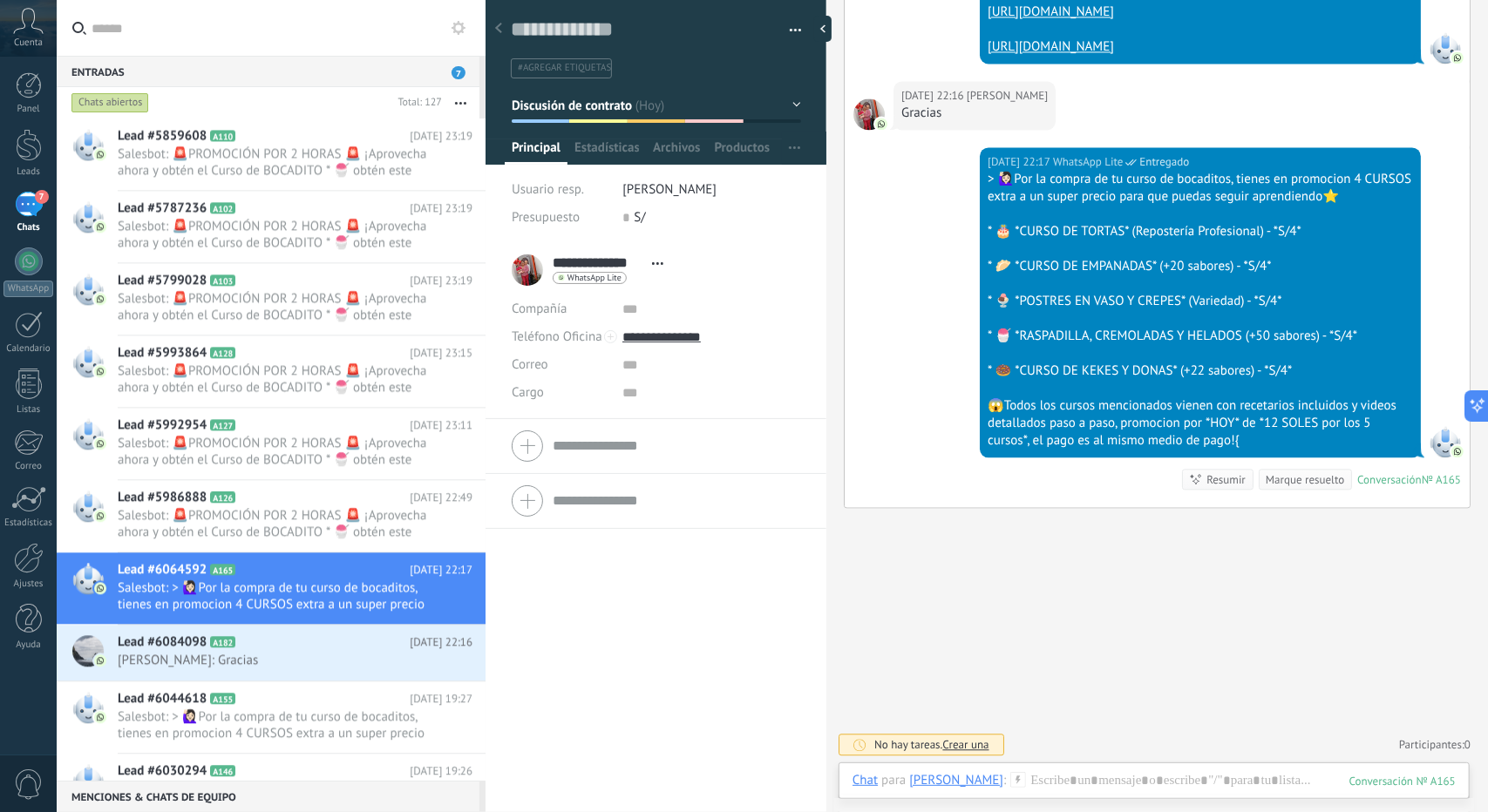
scroll to position [2536, 0]
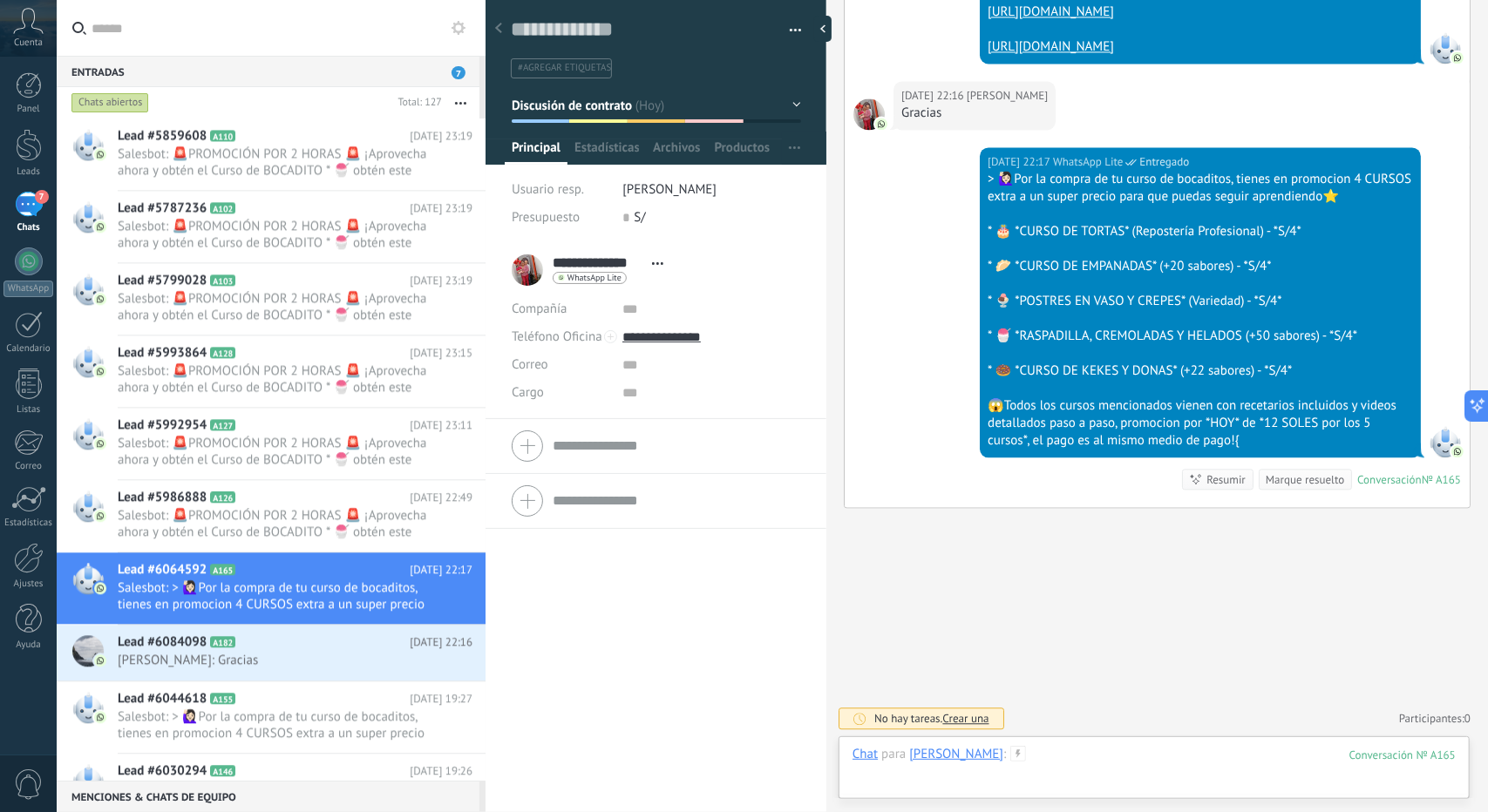
click at [1085, 751] on div at bounding box center [1154, 772] width 604 height 52
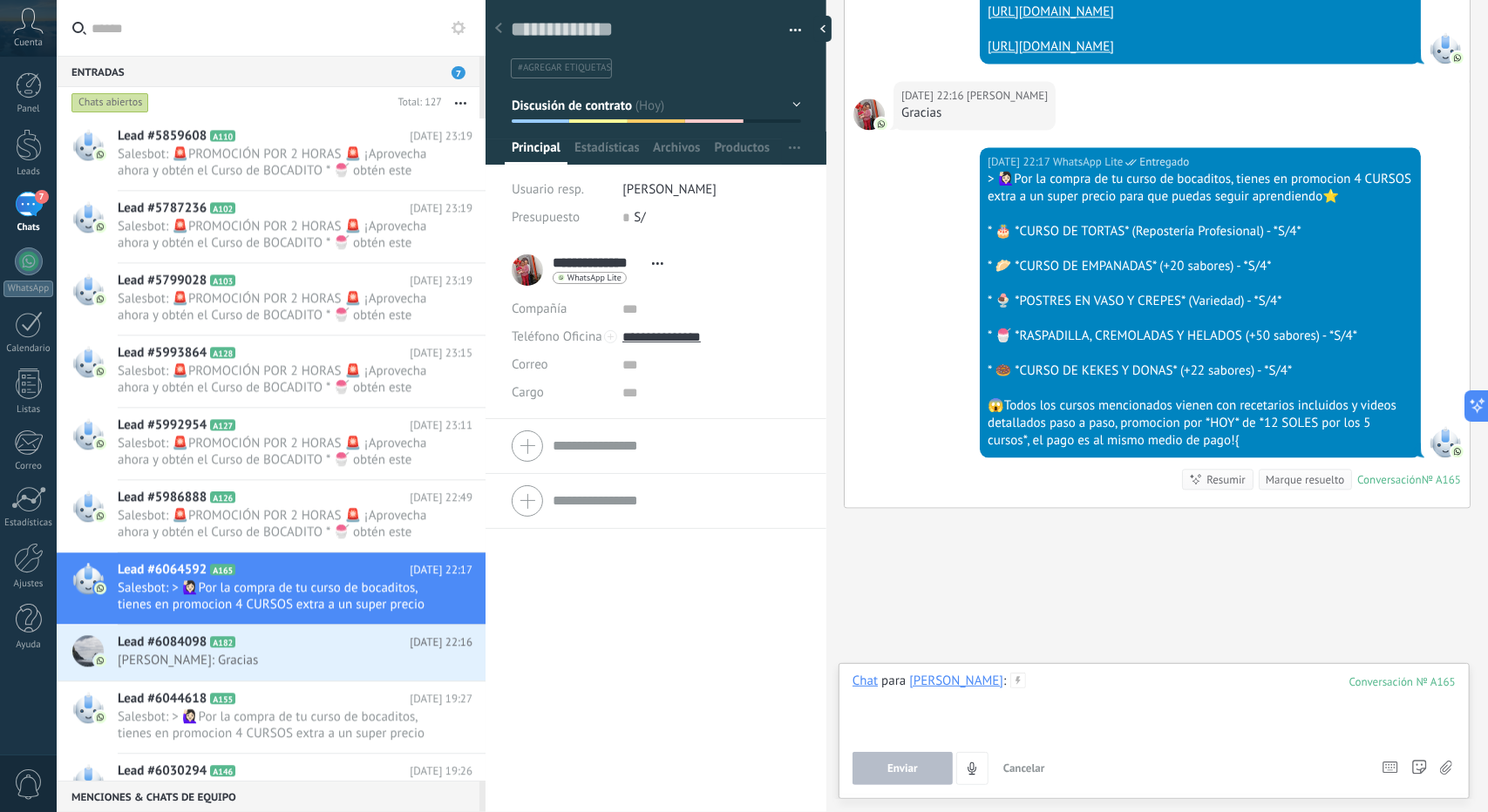
paste div
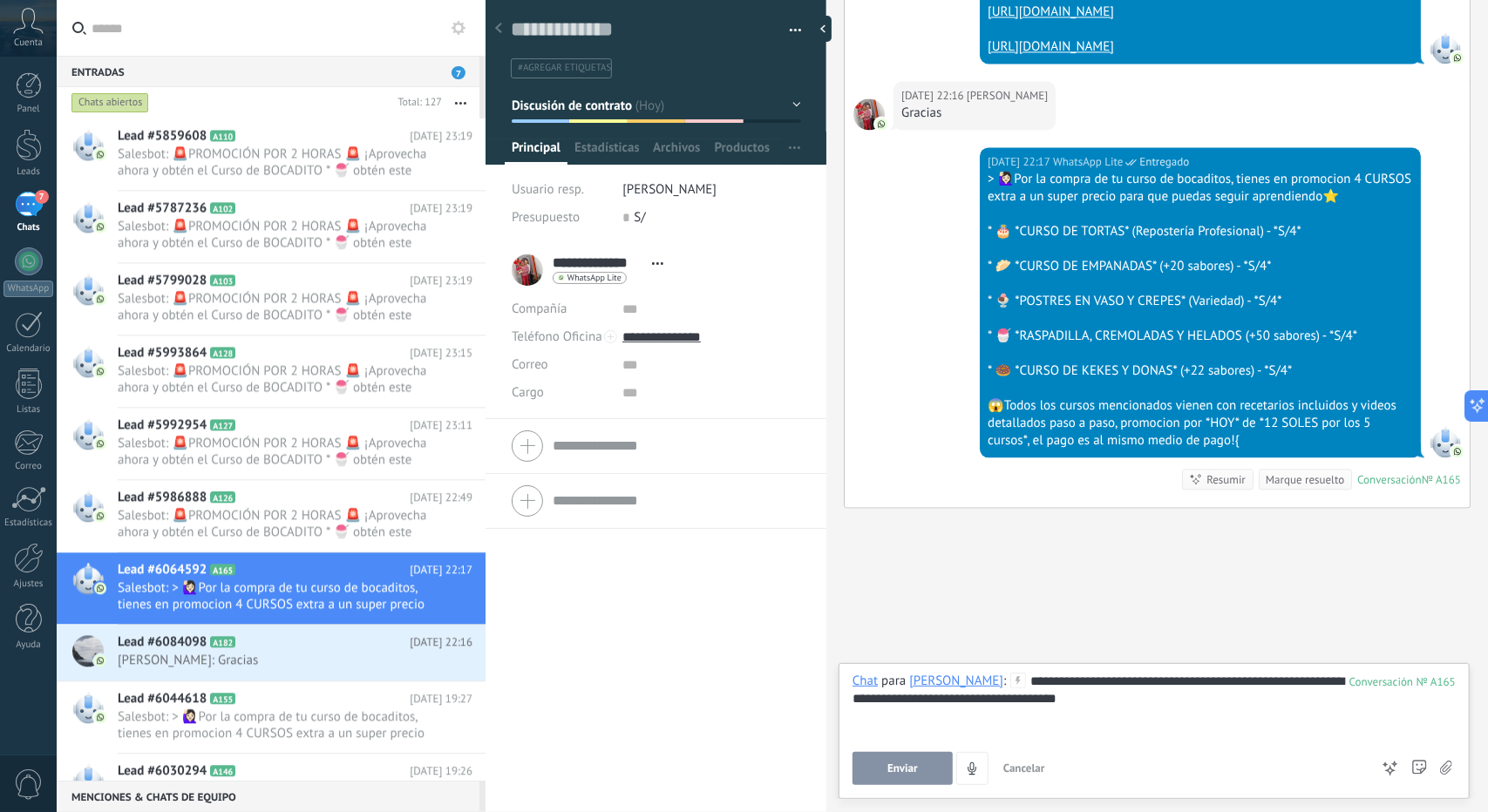
click at [919, 767] on button "Enviar" at bounding box center [903, 768] width 100 height 33
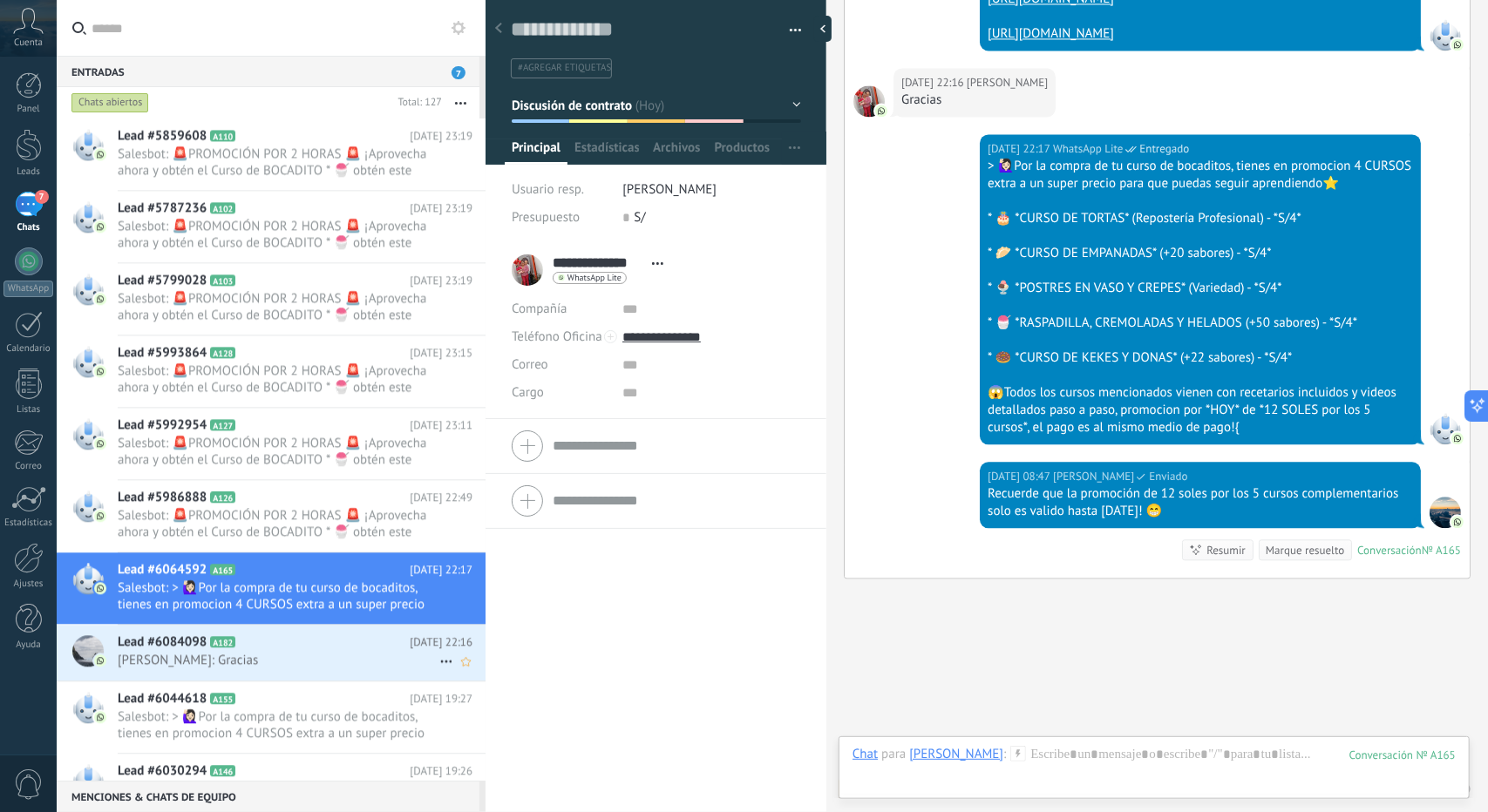
scroll to position [2620, 0]
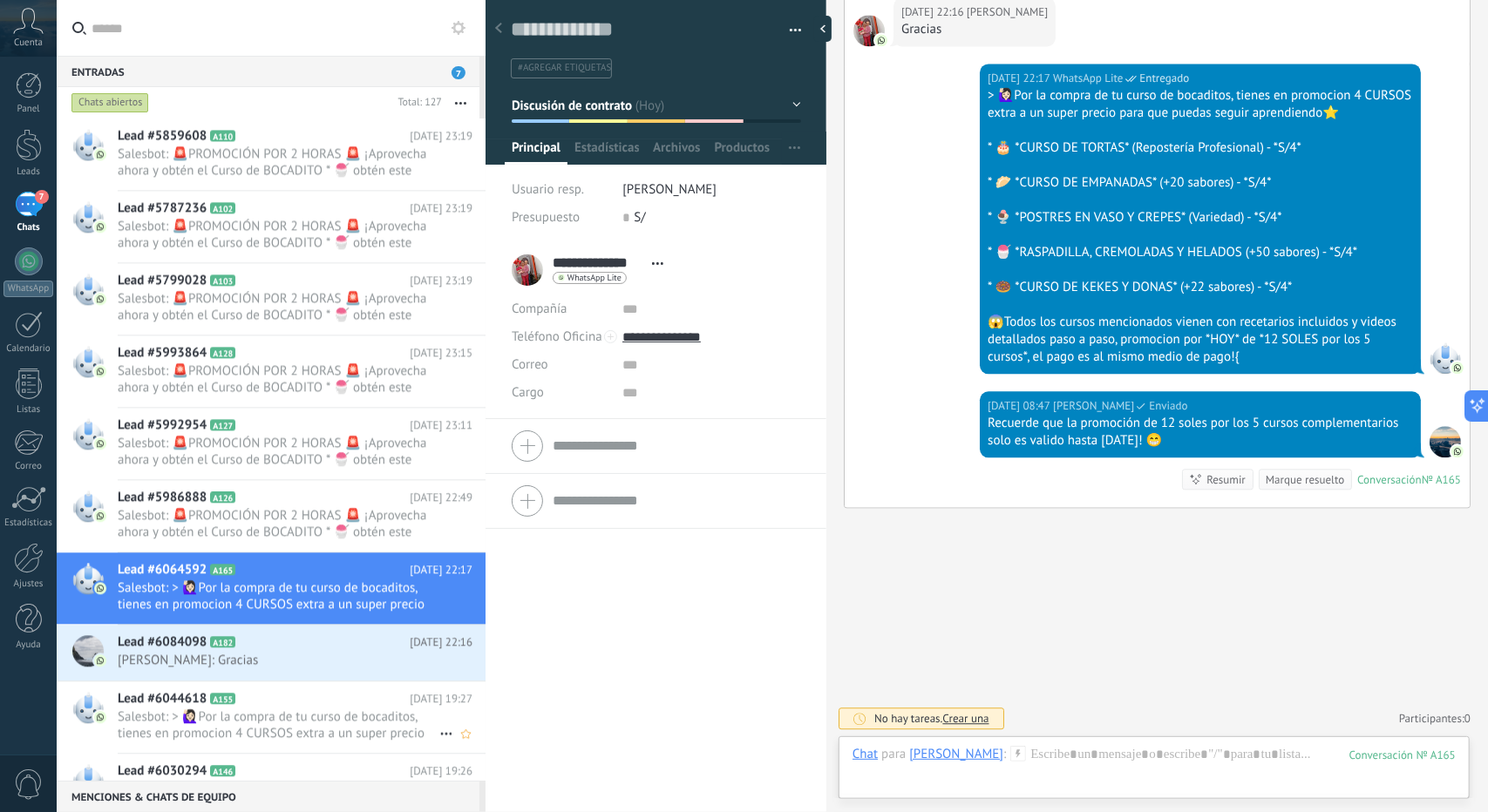
click at [216, 708] on span "Salesbot: > 🙋🏻‍♀Por la compra de tu curso de bocaditos, tienes en promocion 4 C…" at bounding box center [278, 725] width 322 height 33
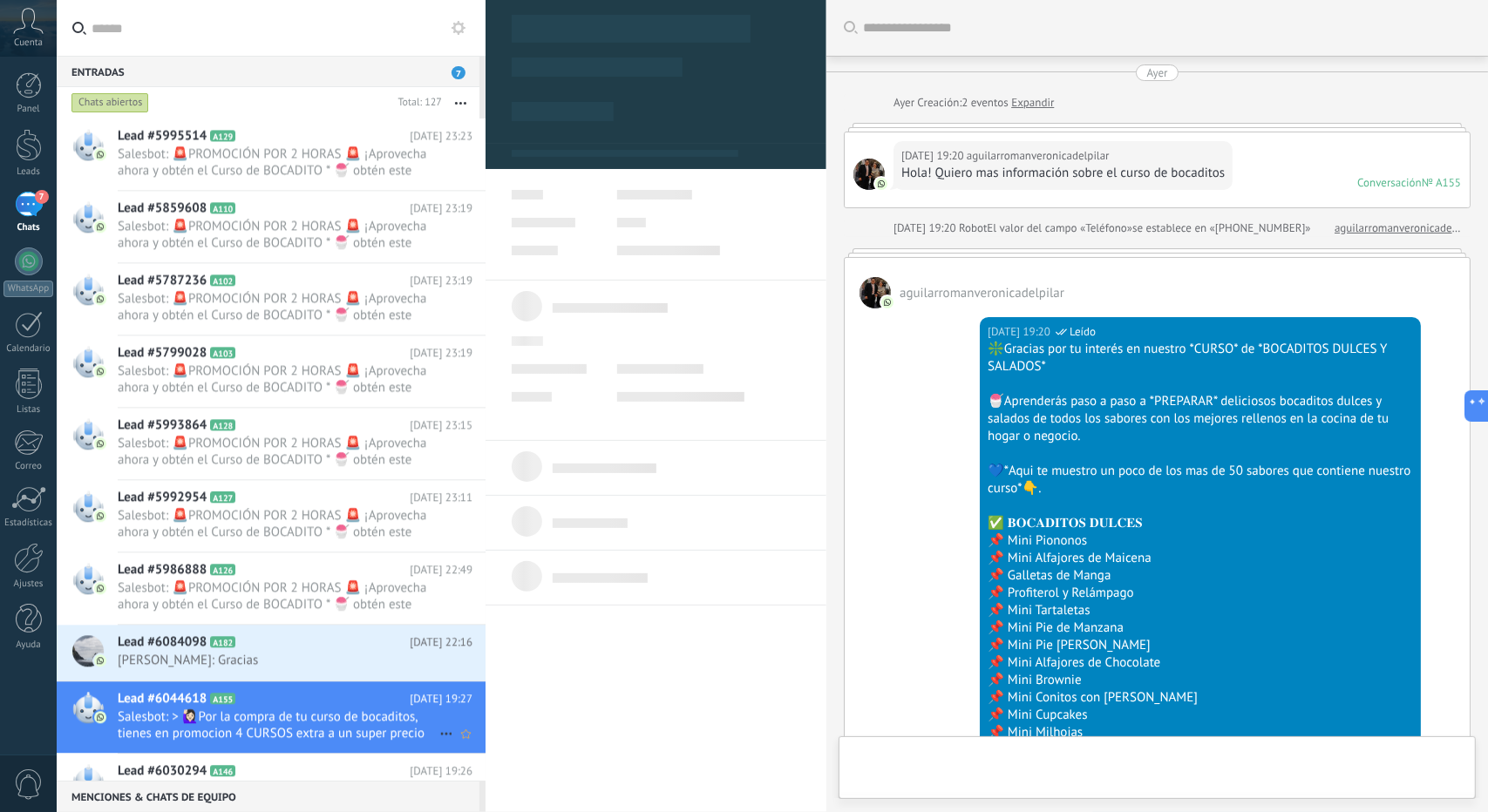
type textarea "**********"
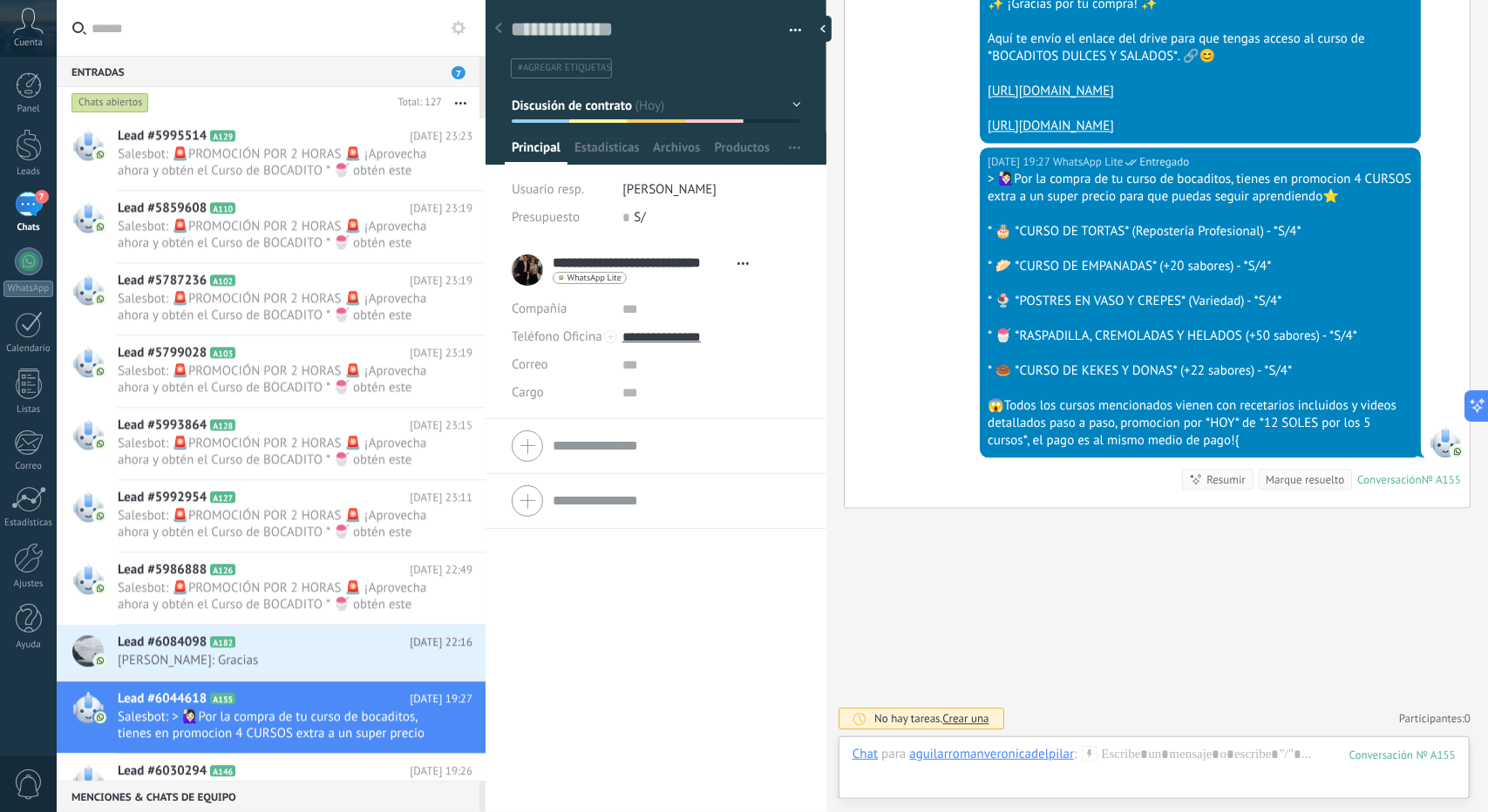
click at [1025, 753] on div "aguilarromanveronicadelpilar" at bounding box center [992, 754] width 165 height 16
type input "*"
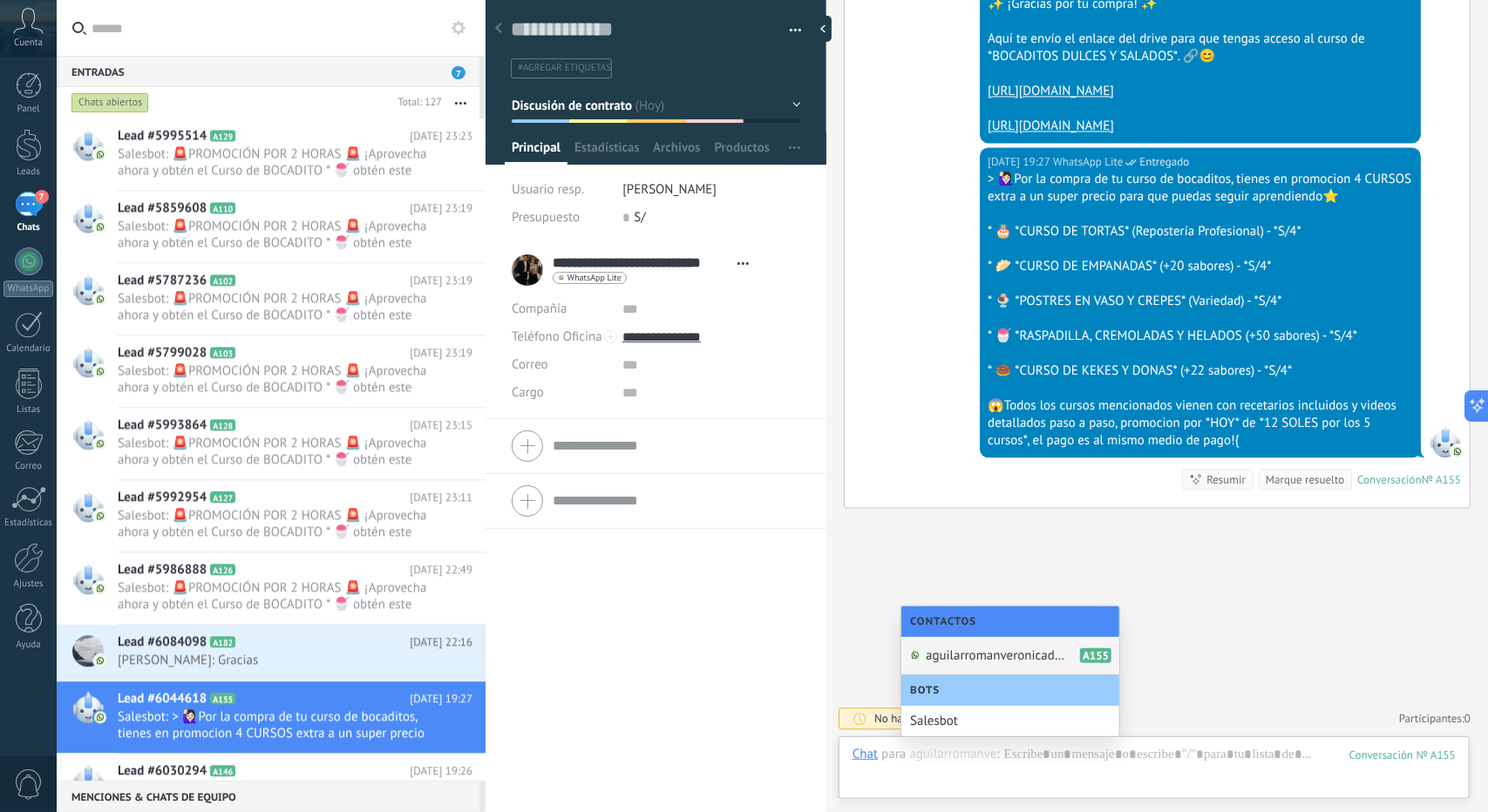
click at [944, 646] on div "aguilarromanveronicadelpilar A155" at bounding box center [1010, 655] width 218 height 38
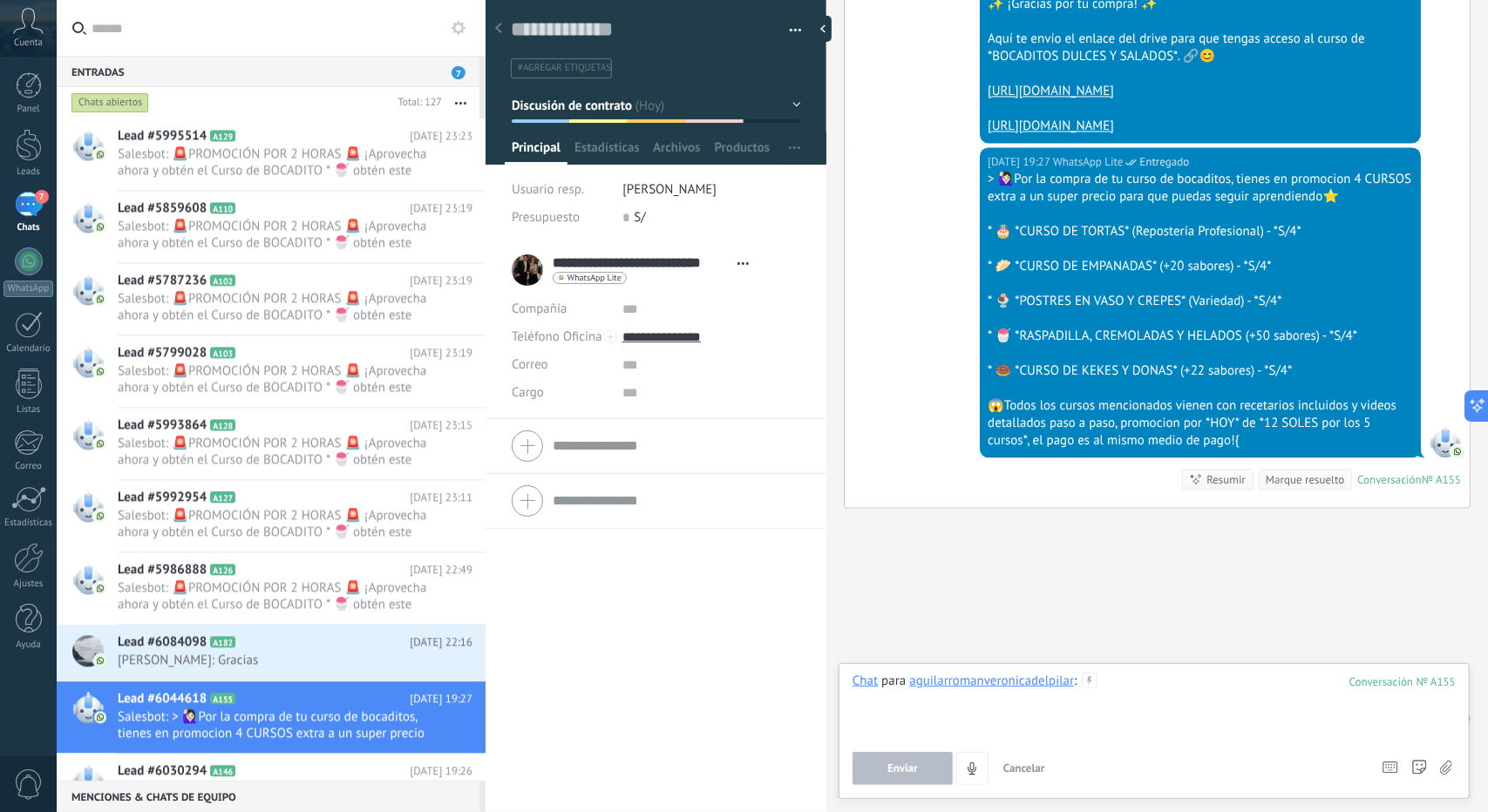
paste div
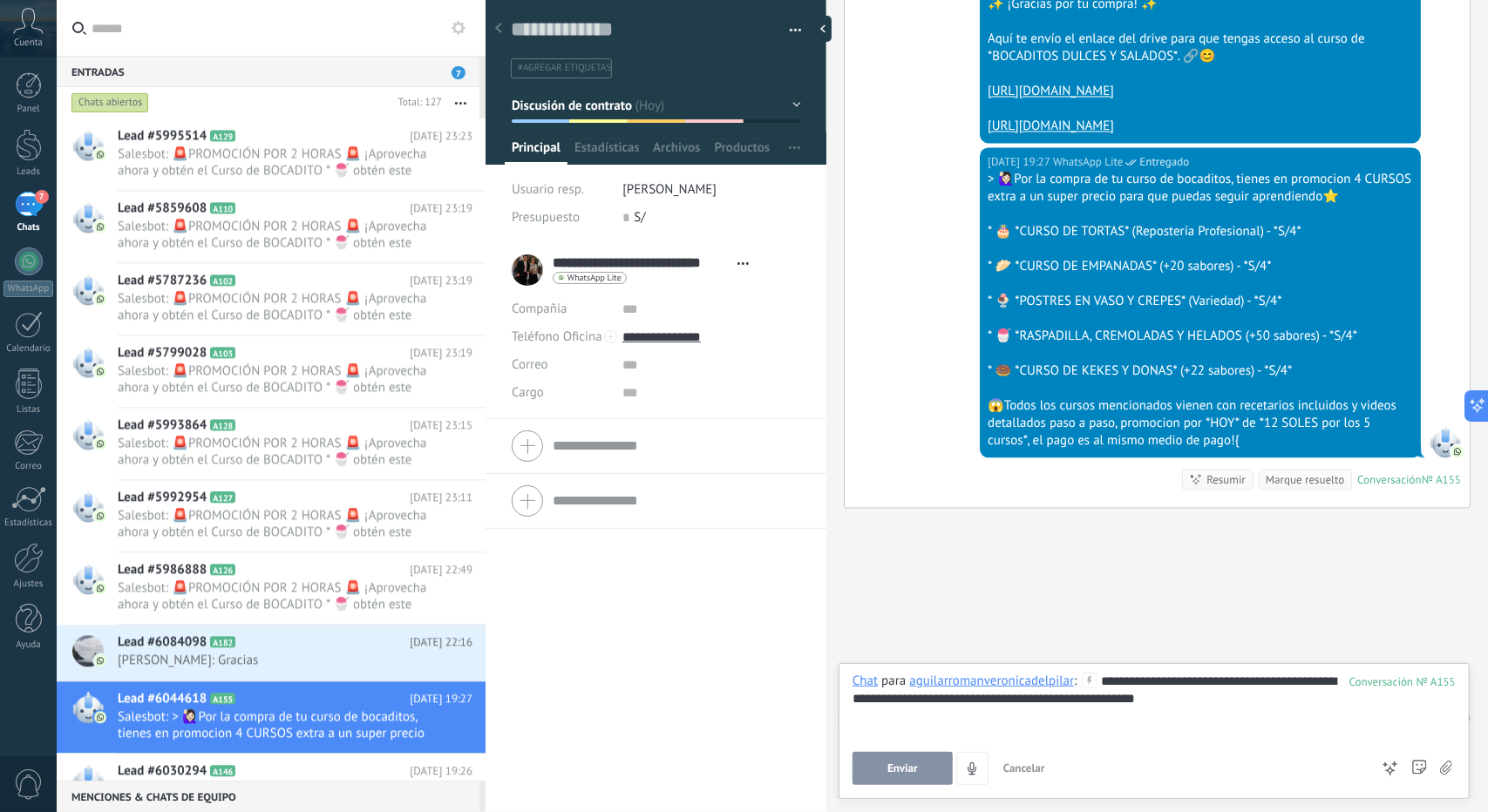
click at [881, 777] on button "Enviar" at bounding box center [903, 768] width 100 height 33
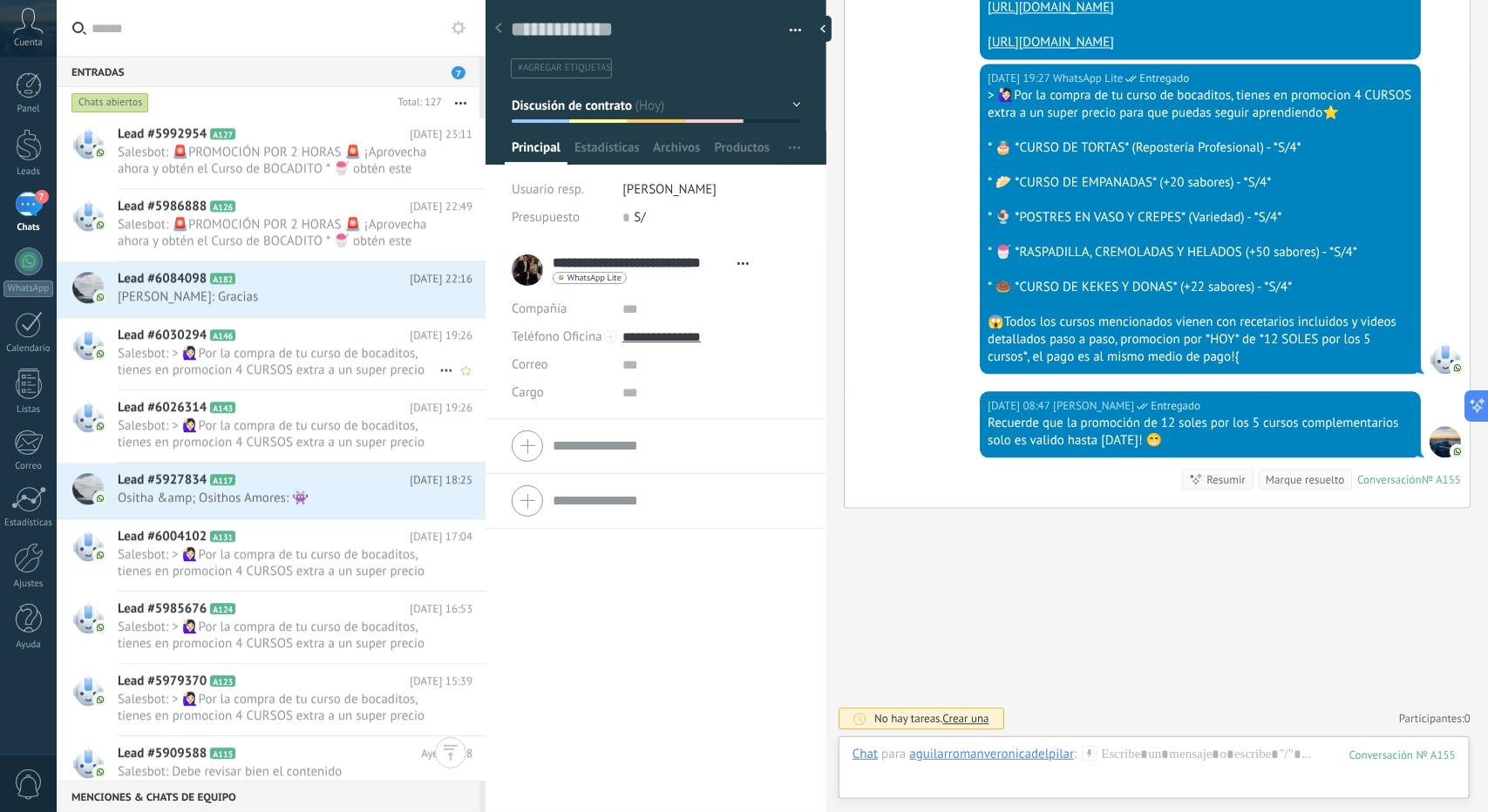
click at [295, 348] on span "Salesbot: > 🙋🏻‍♀Por la compra de tu curso de bocaditos, tienes en promocion 4 C…" at bounding box center [278, 362] width 322 height 33
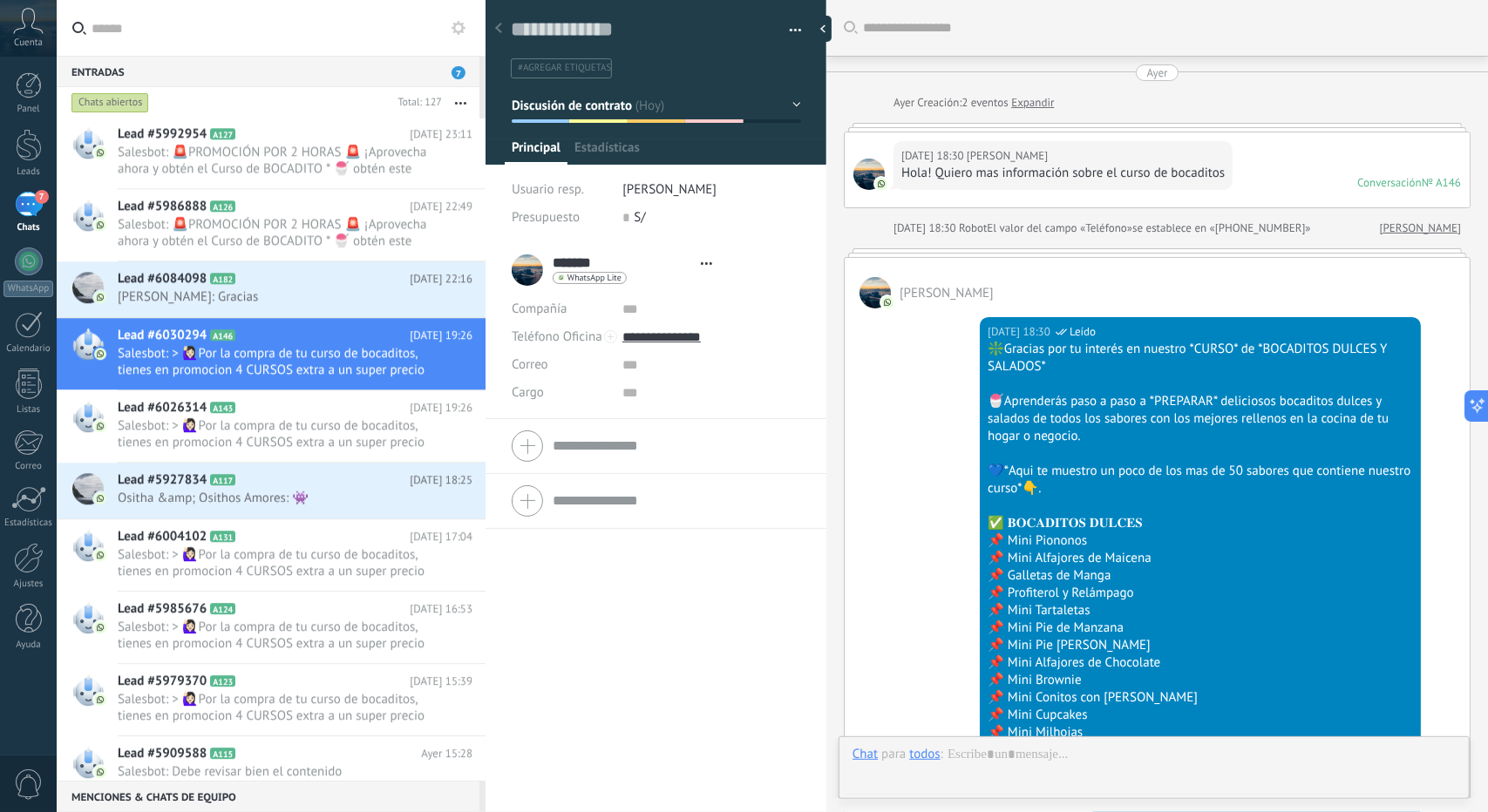
type textarea "**********"
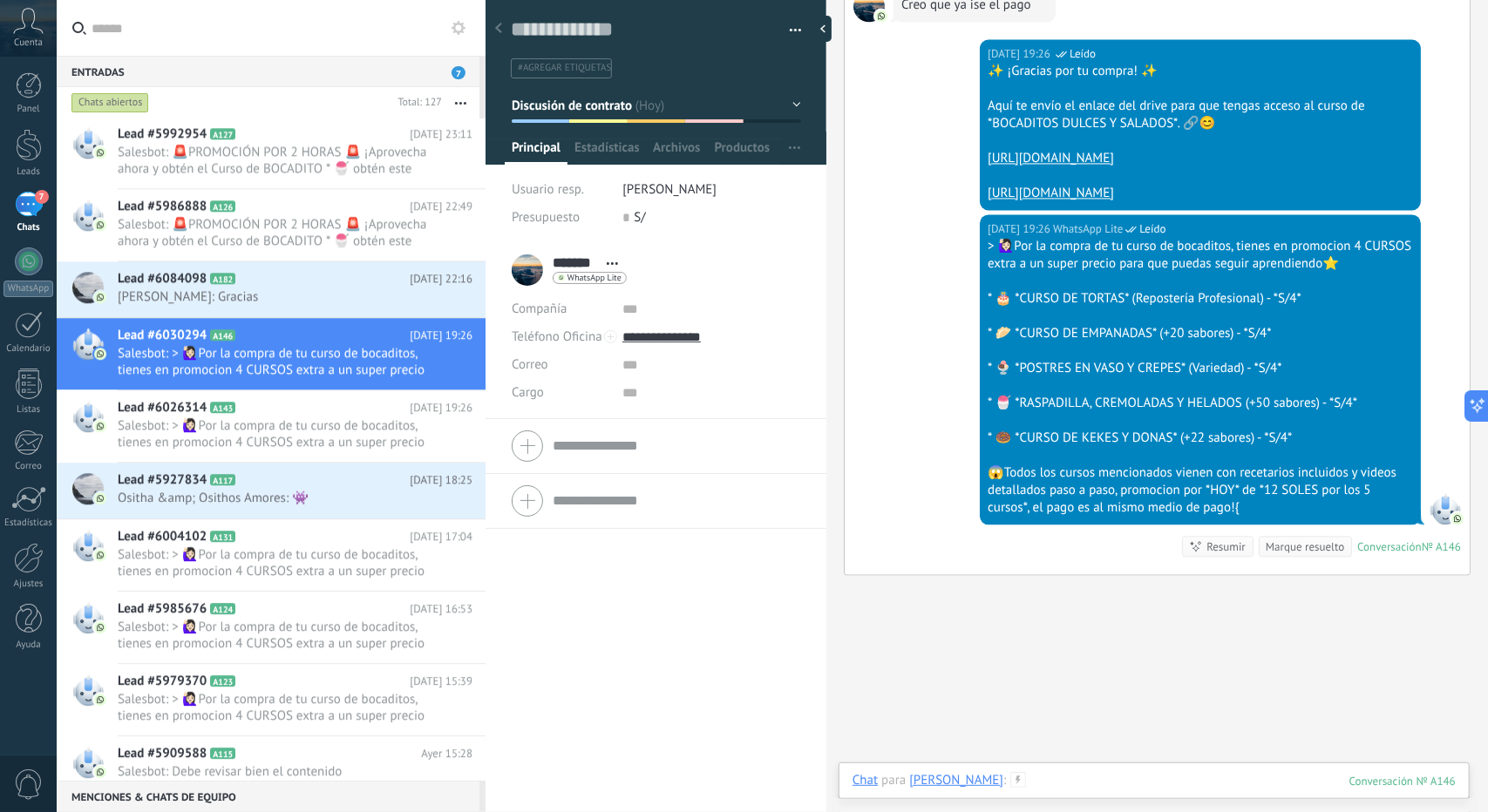
click at [1138, 772] on div at bounding box center [1154, 798] width 604 height 52
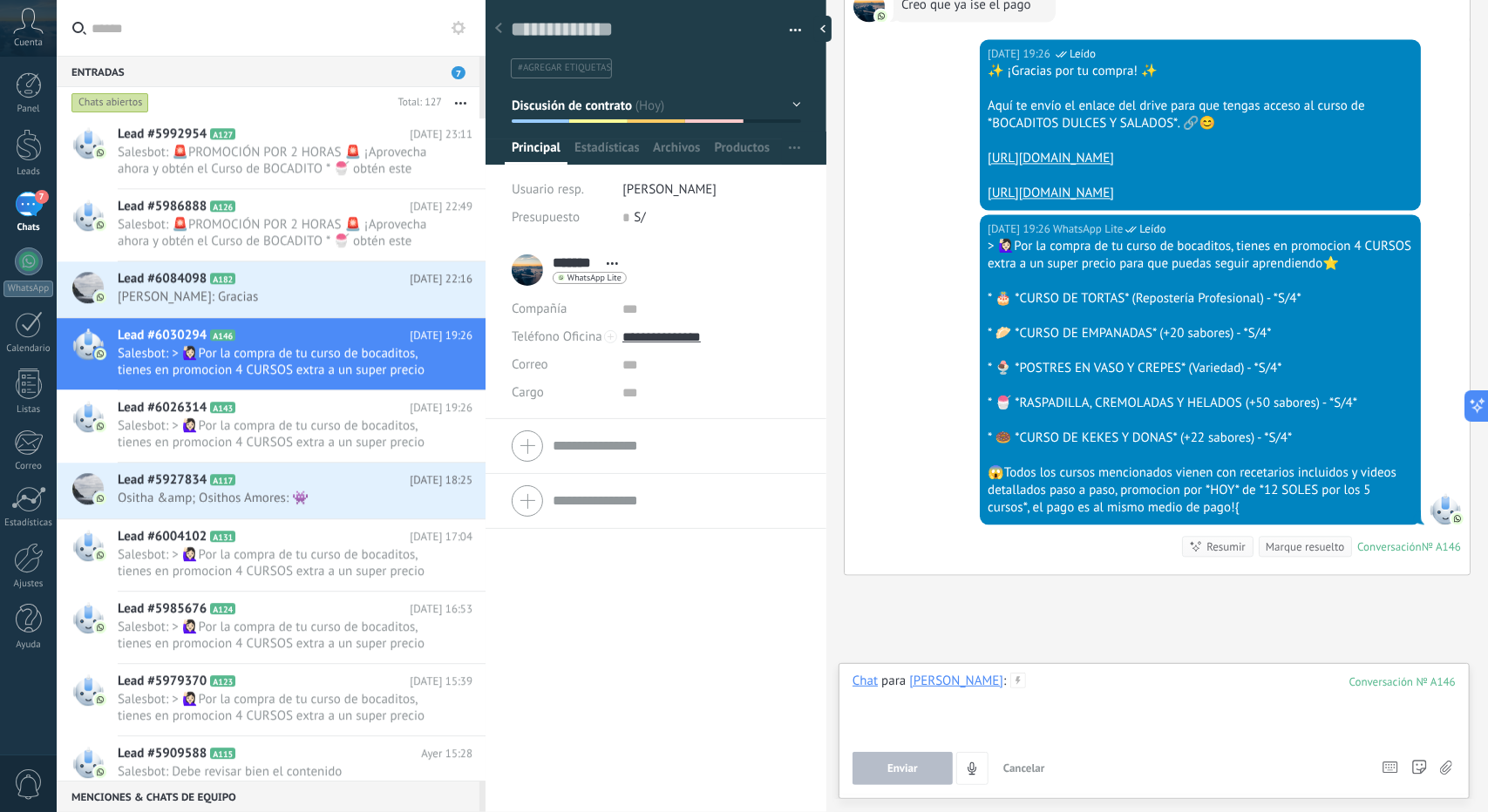
paste div
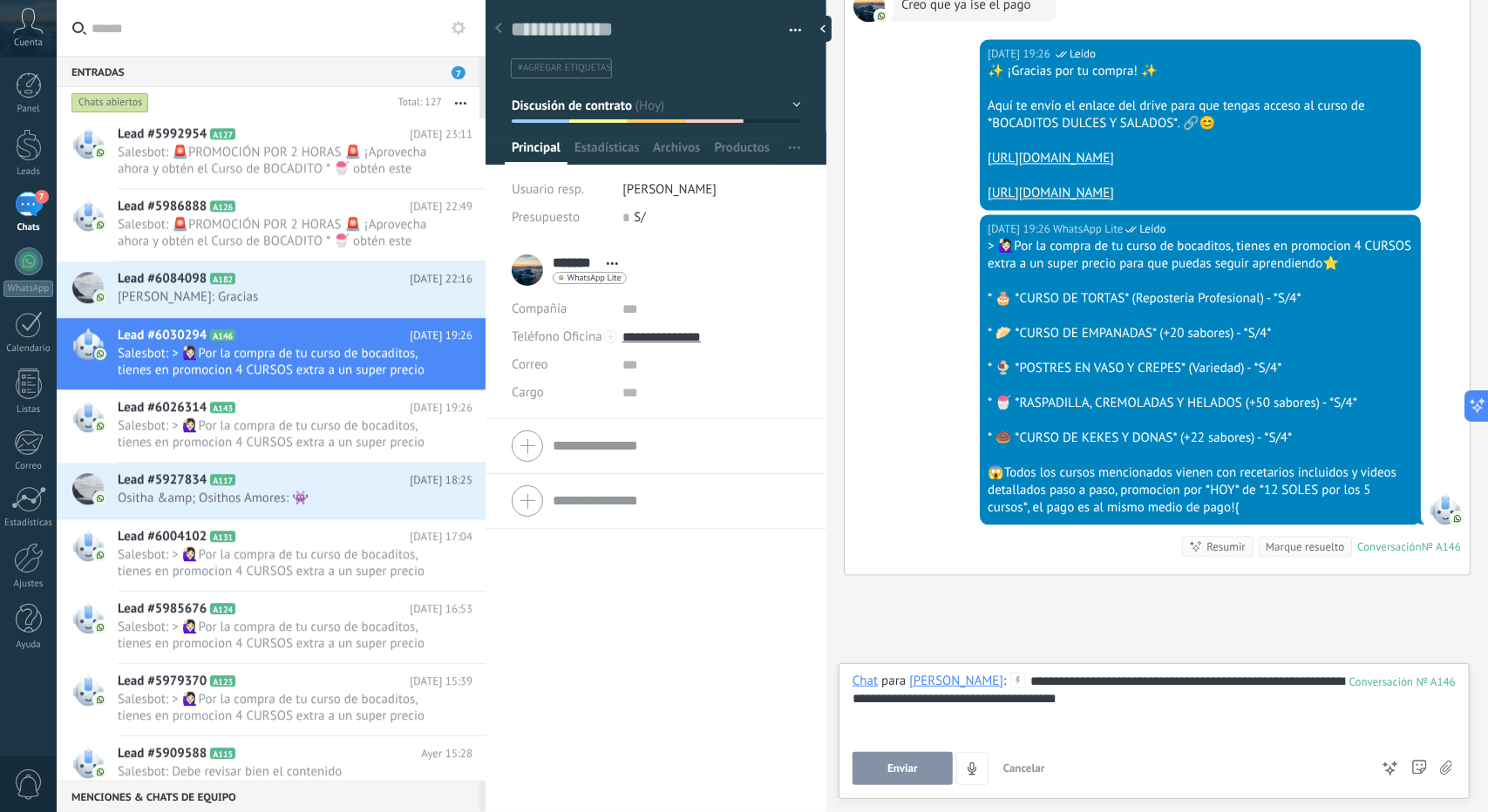
click at [936, 765] on button "Enviar" at bounding box center [903, 768] width 100 height 33
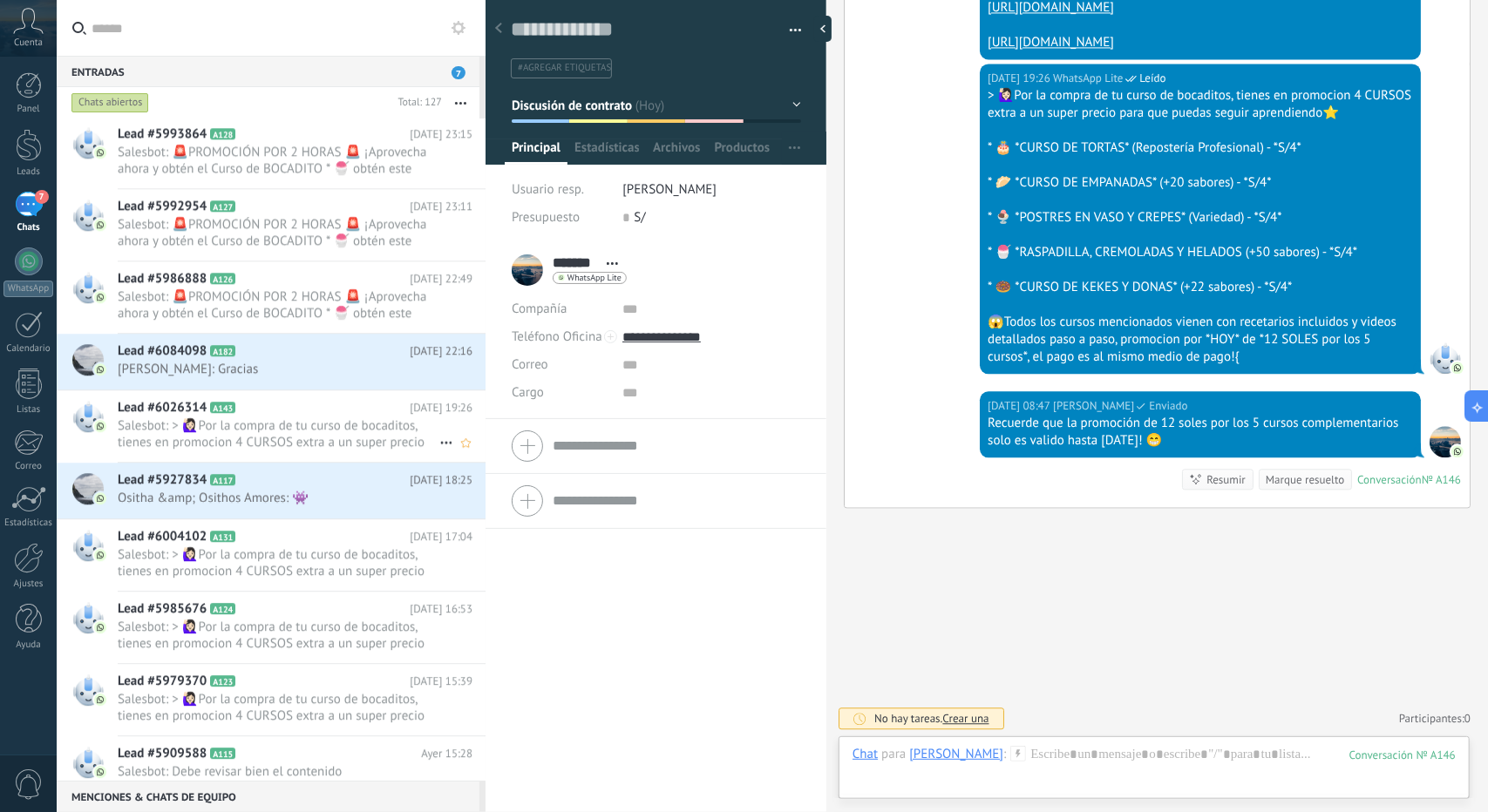
click at [197, 417] on span "Salesbot: > 🙋🏻‍♀Por la compra de tu curso de bocaditos, tienes en promocion 4 C…" at bounding box center [278, 434] width 322 height 33
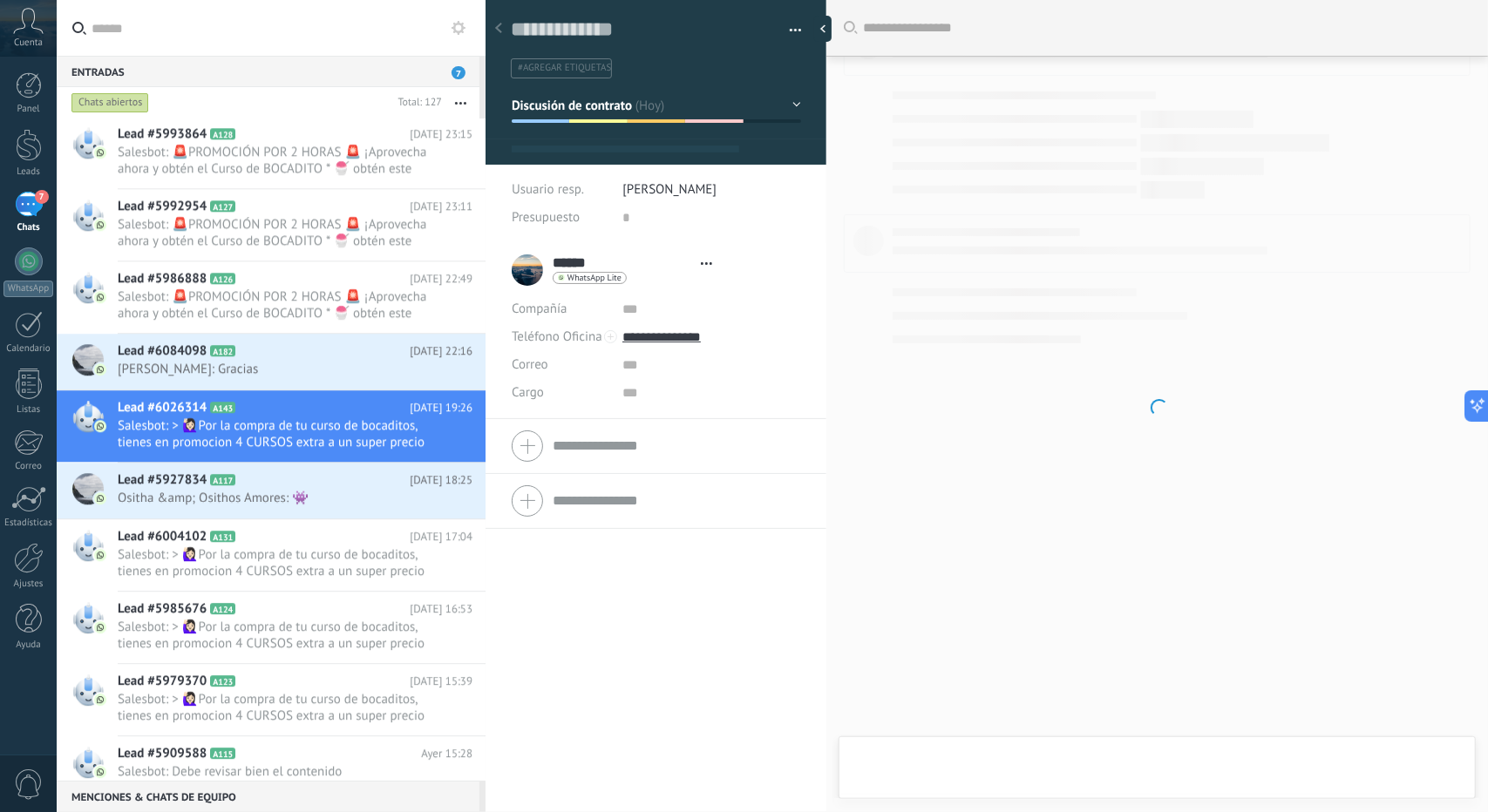
type textarea "**********"
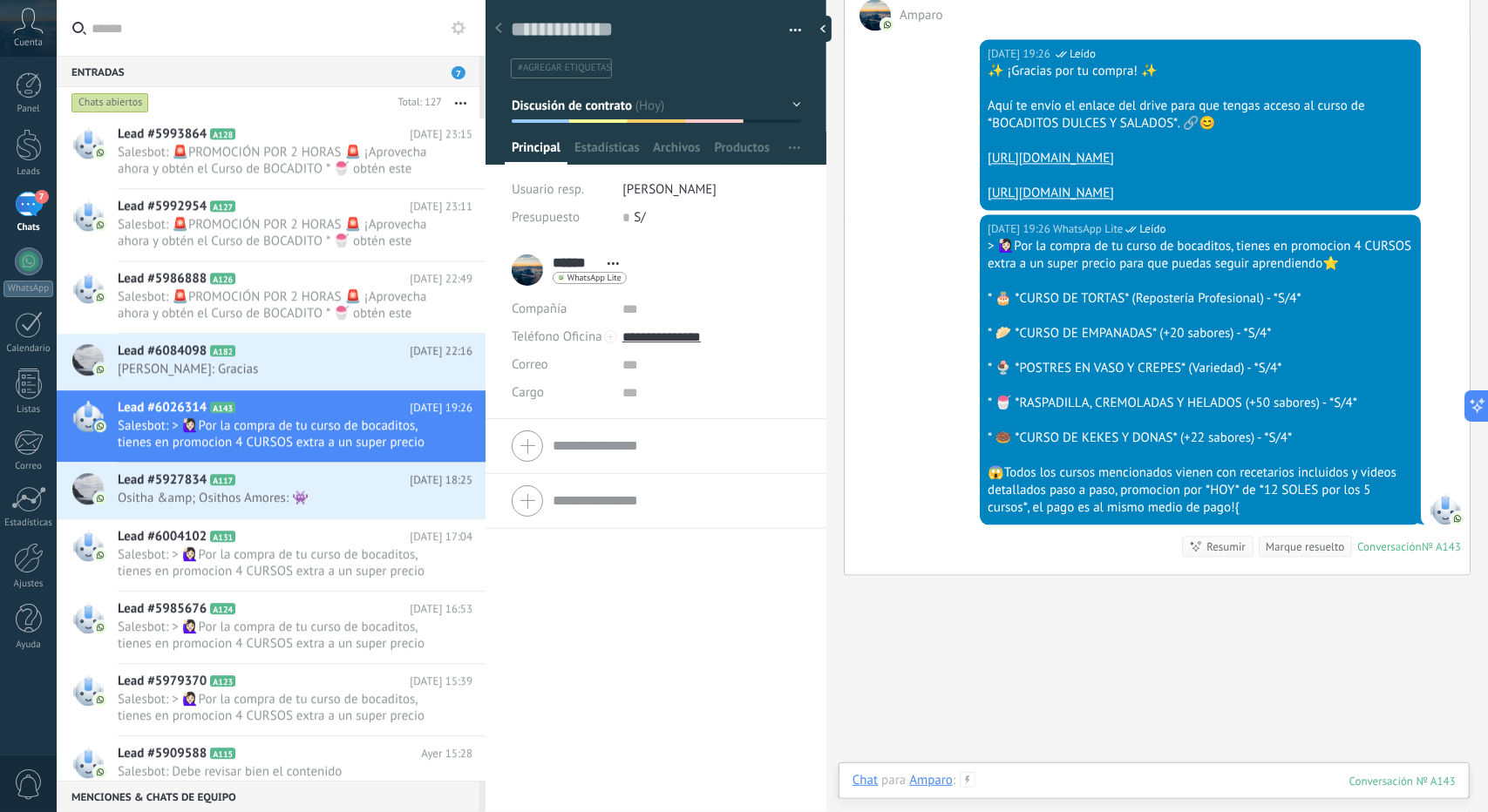
click at [1087, 780] on div at bounding box center [1154, 798] width 604 height 52
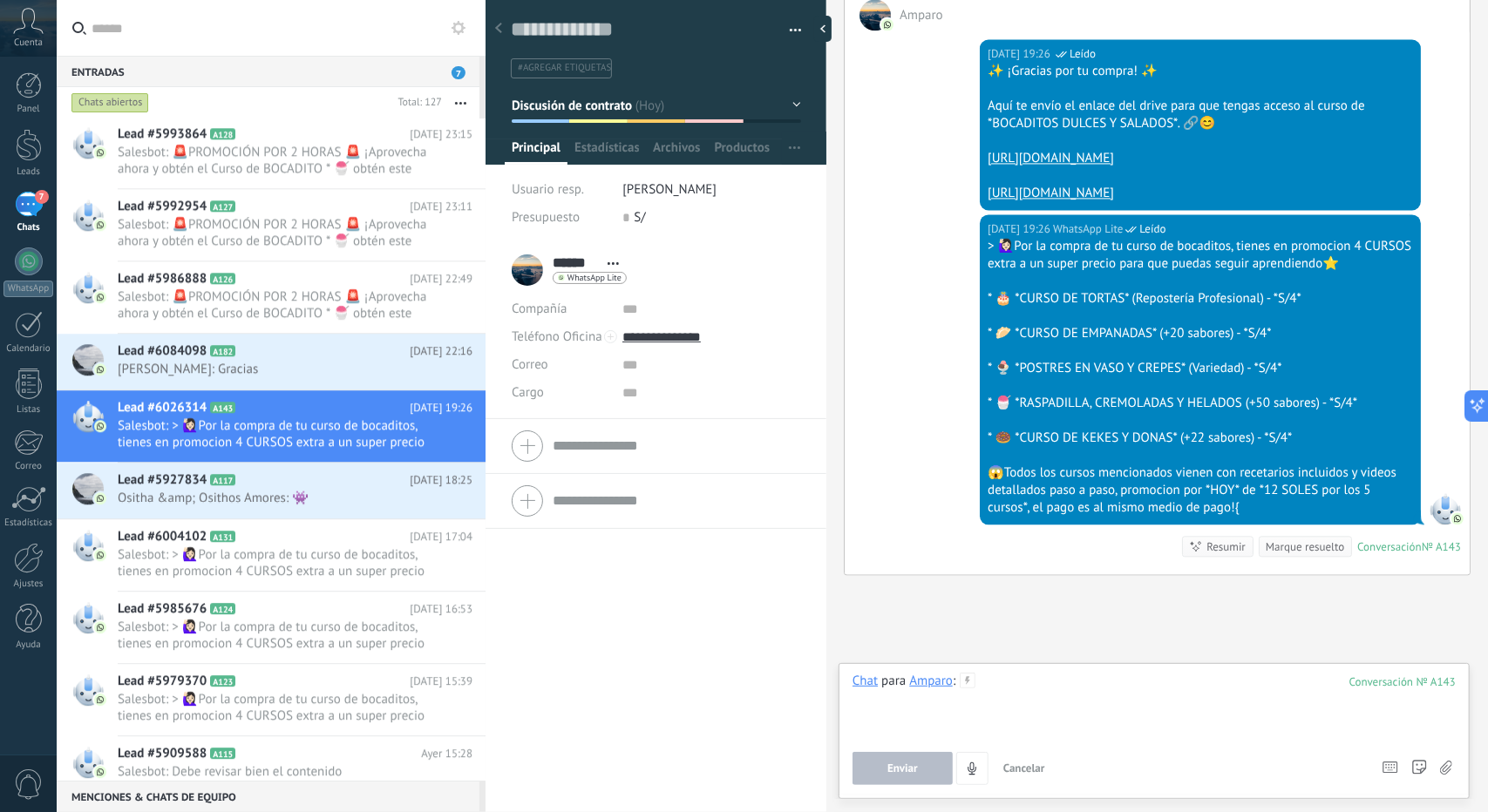
paste div
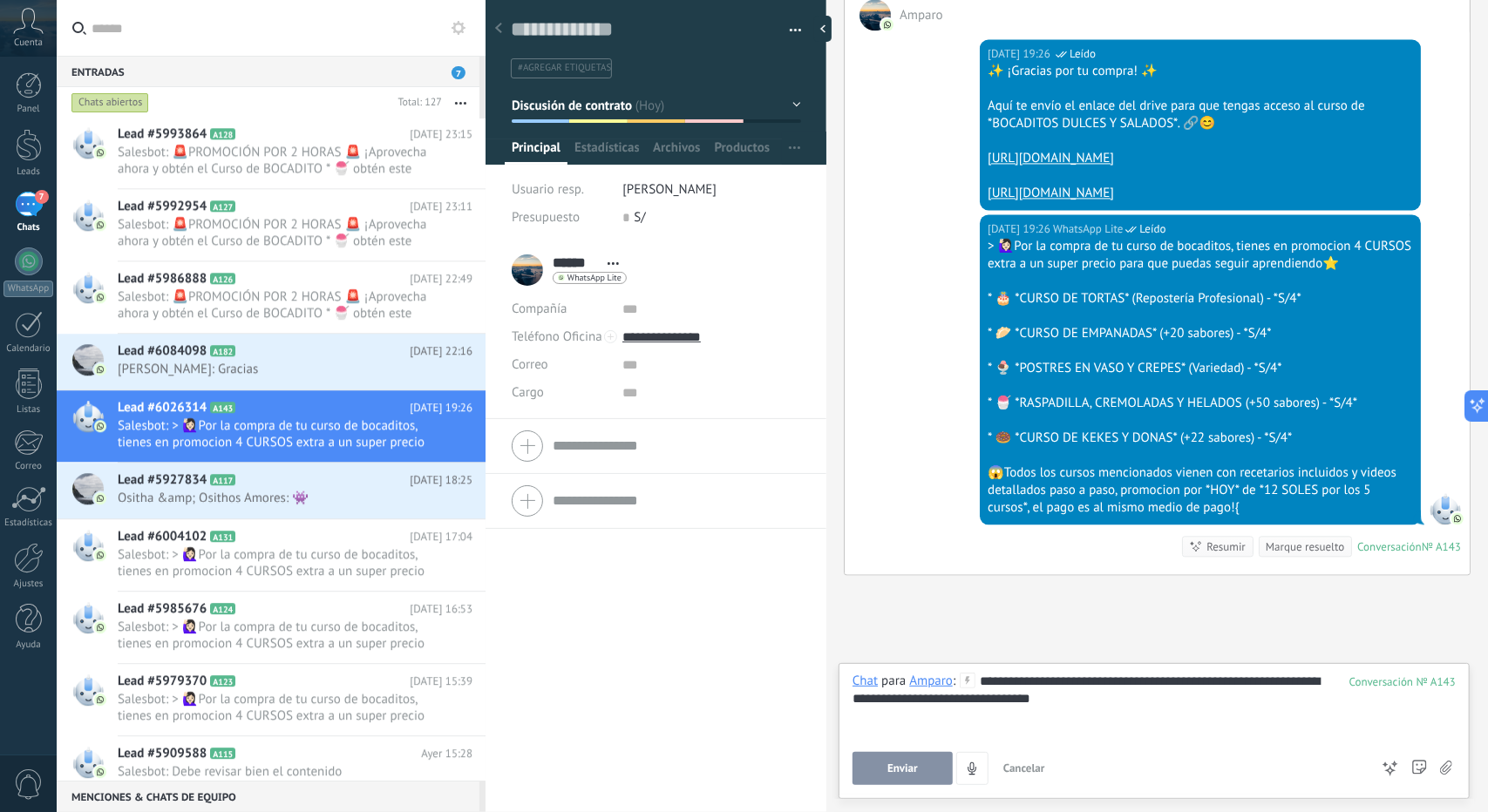
click at [860, 759] on button "Enviar" at bounding box center [903, 768] width 100 height 33
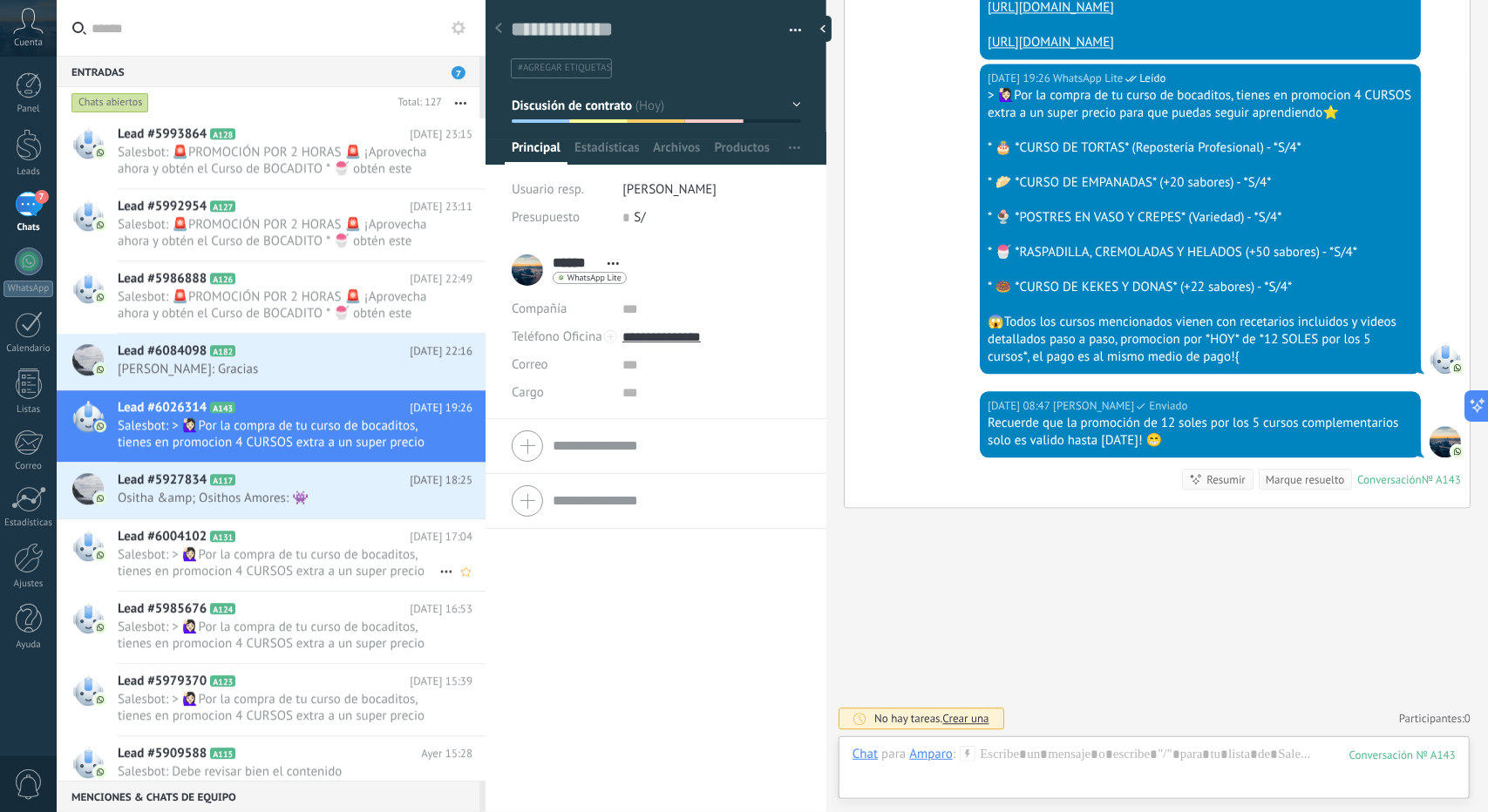
click at [227, 555] on span "Salesbot: > 🙋🏻‍♀Por la compra de tu curso de bocaditos, tienes en promocion 4 C…" at bounding box center [278, 564] width 322 height 33
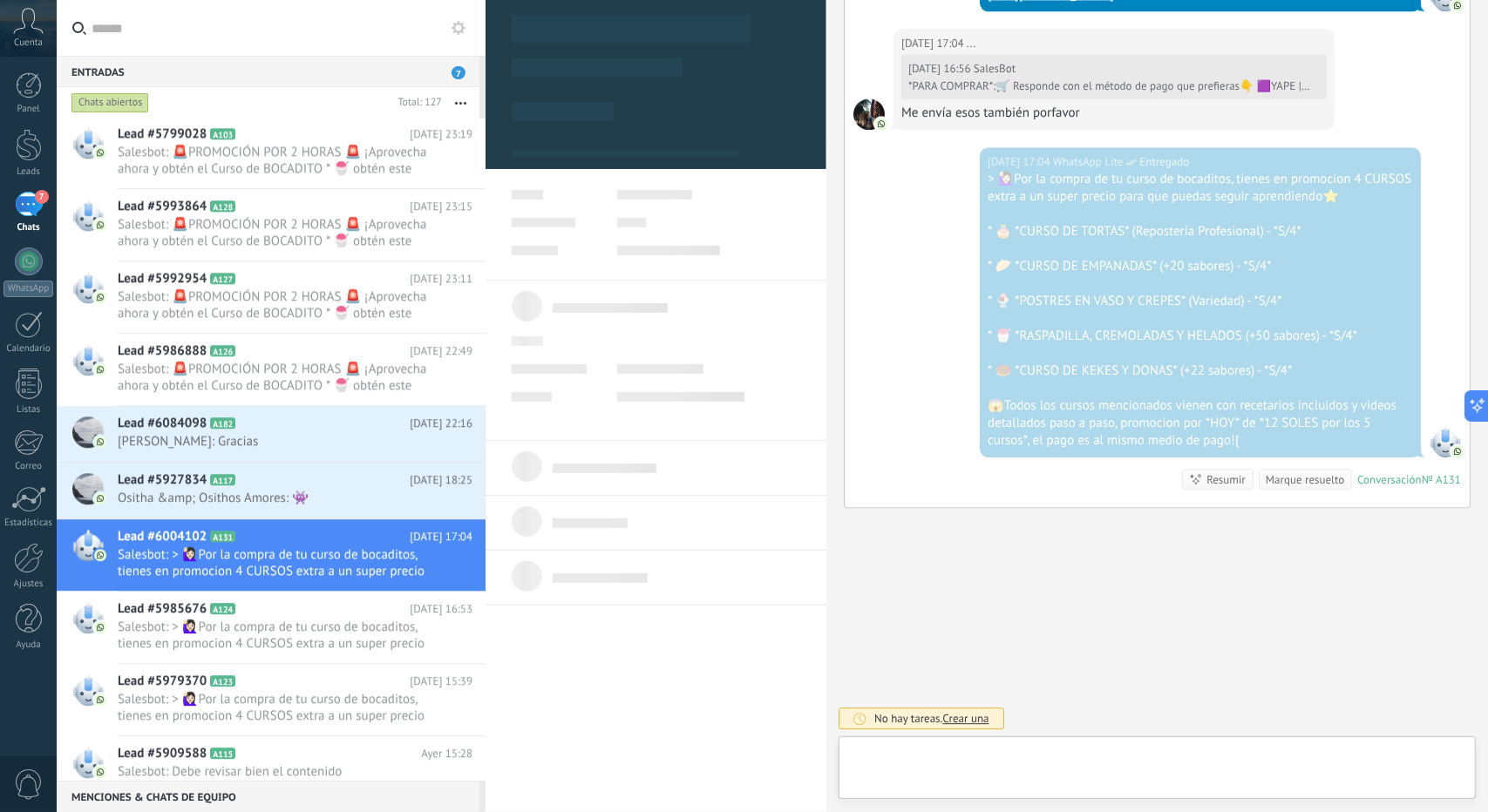
type textarea "**********"
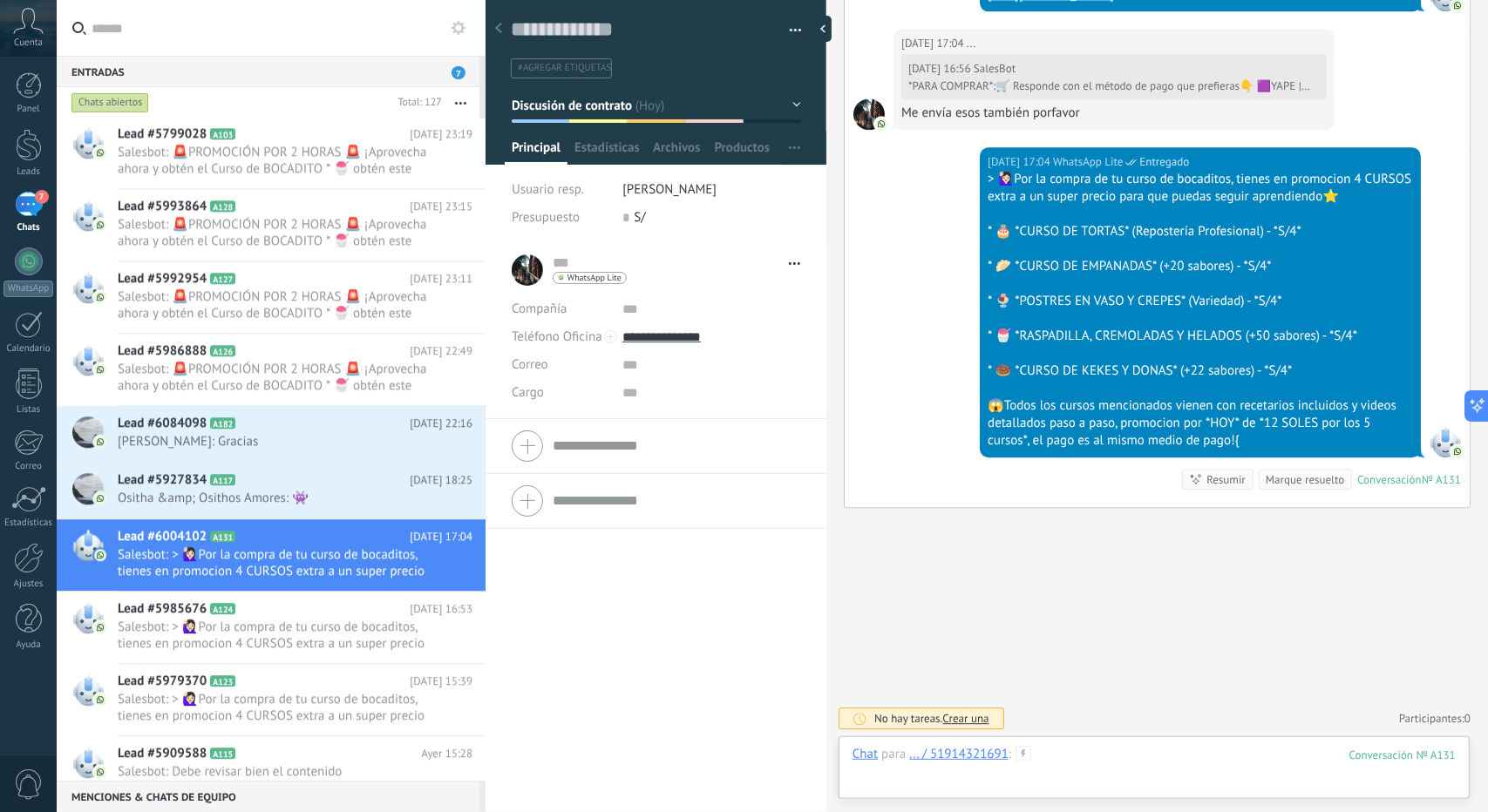
click at [1114, 779] on div at bounding box center [1154, 772] width 604 height 52
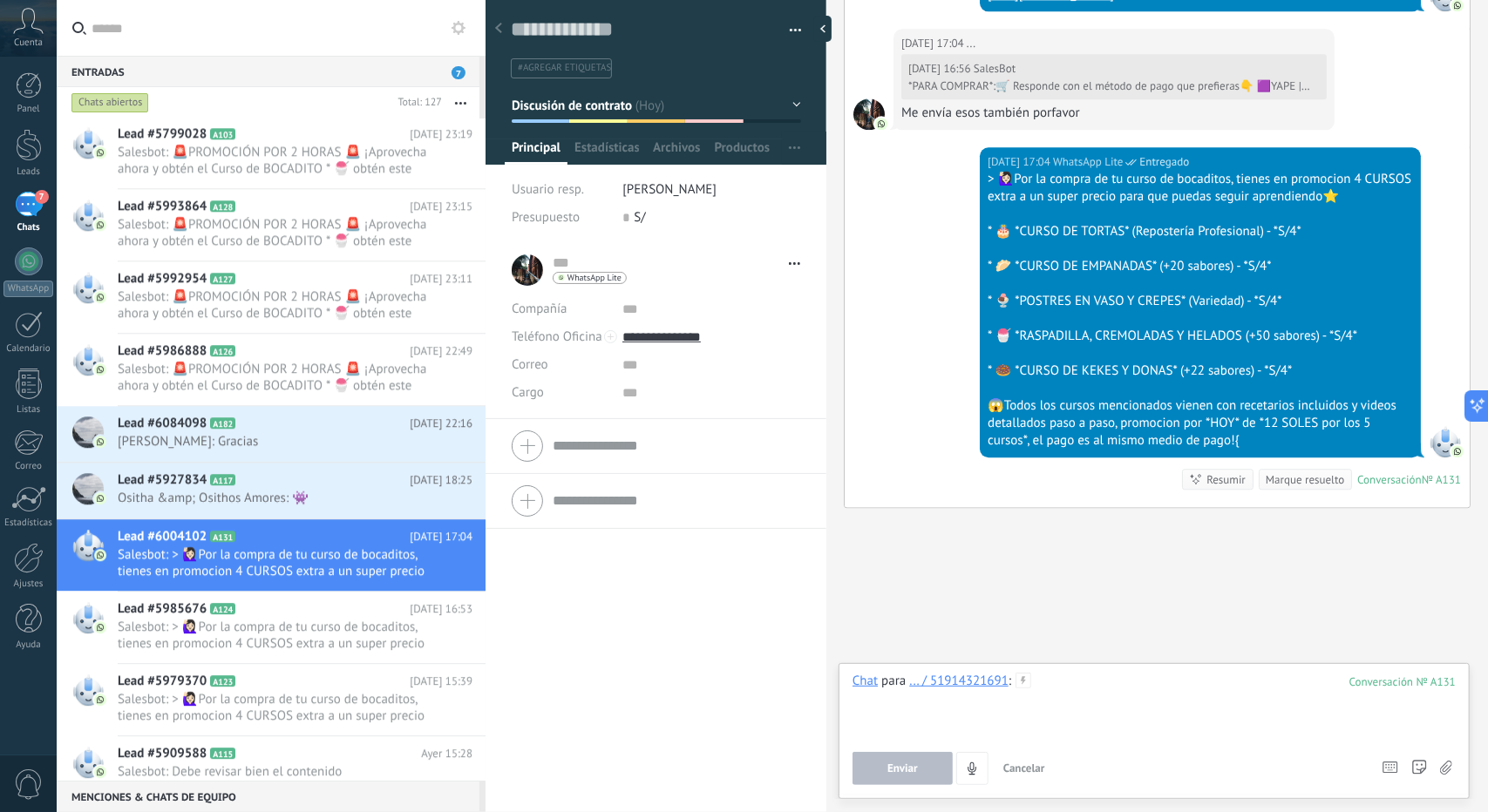
paste div
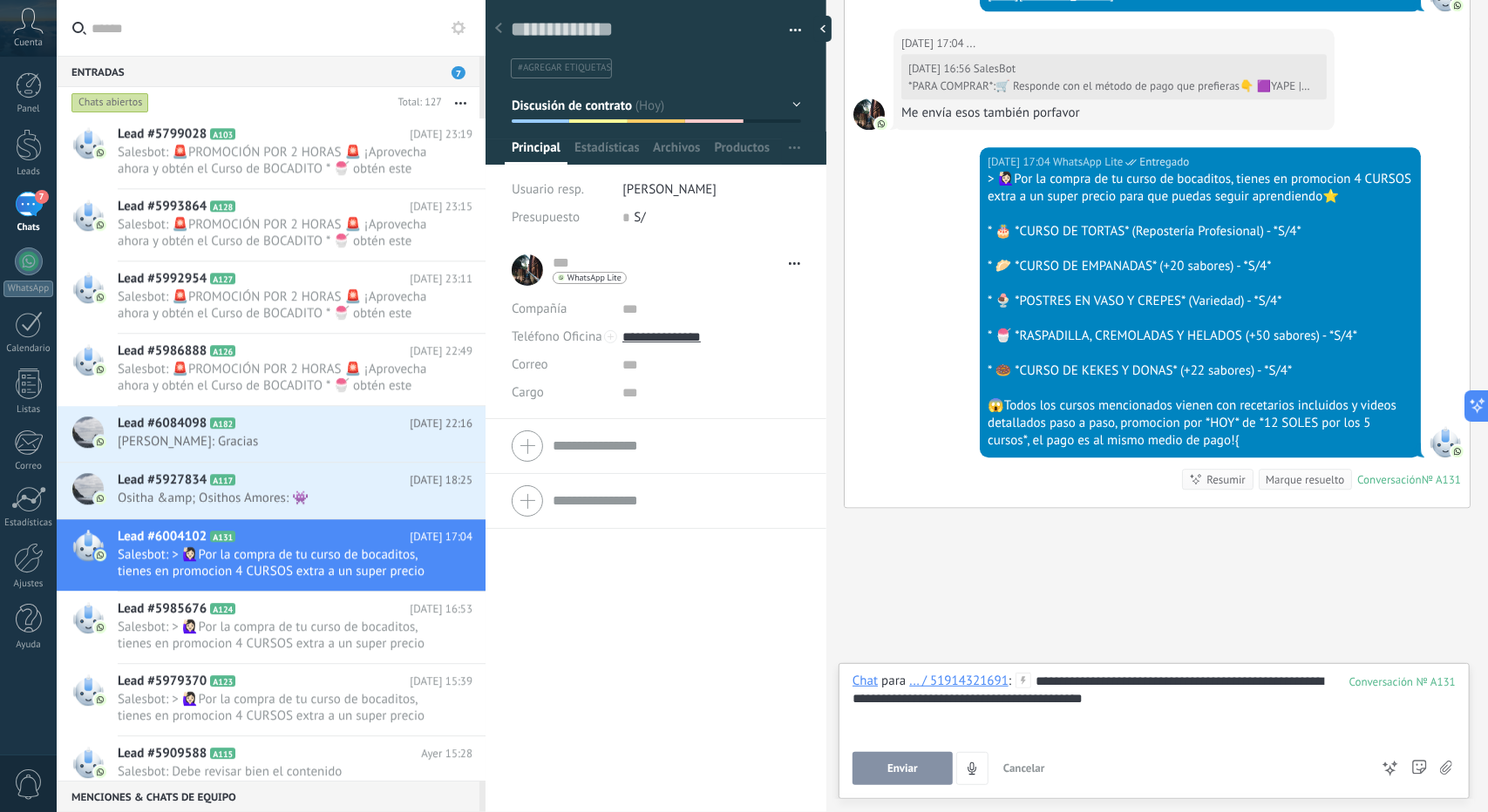
click at [910, 763] on button "Enviar" at bounding box center [903, 768] width 100 height 33
click at [227, 620] on span "Salesbot: > 🙋🏻‍♀Por la compra de tu curso de bocaditos, tienes en promocion 4 C…" at bounding box center [278, 636] width 322 height 33
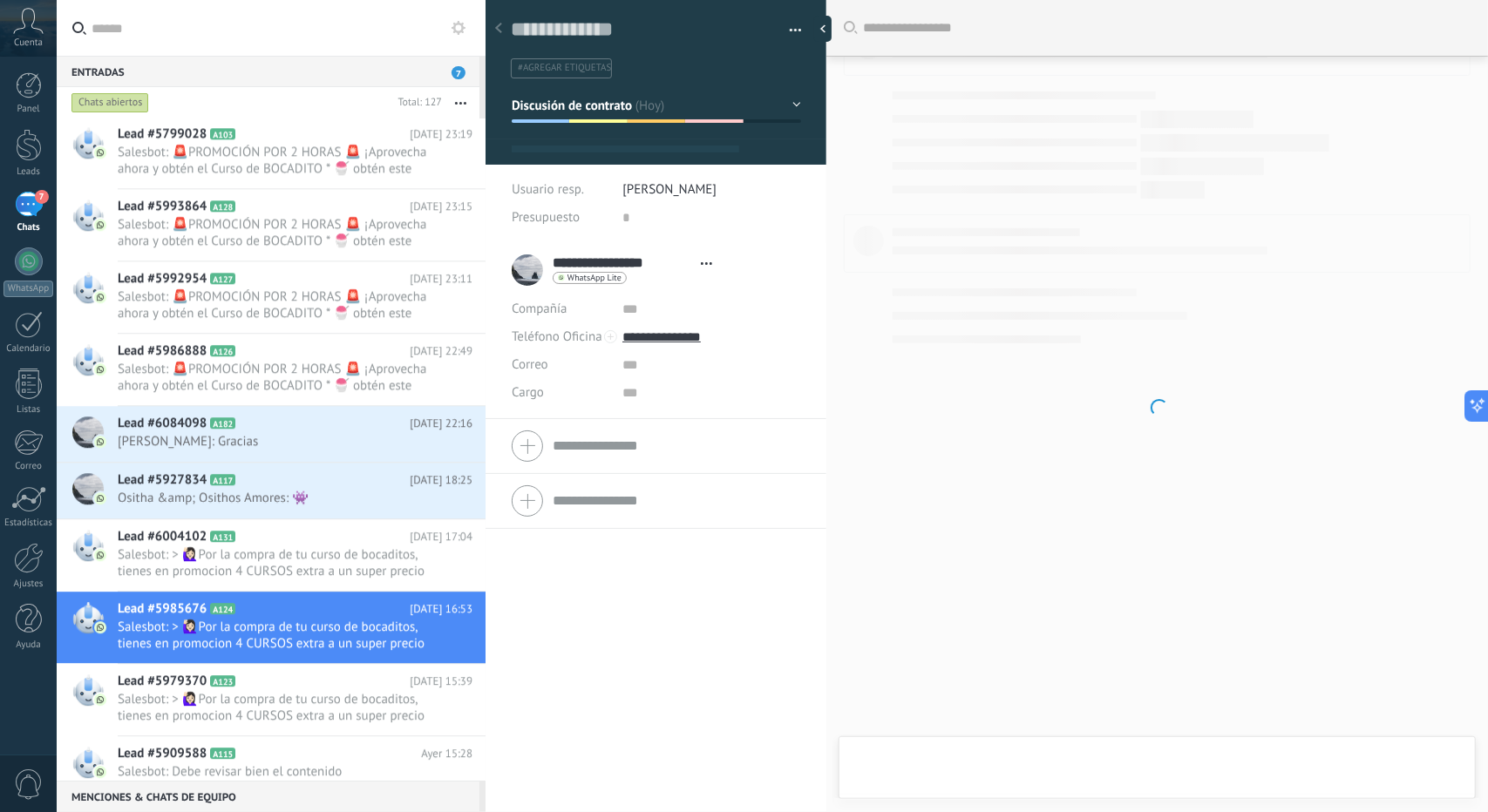
type textarea "**********"
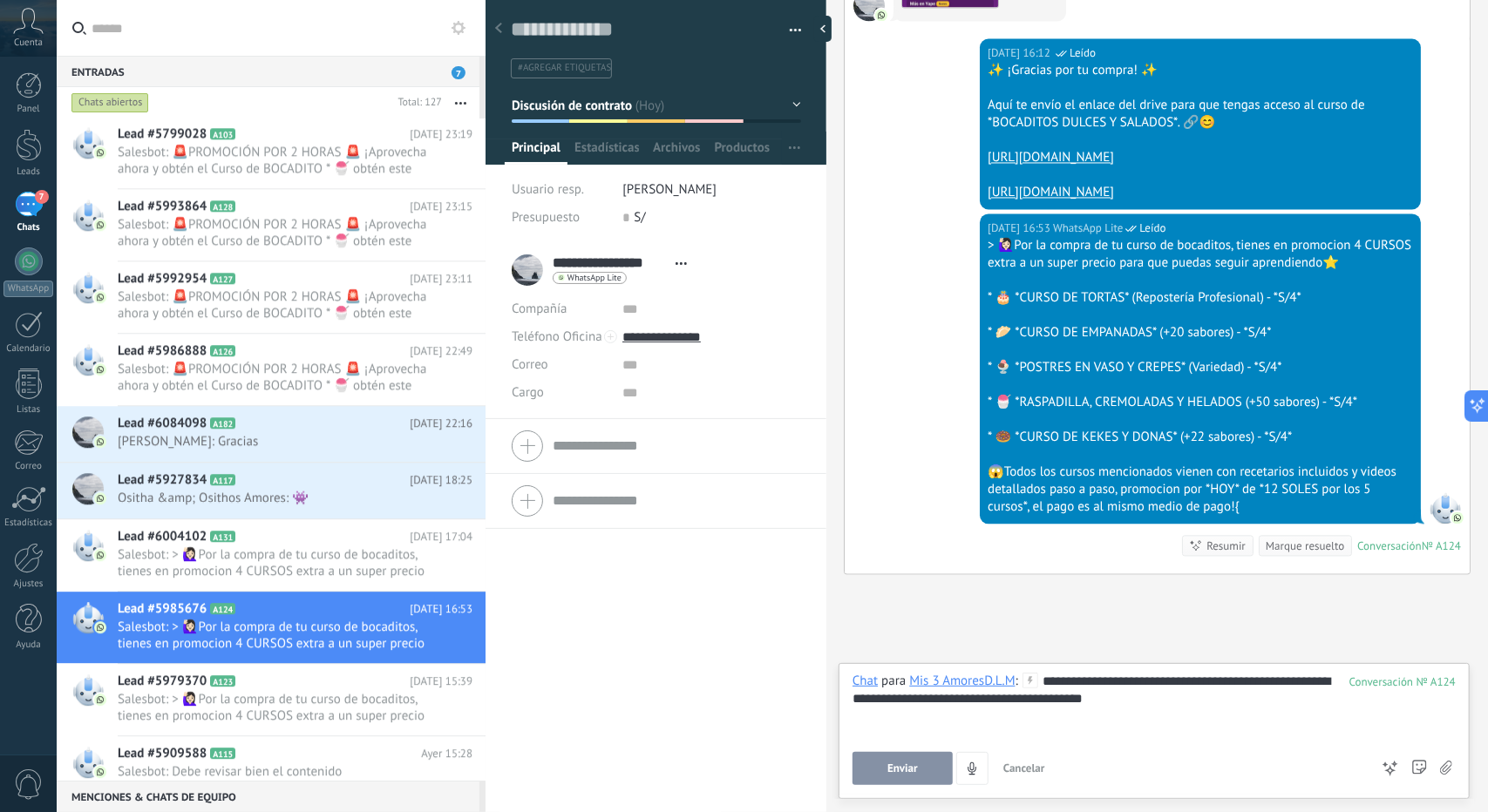
click at [912, 754] on button "Enviar" at bounding box center [903, 768] width 100 height 33
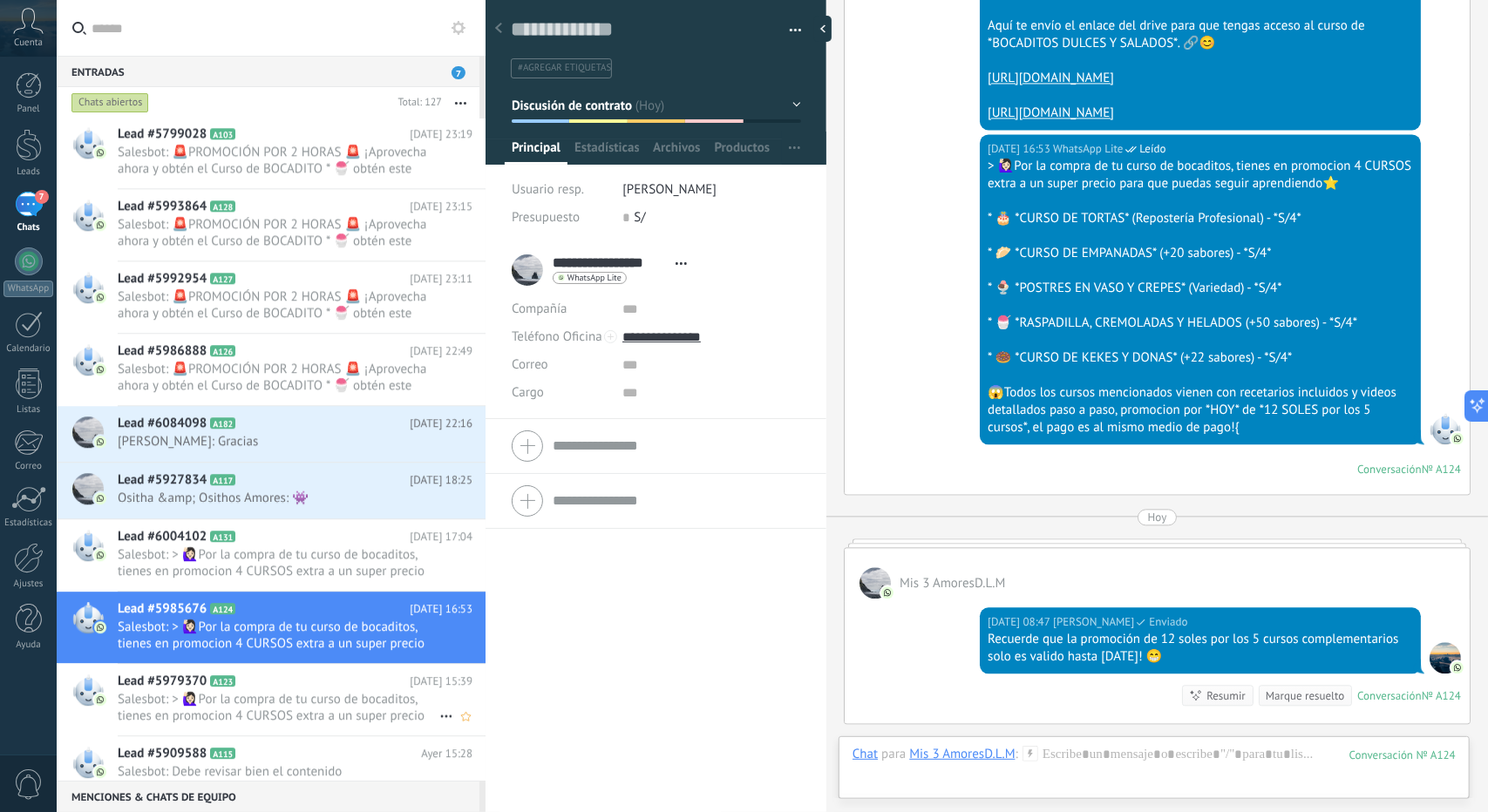
click at [314, 693] on span "Salesbot: > 🙋🏻‍♀Por la compra de tu curso de bocaditos, tienes en promocion 4 C…" at bounding box center [278, 708] width 322 height 33
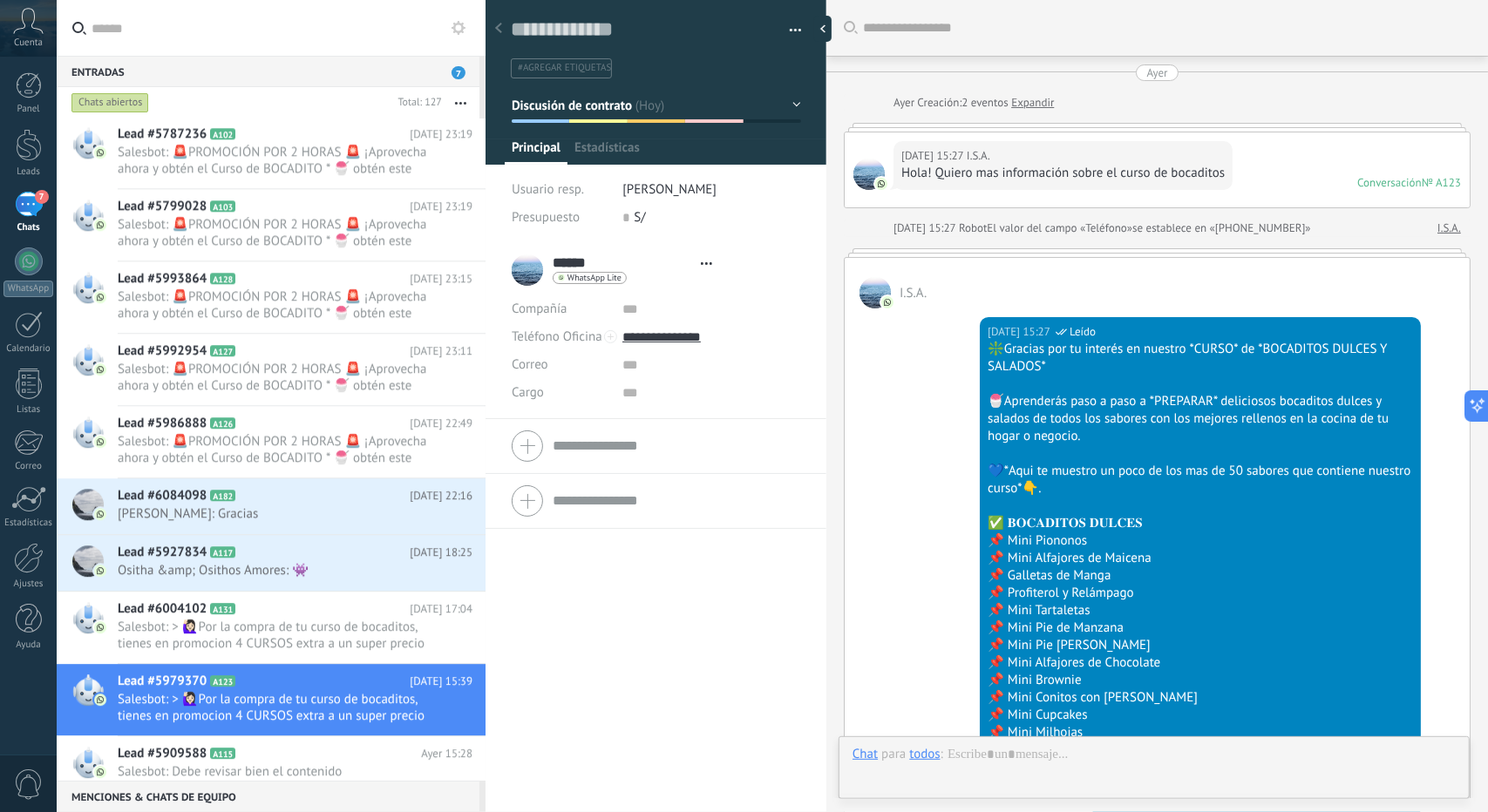
type textarea "**********"
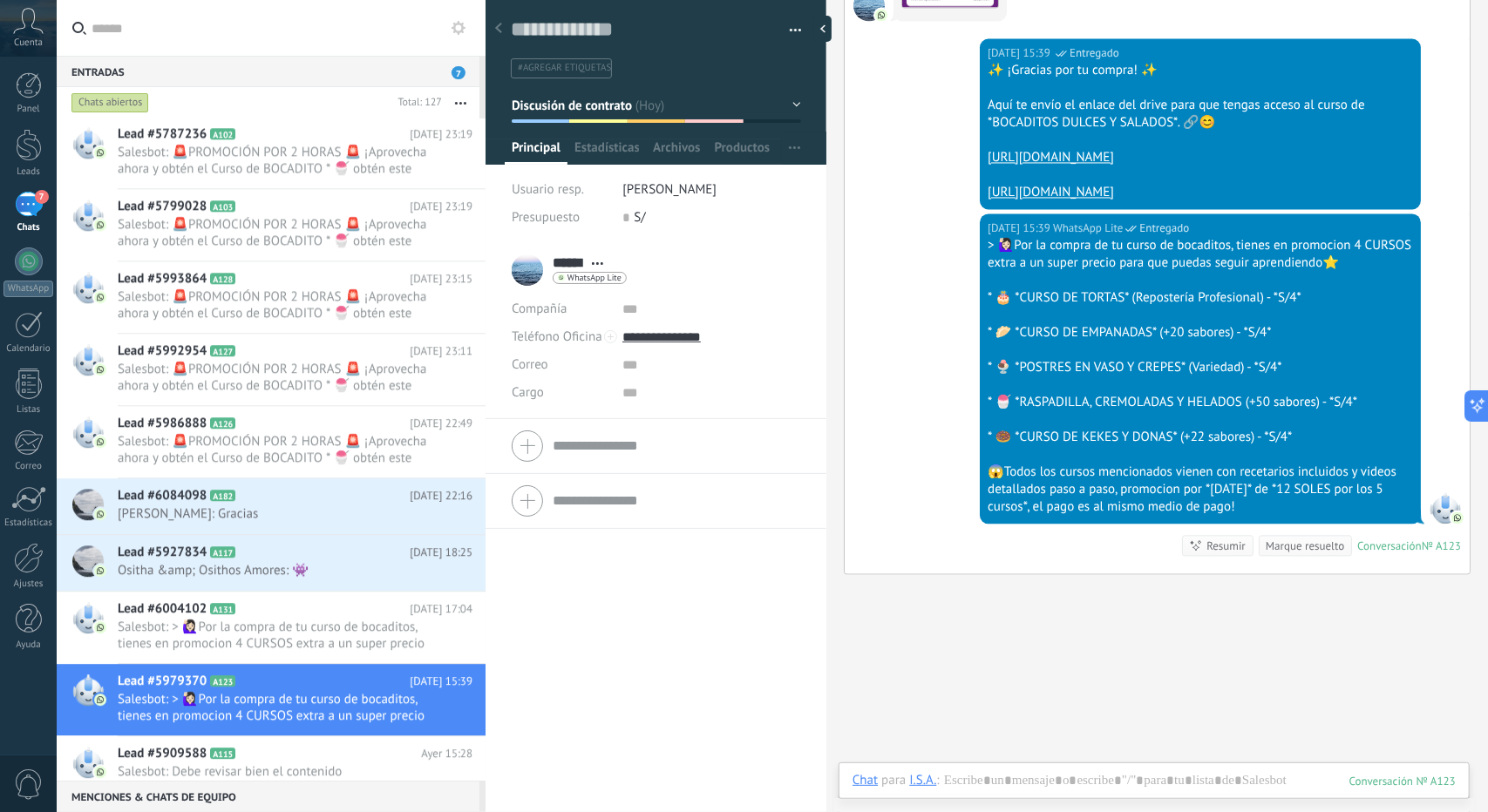
click at [1083, 776] on div at bounding box center [1154, 798] width 604 height 52
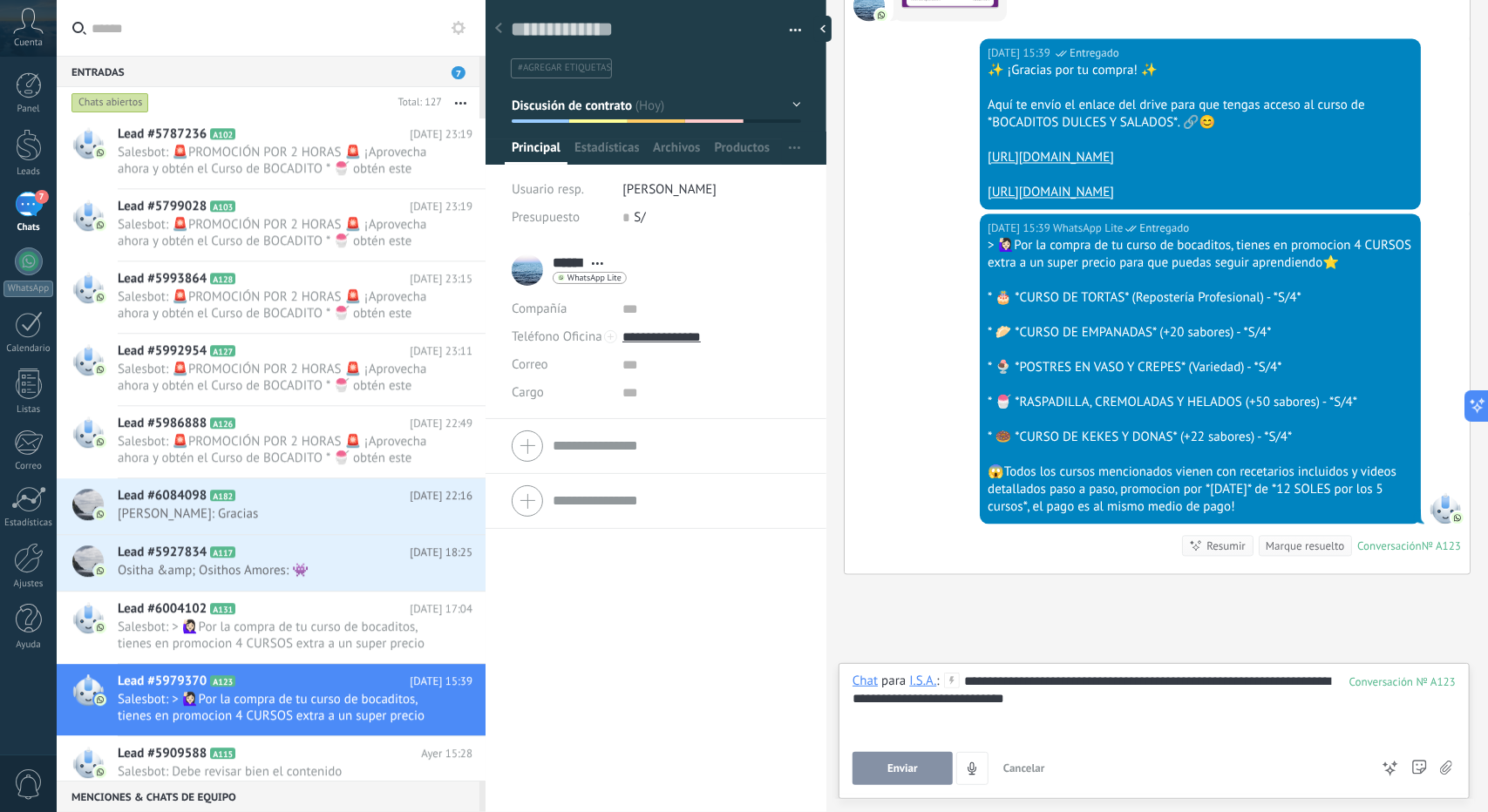
click at [869, 755] on button "Enviar" at bounding box center [903, 768] width 100 height 33
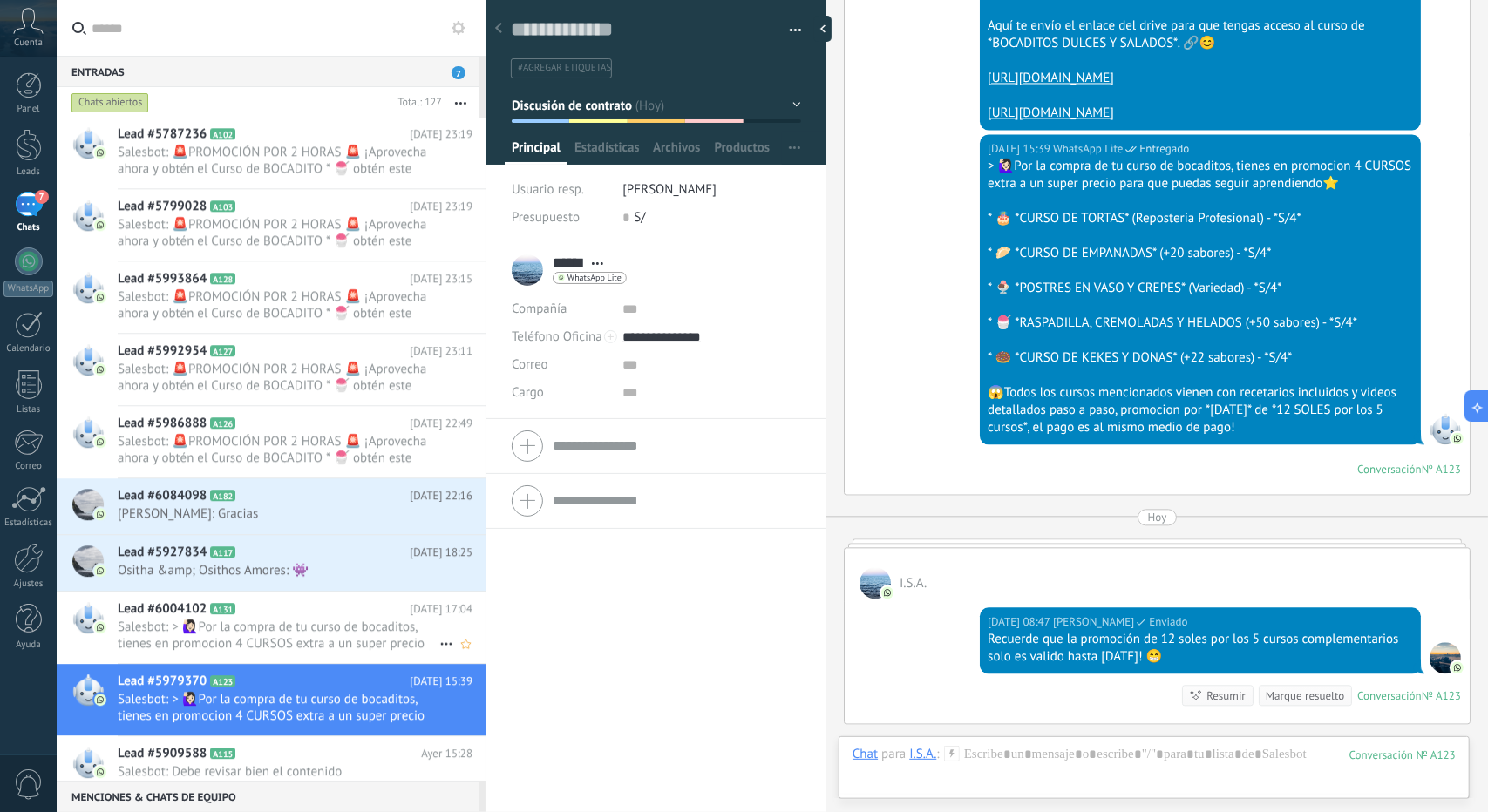
click at [232, 619] on span "Salesbot: > 🙋🏻‍♀Por la compra de tu curso de bocaditos, tienes en promocion 4 C…" at bounding box center [278, 636] width 322 height 33
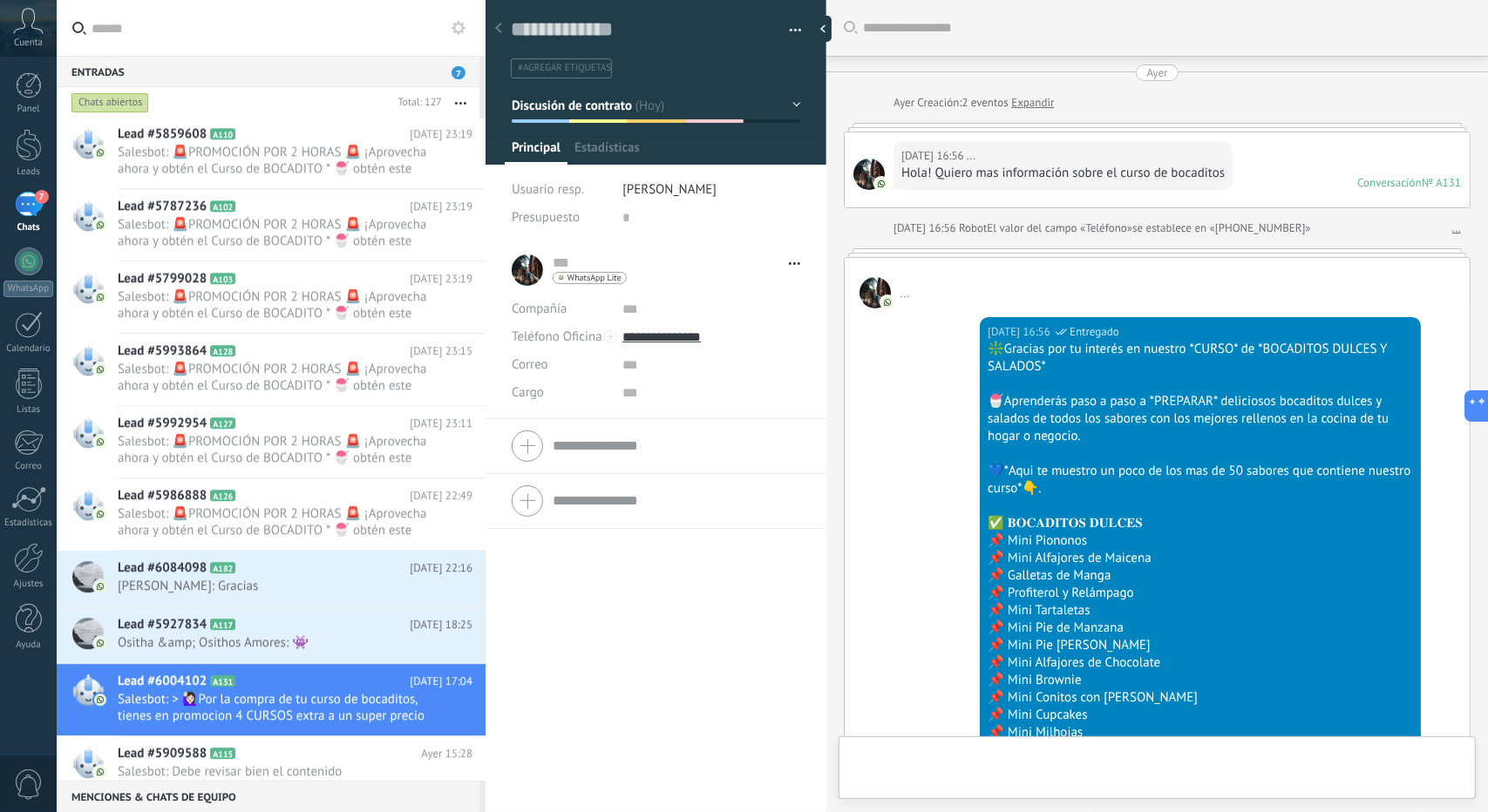
type textarea "**********"
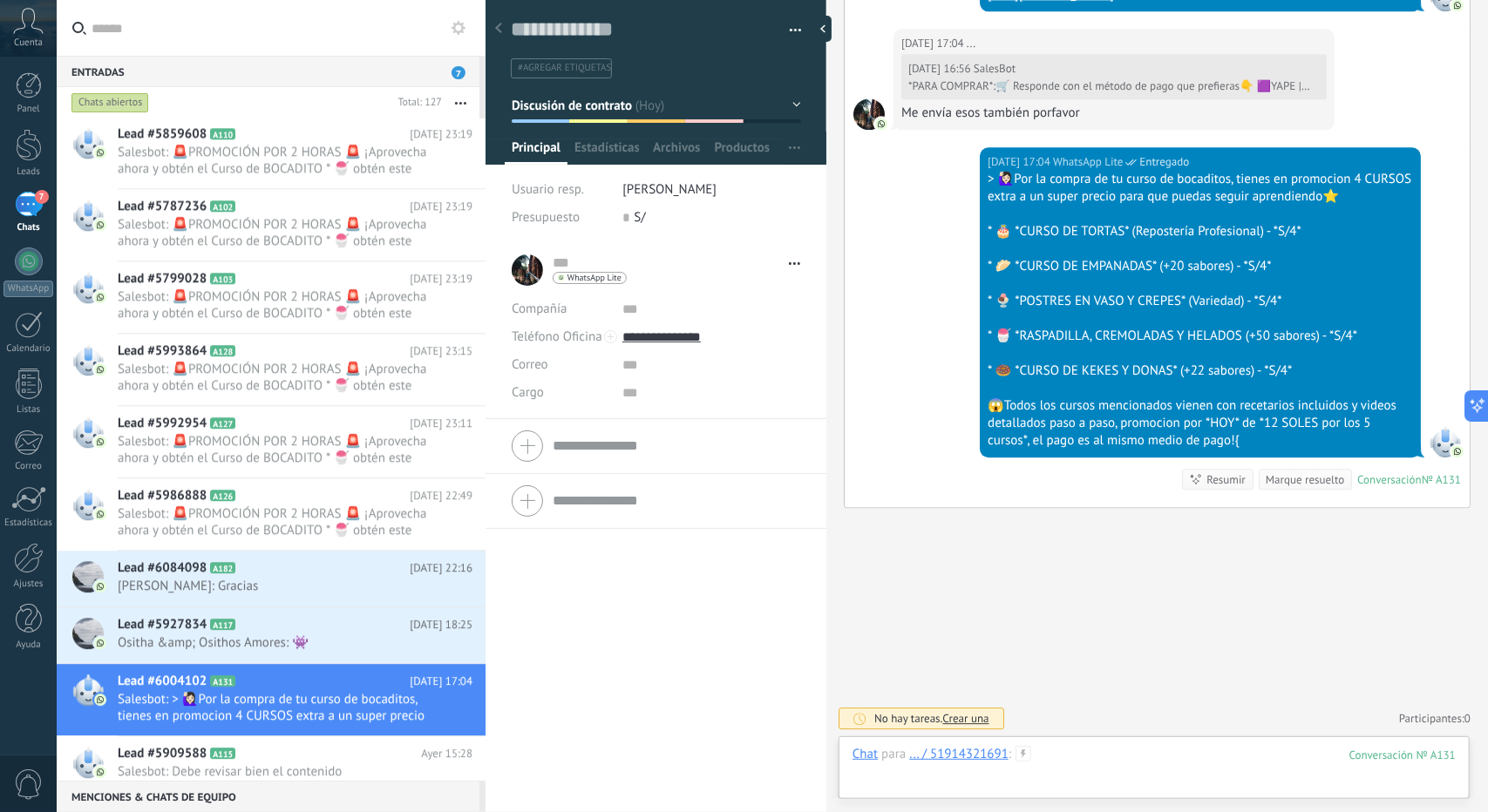
click at [1109, 754] on div at bounding box center [1154, 772] width 604 height 52
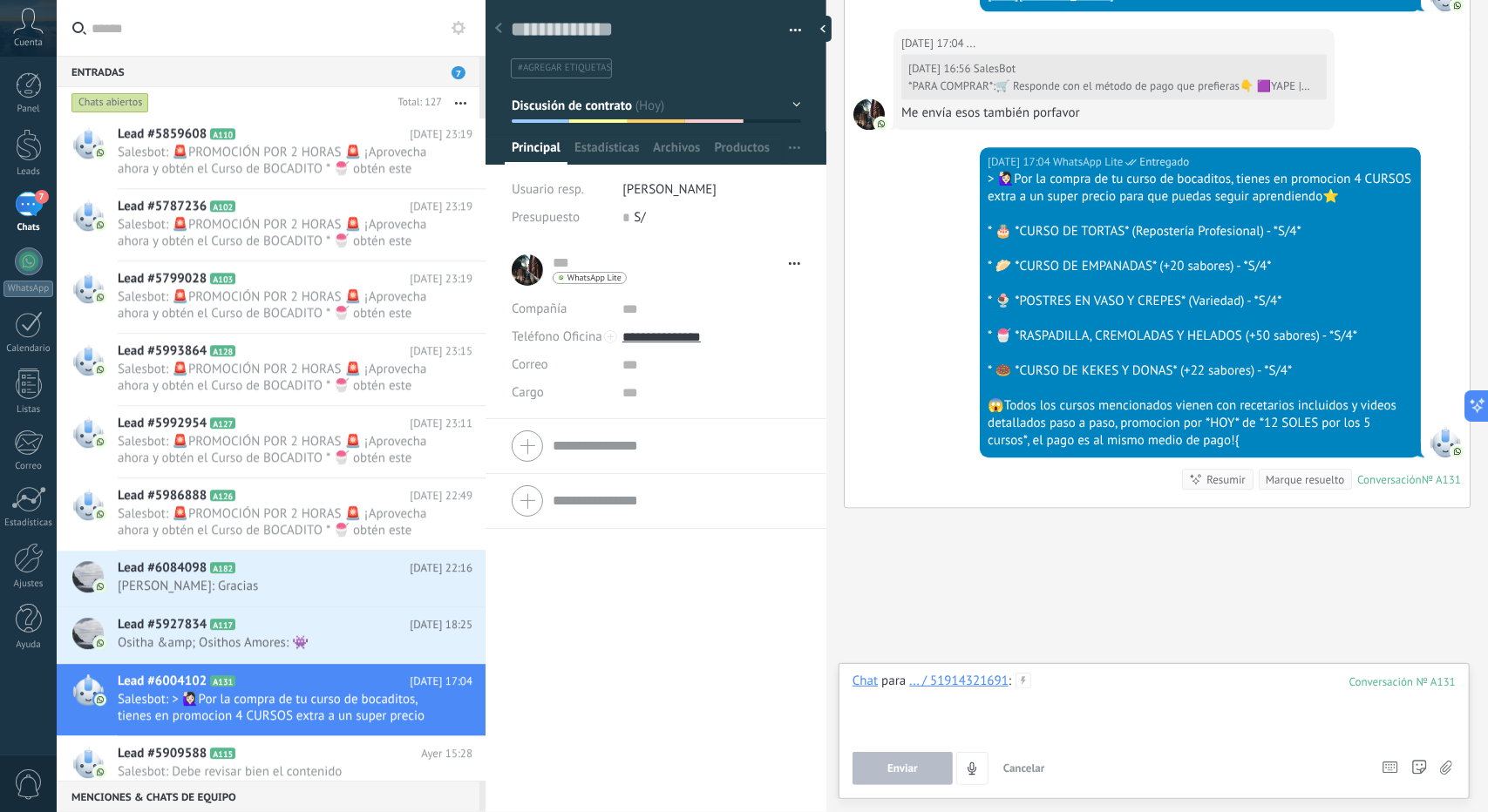
paste div
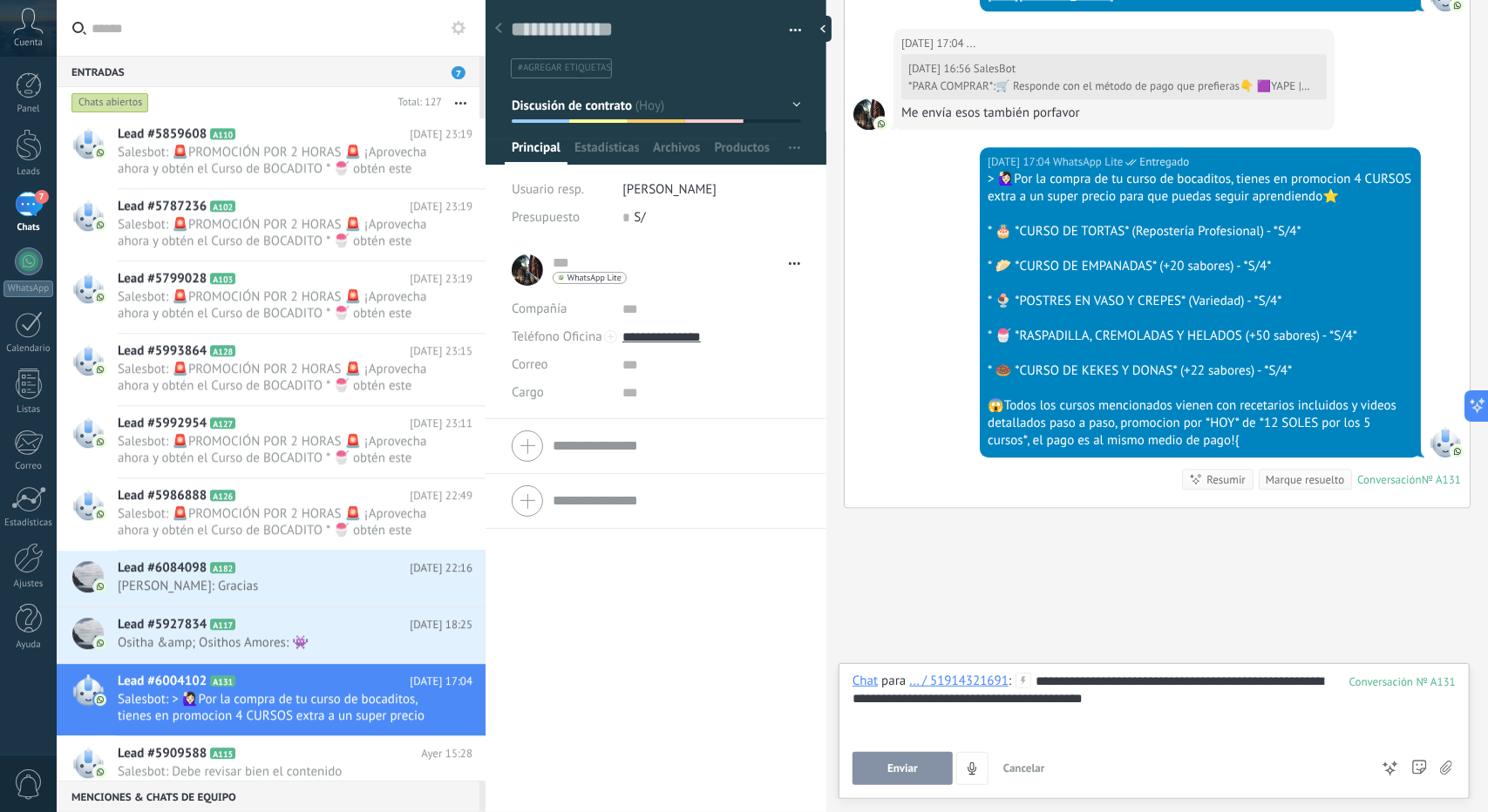
click at [895, 757] on button "Enviar" at bounding box center [903, 768] width 100 height 33
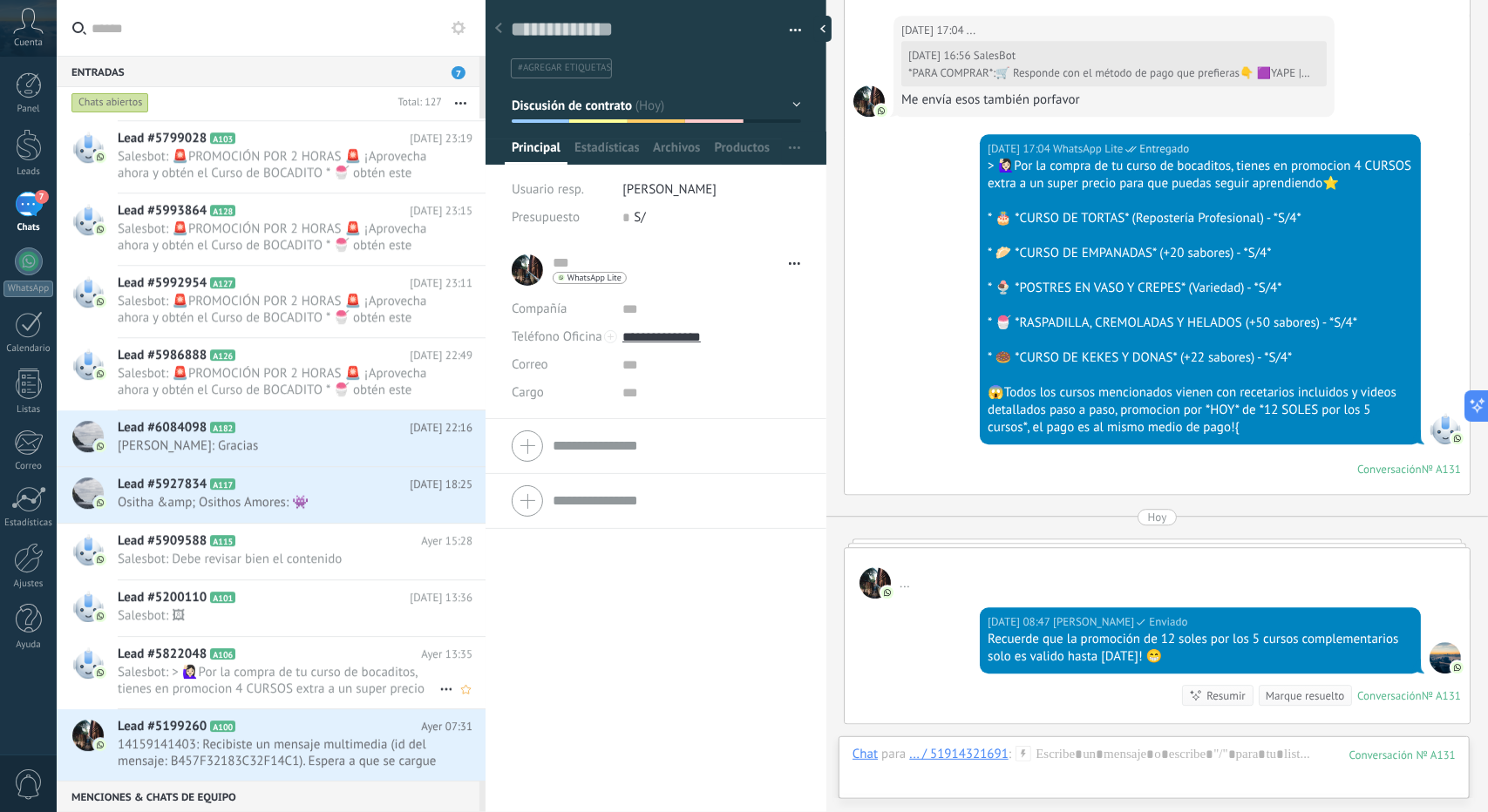
click at [285, 648] on h2 "Lead #5822048 A106" at bounding box center [269, 654] width 303 height 18
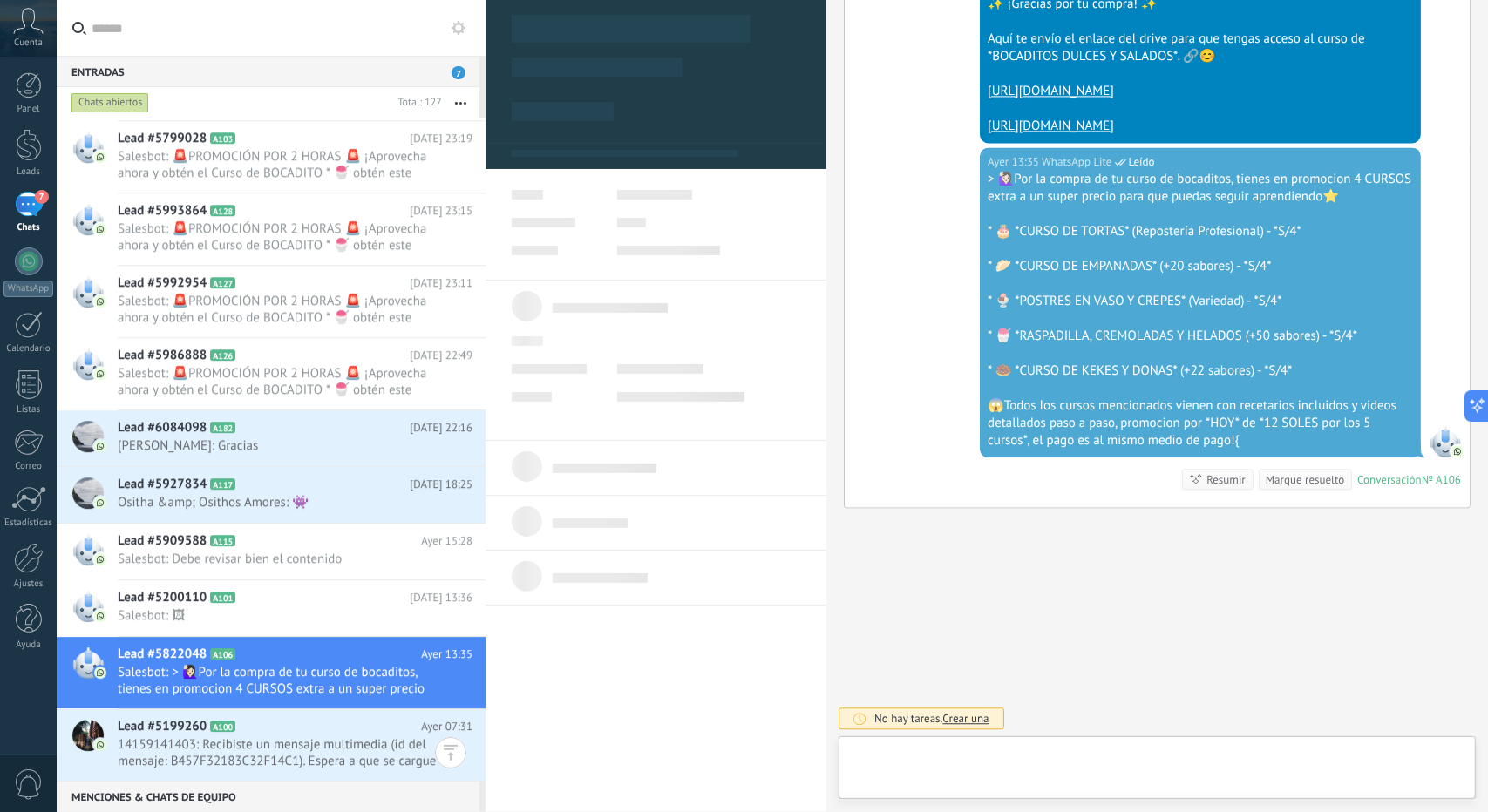
type textarea "**********"
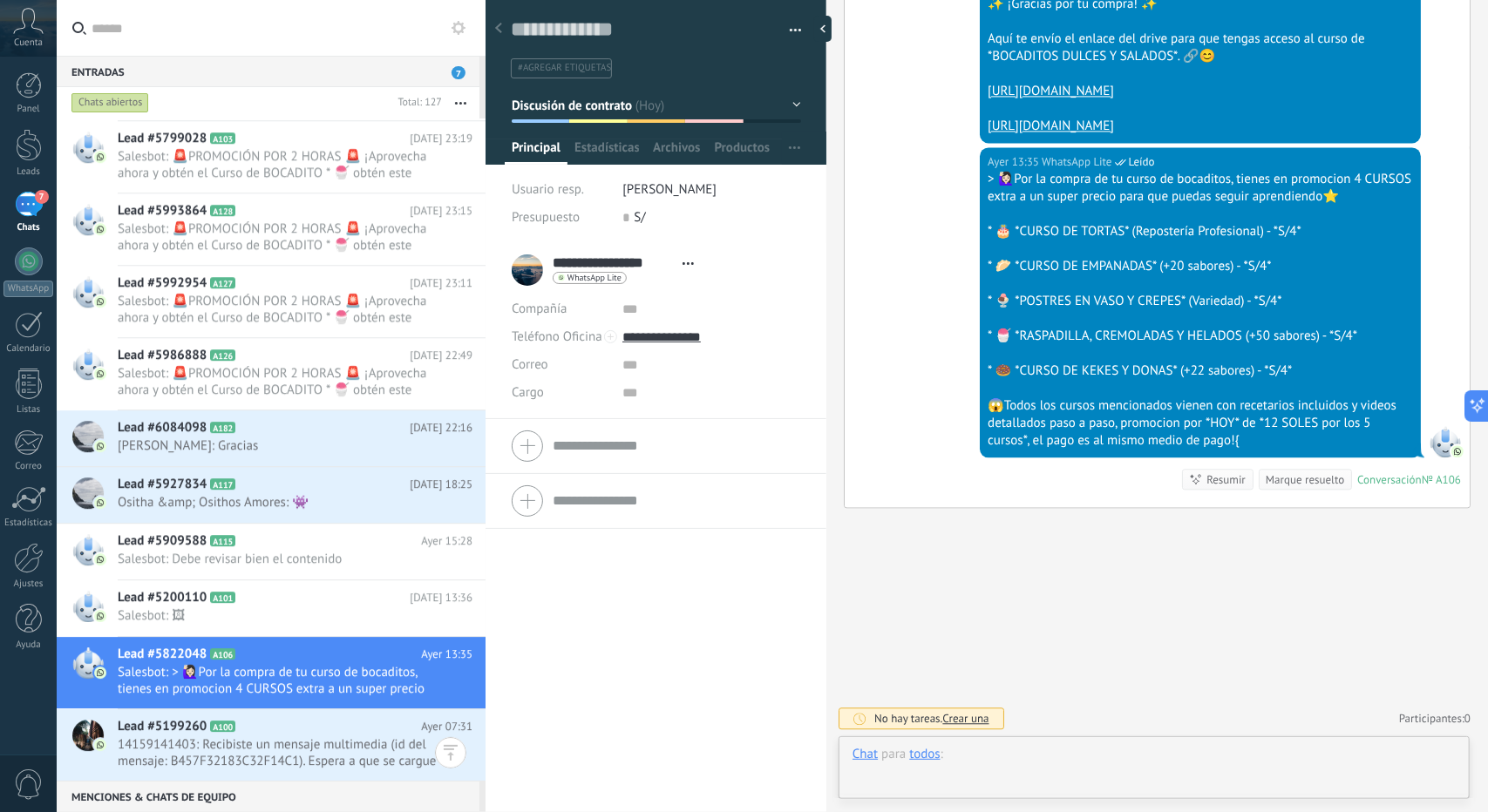
click at [1087, 766] on div at bounding box center [1154, 772] width 604 height 52
paste div
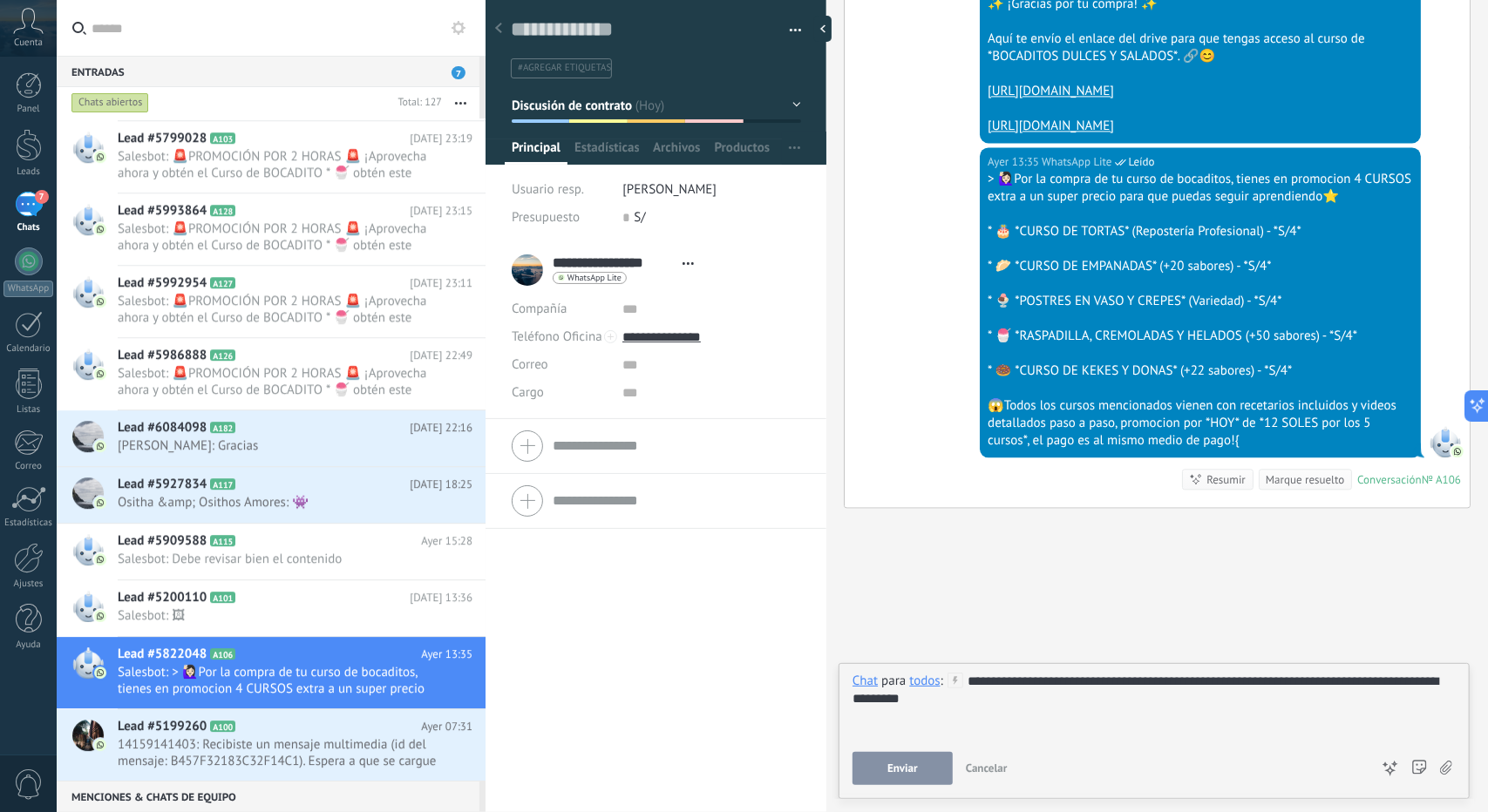
click at [910, 771] on span "Enviar" at bounding box center [902, 768] width 31 height 12
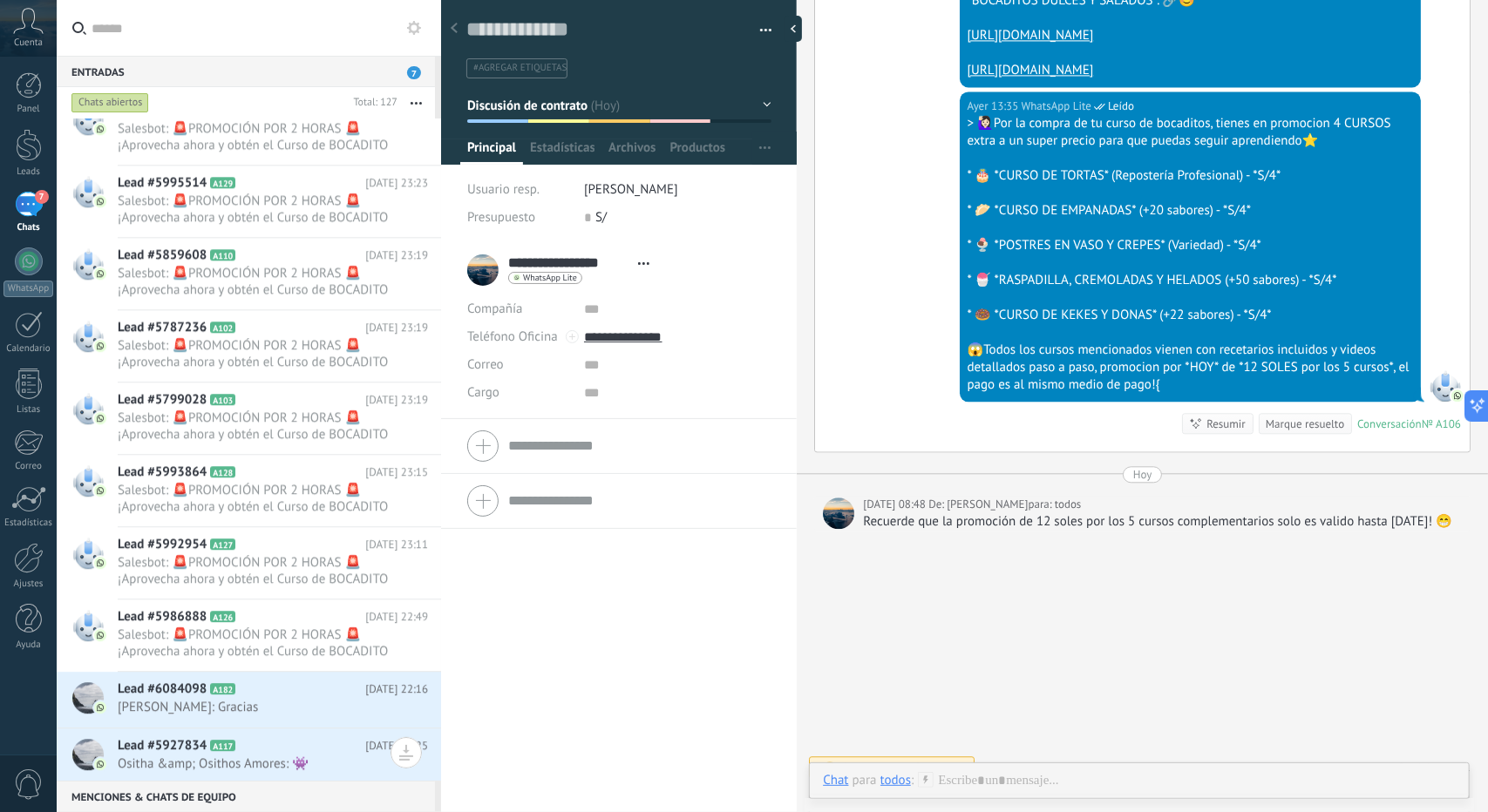
click at [441, 82] on div at bounding box center [441, 406] width 0 height 812
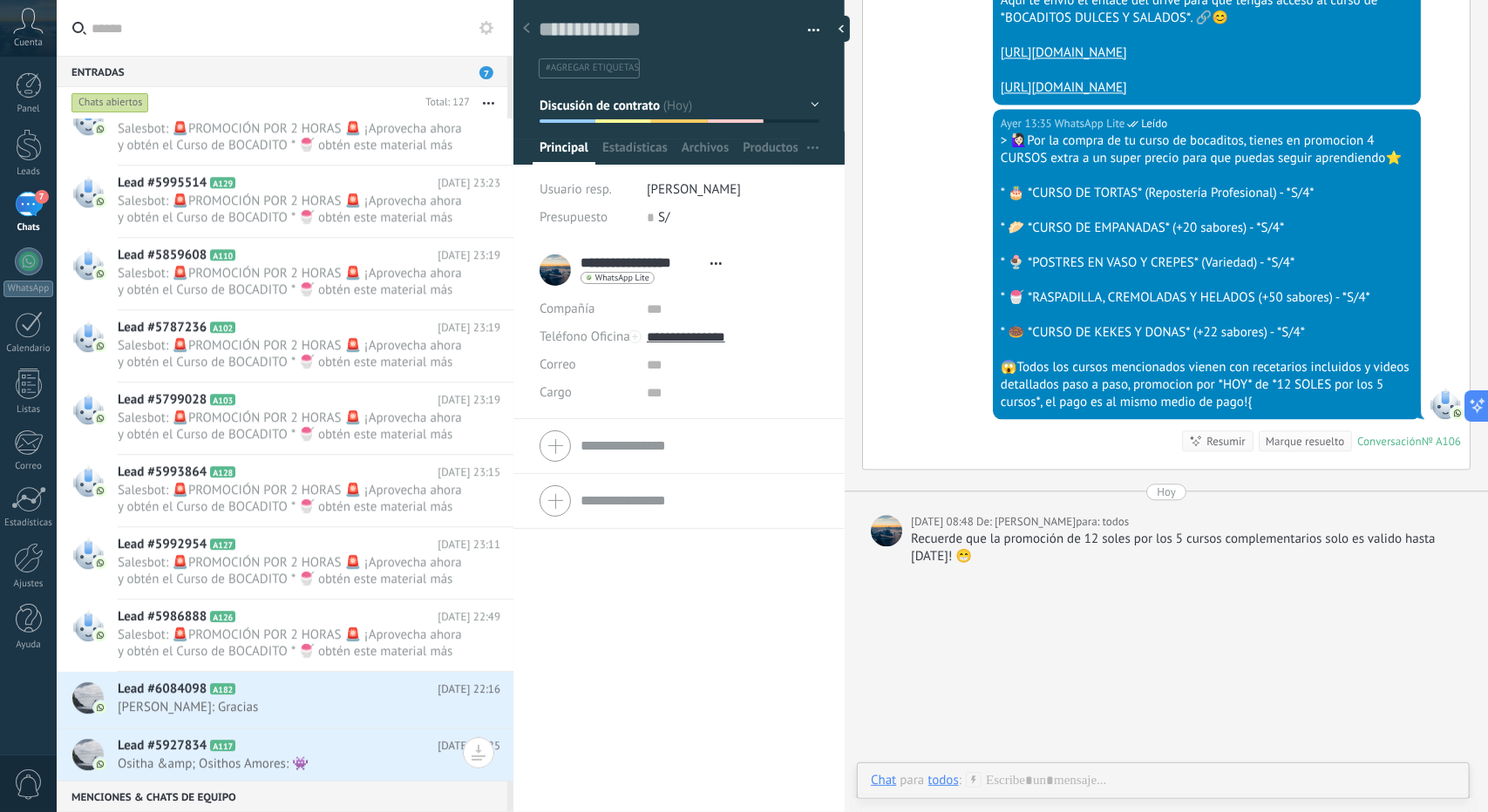
click at [514, 502] on div at bounding box center [514, 406] width 0 height 812
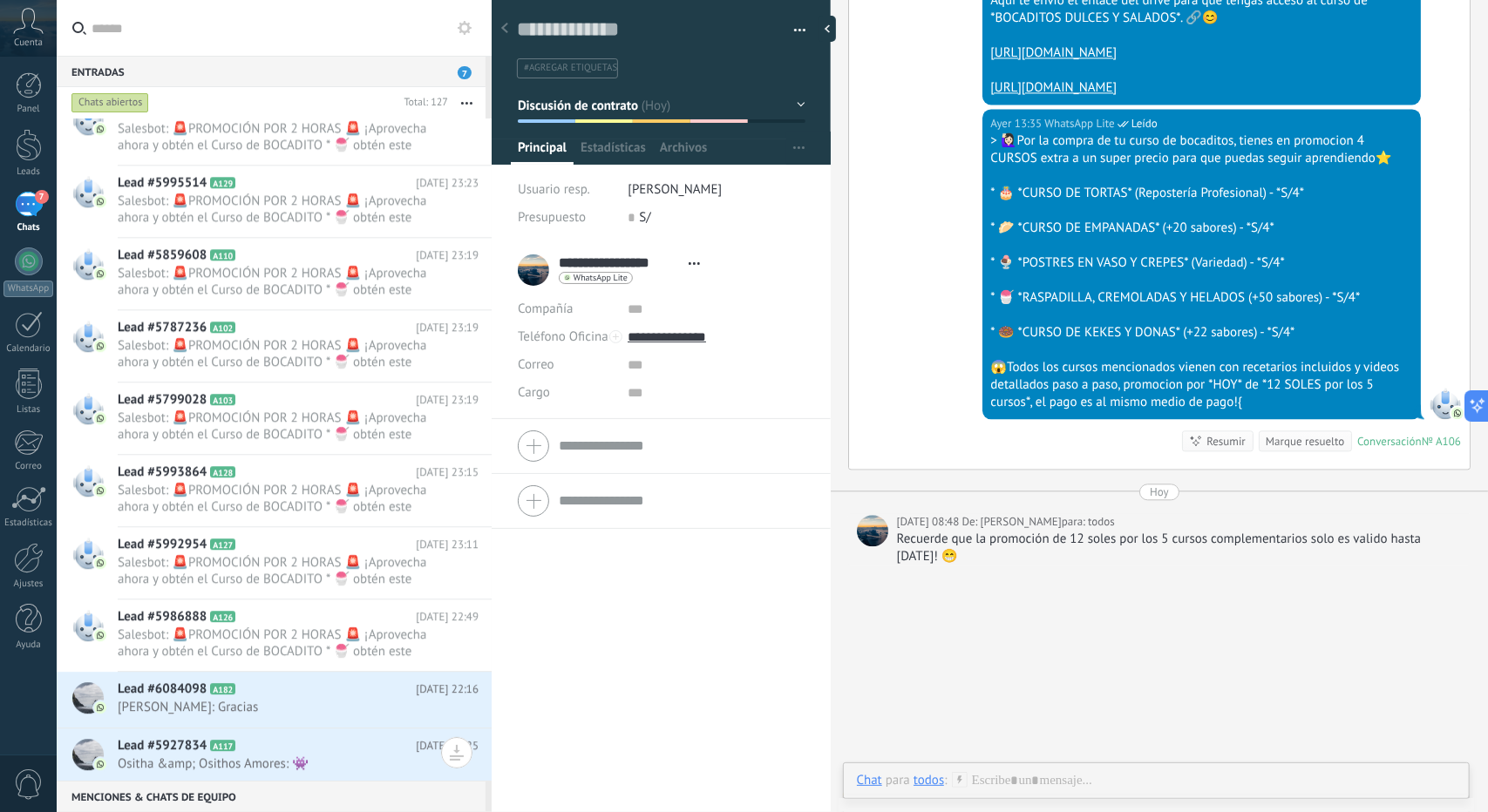
click at [491, 431] on div at bounding box center [491, 406] width 0 height 812
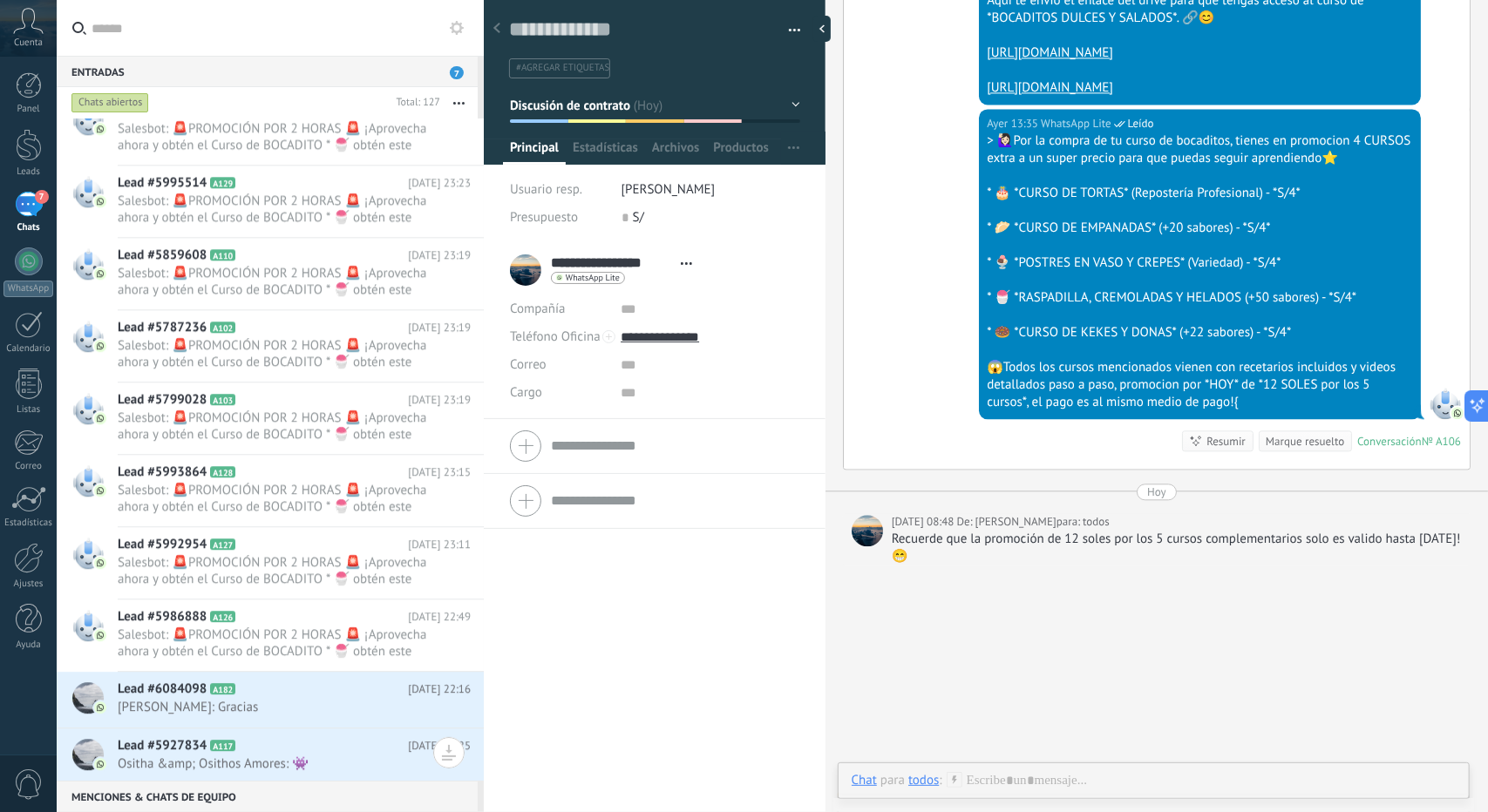
type textarea "**********"
